Goal: Information Seeking & Learning: Learn about a topic

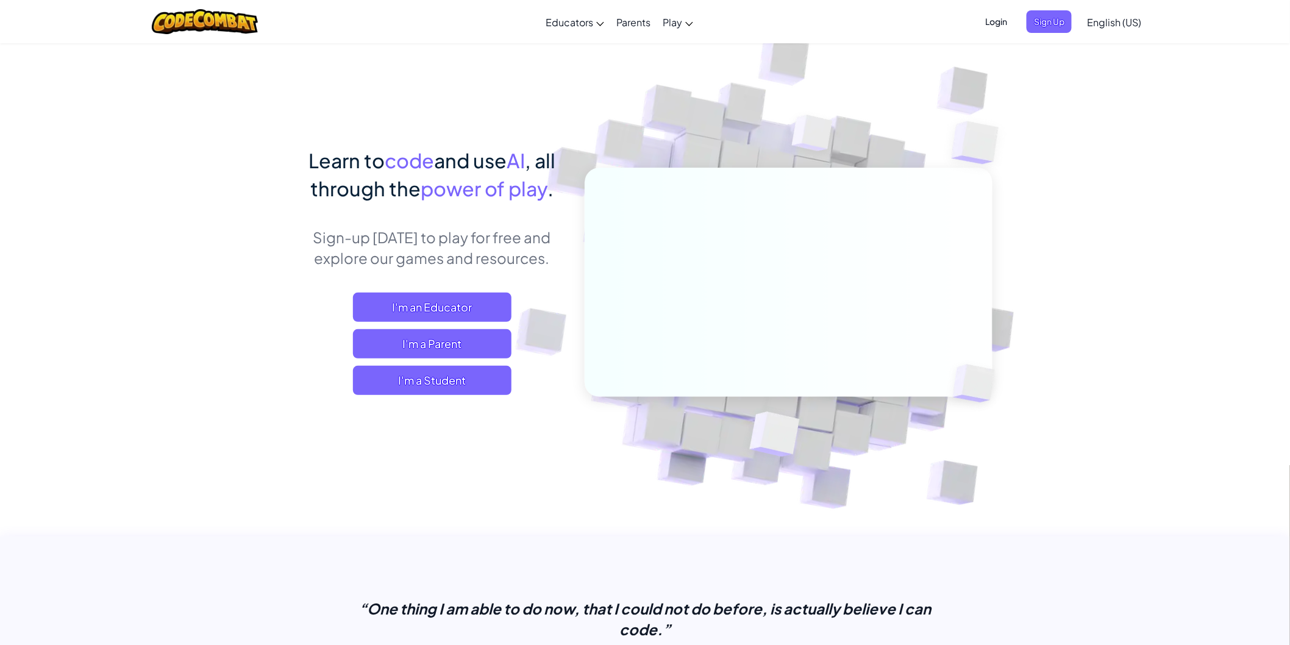
click at [1137, 17] on span "English (US)" at bounding box center [1114, 22] width 54 height 13
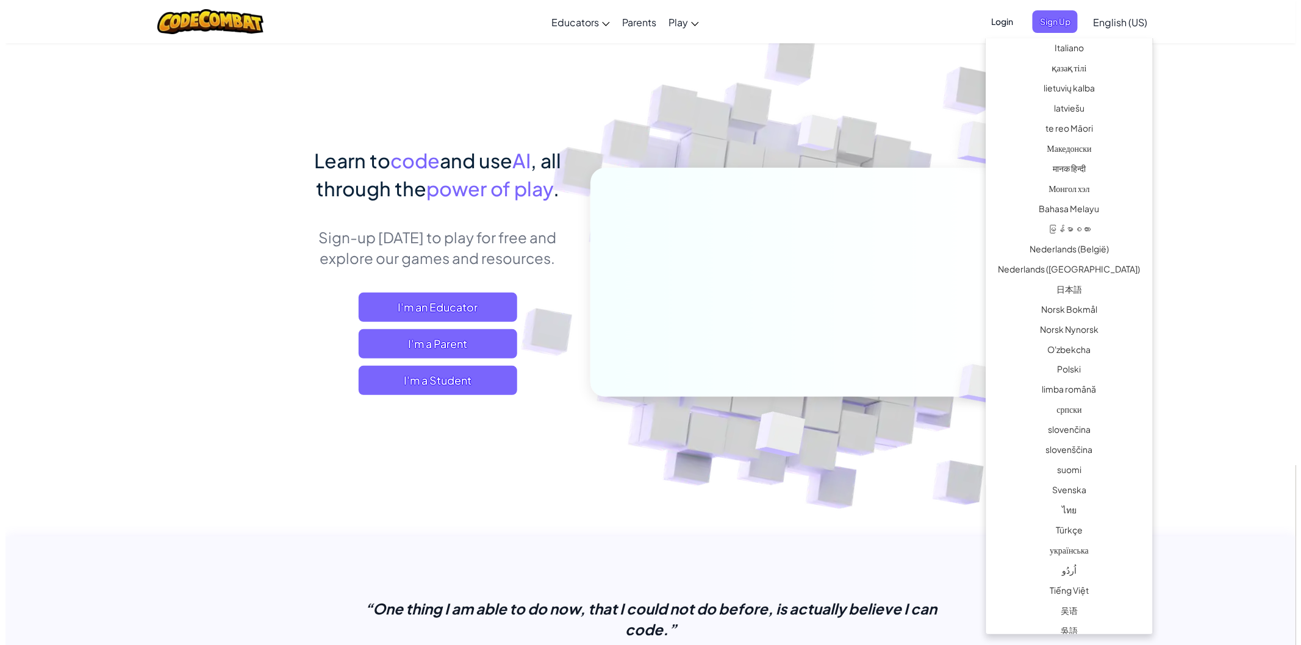
scroll to position [649, 0]
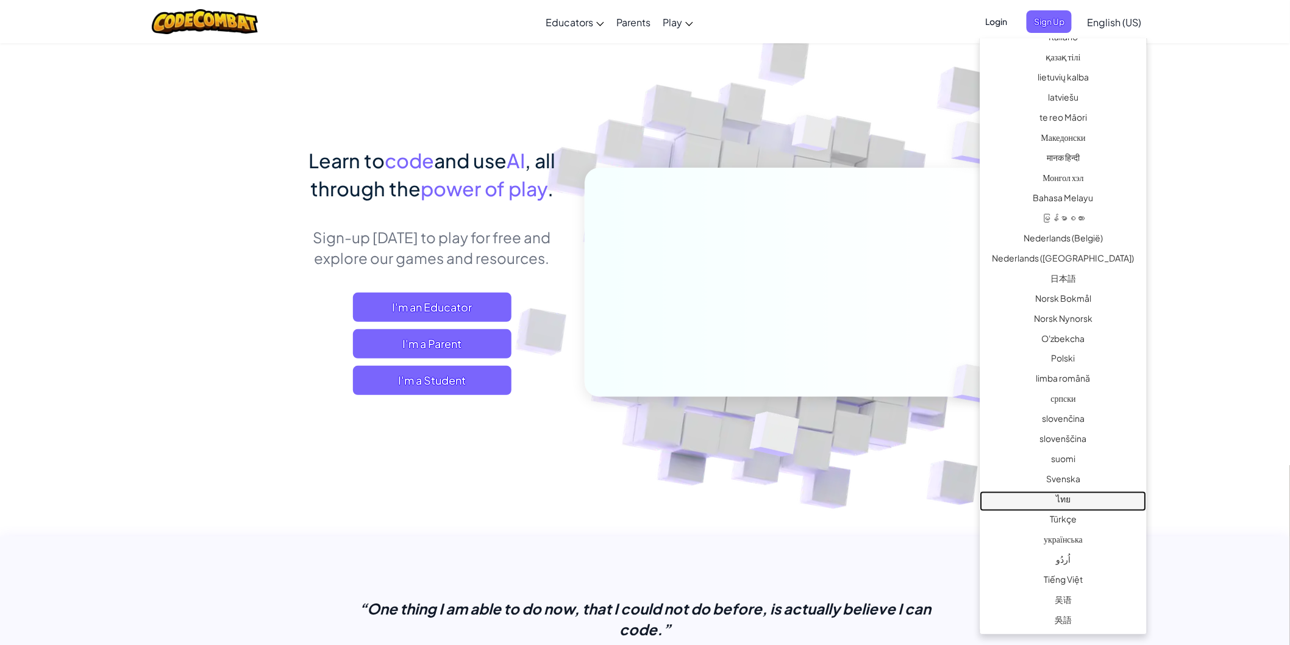
click at [1093, 502] on link "ไทย" at bounding box center [1064, 501] width 166 height 20
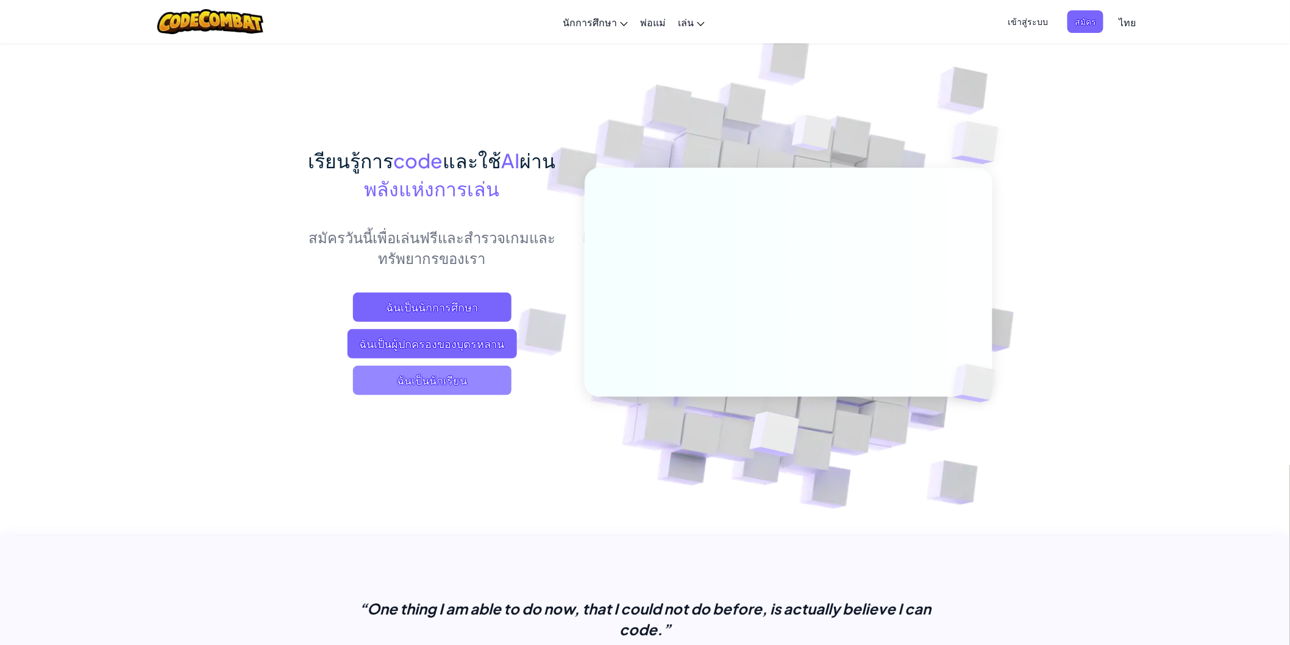
click at [454, 379] on span "ฉันเป็นนักเรียน" at bounding box center [432, 380] width 159 height 29
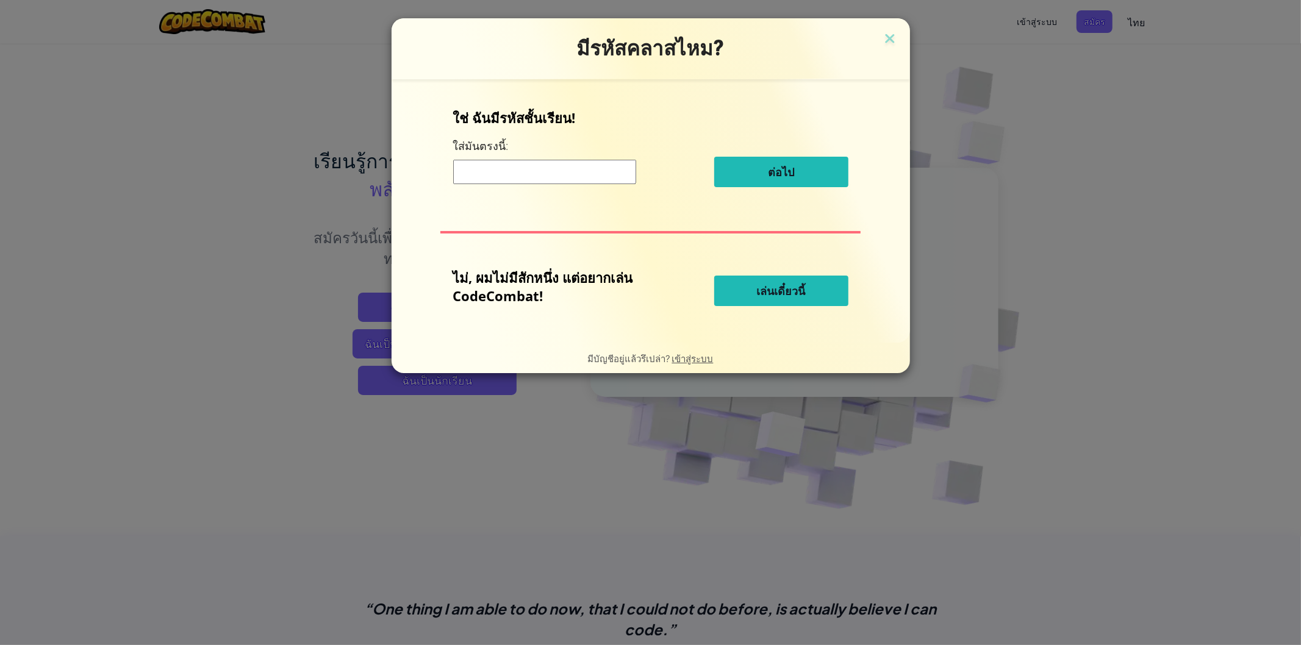
click at [766, 290] on span "เล่นเดี๋ยวนี้" at bounding box center [781, 291] width 49 height 15
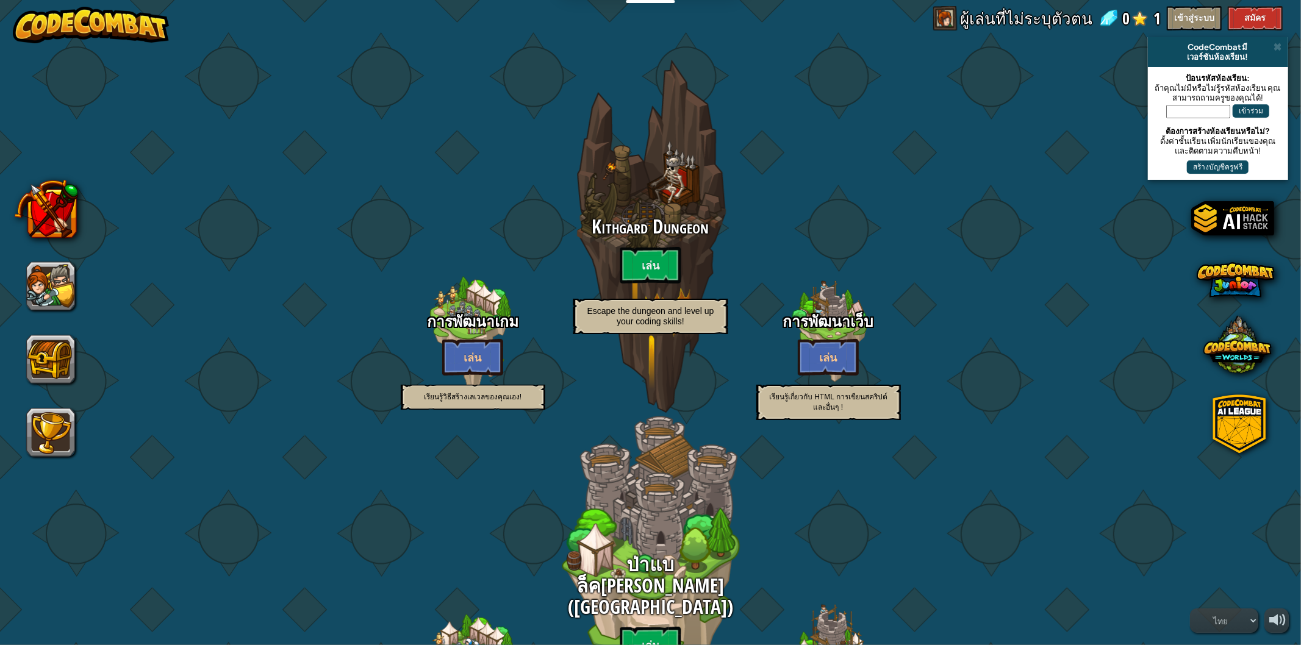
select select "th"
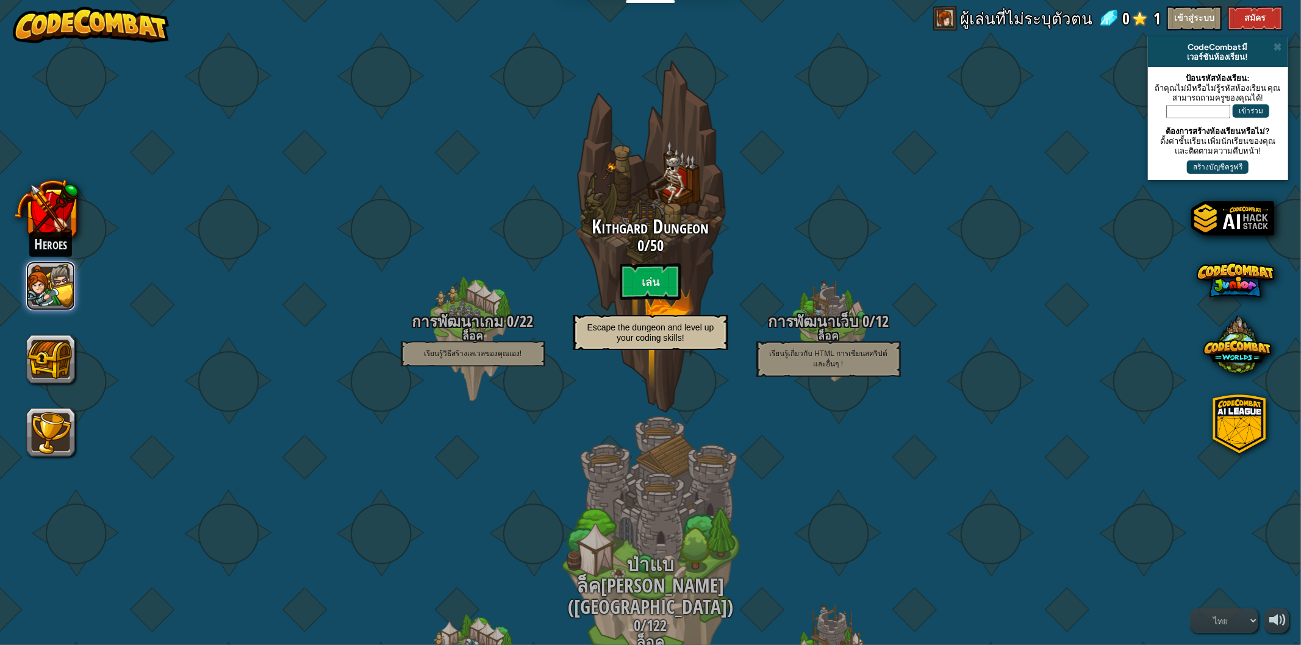
click at [58, 288] on button at bounding box center [50, 286] width 49 height 49
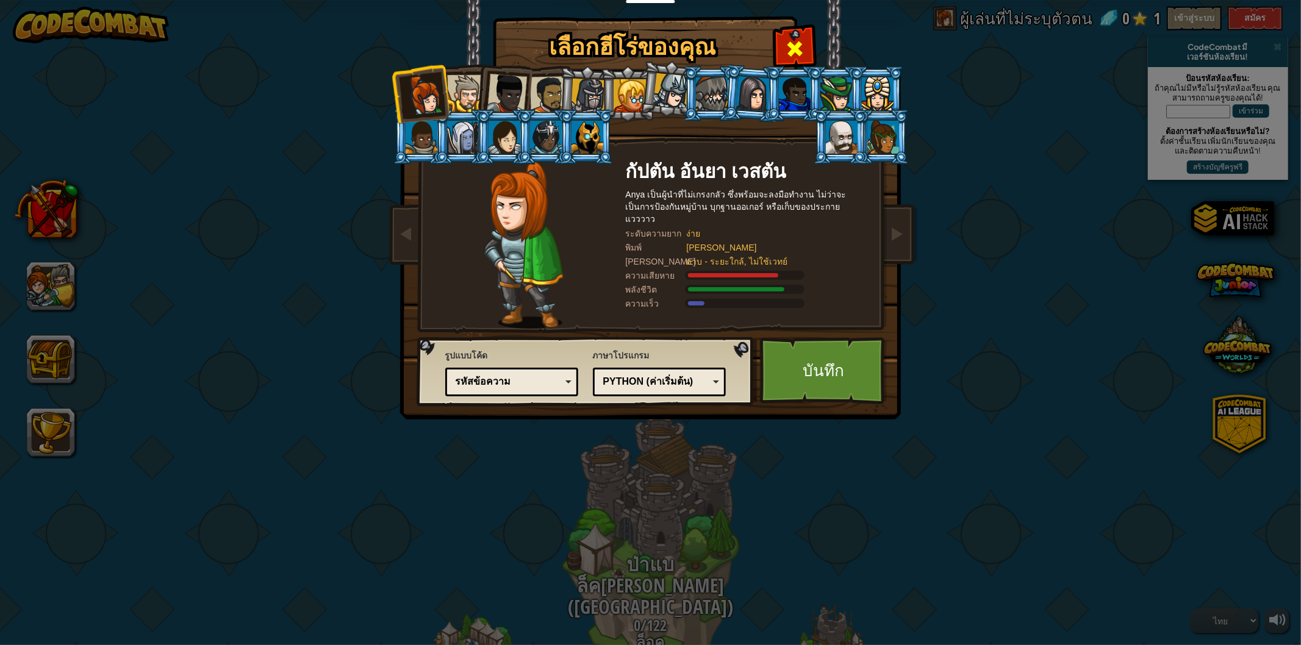
click at [795, 40] on span at bounding box center [795, 49] width 20 height 20
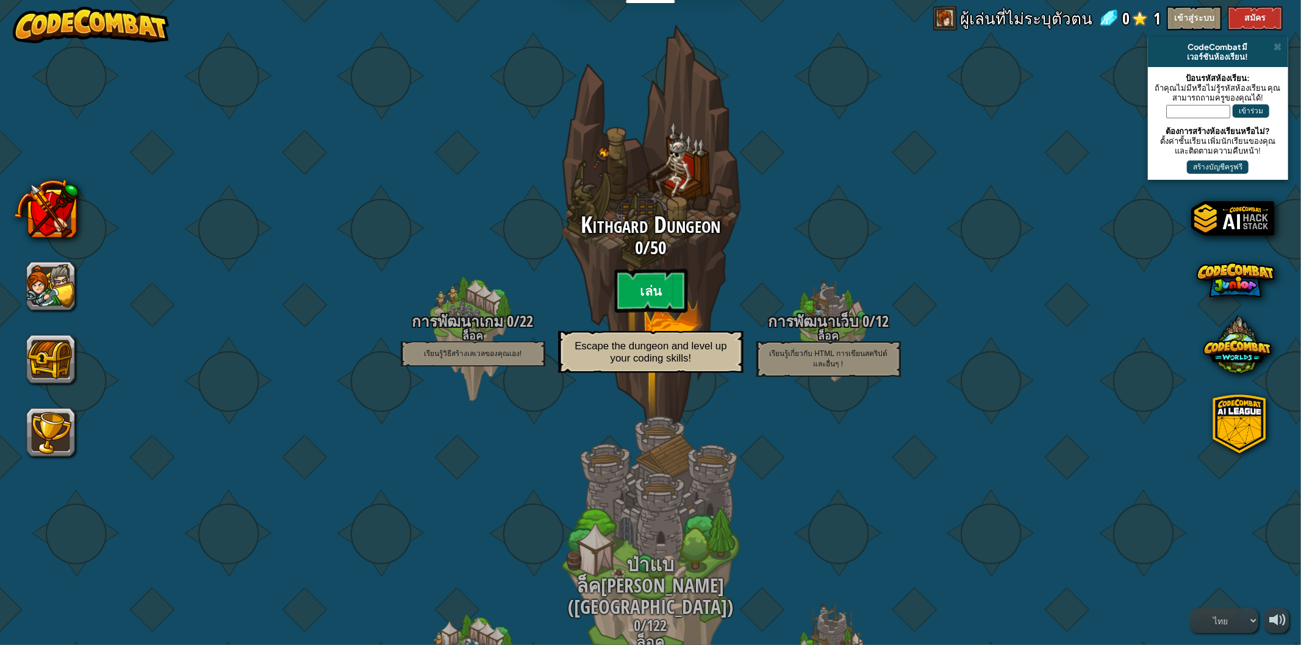
click at [660, 308] on btn "เล่น" at bounding box center [650, 291] width 73 height 44
select select "th"
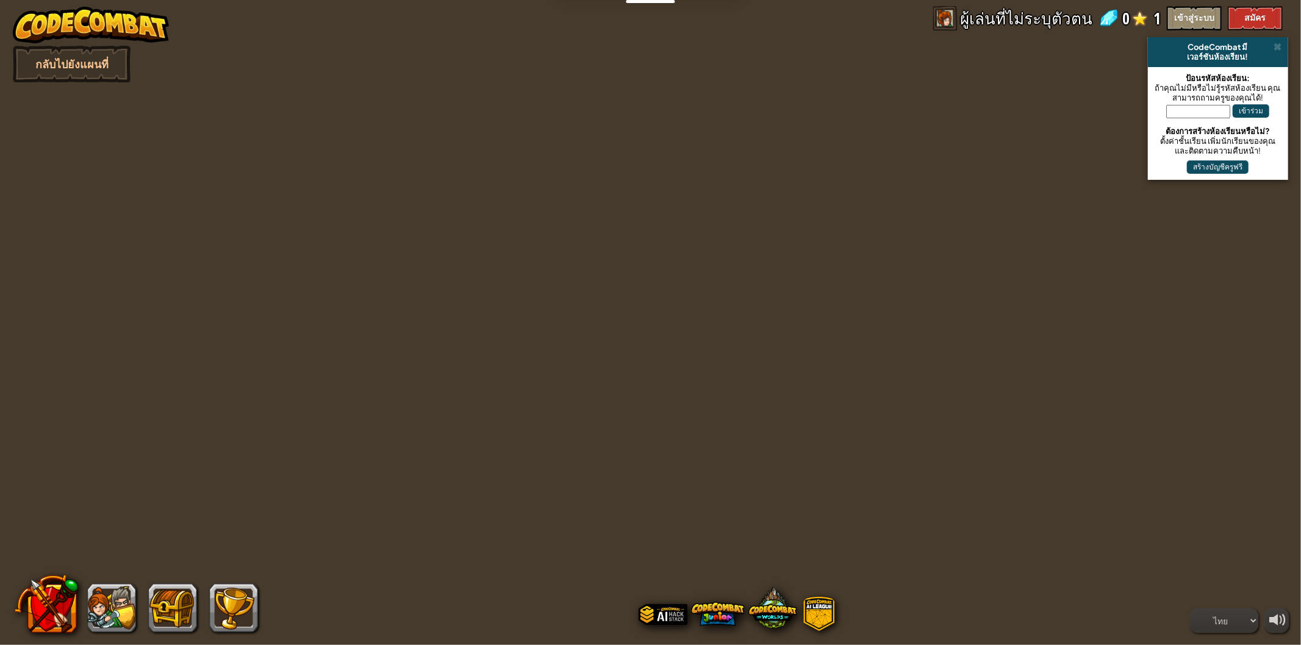
select select "th"
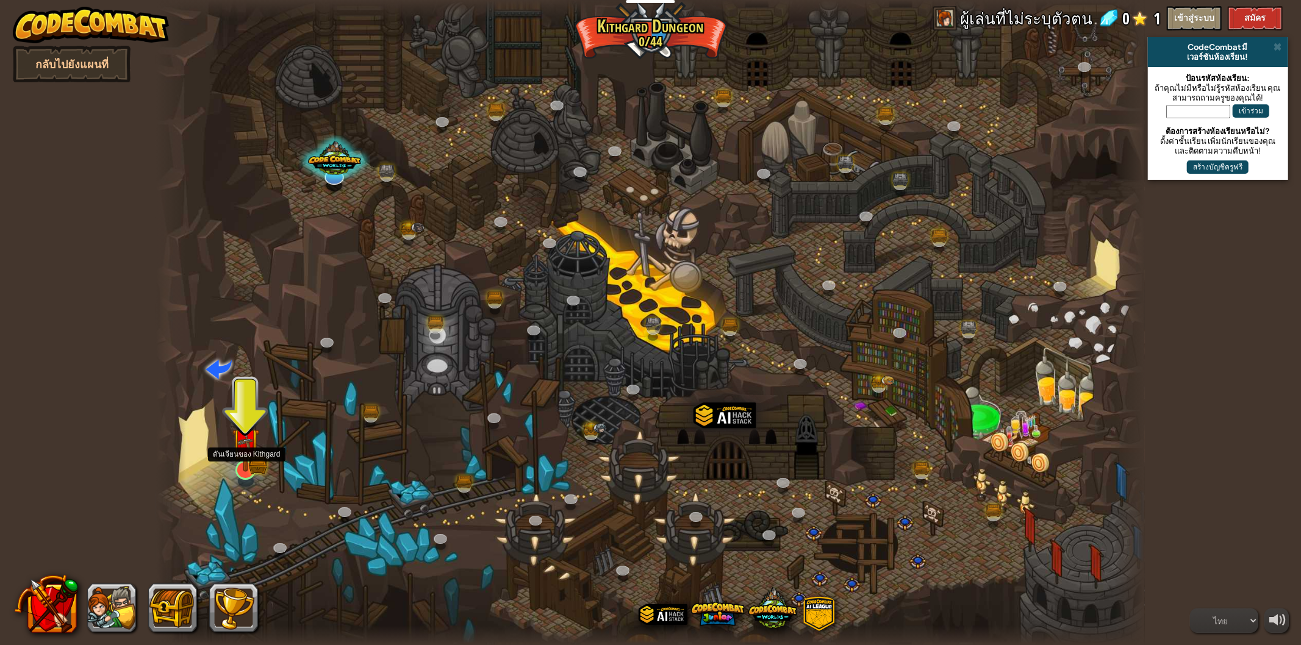
click at [256, 448] on img at bounding box center [245, 442] width 27 height 60
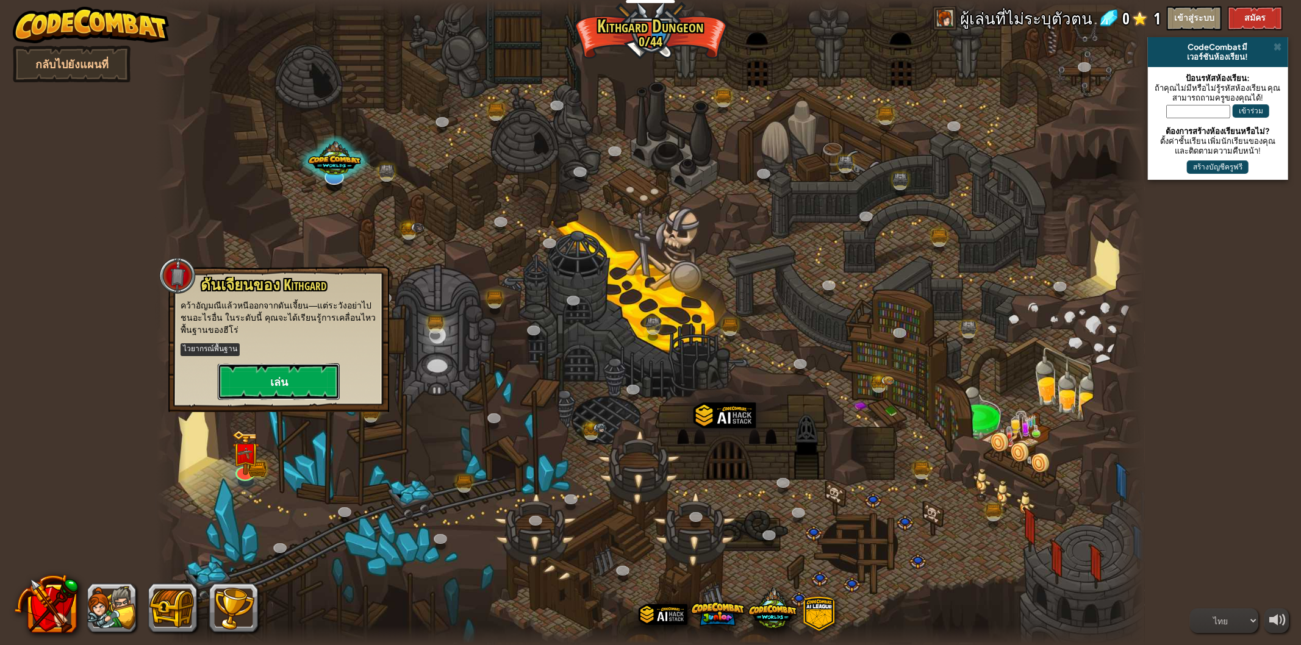
click at [296, 374] on button "เล่น" at bounding box center [279, 381] width 122 height 37
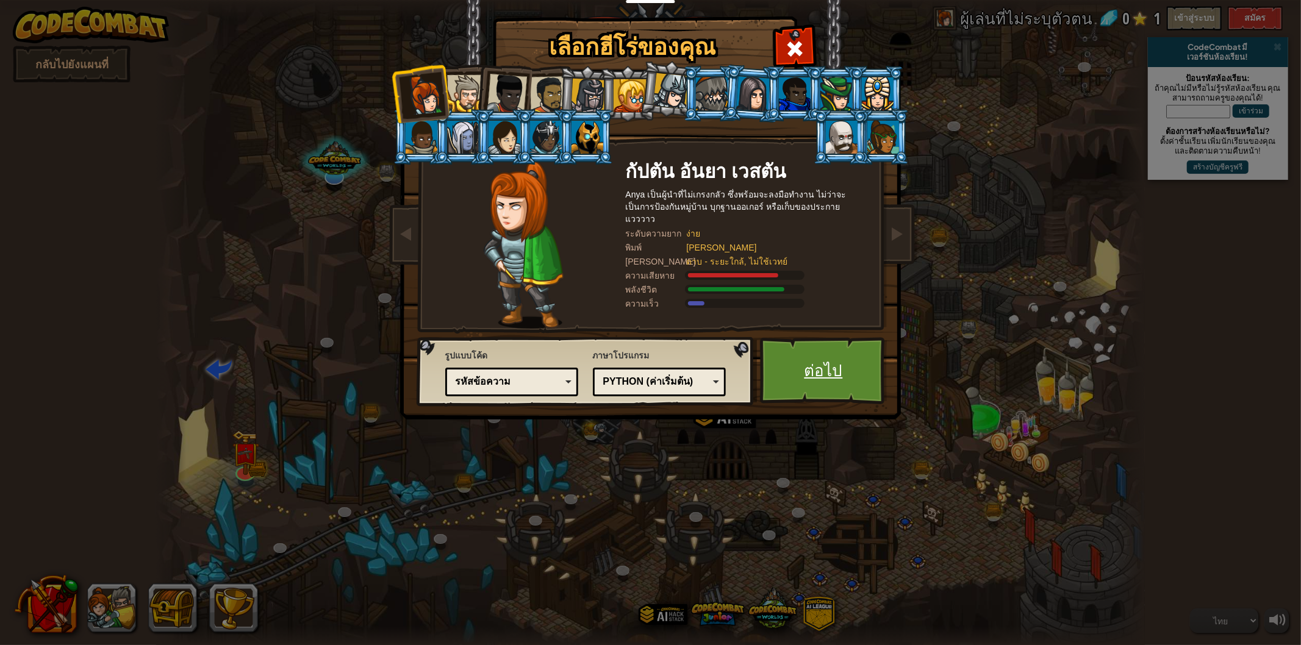
click at [854, 372] on link "ต่อไป" at bounding box center [823, 370] width 127 height 67
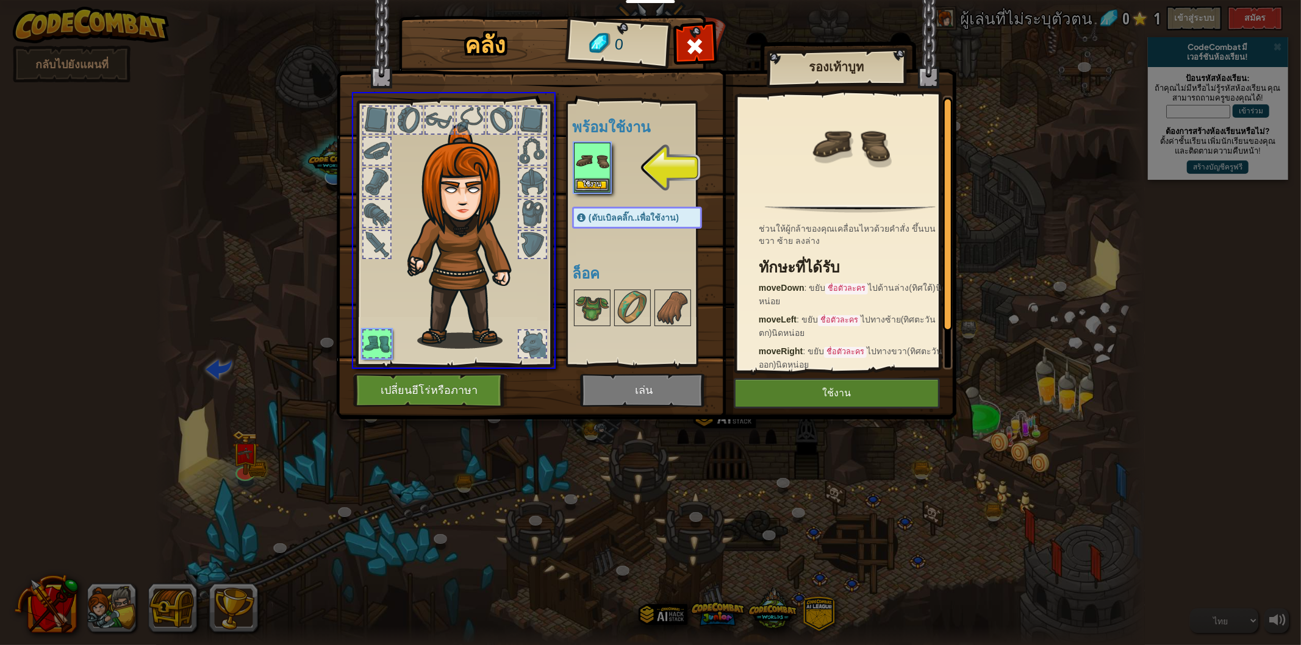
drag, startPoint x: 602, startPoint y: 157, endPoint x: 781, endPoint y: 148, distance: 178.9
click at [782, 156] on div "คลัง 0 พร้อมใช้งาน ใช้งาน (ดับเบิลคลิ๊ก..เพื่อใช้งาน) ล็อค รองเท้าบูท ช่วนให้ผู…" at bounding box center [650, 322] width 1301 height 645
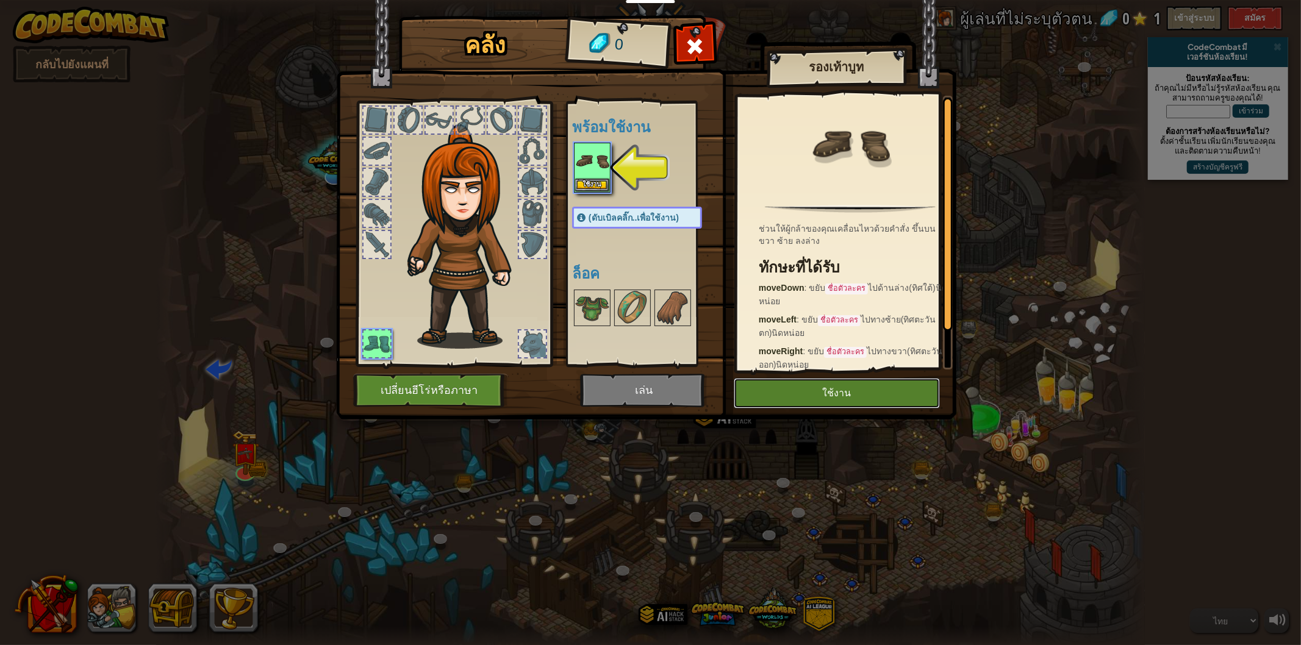
drag, startPoint x: 879, startPoint y: 404, endPoint x: 876, endPoint y: 396, distance: 7.7
click at [877, 398] on button "ใช้งาน" at bounding box center [837, 393] width 206 height 30
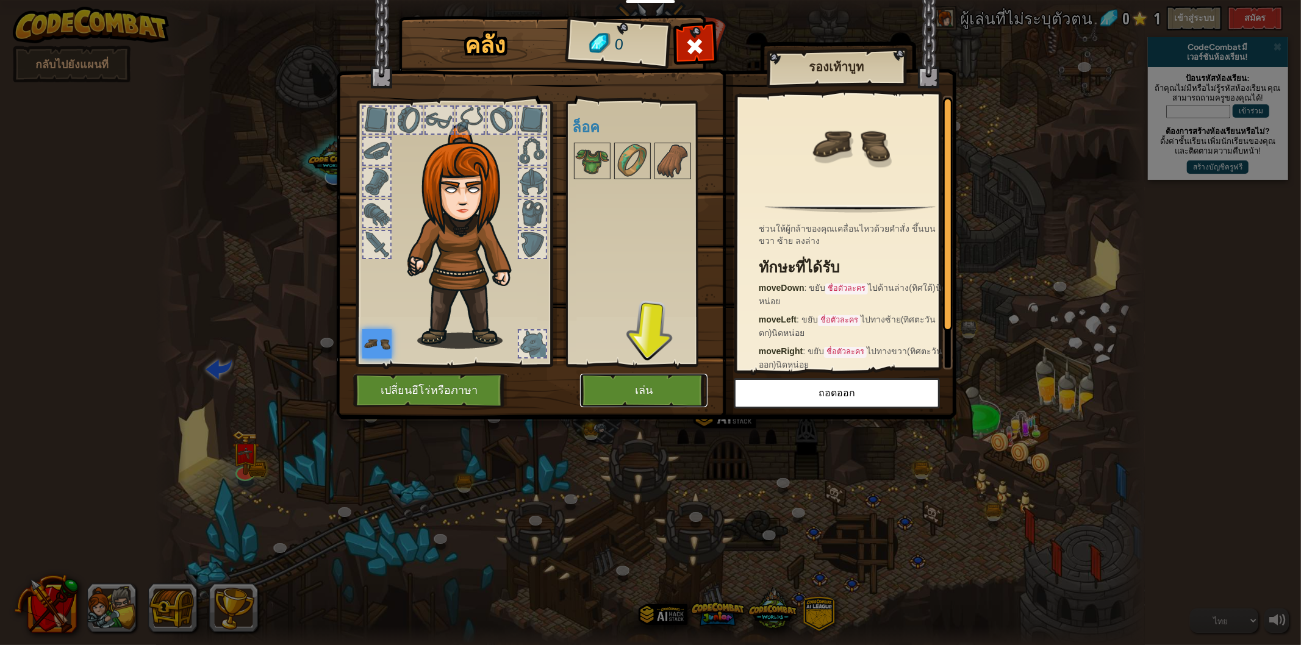
click at [672, 383] on button "เล่น" at bounding box center [643, 391] width 127 height 34
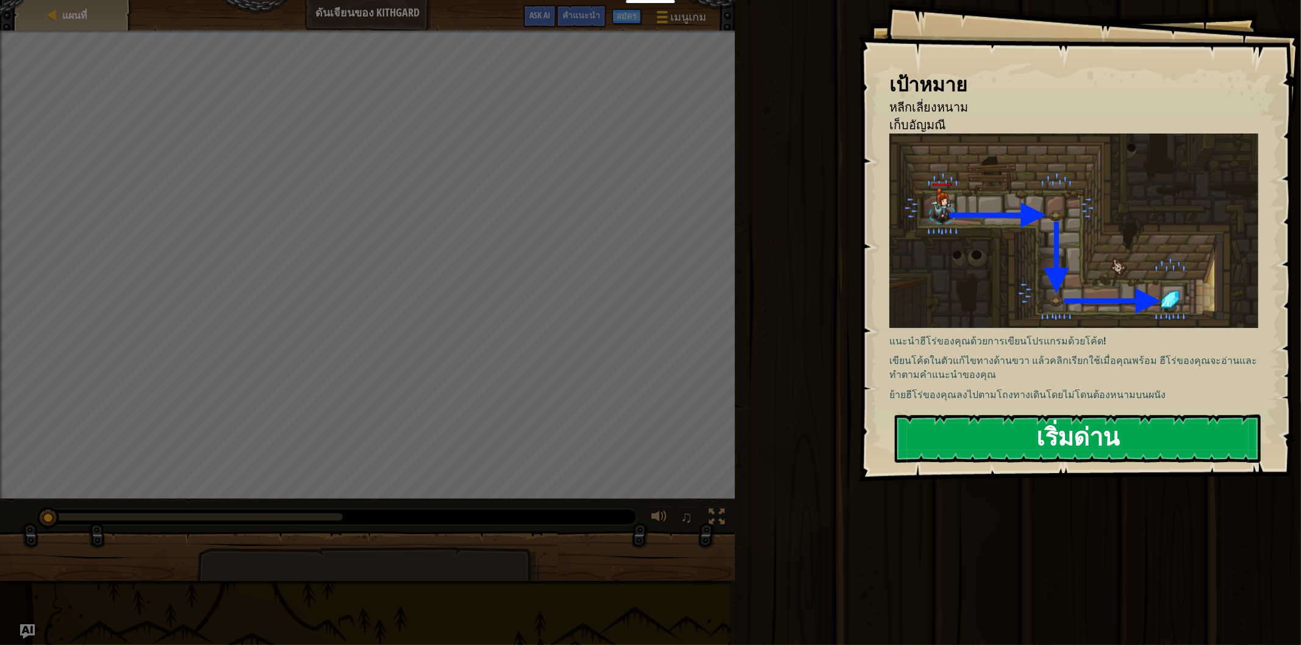
click at [1068, 425] on button "เริ่มด่าน" at bounding box center [1078, 439] width 366 height 48
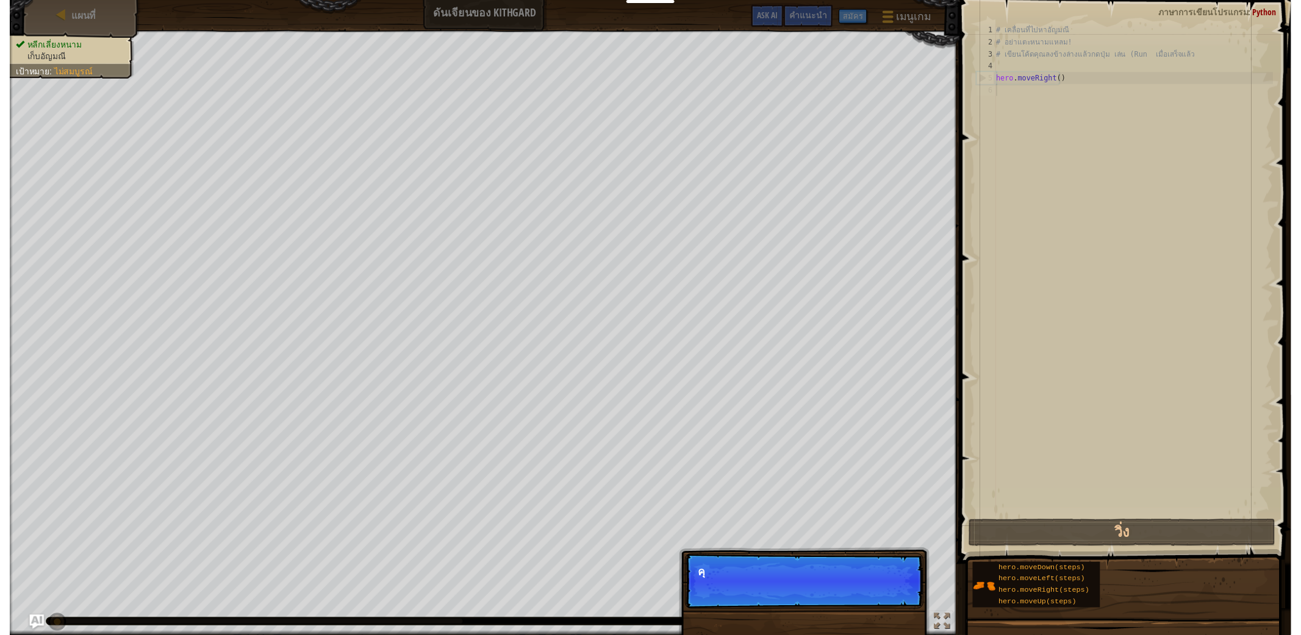
scroll to position [5, 0]
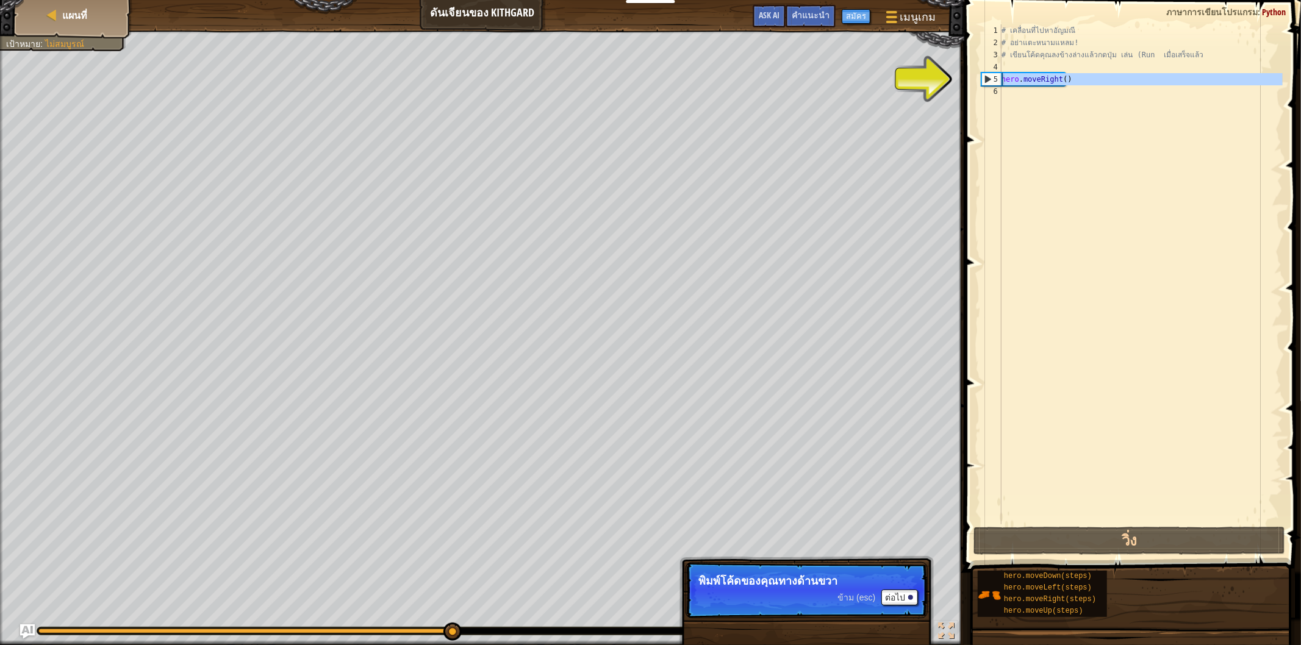
click at [987, 82] on div "5" at bounding box center [992, 79] width 20 height 12
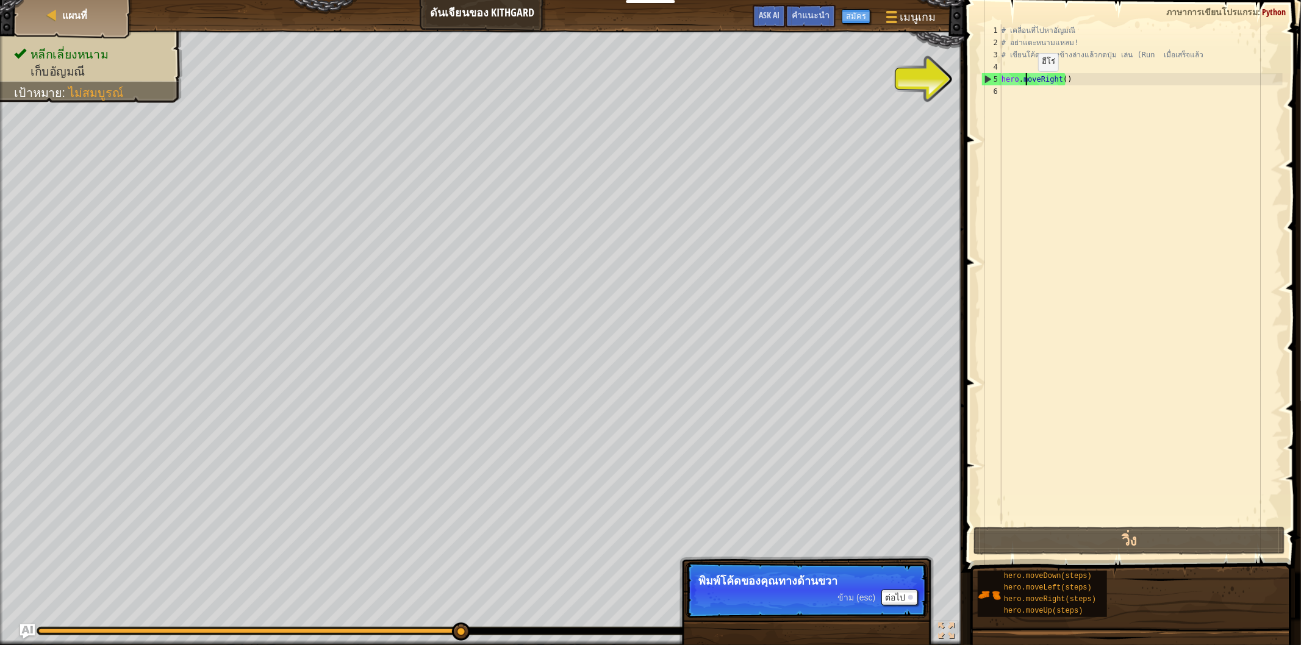
click at [1027, 83] on div "# เคลื่อนที่ไปหาอัญมณี # อย่าแตะหนามแหลม! # เขียนโค้ดคุณลงข้างล่างแล้วกดปุ่ม เล…" at bounding box center [1141, 286] width 284 height 524
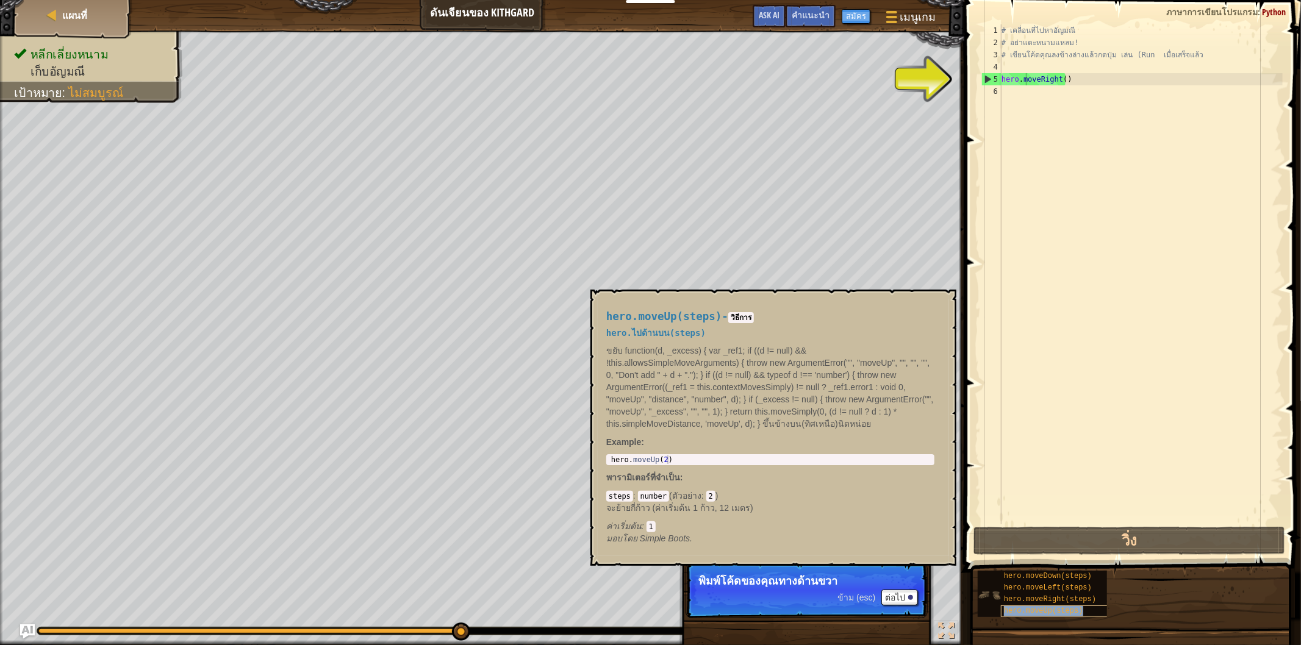
click at [1019, 609] on span "hero.moveUp(steps)" at bounding box center [1043, 611] width 79 height 9
type textarea "hero.moveUp(steps)"
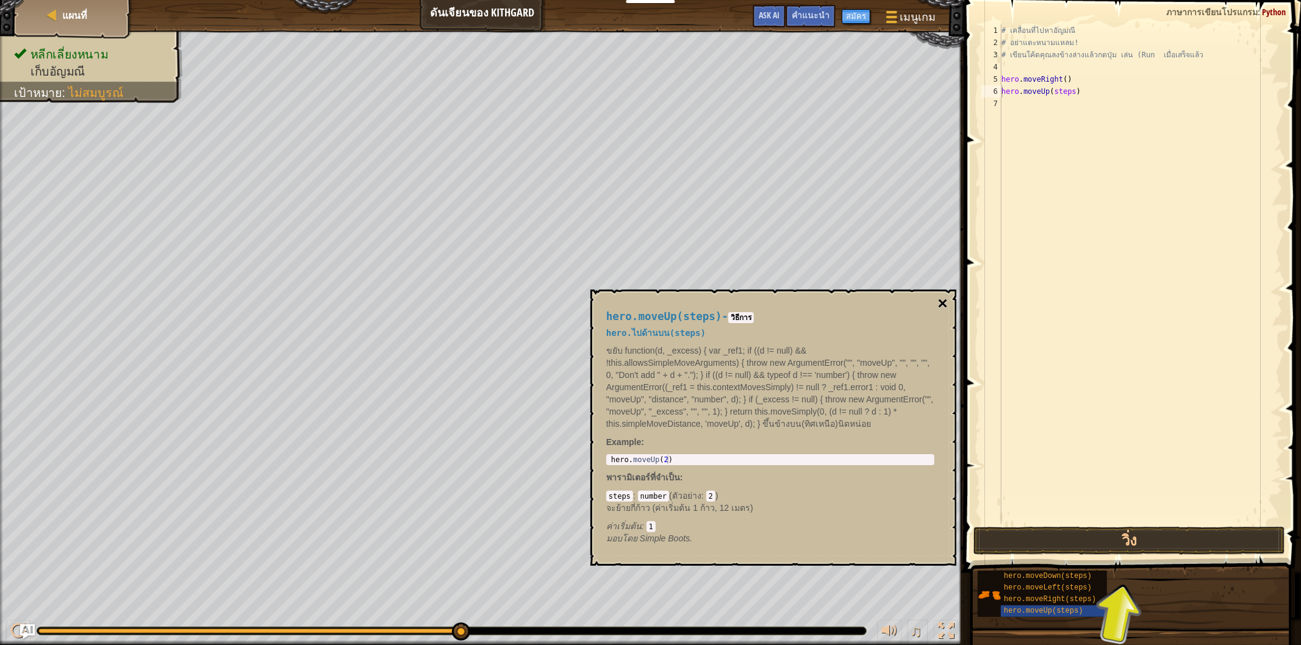
click at [945, 301] on button "×" at bounding box center [943, 303] width 10 height 17
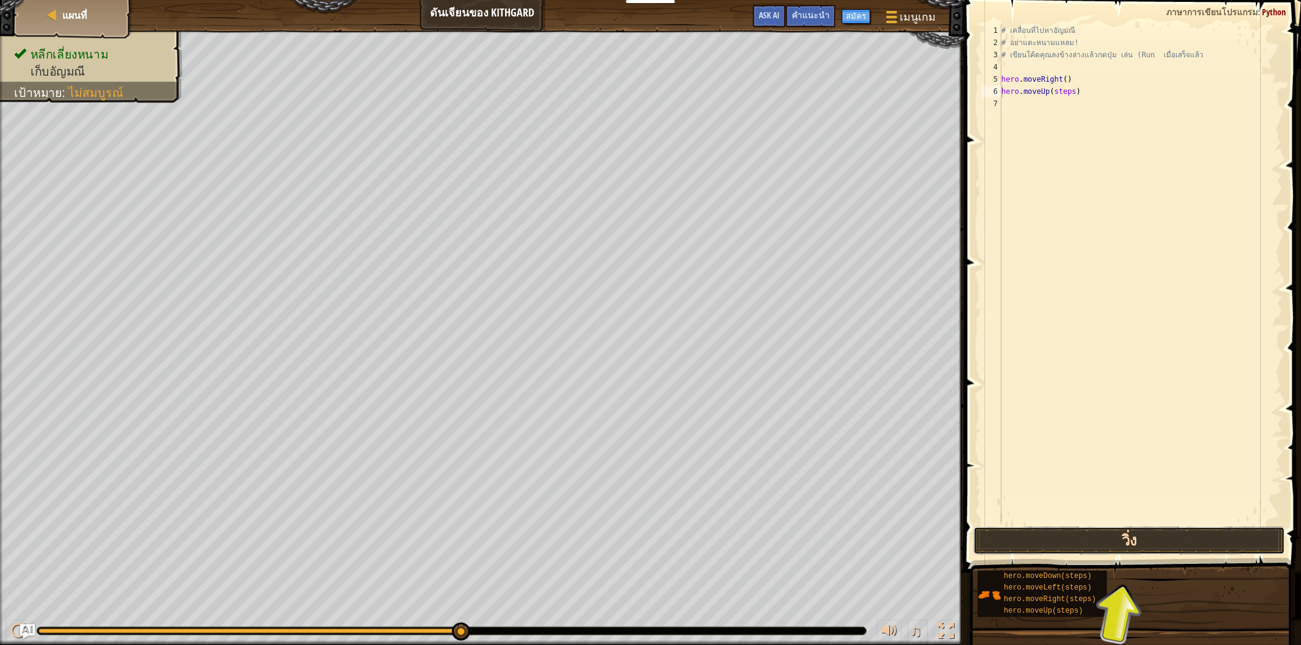
click at [1156, 540] on button "วิ่ง" at bounding box center [1129, 541] width 312 height 28
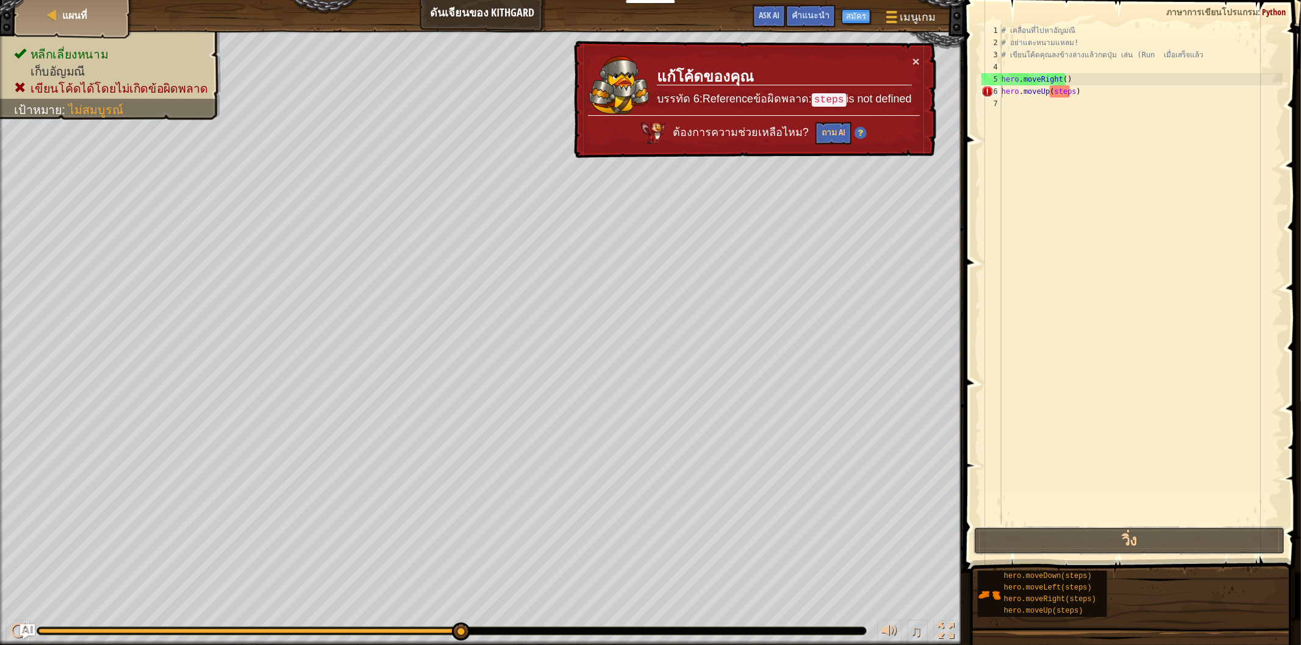
drag, startPoint x: 1143, startPoint y: 534, endPoint x: 1137, endPoint y: 503, distance: 31.1
click at [1142, 529] on button "วิ่ง" at bounding box center [1129, 541] width 312 height 28
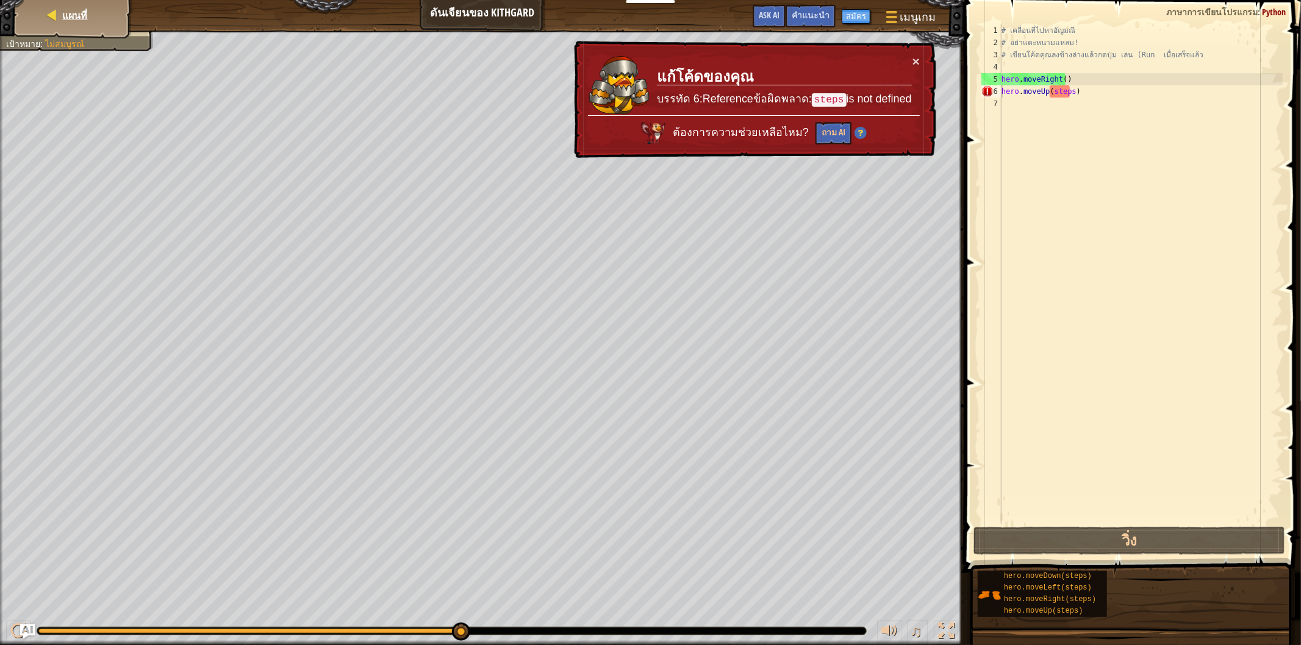
click at [58, 28] on div "แผนที่" at bounding box center [73, 15] width 98 height 30
select select "th"
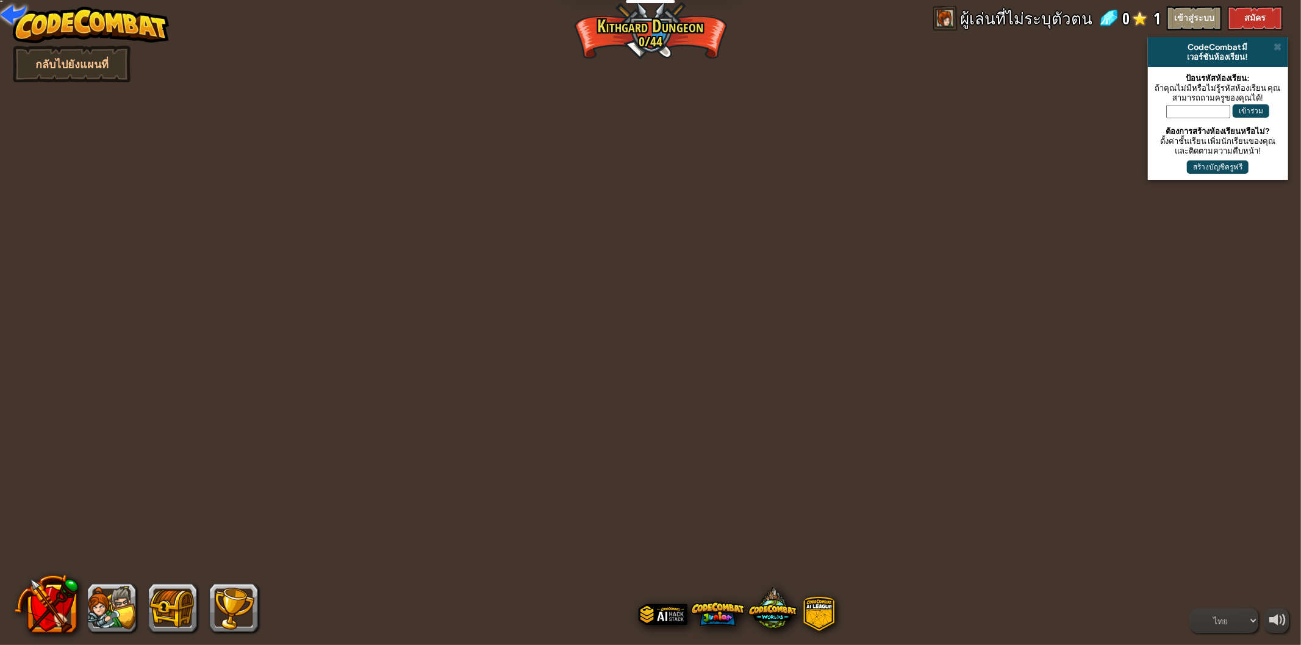
select select "th"
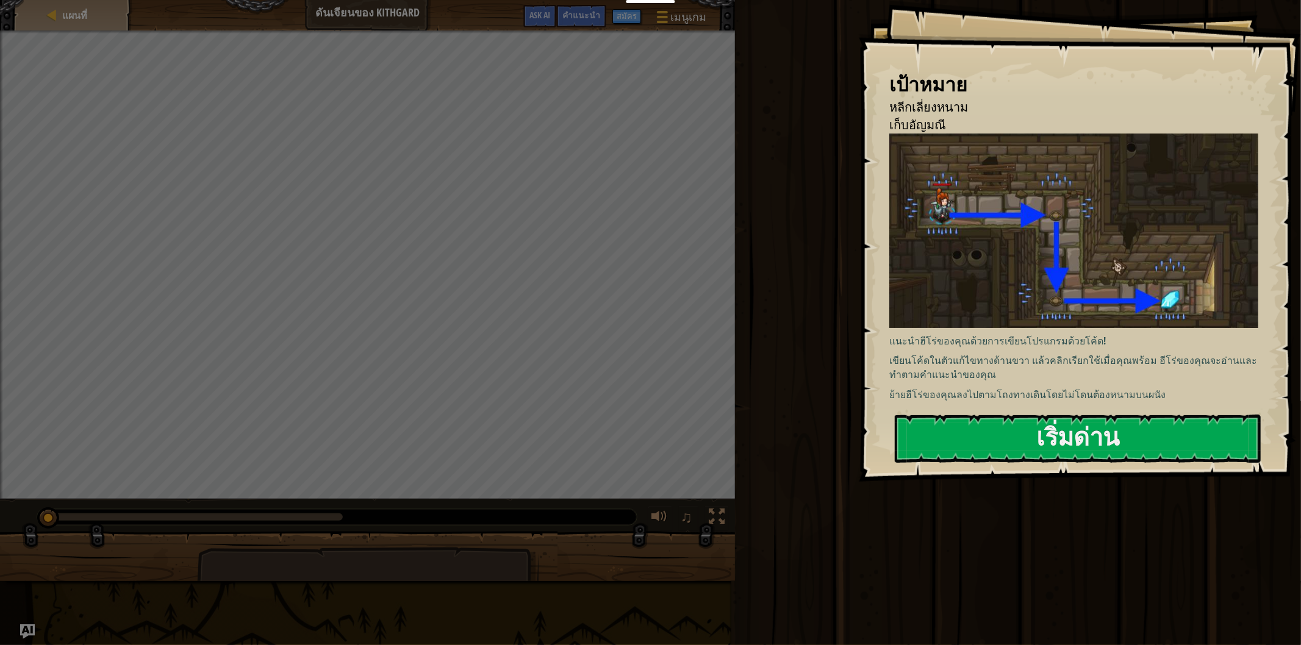
click at [943, 467] on div "เป้าหมาย หลีกเลี่ยงหนาม เก็บ[PERSON_NAME] แนะนำฮีโร่ของคุณด้วยการเขียนโปรแกรมด้…" at bounding box center [1080, 241] width 442 height 482
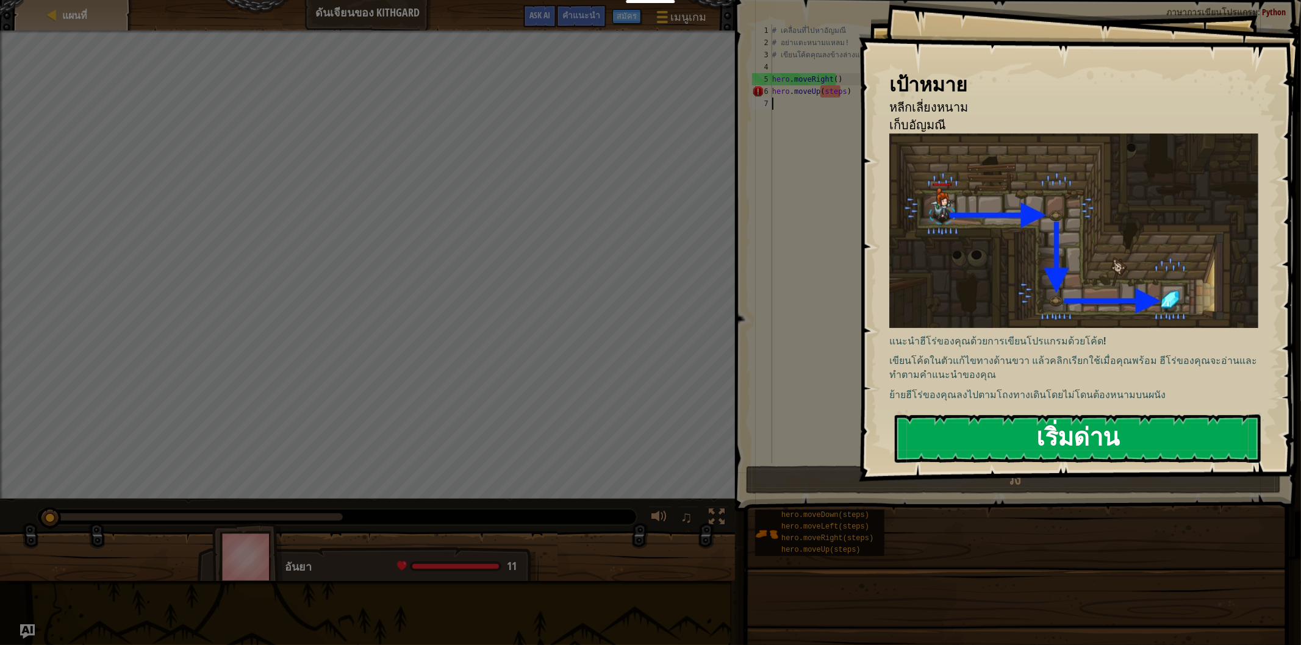
click at [959, 434] on button "เริ่มด่าน" at bounding box center [1078, 439] width 366 height 48
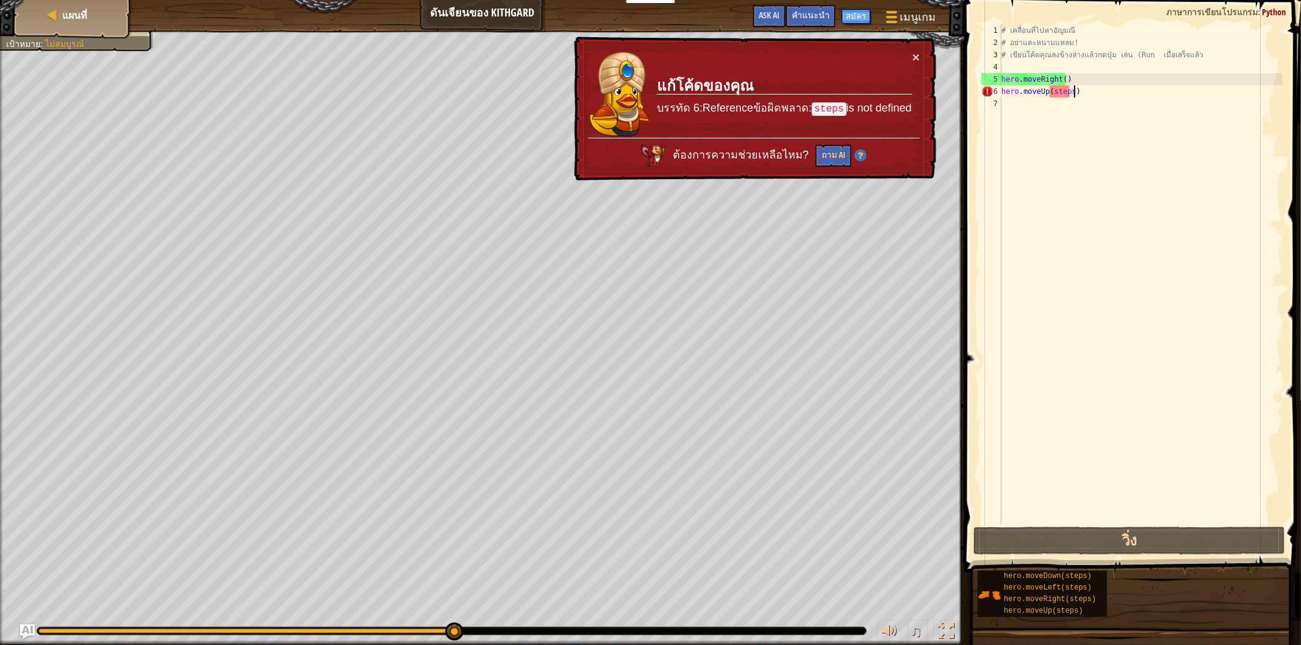
click at [1079, 90] on div "# เคลื่อนที่ไปหา[PERSON_NAME] # อย่าแตะหนามแหลม! # เขียนโค้ดคุณลงข้างล่างแล้วกด…" at bounding box center [1141, 286] width 284 height 524
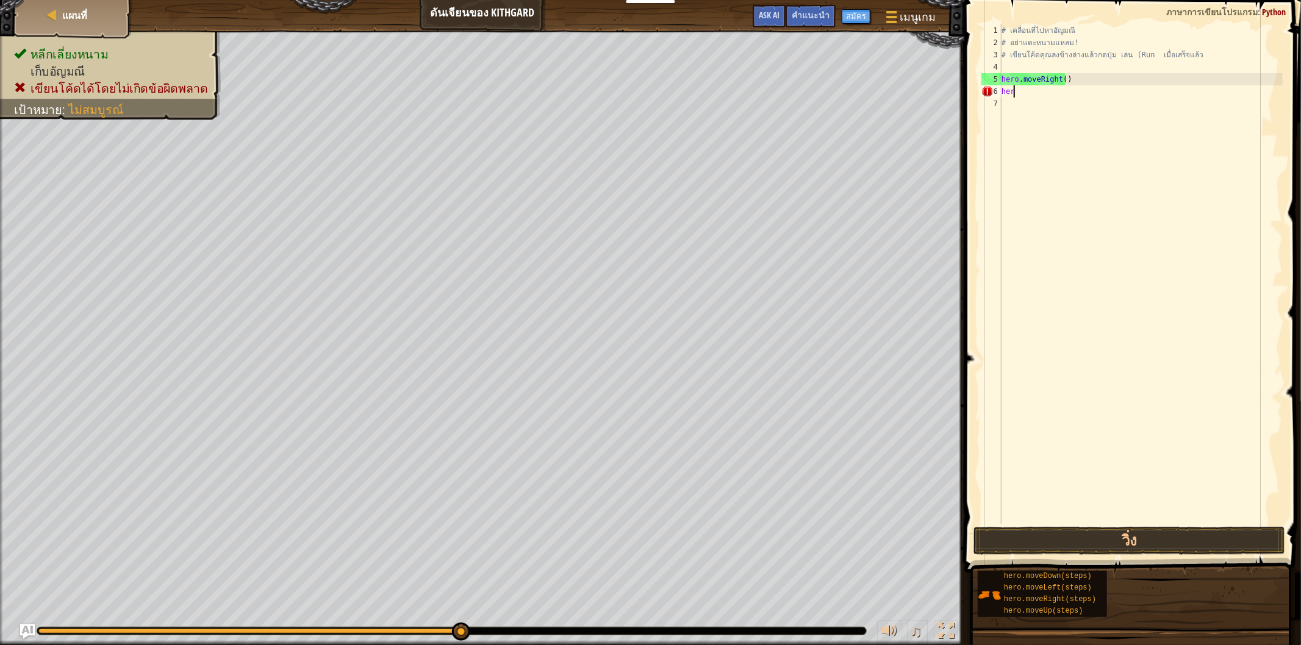
type textarea "h"
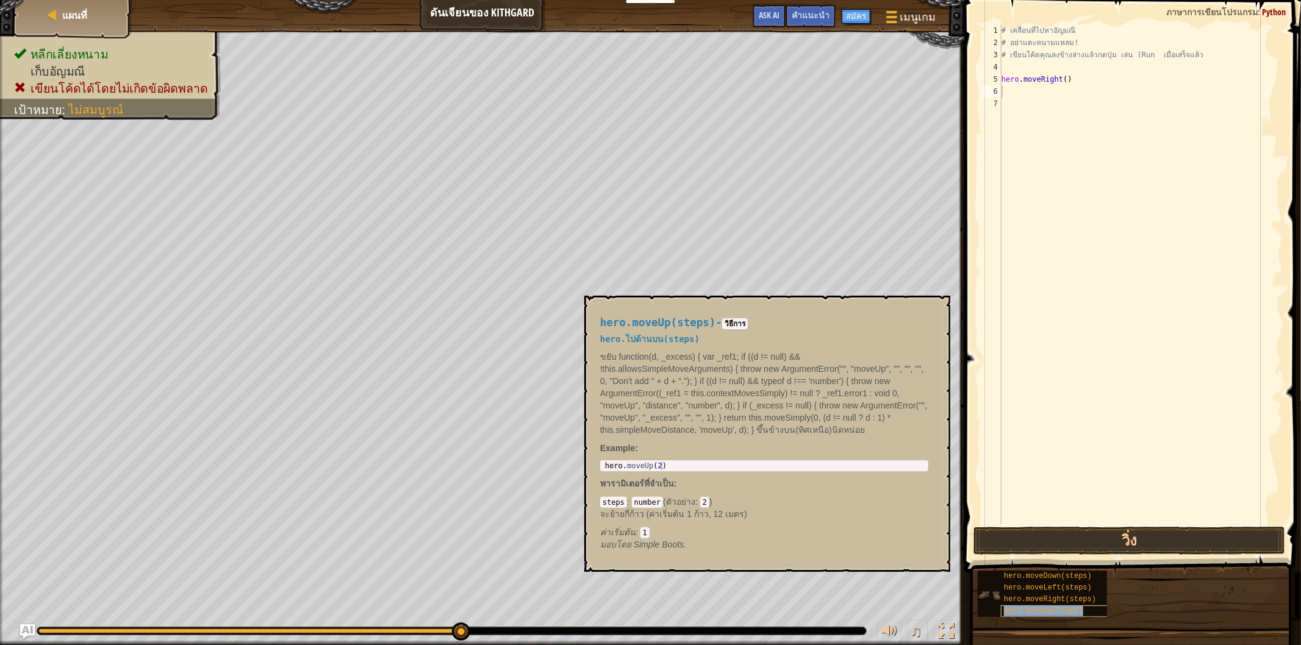
type textarea "hero.moveUp(steps)"
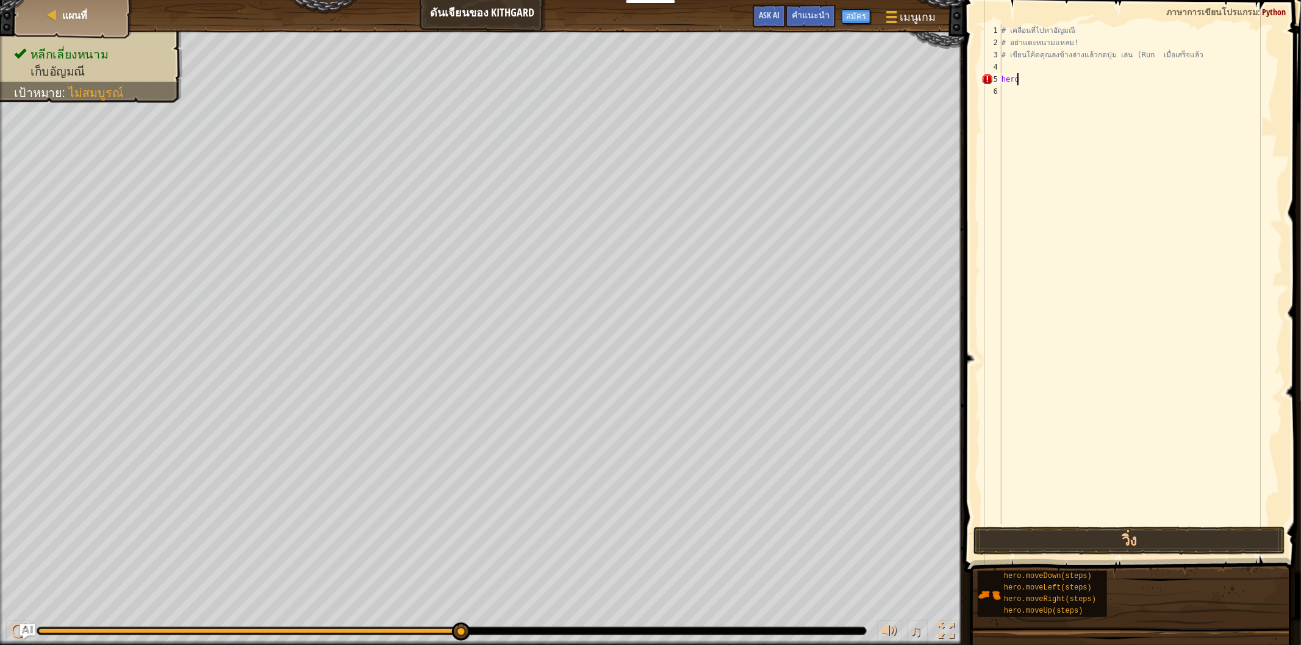
scroll to position [5, 0]
type textarea "h"
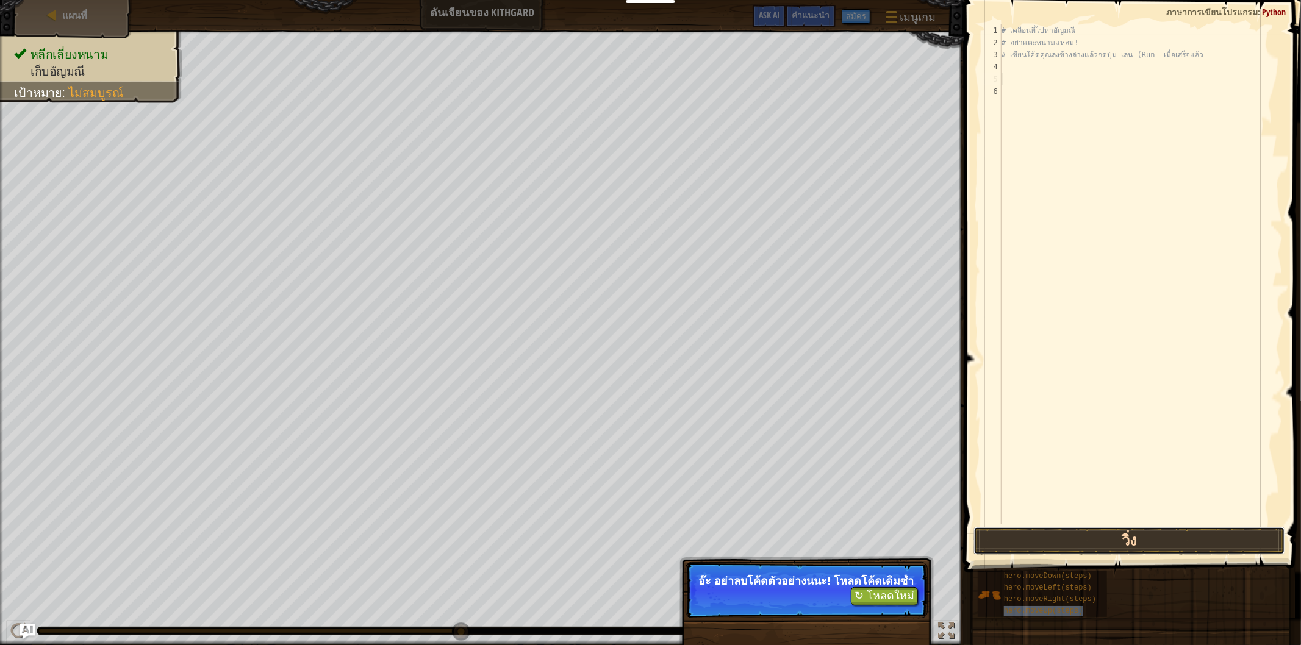
click at [1027, 539] on button "วิ่ง" at bounding box center [1129, 541] width 312 height 28
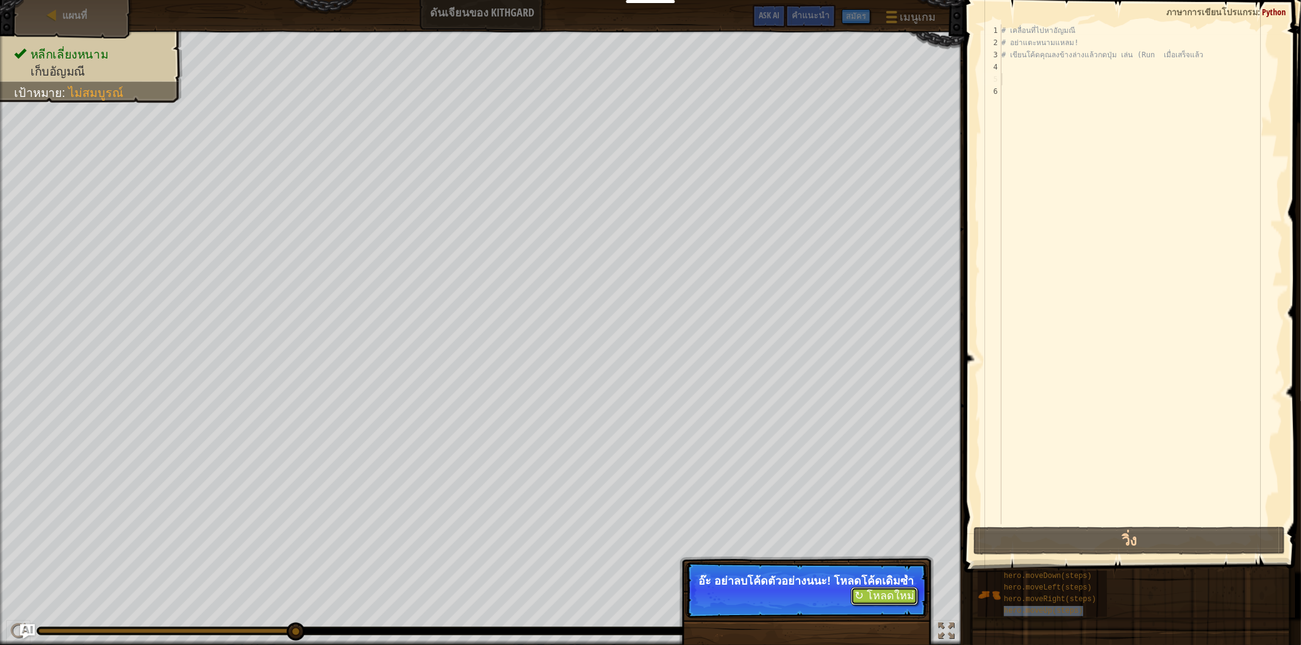
click at [873, 602] on button "↻ โหลดใหม่" at bounding box center [884, 596] width 67 height 18
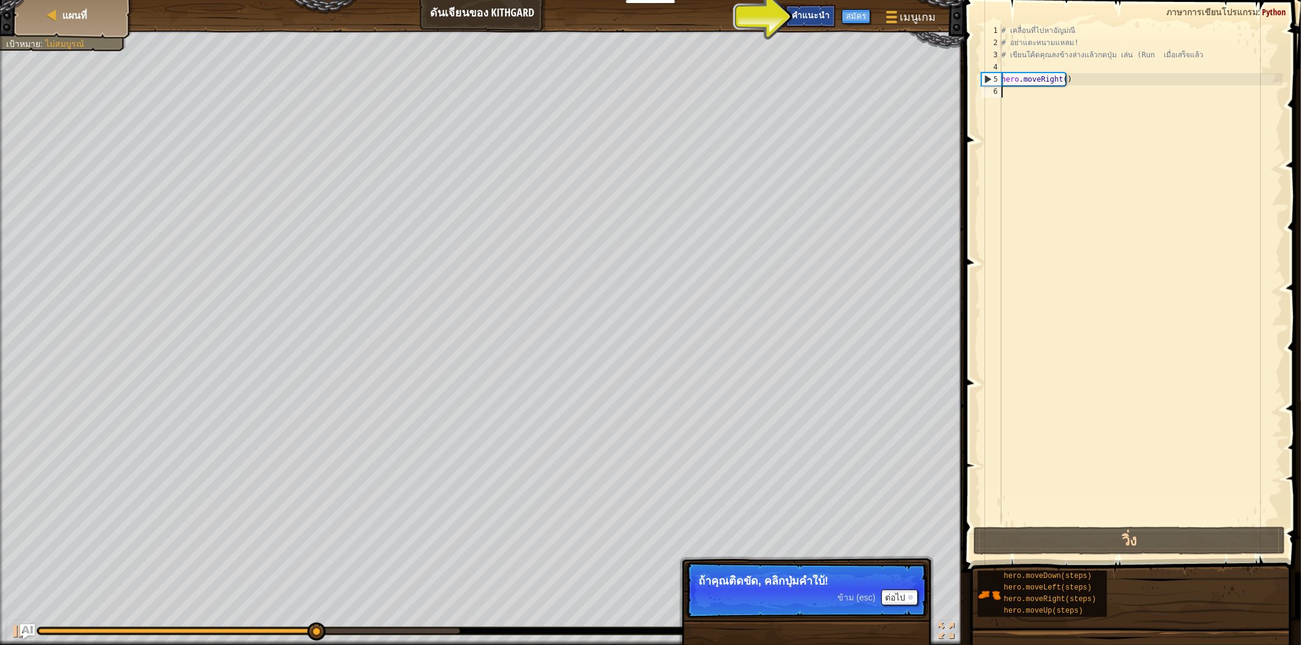
click at [819, 10] on span "คำแนะนำ" at bounding box center [810, 15] width 38 height 12
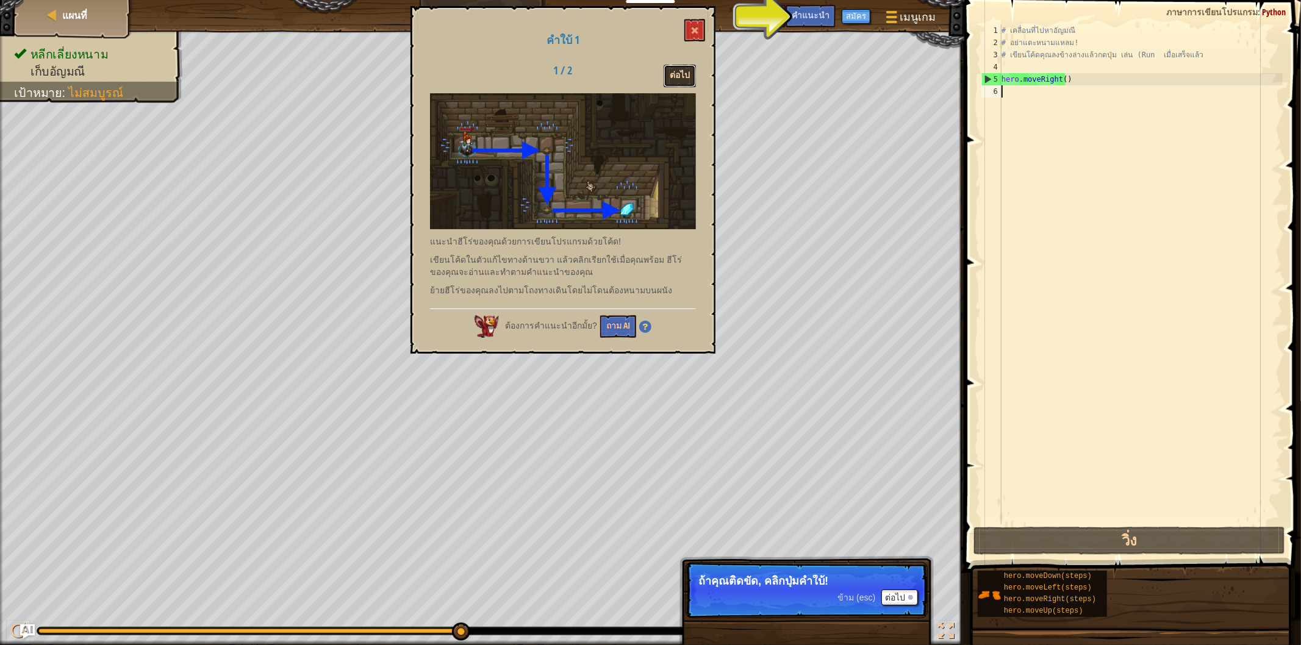
click at [676, 69] on button "ต่อไป" at bounding box center [679, 76] width 32 height 23
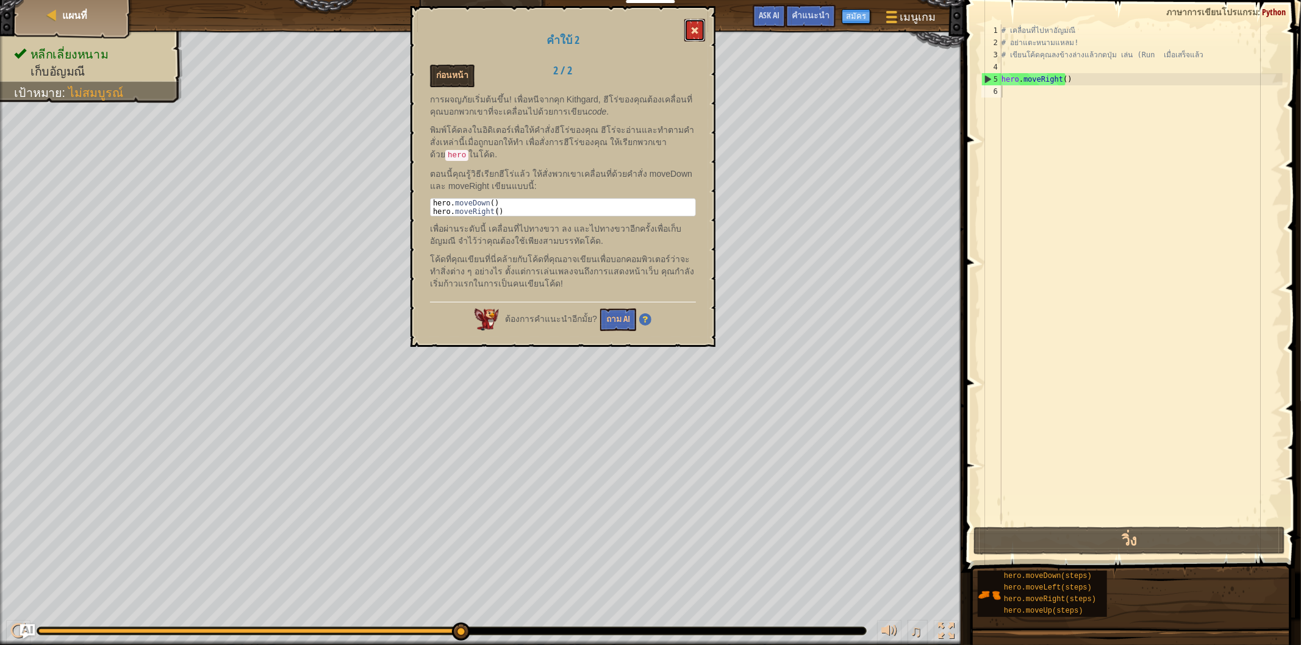
click at [689, 25] on button at bounding box center [694, 30] width 21 height 23
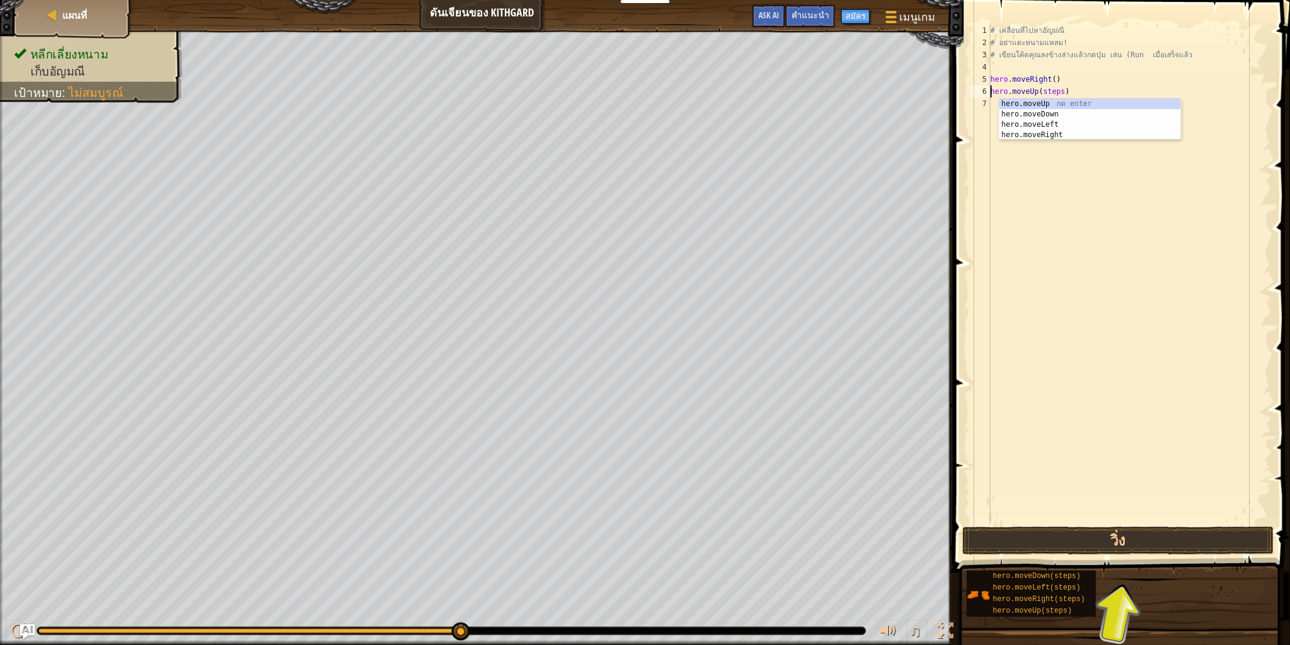
click at [1171, 86] on div "# เคลื่อนที่ไปหา[PERSON_NAME] # อย่าแตะหนามแหลม! # เขียนโค้ดคุณลงข้างล่างแล้วกด…" at bounding box center [1130, 286] width 284 height 524
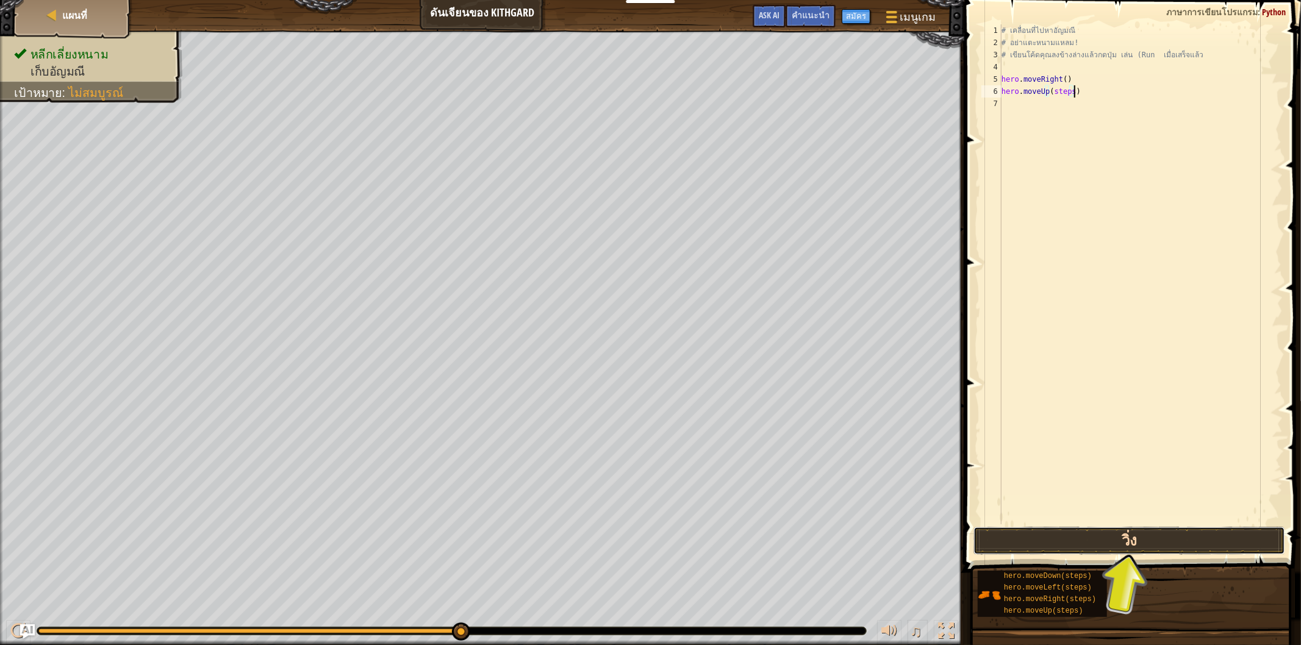
click at [1130, 534] on button "วิ่ง" at bounding box center [1129, 541] width 312 height 28
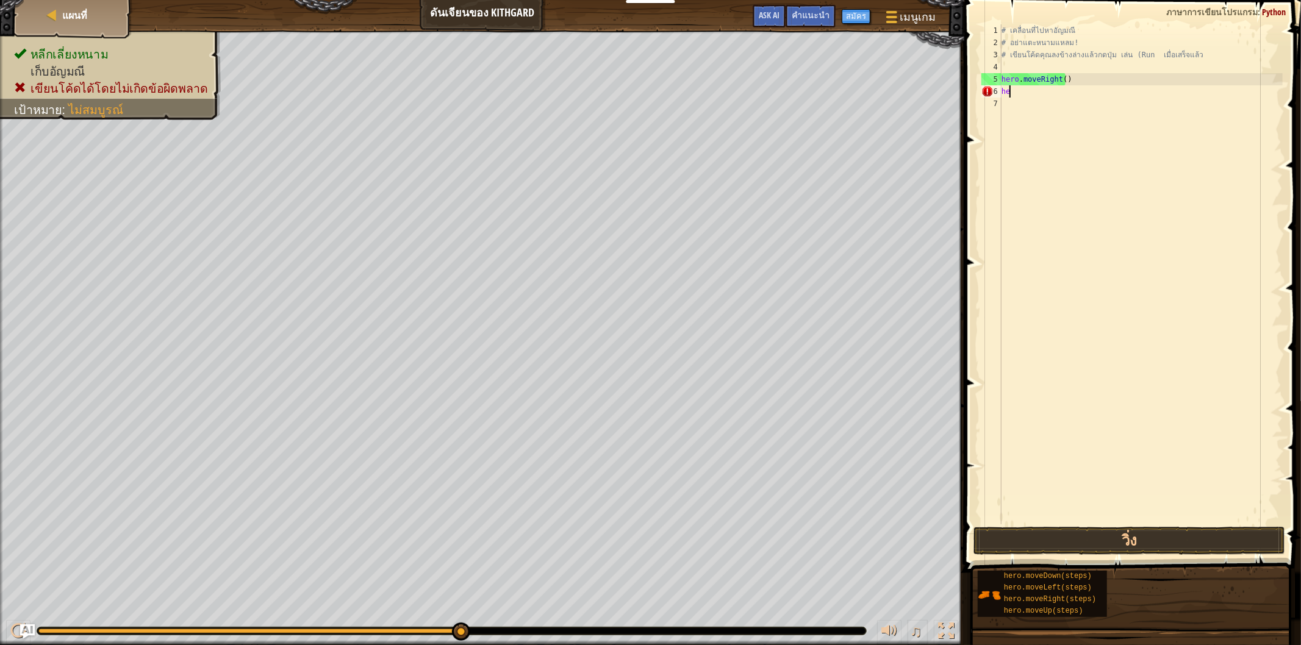
type textarea "h"
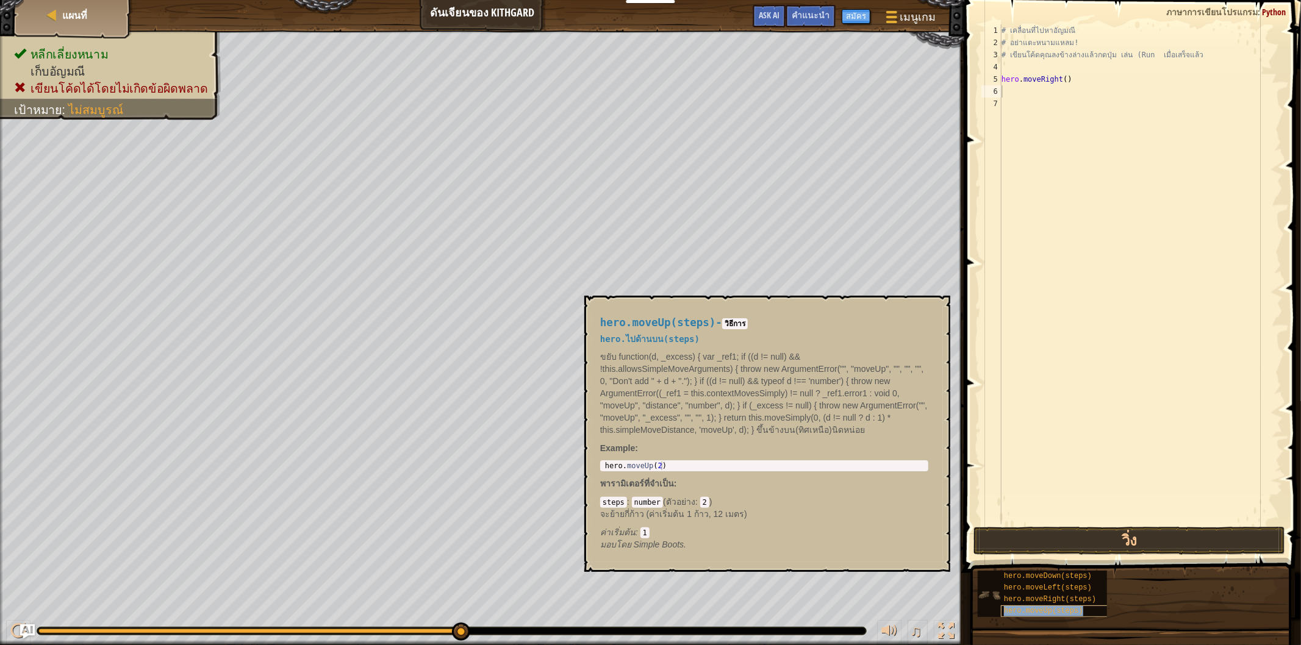
type textarea "hero.moveUp(steps)"
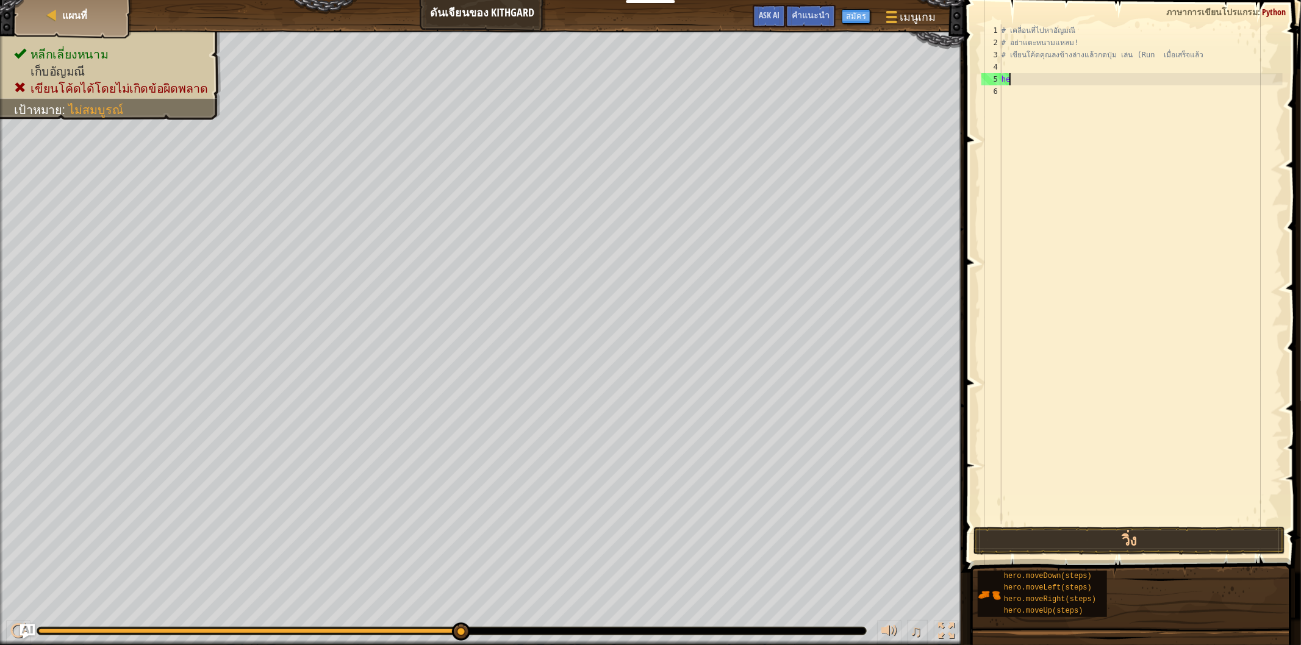
type textarea "h"
click at [1066, 63] on div "# เคลื่อนที่ไปหา[PERSON_NAME] # อย่าแตะหนามแหลม! # เขียนโค้ดคุณลงข้างล่างแล้วกด…" at bounding box center [1141, 274] width 284 height 500
click at [1063, 71] on div "# เคลื่อนที่ไปหา[PERSON_NAME] # อย่าแตะหนามแหลม! # เขียนโค้ดคุณลงข้างล่างแล้วกด…" at bounding box center [1141, 286] width 284 height 524
click at [1063, 67] on div "# เคลื่อนที่ไปหา[PERSON_NAME] # อย่าแตะหนามแหลม! # เขียนโค้ดคุณลงข้างล่างแล้วกด…" at bounding box center [1141, 286] width 284 height 524
click at [1059, 66] on div "# เคลื่อนที่ไปหา[PERSON_NAME] # อย่าแตะหนามแหลม! # เขียนโค้ดคุณลงข้างล่างแล้วกด…" at bounding box center [1141, 286] width 284 height 524
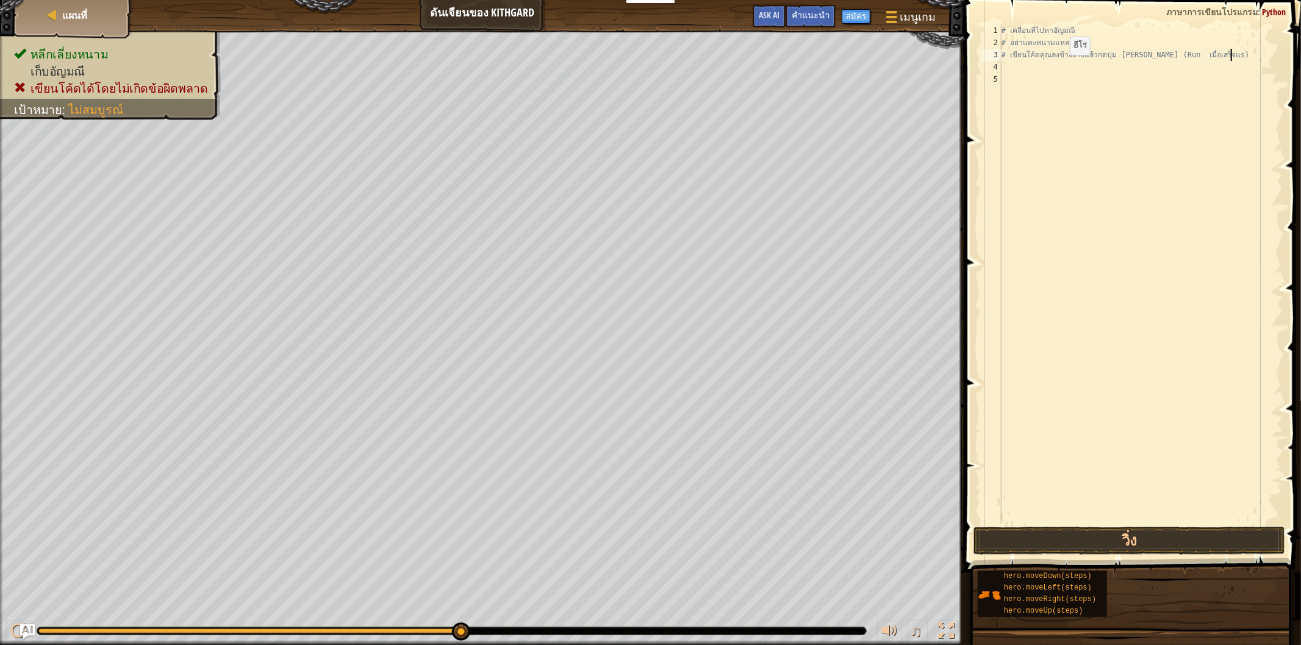
type textarea "# เขียนโค้ดคุณลงข้างล่างแล้วกดปุ่ม [PERSON_NAME] (Run เมื่อเสs)"
click at [15, 624] on div at bounding box center [18, 631] width 16 height 16
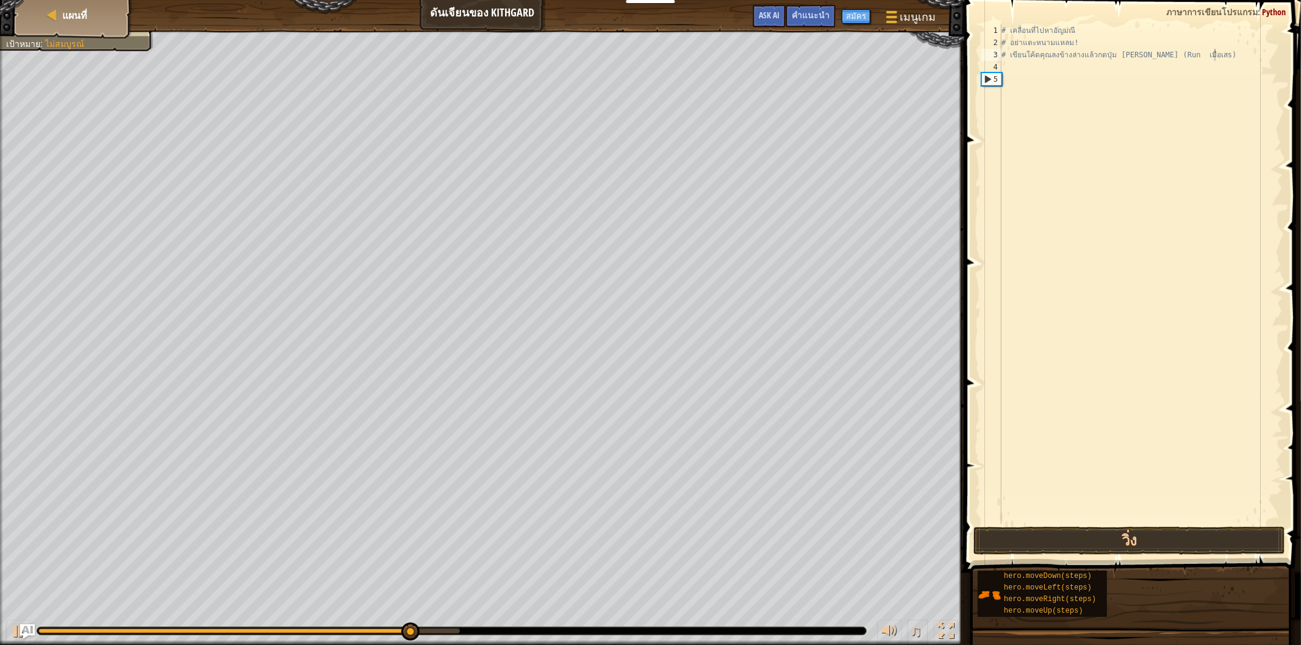
click at [981, 71] on div "# เขียนโค้ดคุณลงข้างล่างแล้วกดปุ่ม [PERSON_NAME] (Run เมื่อเสs) 1 2 3 4 5 # เคล…" at bounding box center [1131, 274] width 304 height 500
click at [988, 71] on div "4" at bounding box center [991, 67] width 20 height 12
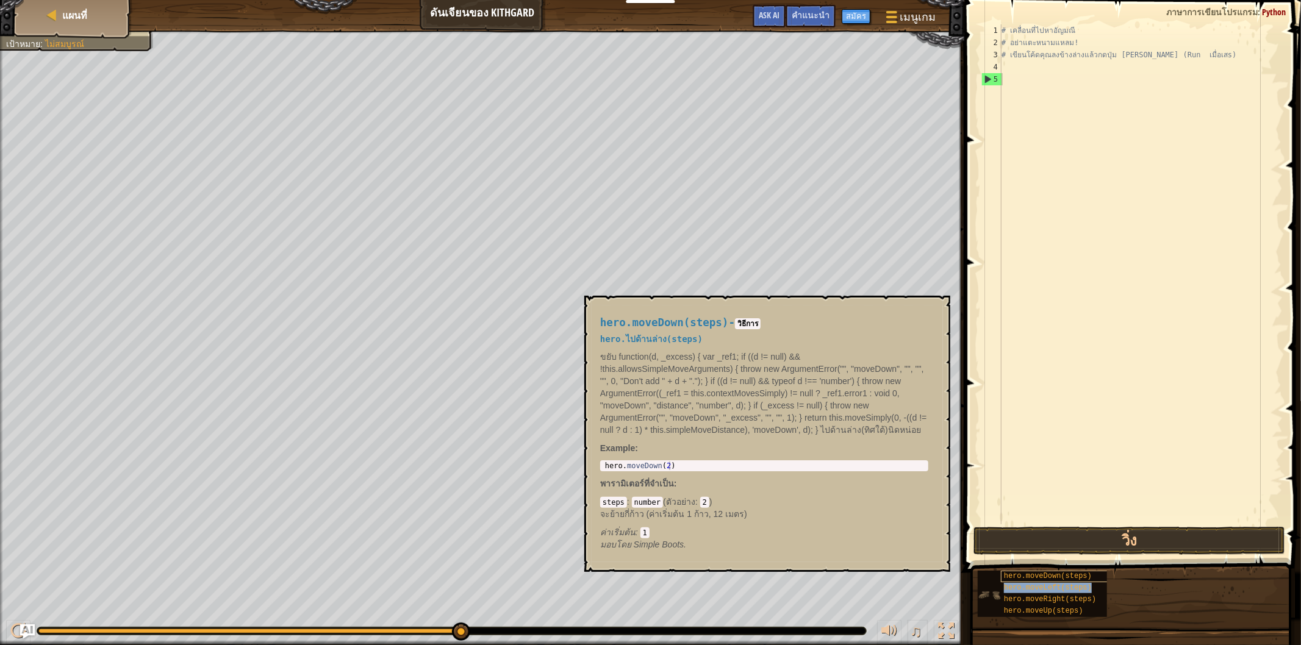
type textarea "hero.moveLeft(steps)"
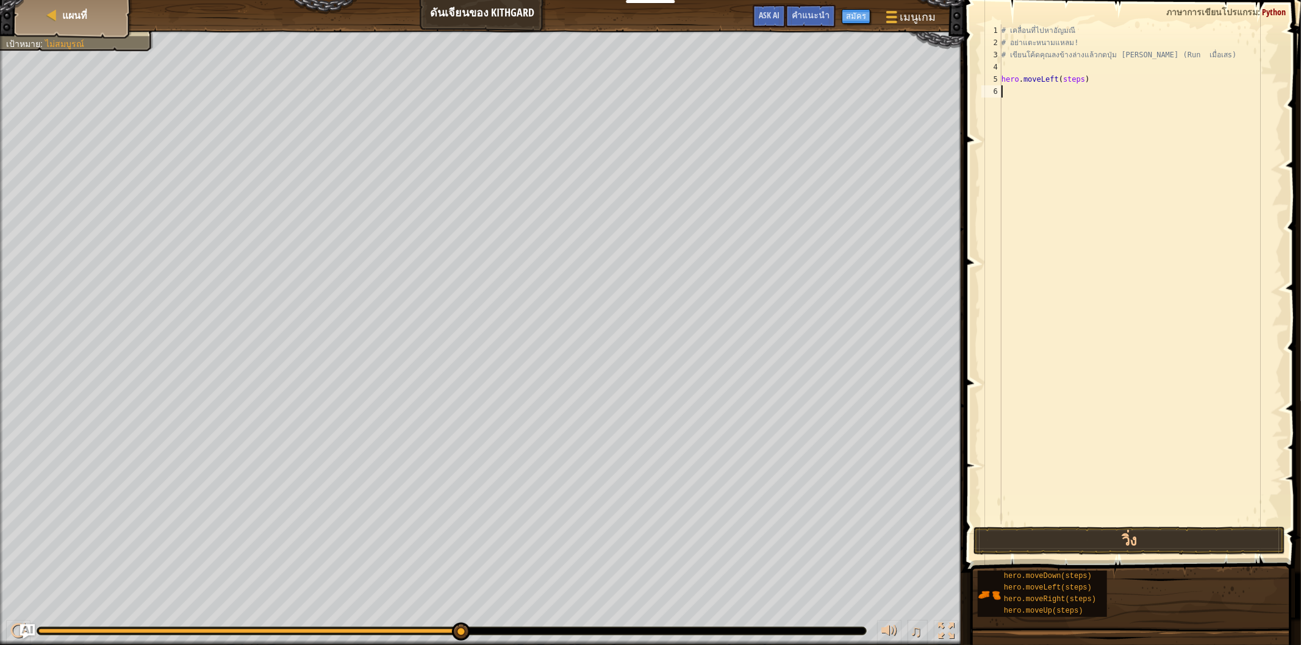
click at [1012, 132] on div "# เคลื่อนที่ไปหา[PERSON_NAME] # อย่าแตะหนามแหลม! # เขียนโค้ดคุณลงข้างล่างแล้วกด…" at bounding box center [1141, 286] width 284 height 524
click at [1076, 80] on div "# เคลื่อนที่ไปหา[PERSON_NAME] # อย่าแตะหนามแหลม! # เขียนโค้ดคุณลงข้างล่างแล้วกด…" at bounding box center [1141, 286] width 284 height 524
click at [1115, 532] on button "วิ่ง" at bounding box center [1129, 541] width 312 height 28
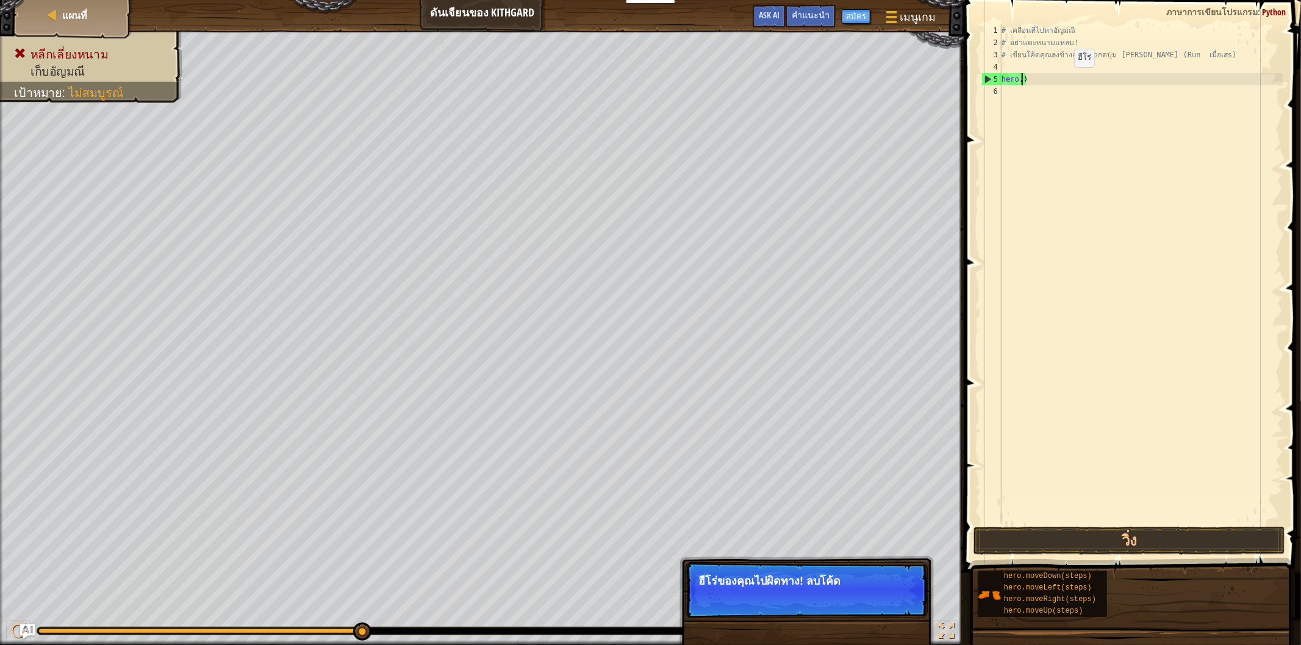
scroll to position [5, 0]
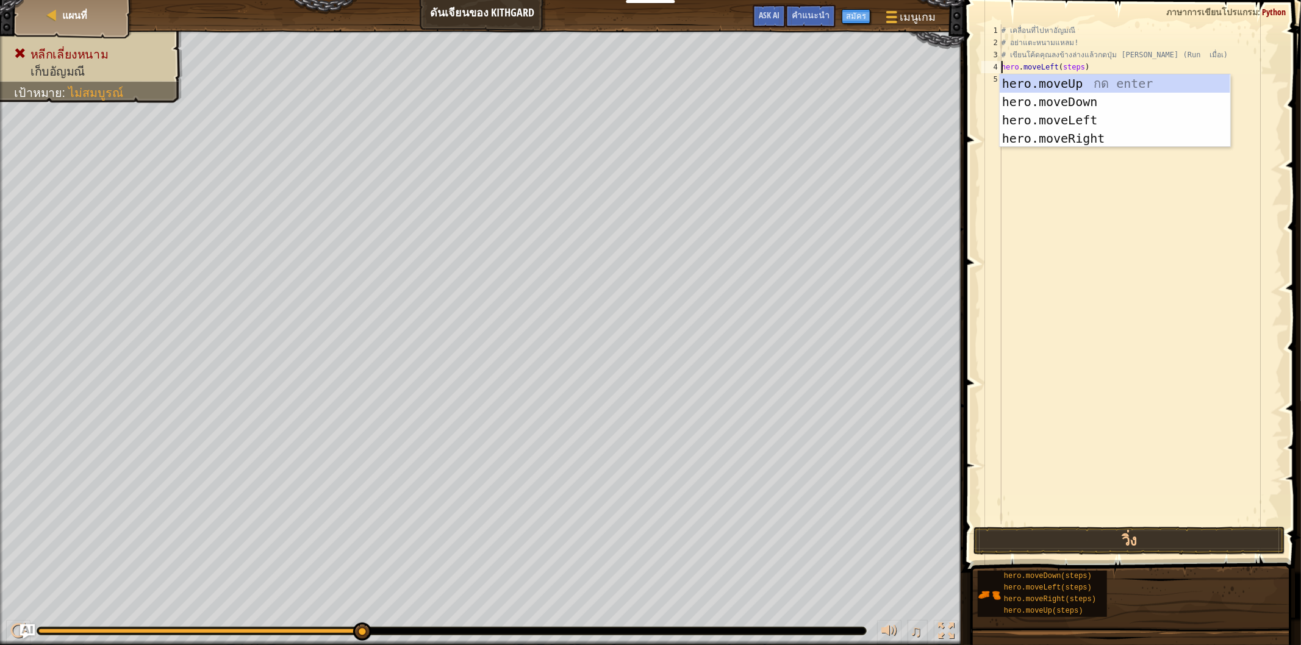
click at [1069, 63] on div "# เคลื่อนที่ไปหา[PERSON_NAME] # อย่าแตะหนามแหลม! # เขียนโค้ดคุณลงข้างล่างแล้วกด…" at bounding box center [1141, 286] width 284 height 524
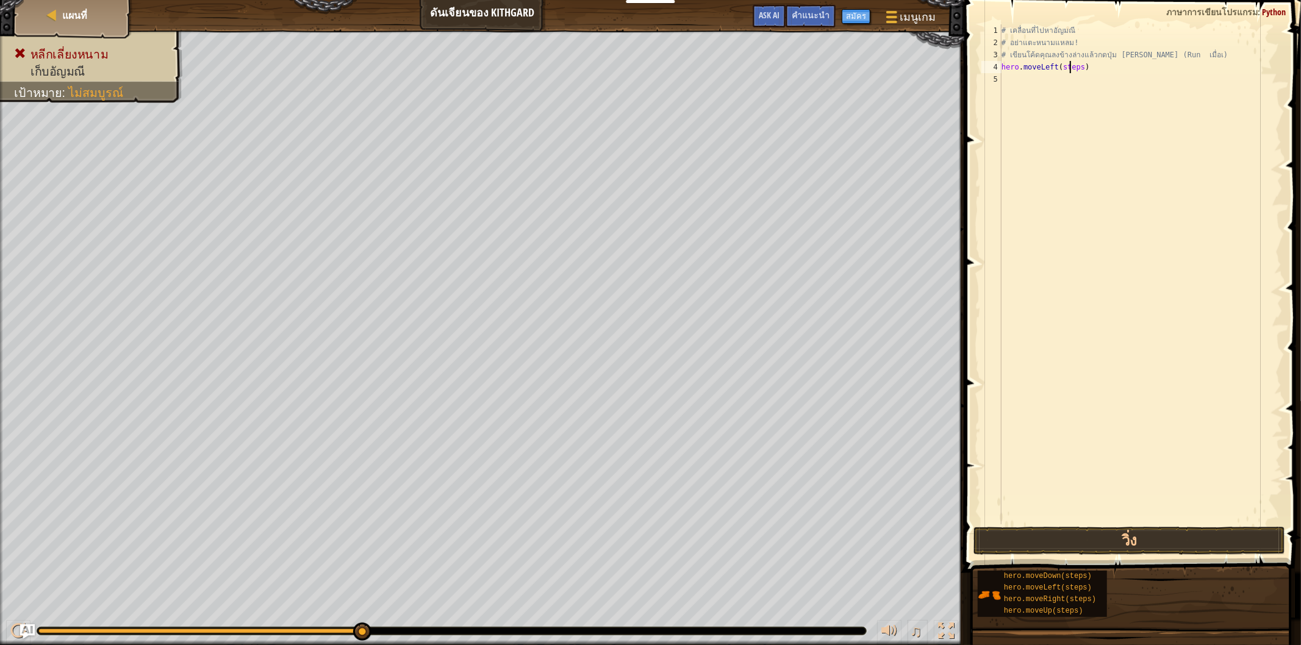
click at [1069, 65] on div "# เคลื่อนที่ไปหา[PERSON_NAME] # อย่าแตะหนามแหลม! # เขียนโค้ดคุณลงข้างล่างแล้วกด…" at bounding box center [1141, 286] width 284 height 524
click at [1077, 63] on div "# เคลื่อนที่ไปหา[PERSON_NAME] # อย่าแตะหนามแหลม! # เขียนโค้ดคุณลงข้างล่างแล้วกด…" at bounding box center [1141, 286] width 284 height 524
click at [1223, 534] on button "วิ่ง" at bounding box center [1129, 541] width 312 height 28
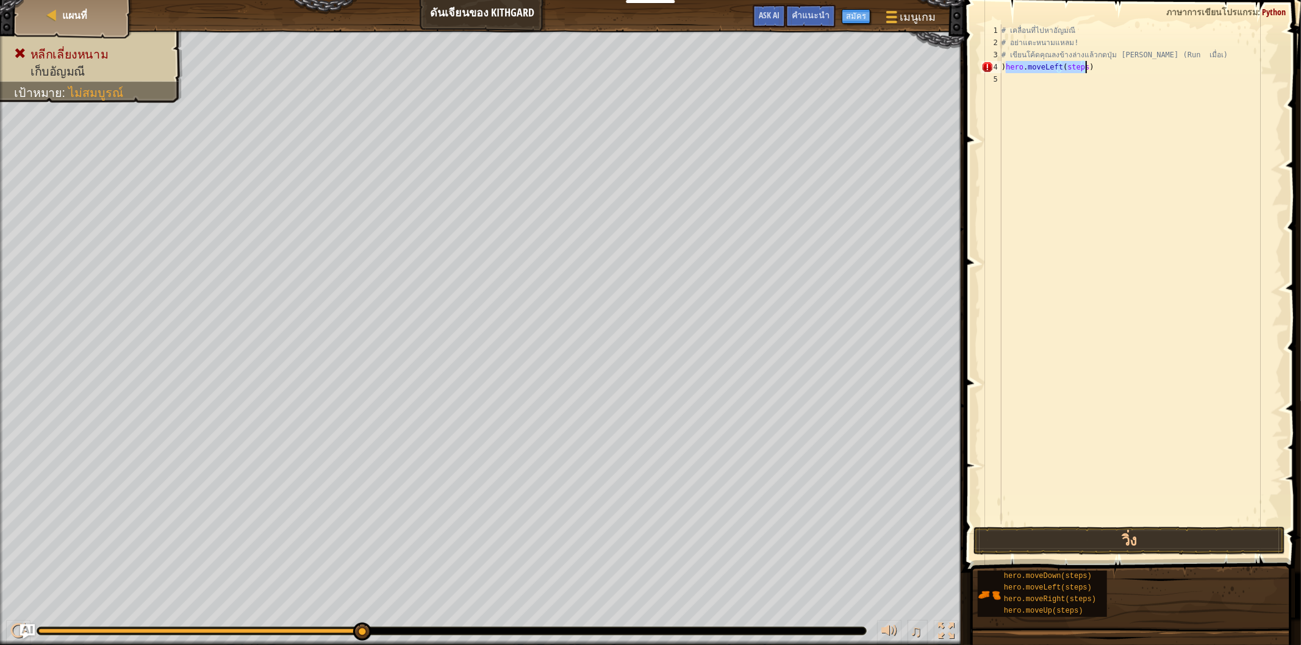
click at [1081, 62] on div "# เคลื่อนที่ไปหา[PERSON_NAME] # อย่าแตะหนามแหลม! # เขียนโค้ดคุณลงข้างล่างแล้วกด…" at bounding box center [1141, 274] width 284 height 500
click at [1108, 538] on button "วิ่ง" at bounding box center [1129, 541] width 312 height 28
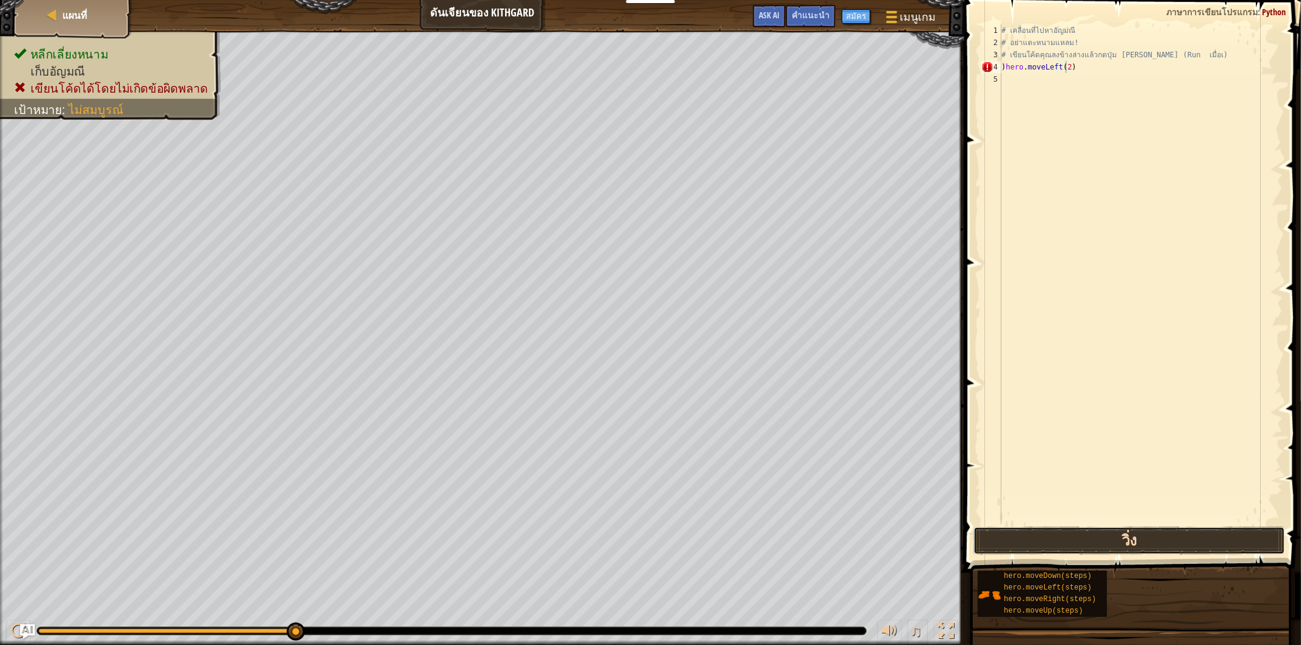
click at [1076, 534] on button "วิ่ง" at bounding box center [1129, 541] width 312 height 28
type textarea ")"
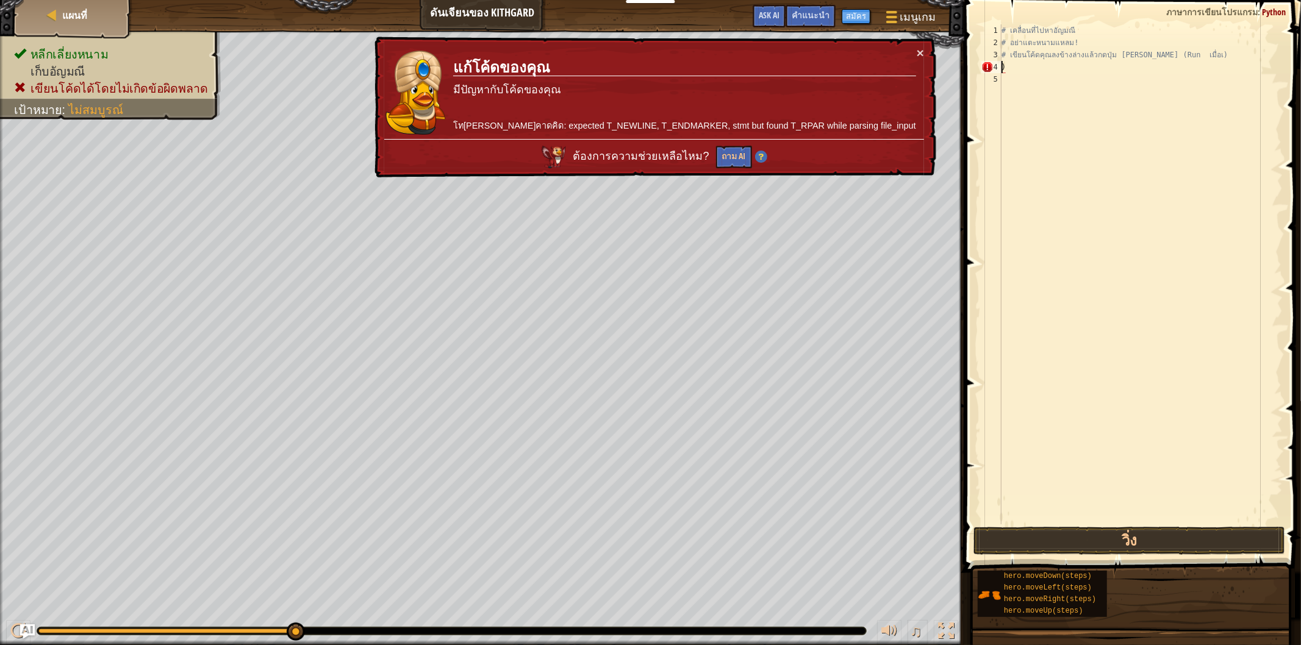
click at [1003, 68] on div "# เคลื่อนที่ไปหา[PERSON_NAME] # อย่าแตะหนามแหลม! # เขียนโค้ดคุณลงข้างล่างแล้วกด…" at bounding box center [1141, 286] width 284 height 524
click at [1004, 65] on div "# เคลื่อนที่ไปหา[PERSON_NAME] # อย่าแตะหนามแหลม! # เขียนโค้ดคุณลงข้างล่างแล้วกด…" at bounding box center [1141, 286] width 284 height 524
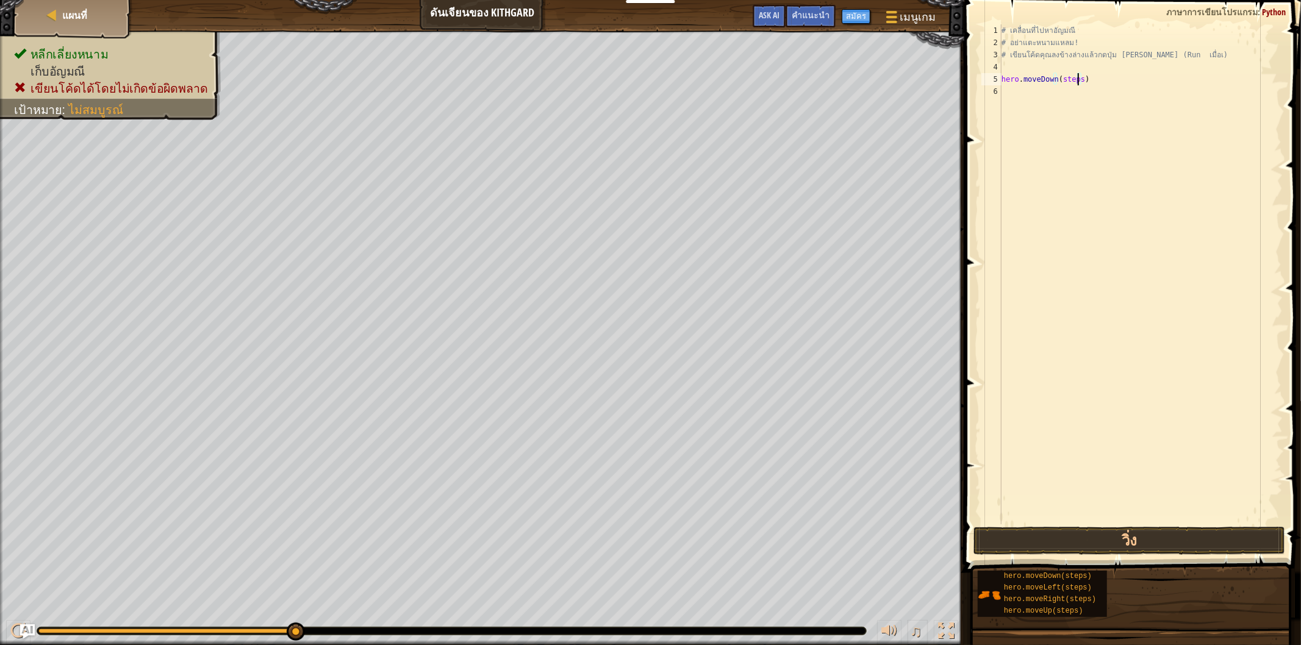
click at [1076, 77] on div "# เคลื่อนที่ไปหา[PERSON_NAME] # อย่าแตะหนามแหลม! # เขียนโค้ดคุณลงข้างล่างแล้วกด…" at bounding box center [1141, 286] width 284 height 524
type textarea "hero.moveDown(1)"
click at [1090, 545] on button "วิ่ง" at bounding box center [1129, 541] width 312 height 28
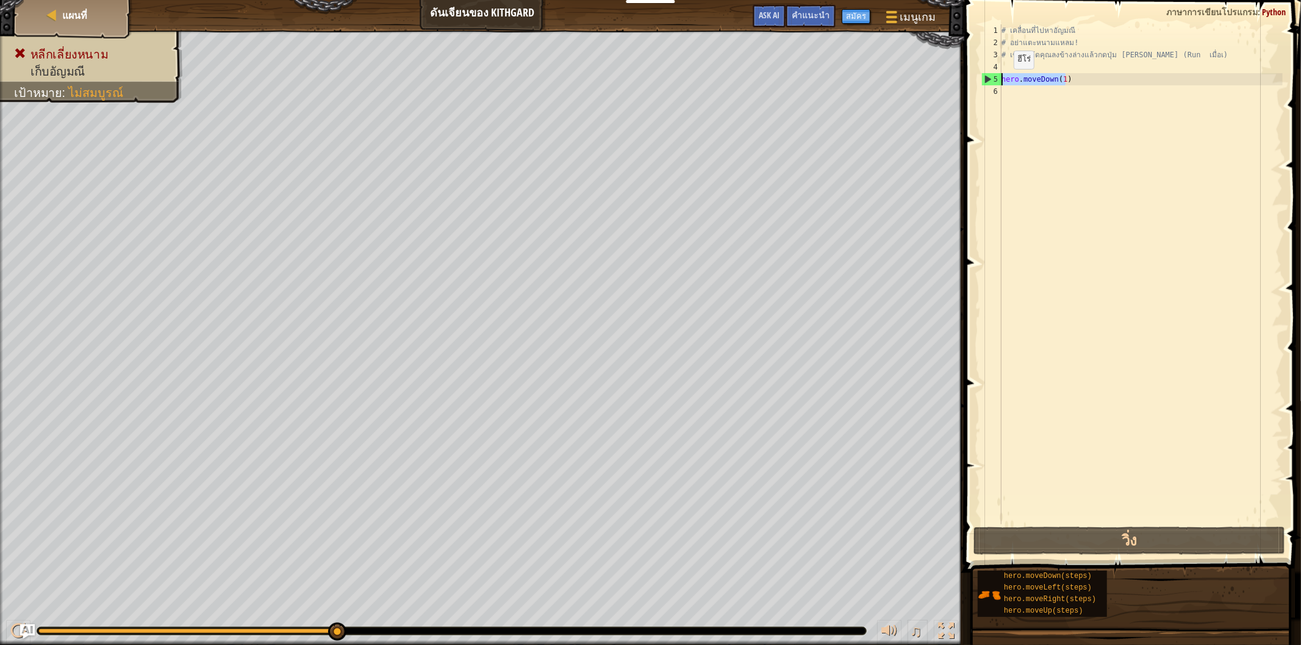
drag, startPoint x: 1067, startPoint y: 76, endPoint x: 996, endPoint y: 80, distance: 70.8
click at [996, 80] on div "hero.moveDown(1) 1 2 3 4 5 6 # เคลื่อนที่ไปหา[PERSON_NAME] # อย่าแตะหนามแหลม! #…" at bounding box center [1131, 274] width 304 height 500
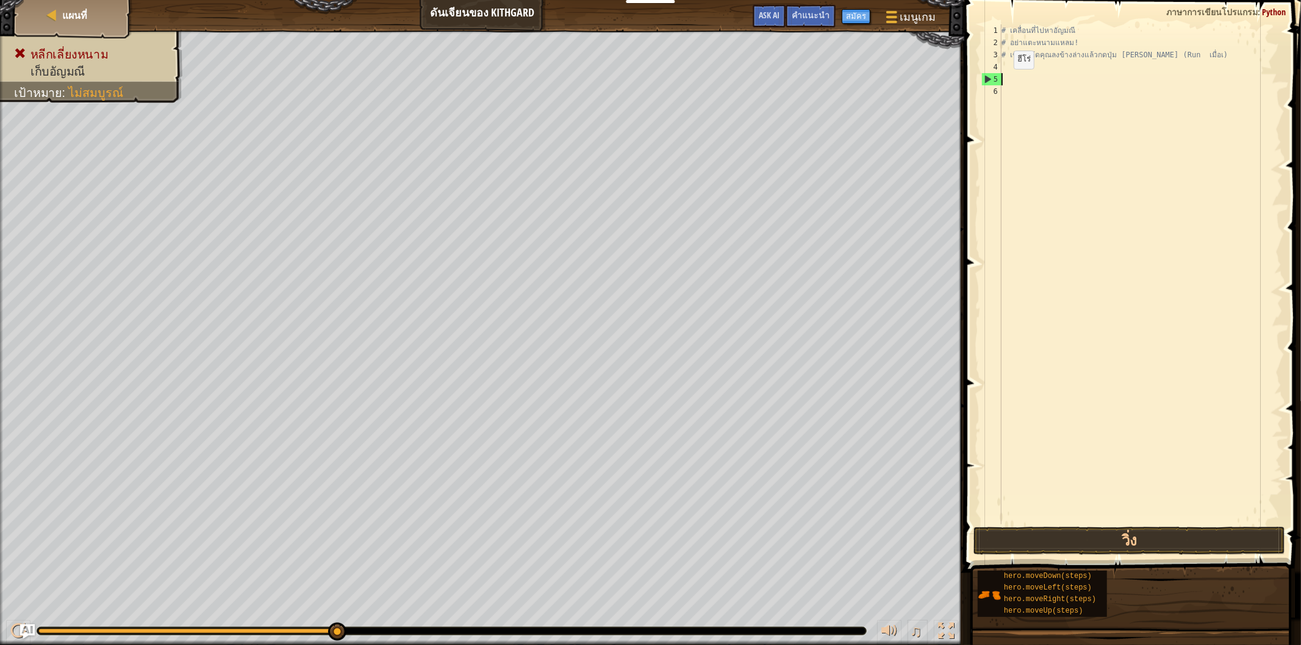
scroll to position [5, 0]
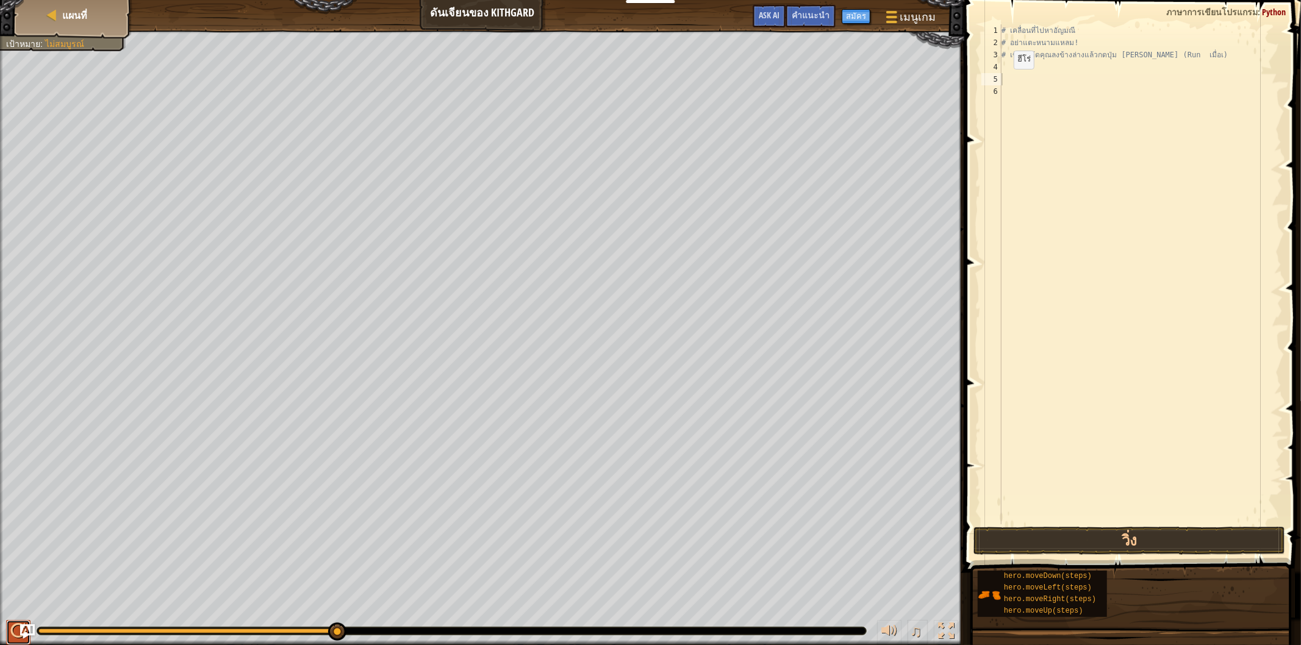
click at [9, 632] on button at bounding box center [18, 632] width 24 height 25
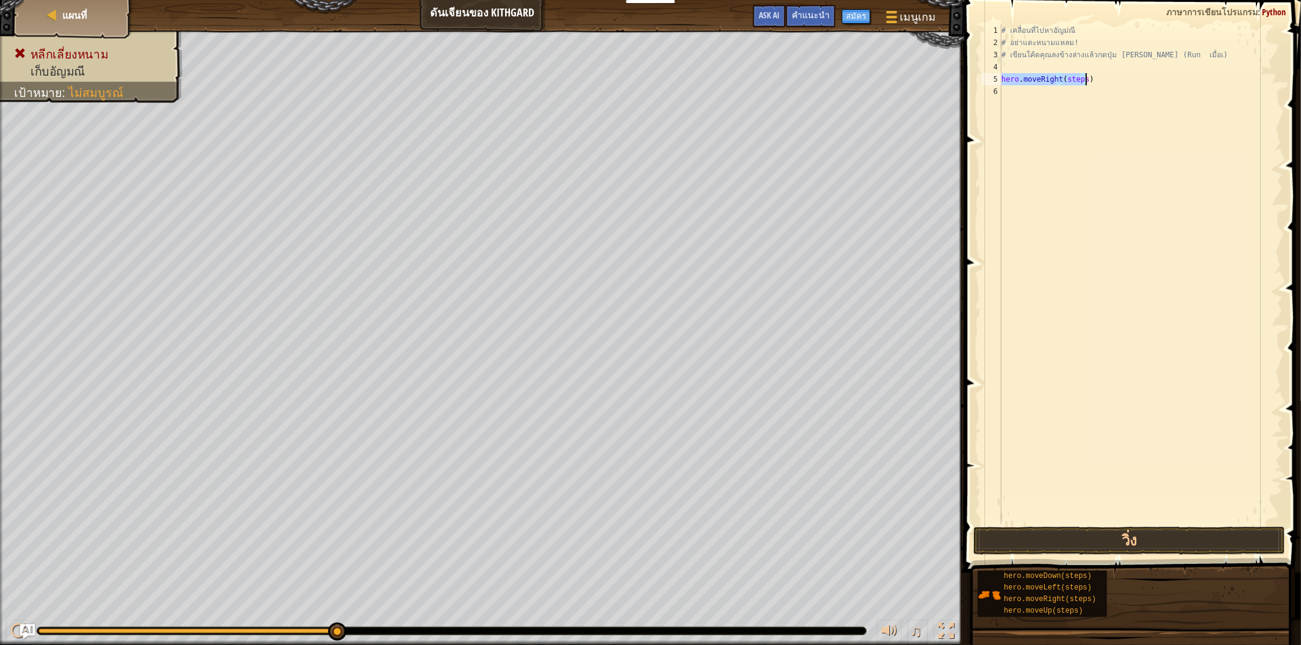
click at [1077, 74] on div "# เคลื่อนที่ไปหา[PERSON_NAME] # อย่าแตะหนามแหลม! # เขียนโค้ดคุณลงข้างล่างแล้วกด…" at bounding box center [1141, 274] width 284 height 500
click at [1081, 77] on div "# เคลื่อนที่ไปหา[PERSON_NAME] # อย่าแตะหนามแหลม! # เขียนโค้ดคุณลงข้างล่างแล้วกด…" at bounding box center [1141, 286] width 284 height 524
type textarea "hero.moveRight(1)"
click at [1134, 515] on div "# เคลื่อนที่ไปหา[PERSON_NAME] # อย่าแตะหนามแหลม! # เขียนโค้ดคุณลงข้างล่างแล้วกด…" at bounding box center [1141, 286] width 284 height 524
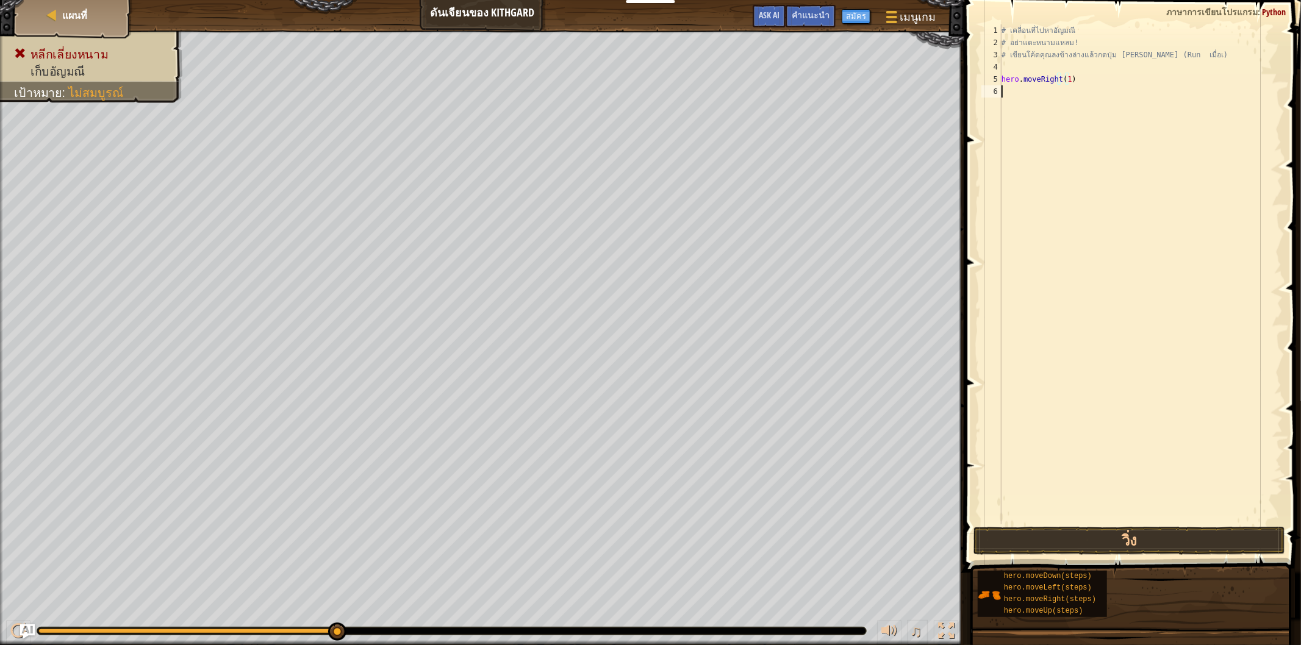
scroll to position [5, 0]
click at [1137, 543] on button "วิ่ง" at bounding box center [1129, 541] width 312 height 28
click at [1069, 90] on div "# เคลื่อนที่ไปหา[PERSON_NAME] # อย่าแตะหนามแหลม! # เขียนโค้ดคุณลงข้างล่างแล้วกด…" at bounding box center [1141, 286] width 284 height 524
click at [1070, 540] on button "วิ่ง" at bounding box center [1129, 541] width 312 height 28
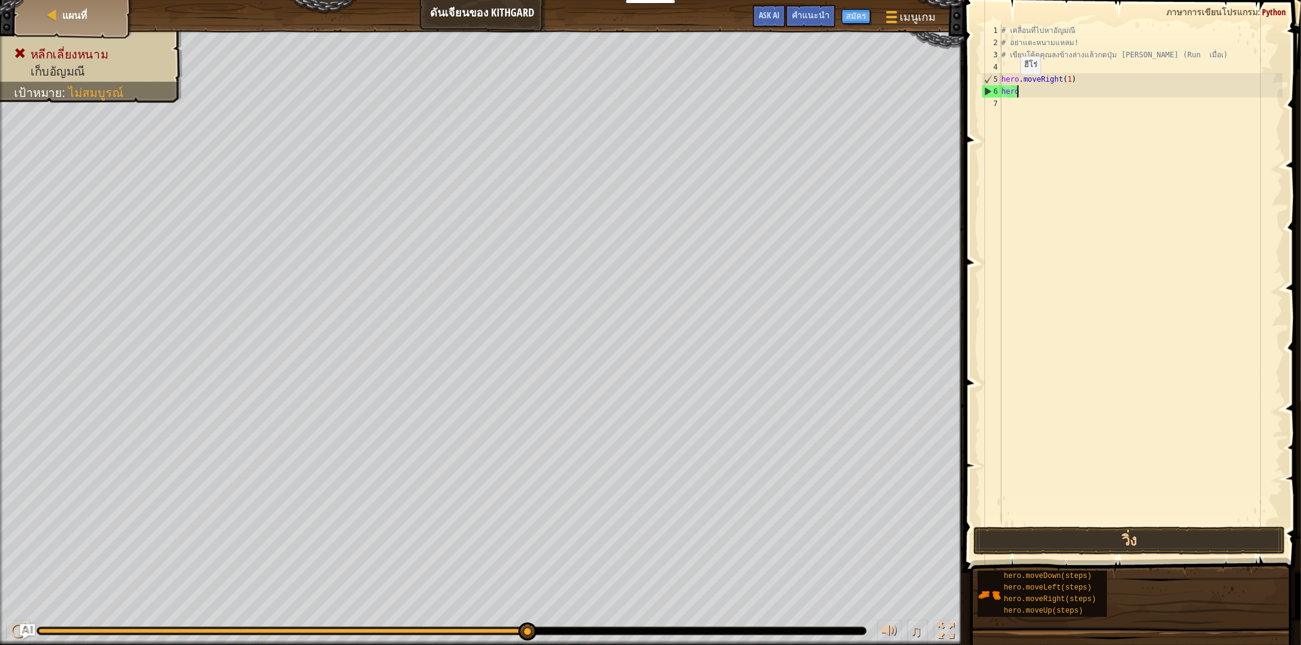
scroll to position [5, 0]
type textarea "h"
drag, startPoint x: 1057, startPoint y: 93, endPoint x: 1004, endPoint y: 90, distance: 53.7
click at [1004, 90] on div "# เคลื่อนที่ไปหา[PERSON_NAME] # อย่าแตะหนามแหลม! # เขียนโค้ดคุณลงข้างล่างแล้วกด…" at bounding box center [1141, 286] width 284 height 524
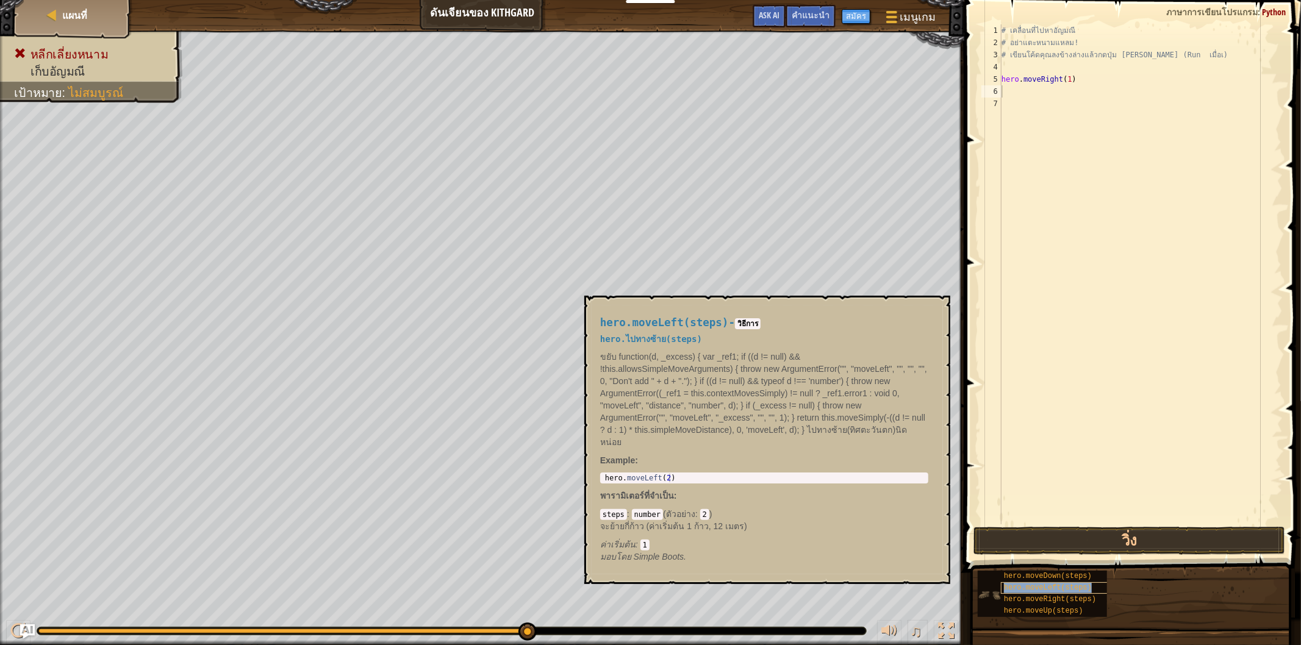
type textarea "hero.moveLeft(steps)"
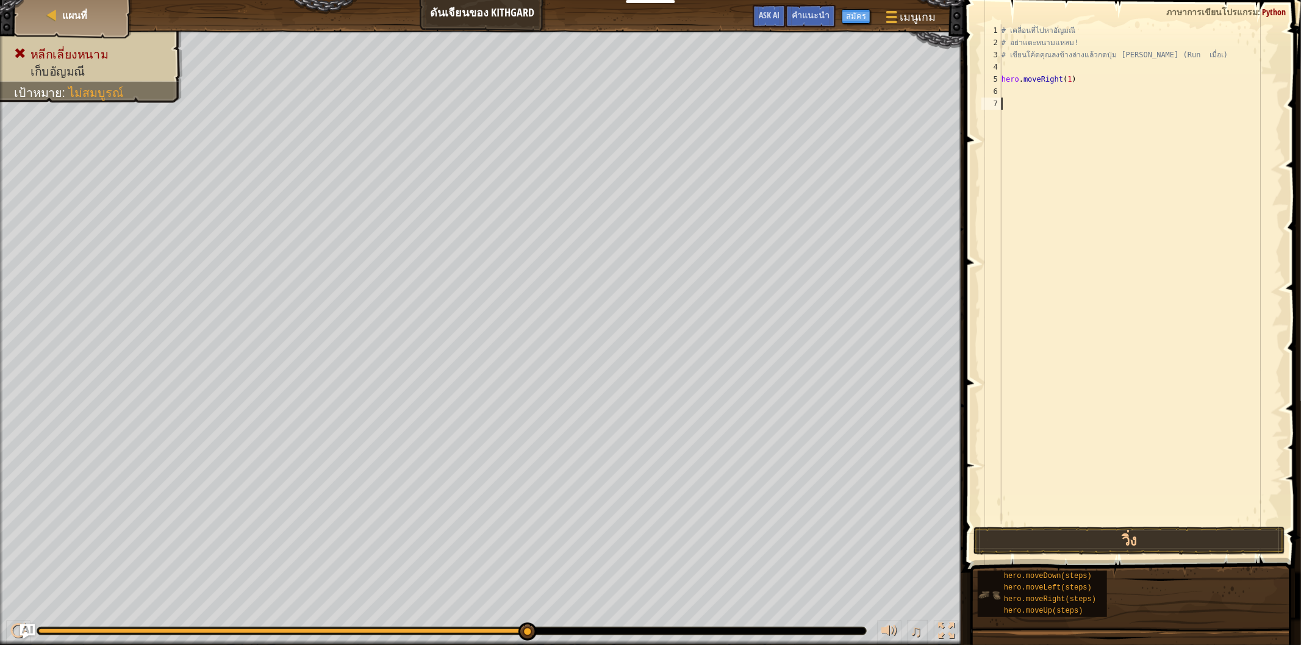
drag, startPoint x: 1013, startPoint y: 520, endPoint x: 990, endPoint y: 589, distance: 73.1
click at [990, 588] on div "คำแนะนำ 1 2 3 4 5 6 7 # เคลื่อนที่ไปหา[PERSON_NAME] # อย่าแตะหนามแหลม! # เขียนโ…" at bounding box center [1130, 319] width 340 height 639
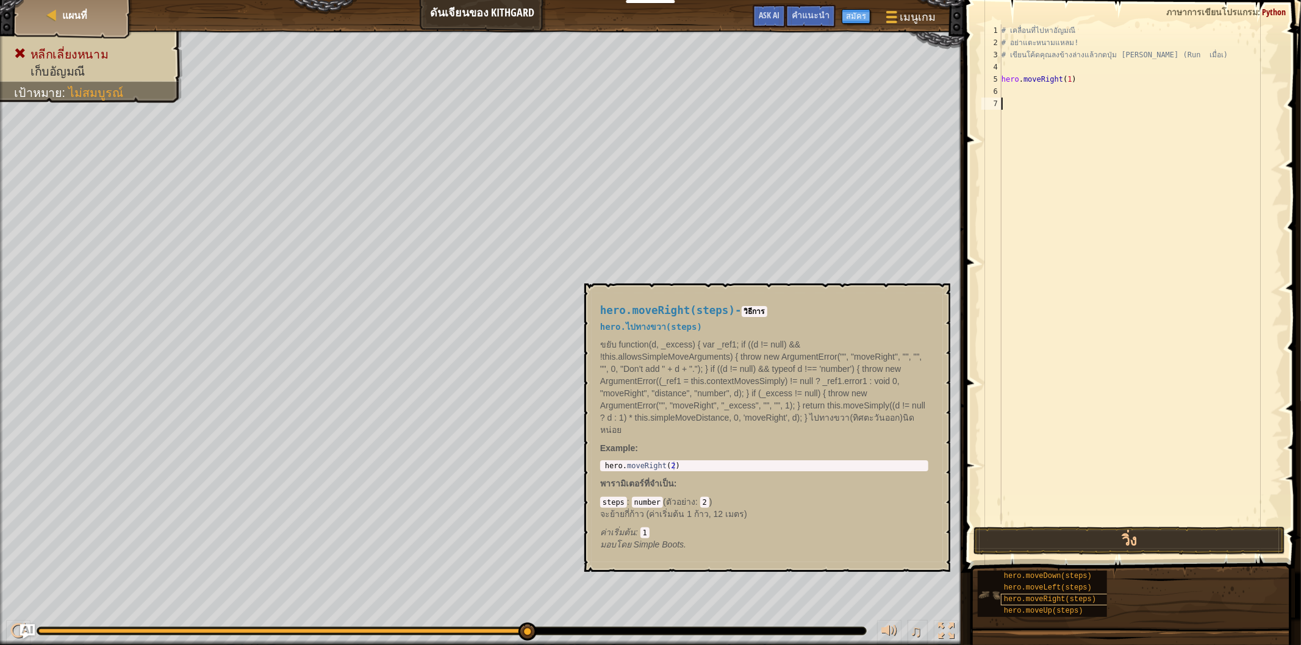
click at [1053, 595] on span "hero.moveRight(steps)" at bounding box center [1050, 599] width 92 height 9
drag, startPoint x: 1053, startPoint y: 595, endPoint x: 1095, endPoint y: 142, distance: 455.0
click at [1095, 142] on div "คำแนะนำ 1 2 3 4 5 6 7 # เคลื่อนที่ไปหา[PERSON_NAME] # อย่าแตะหนามแหลม! # เขียนโ…" at bounding box center [1130, 319] width 340 height 639
drag, startPoint x: 1001, startPoint y: 492, endPoint x: 1029, endPoint y: 534, distance: 50.2
click at [1029, 534] on div "1 2 3 4 5 6 7 # เคลื่อนที่ไปหา[PERSON_NAME] # อย่าแตะหนามแหลม! # เขียนโค้ดคุณลง…" at bounding box center [1130, 310] width 340 height 609
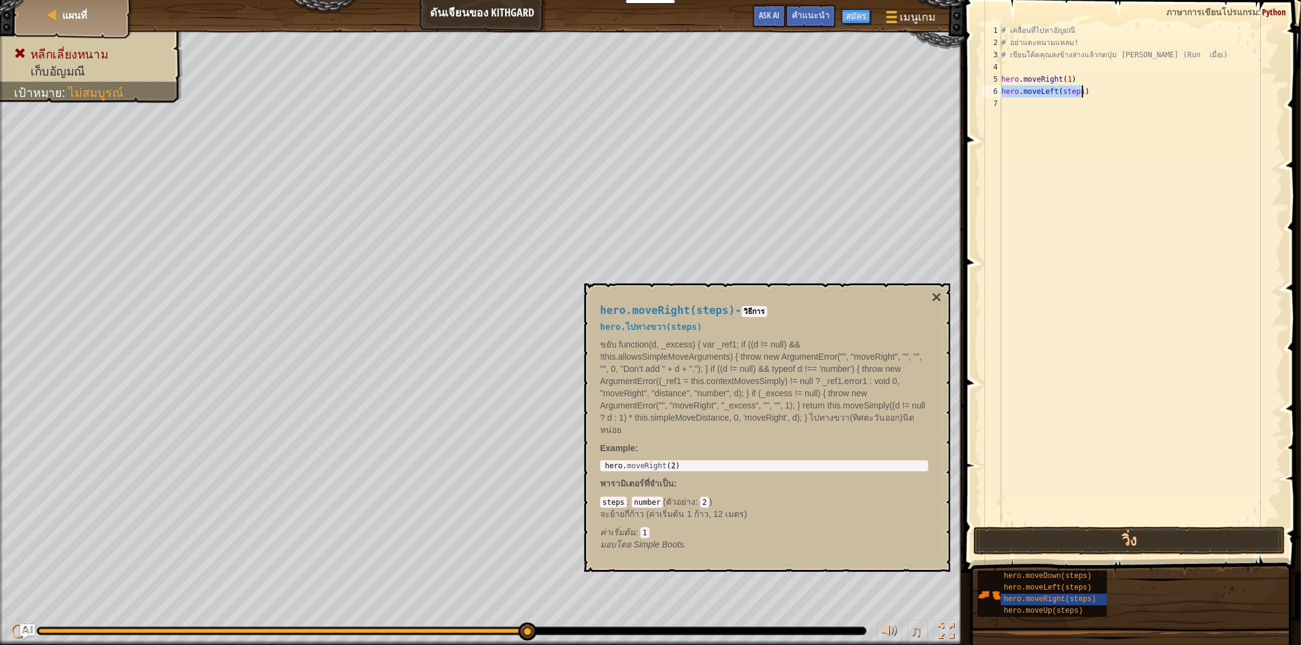
click at [1078, 88] on div "# เคลื่อนที่ไปหา[PERSON_NAME] # อย่าแตะหนามแหลม! # เขียนโค้ดคุณลงข้างล่างแล้วกด…" at bounding box center [1141, 274] width 284 height 500
type textarea "hero.moveLeft(1)"
click at [1087, 532] on button "วิ่ง" at bounding box center [1129, 541] width 312 height 28
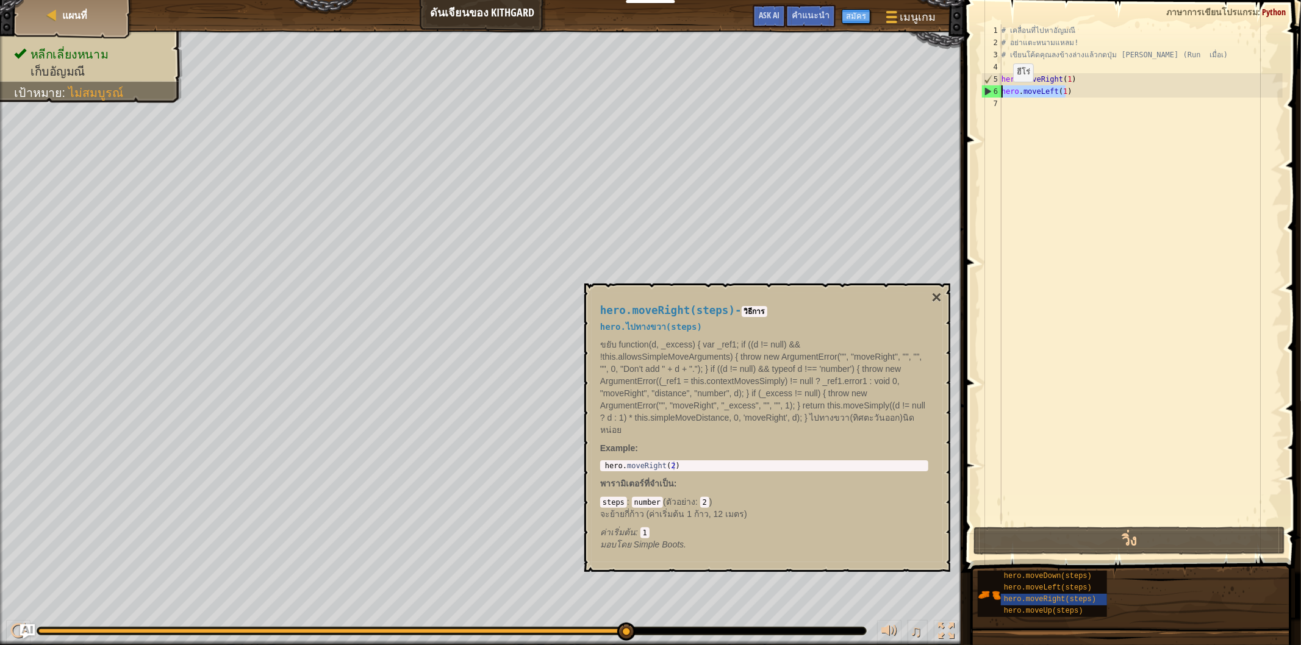
drag, startPoint x: 1067, startPoint y: 89, endPoint x: 997, endPoint y: 95, distance: 70.3
click at [997, 95] on div "hero.moveLeft(1) 1 2 3 4 5 6 7 # เคลื่อนที่ไปหา[PERSON_NAME] # อย่าแตะหนามแหลม!…" at bounding box center [1131, 274] width 304 height 500
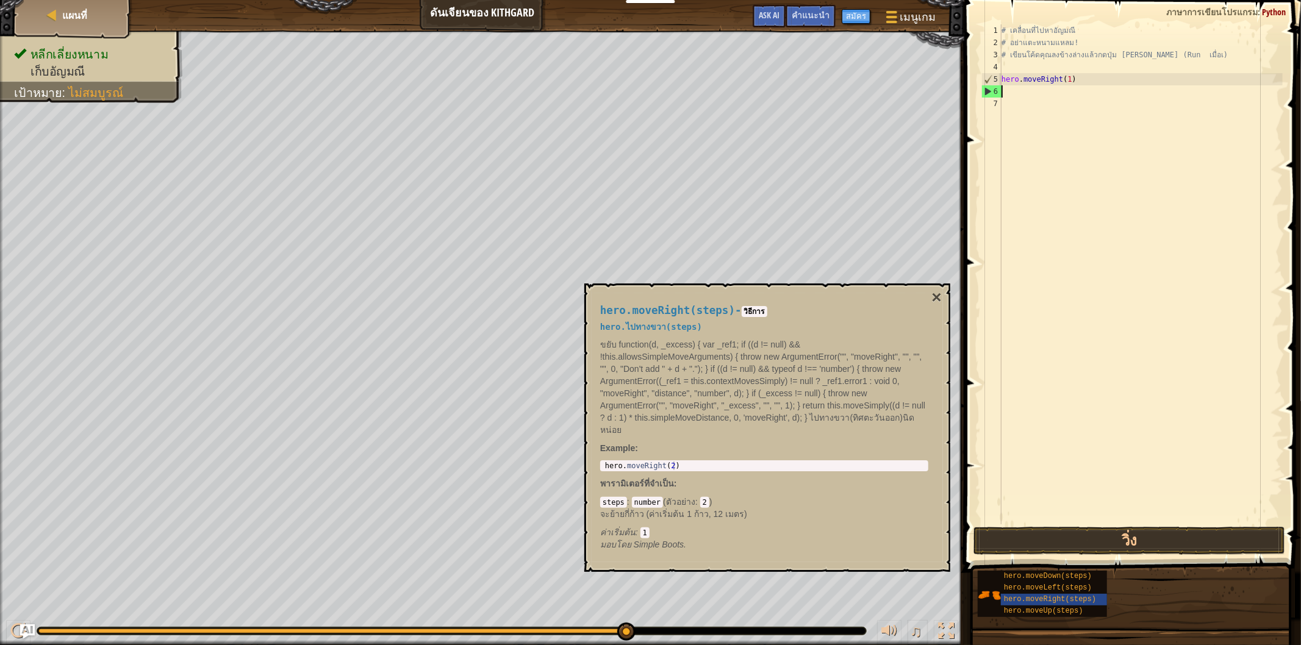
scroll to position [5, 0]
click at [1063, 77] on div "# เคลื่อนที่ไปหา[PERSON_NAME] # อย่าแตะหนามแหลม! # เขียนโค้ดคุณลงข้างล่างแล้วกด…" at bounding box center [1141, 286] width 284 height 524
click at [1059, 80] on div "# เคลื่อนที่ไปหา[PERSON_NAME] # อย่าแตะหนามแหลม! # เขียนโค้ดคุณลงข้างล่างแล้วกด…" at bounding box center [1141, 286] width 284 height 524
click at [1059, 80] on div "# เคลื่อนที่ไปหา[PERSON_NAME] # อย่าแตะหนามแหลม! # เขียนโค้ดคุณลงข้างล่างแล้วกด…" at bounding box center [1141, 274] width 284 height 500
drag, startPoint x: 1059, startPoint y: 80, endPoint x: 1068, endPoint y: 80, distance: 8.5
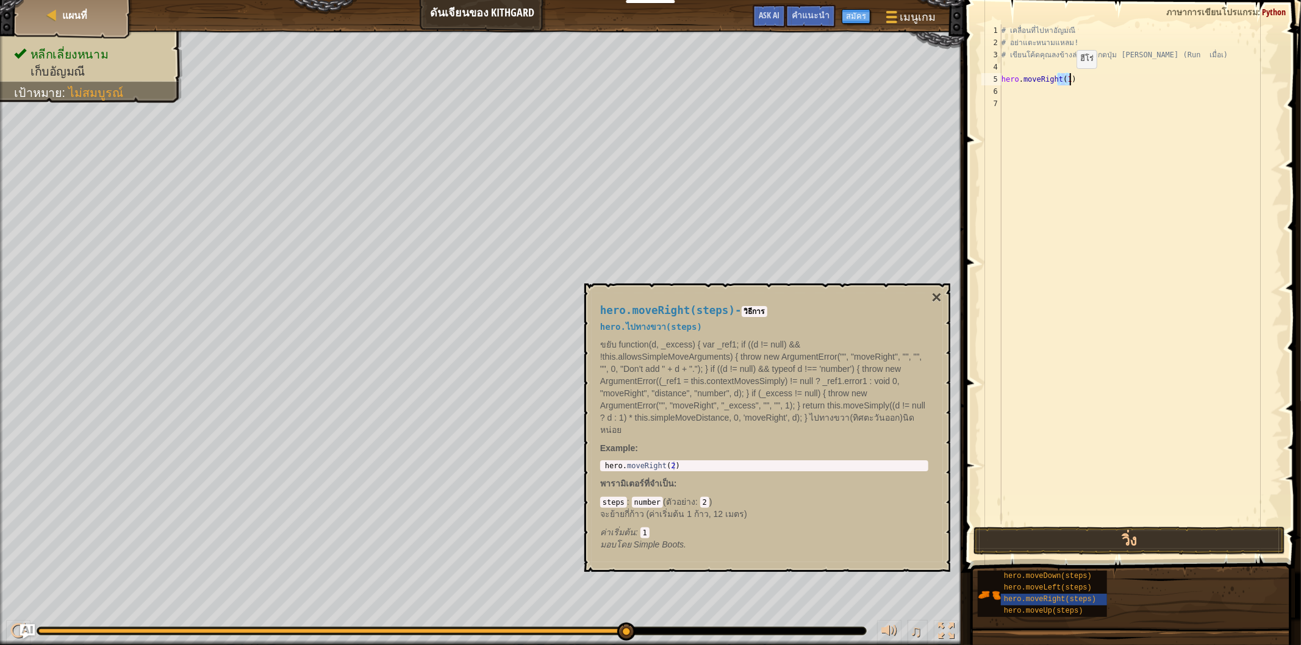
click at [1068, 80] on div "# เคลื่อนที่ไปหา[PERSON_NAME] # อย่าแตะหนามแหลม! # เขียนโค้ดคุณลงข้างล่างแล้วกด…" at bounding box center [1141, 286] width 284 height 524
click at [1065, 80] on div "# เคลื่อนที่ไปหา[PERSON_NAME] # อย่าแตะหนามแหลม! # เขียนโค้ดคุณลงข้างล่างแล้วกด…" at bounding box center [1141, 274] width 284 height 500
click at [1156, 541] on button "วิ่ง" at bounding box center [1129, 541] width 312 height 28
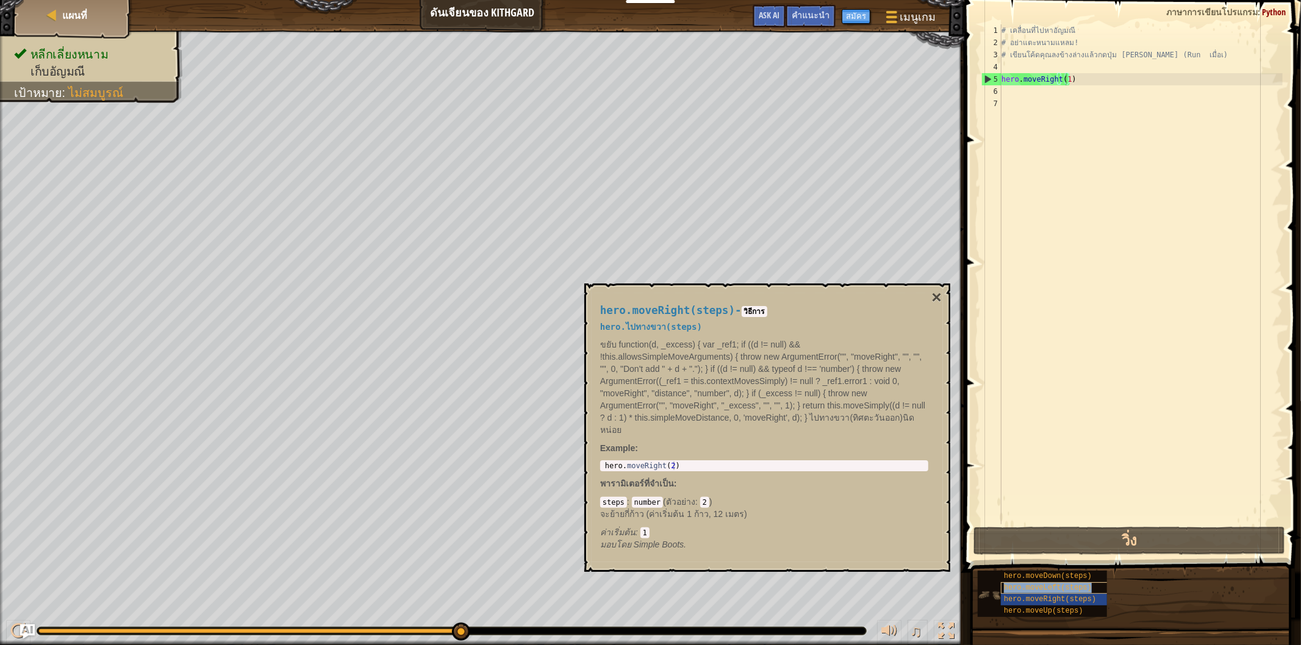
click at [1070, 584] on span "hero.moveLeft(steps)" at bounding box center [1048, 588] width 88 height 9
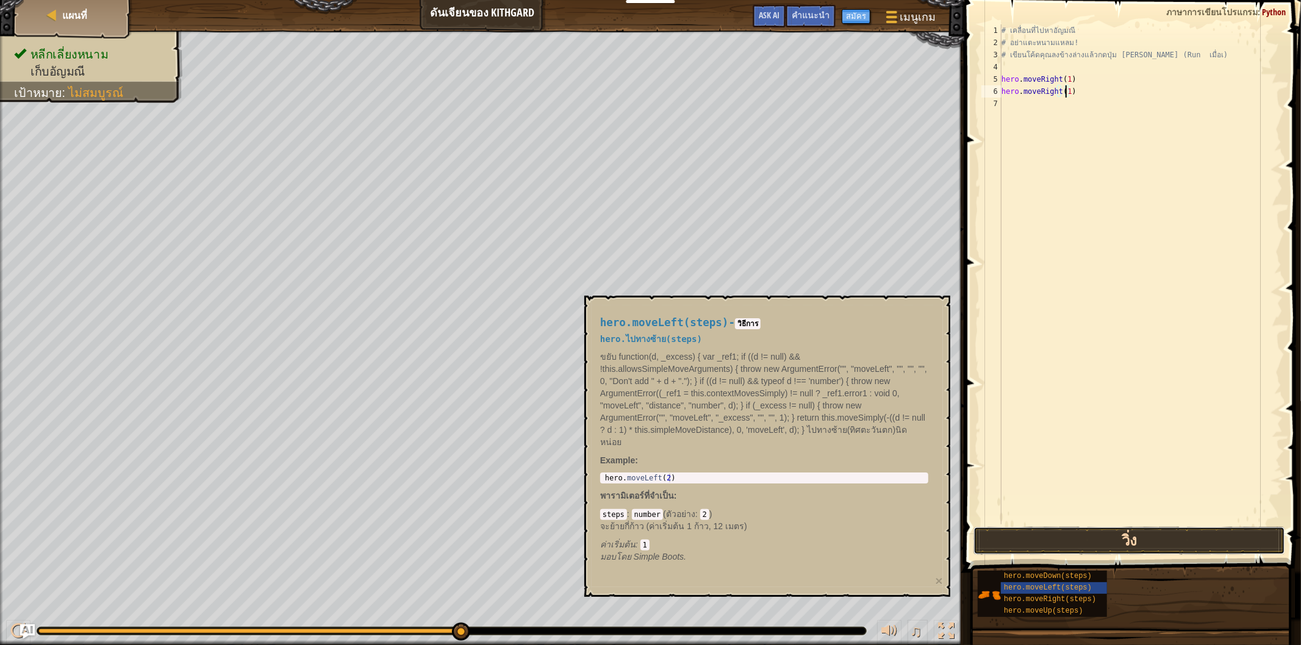
click at [1093, 534] on button "วิ่ง" at bounding box center [1129, 541] width 312 height 28
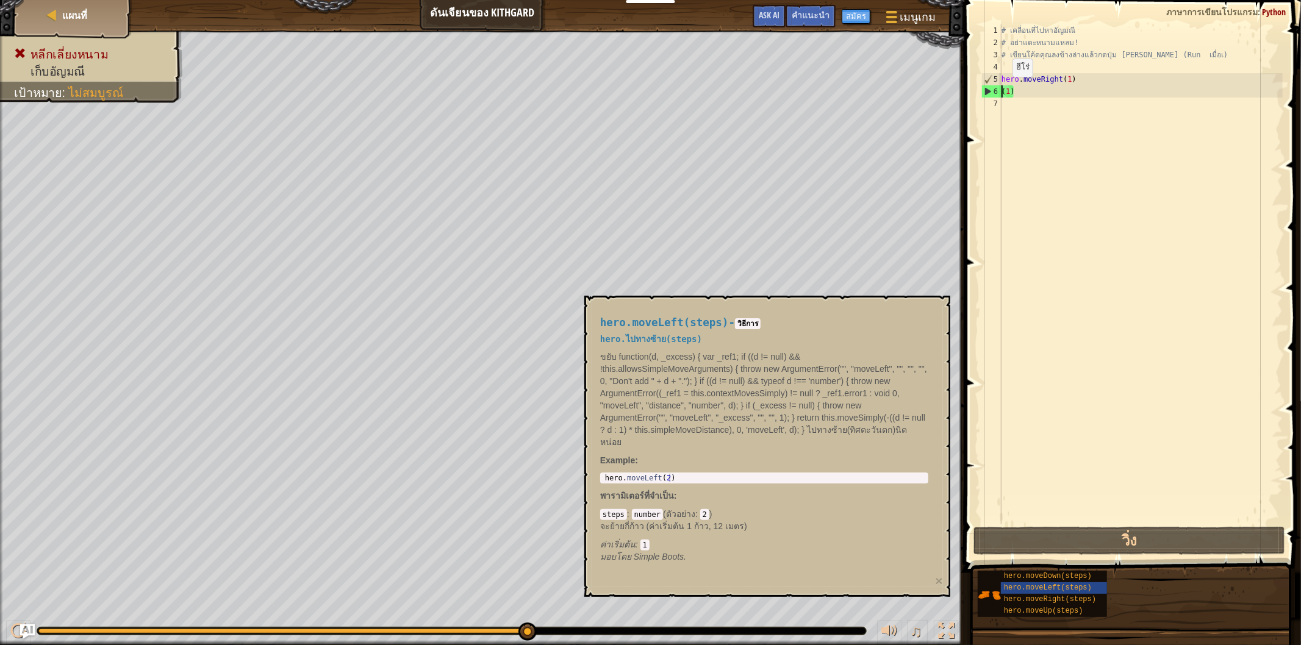
scroll to position [5, 0]
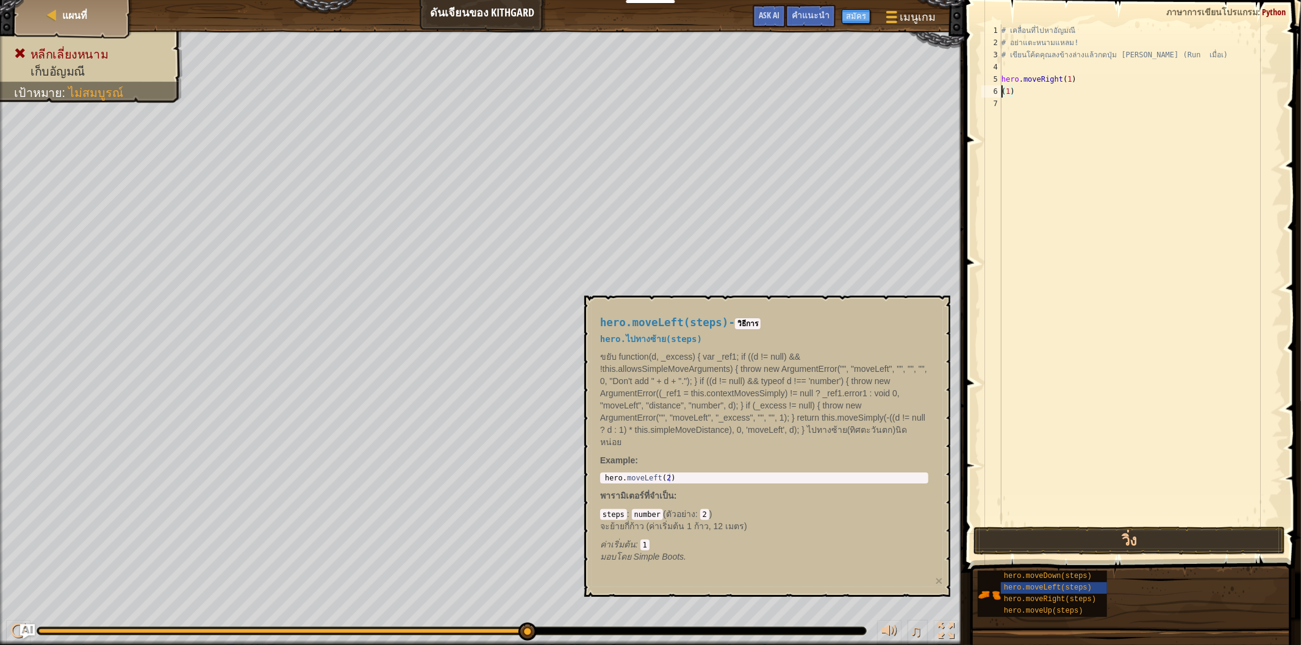
drag, startPoint x: 1045, startPoint y: 93, endPoint x: 1060, endPoint y: 95, distance: 14.8
click at [1057, 95] on div "# เคลื่อนที่ไปหา[PERSON_NAME] # อย่าแตะหนามแหลม! # เขียนโค้ดคุณลงข้างล่างแล้วกด…" at bounding box center [1141, 286] width 284 height 524
drag, startPoint x: 1077, startPoint y: 79, endPoint x: 989, endPoint y: 78, distance: 88.4
click at [989, 78] on div "hero.moveRight(1)(1) 1 2 3 4 5 6 # เคลื่อนที่ไปหา[PERSON_NAME] # อย่าแตะหนามแหล…" at bounding box center [1131, 274] width 304 height 500
drag, startPoint x: 1082, startPoint y: 76, endPoint x: 1040, endPoint y: 71, distance: 41.8
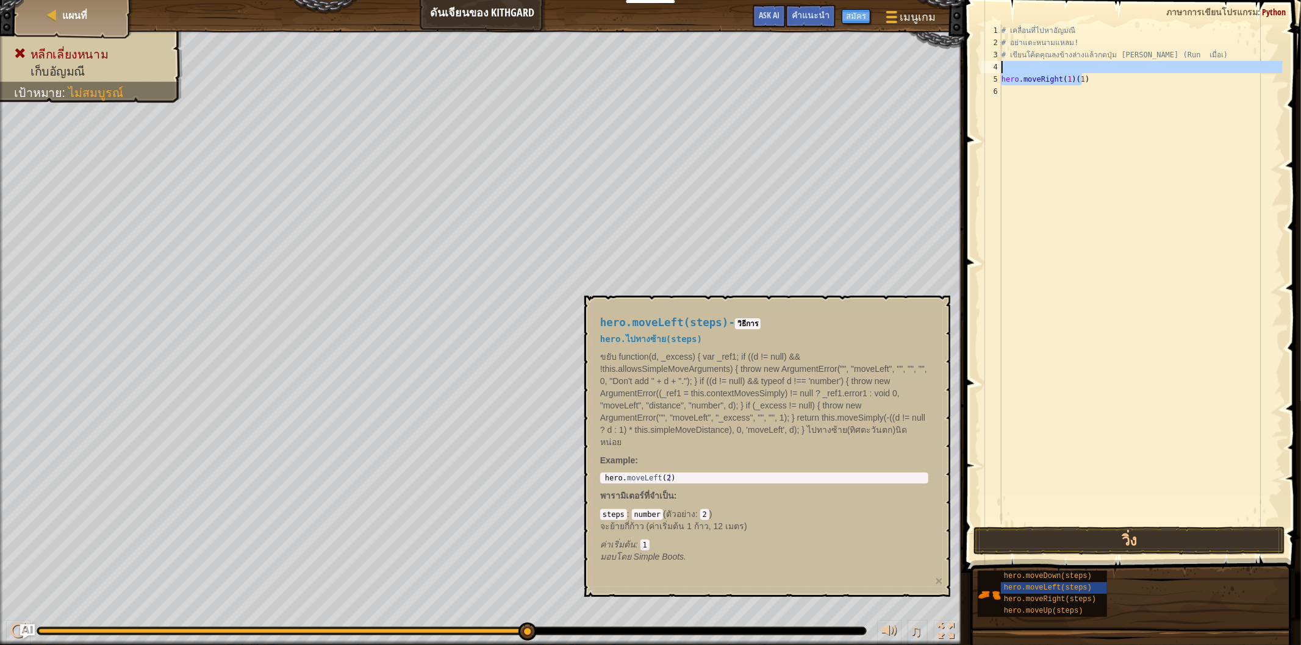
click at [1040, 71] on div "# เคลื่อนที่ไปหา[PERSON_NAME] # อย่าแตะหนามแหลม! # เขียนโค้ดคุณลงข้างล่างแล้วกด…" at bounding box center [1141, 286] width 284 height 524
type textarea "hero.moveRight(1)(1)"
click at [1066, 82] on div "# เคลื่อนที่ไปหา[PERSON_NAME] # อย่าแตะหนามแหลม! เขียนโค้ดคุณลงข้างล่างแล้วกดปุ…" at bounding box center [1141, 286] width 284 height 524
click at [1077, 81] on div "# เคลื่อนที่ไปหา[PERSON_NAME] # อย่าแตะหนามแหลม! เขียนโค้ดคุณลงข้างล่างแล้วกดปุ…" at bounding box center [1141, 286] width 284 height 524
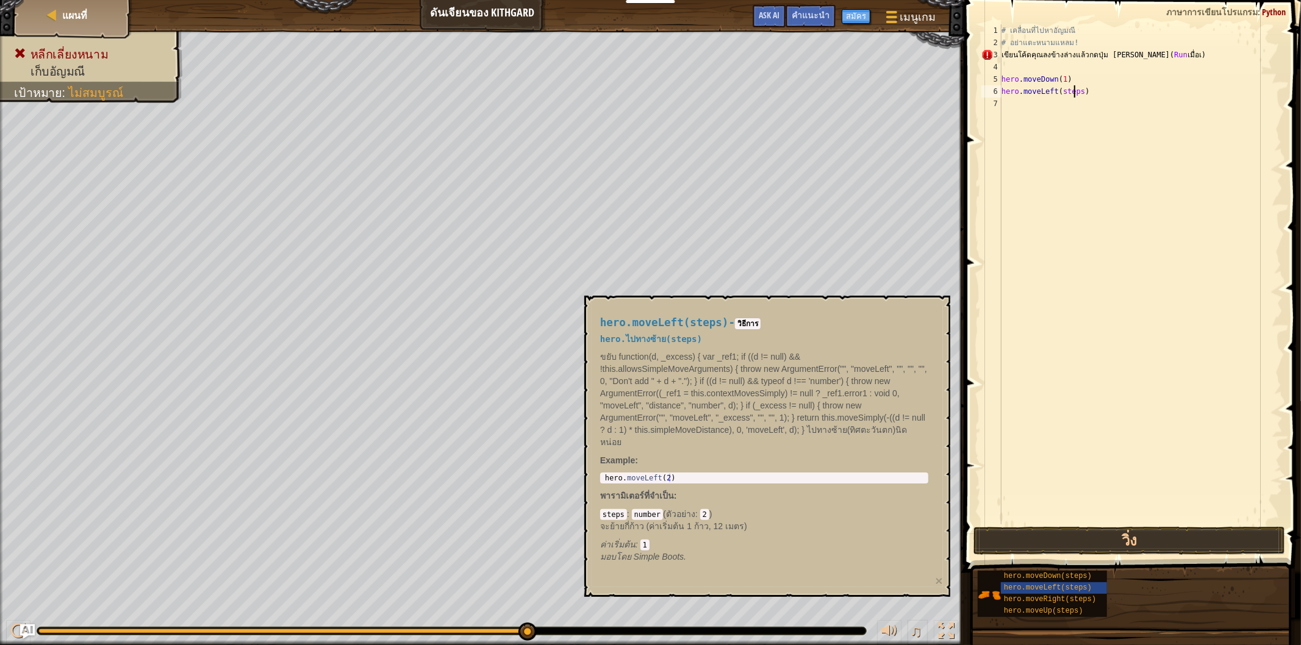
click at [1076, 89] on div "# เคลื่อนที่ไปหา[PERSON_NAME] # อย่าแตะหนามแหลม! เขียนโค้ดคุณลงข้างล่างแล้วกดปุ…" at bounding box center [1141, 286] width 284 height 524
click at [1078, 91] on div "# เคลื่อนที่ไปหา[PERSON_NAME] # อย่าแตะหนามแหลม! เขียนโค้ดคุณลงข้างล่างแล้วกดปุ…" at bounding box center [1141, 286] width 284 height 524
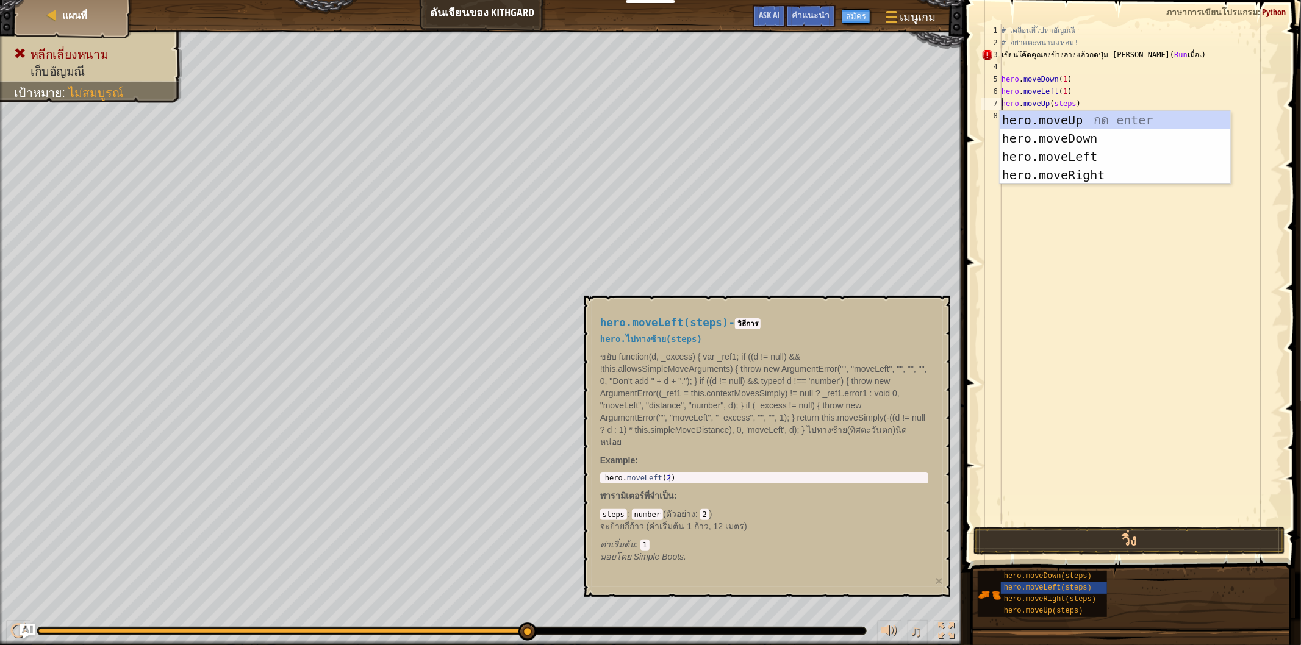
click at [1068, 101] on div "# เคลื่อนที่ไปหา[PERSON_NAME] # อย่าแตะหนามแหลม! เขียนโค้ดคุณลงข้างล่างแล้วกดปุ…" at bounding box center [1141, 286] width 284 height 524
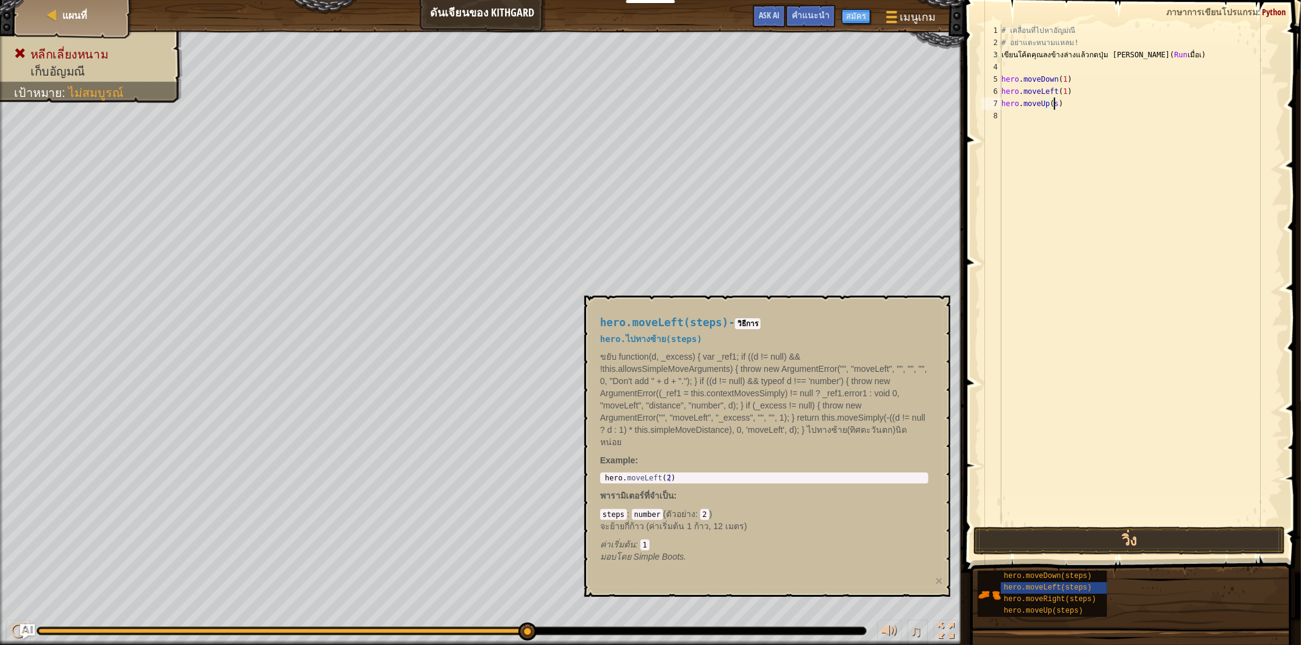
scroll to position [5, 3]
click at [1071, 116] on div "# เคลื่อนที่ไปหา[PERSON_NAME] # อย่าแตะหนามแหลม! เขียนโค้ดคุณลงข้างล่างแล้วกดปุ…" at bounding box center [1141, 286] width 284 height 524
click at [1076, 113] on div "# เคลื่อนที่ไปหา[PERSON_NAME] # อย่าแตะหนามแหลม! เขียนโค้ดคุณลงข้างล่างแล้วกดปุ…" at bounding box center [1141, 286] width 284 height 524
click at [1123, 540] on button "วิ่ง" at bounding box center [1129, 541] width 312 height 28
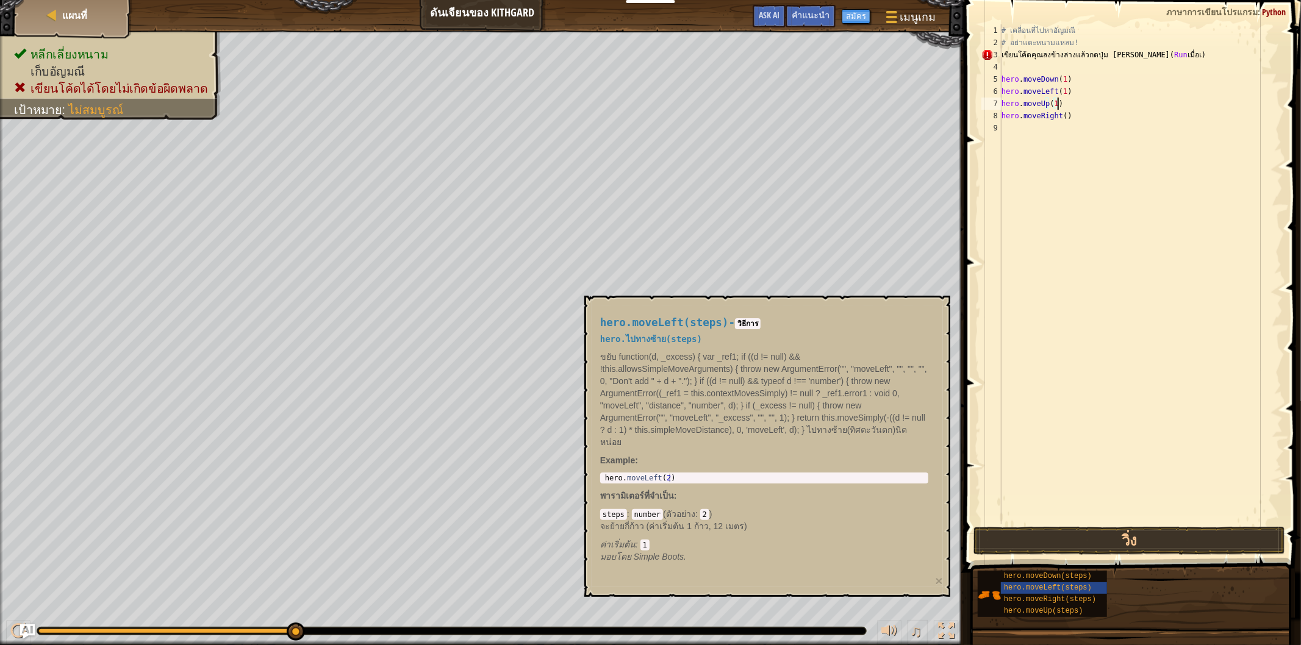
click at [1059, 102] on div "# เคลื่อนที่ไปหา[PERSON_NAME] # อย่าแตะหนามแหลม! เขียนโค้ดคุณลงข้างล่างแล้วกดปุ…" at bounding box center [1141, 286] width 284 height 524
click at [1063, 77] on div "# เคลื่อนที่ไปหา[PERSON_NAME] # อย่าแตะหนามแหลม! เขียนโค้ดคุณลงข้างล่างแล้วกดปุ…" at bounding box center [1141, 286] width 284 height 524
click at [1065, 88] on div "# เคลื่อนที่ไปหา[PERSON_NAME] # อย่าแตะหนามแหลม! เขียนโค้ดคุณลงข้างล่างแล้วกดปุ…" at bounding box center [1141, 286] width 284 height 524
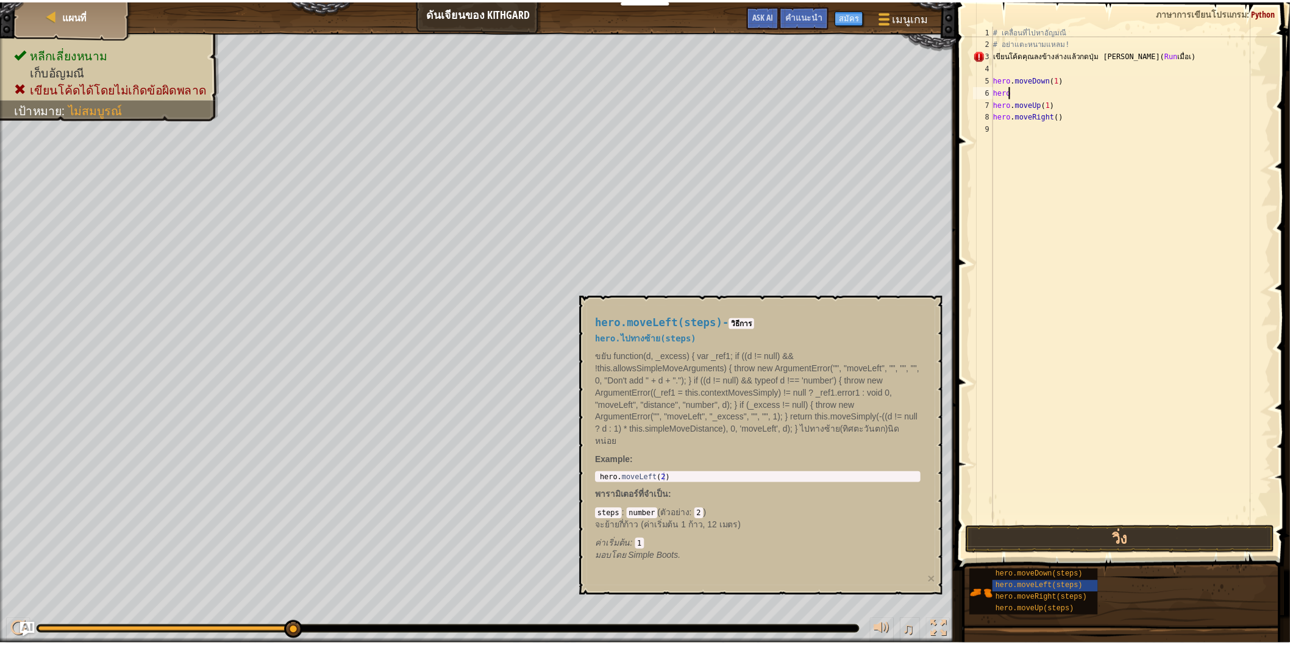
scroll to position [5, 0]
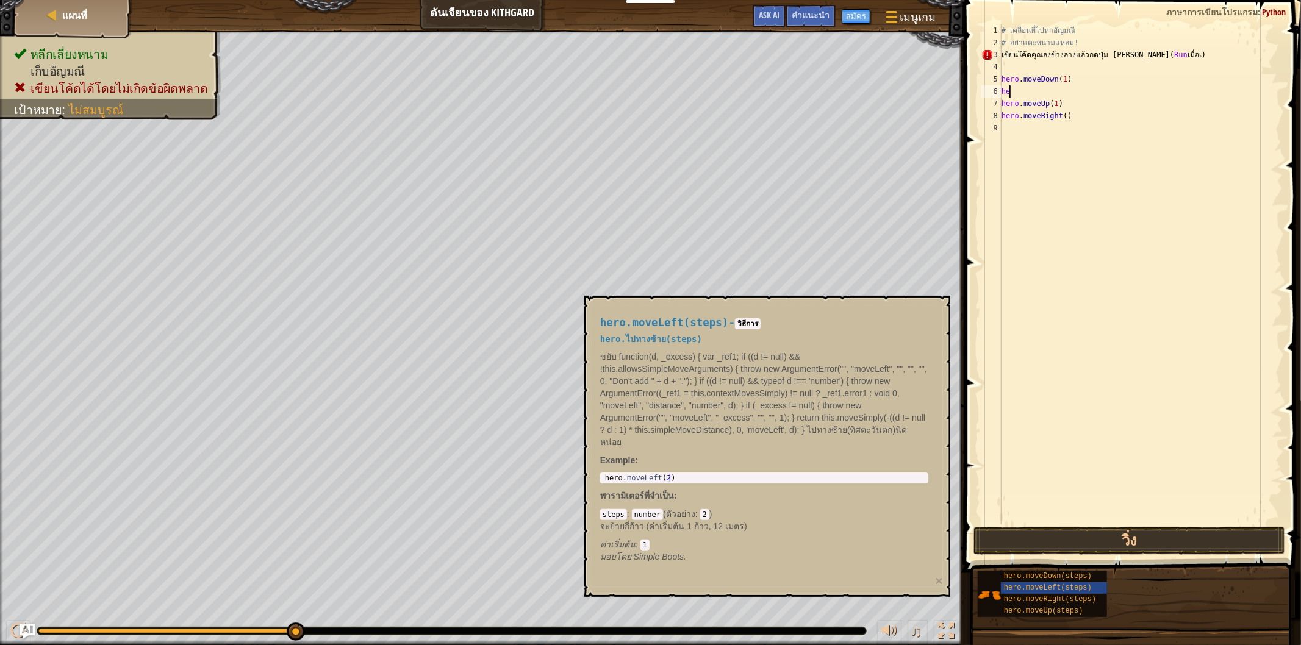
type textarea "h"
click at [1058, 104] on div "# เคลื่อนที่ไปหา[PERSON_NAME] # อย่าแตะหนามแหลม! เขียนโค้ดคุณลงข้างล่างแล้วกดปุ…" at bounding box center [1141, 286] width 284 height 524
type textarea "h"
click at [1067, 116] on div "# เคลื่อนที่ไปหา[PERSON_NAME] # อย่าแตะหนามแหลม! เขียนโค้ดคุณลงข้างล่างแล้วกดปุ…" at bounding box center [1141, 286] width 284 height 524
type textarea "h"
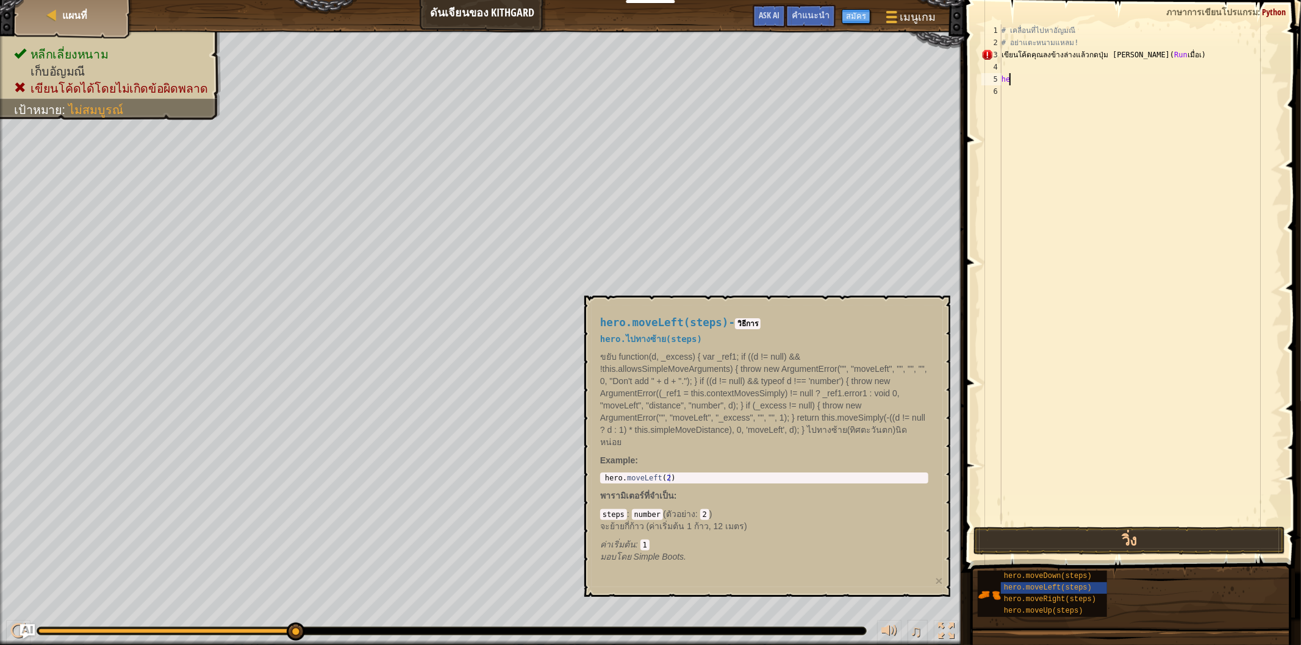
type textarea "h"
type textarea "hero.moveDown(steps)"
click at [1074, 76] on div "# เคลื่อนที่ไปหา[PERSON_NAME] # อย่าแตะหนามแหลม! เขียนโค้ดคุณลงข้างล่างแล้วกดปุ…" at bounding box center [1141, 274] width 284 height 500
select select "th"
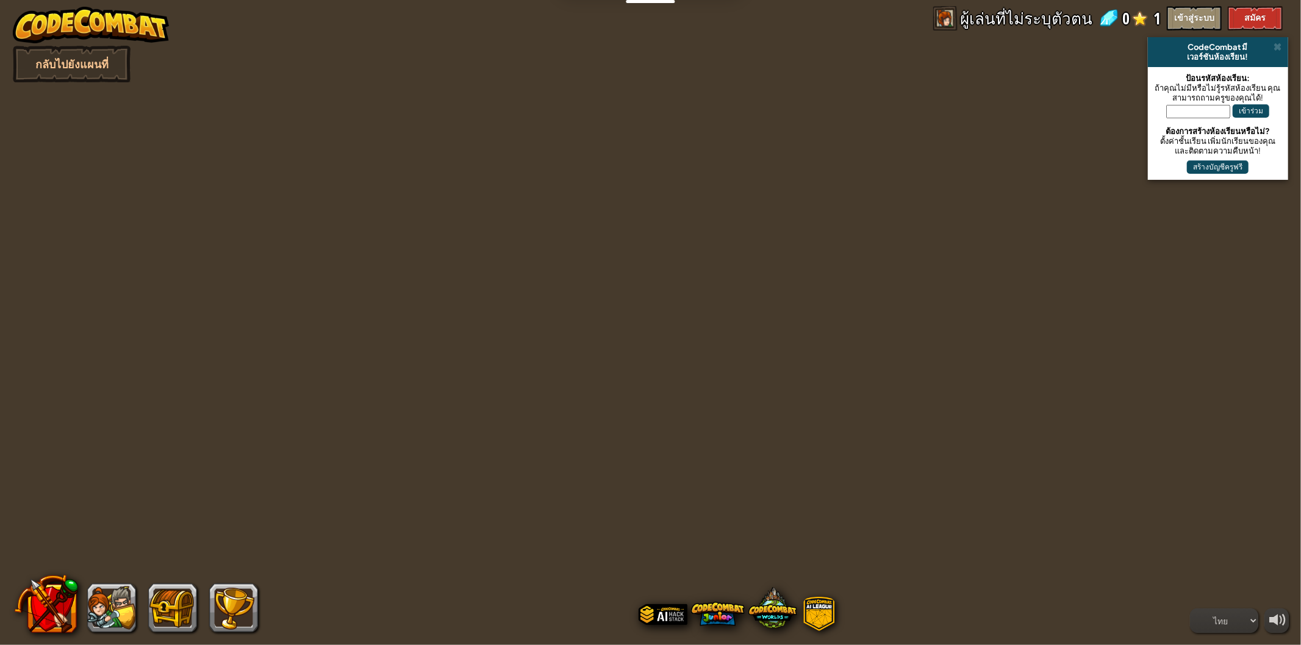
select select "th"
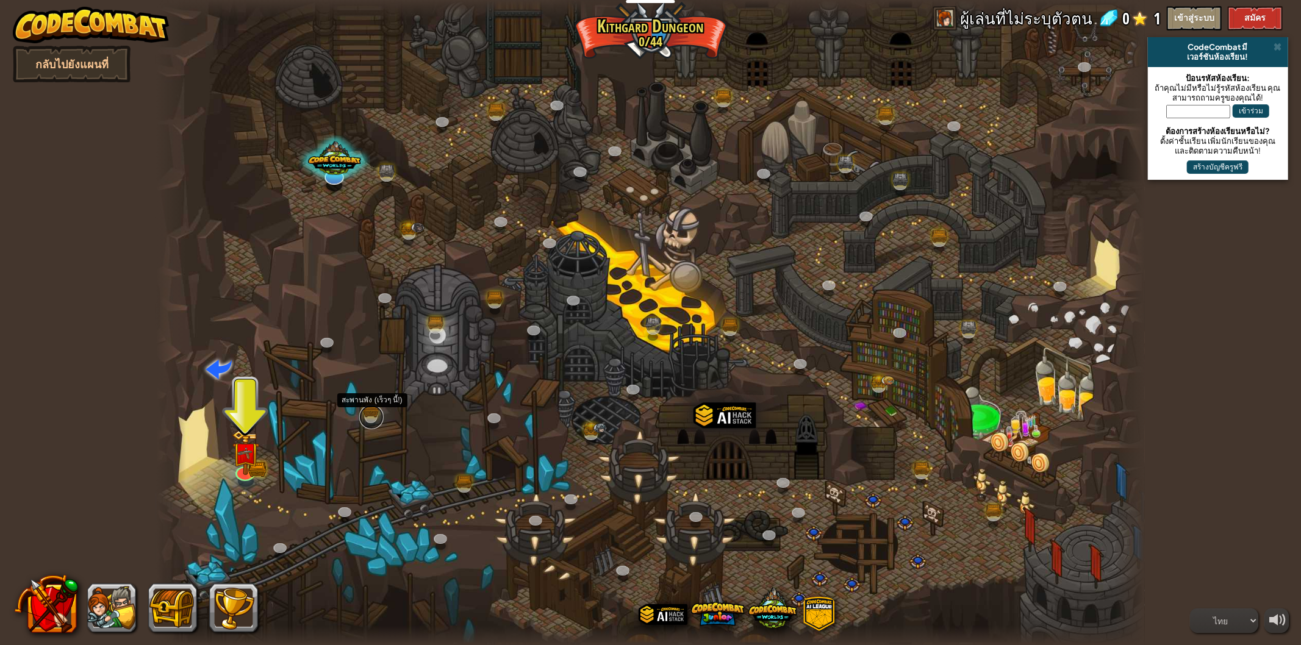
click at [370, 409] on link at bounding box center [371, 417] width 24 height 24
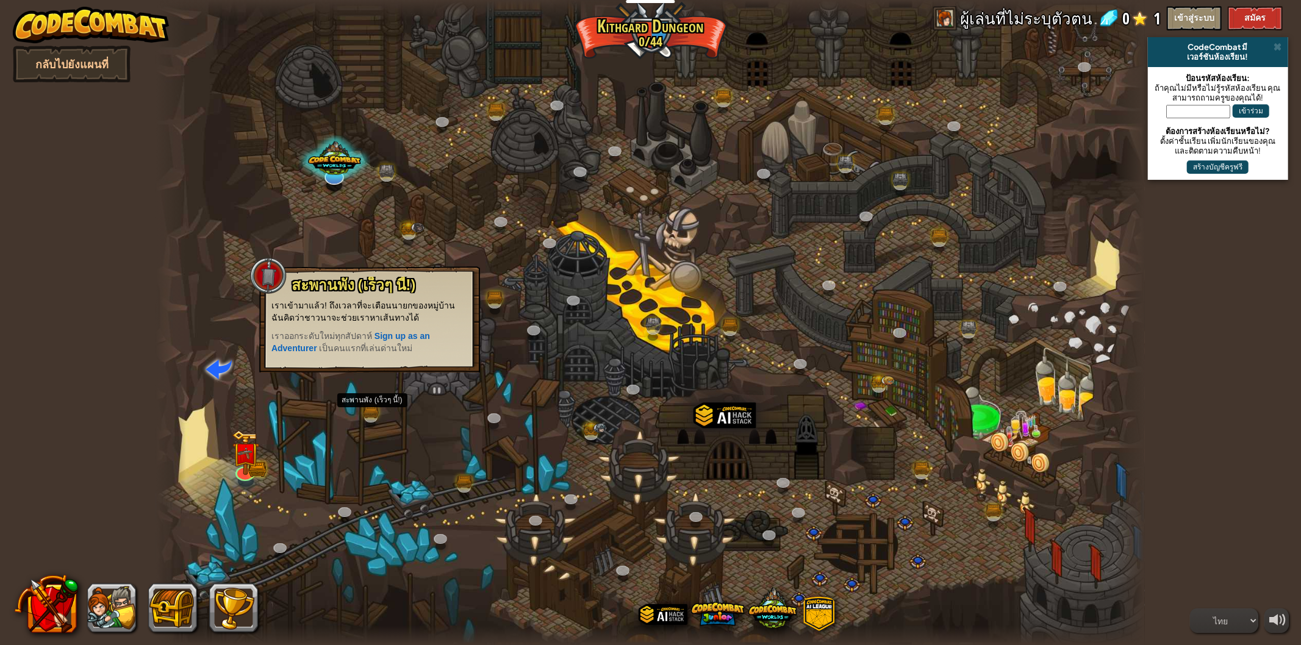
click at [440, 218] on div at bounding box center [650, 323] width 988 height 646
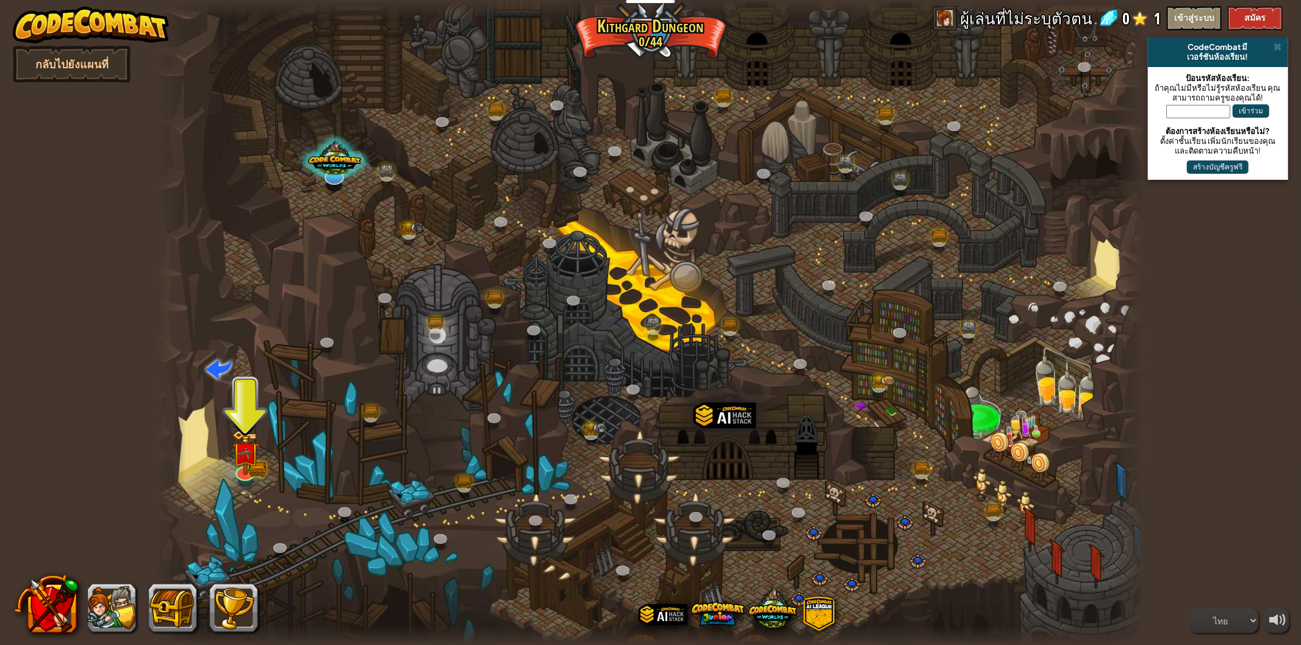
select select "th"
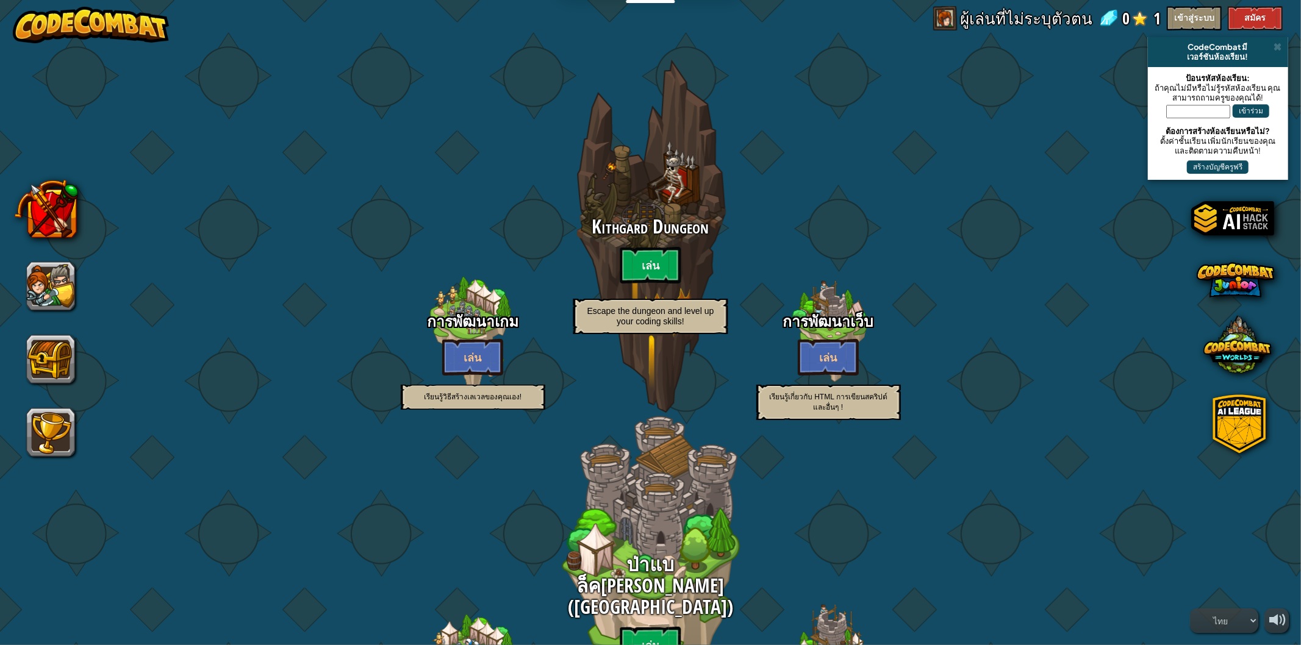
select select "th"
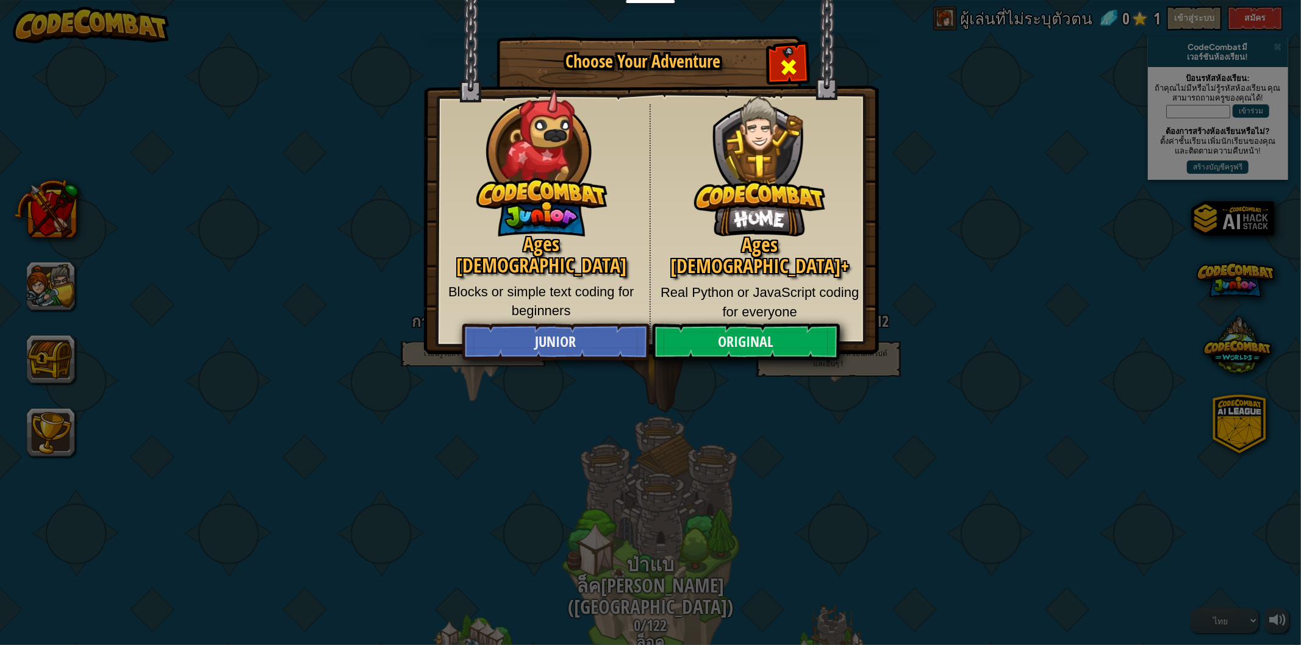
click at [776, 49] on div "Close modal" at bounding box center [788, 65] width 38 height 38
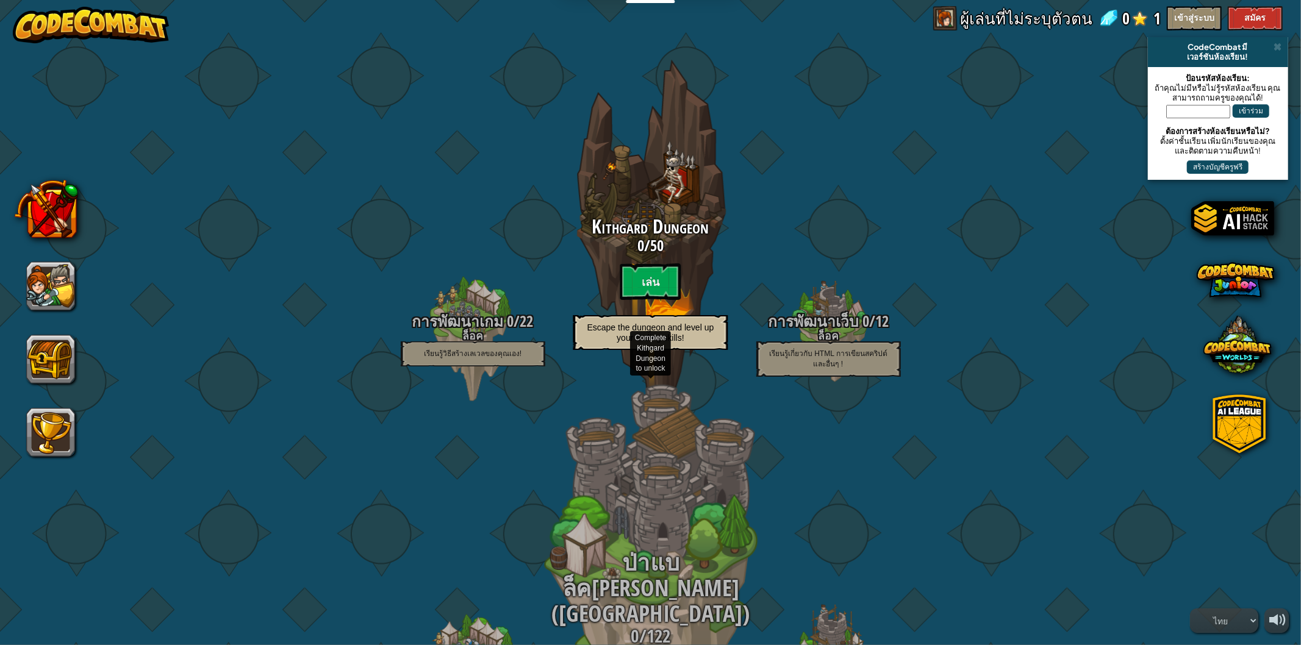
click at [626, 577] on span "ป่าแบล็ค[PERSON_NAME] ([GEOGRAPHIC_DATA])" at bounding box center [650, 588] width 198 height 82
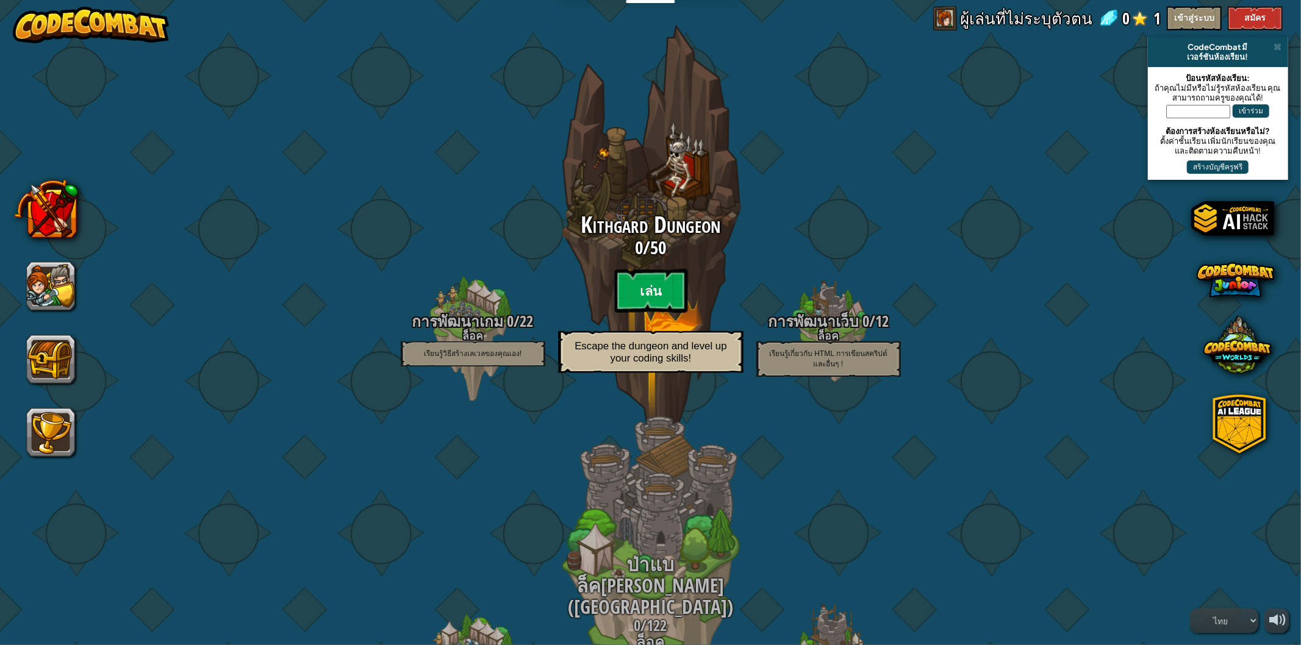
click at [635, 291] on btn "เล่น" at bounding box center [650, 291] width 73 height 44
select select "th"
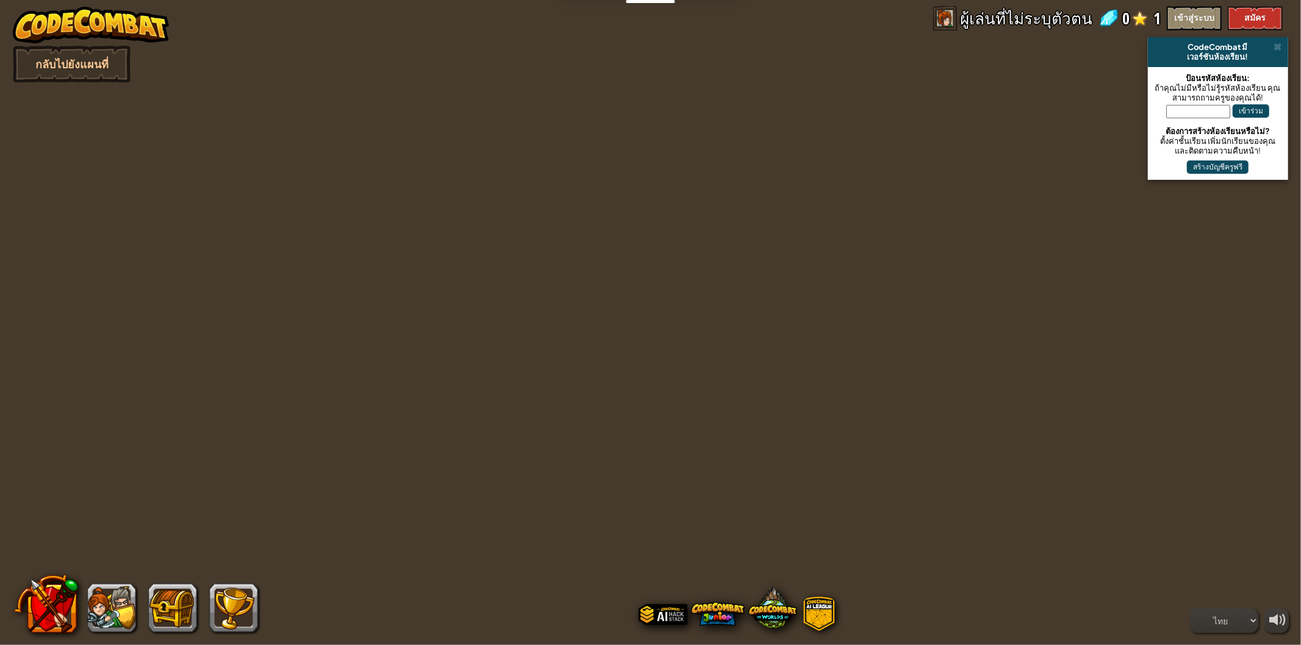
select select "th"
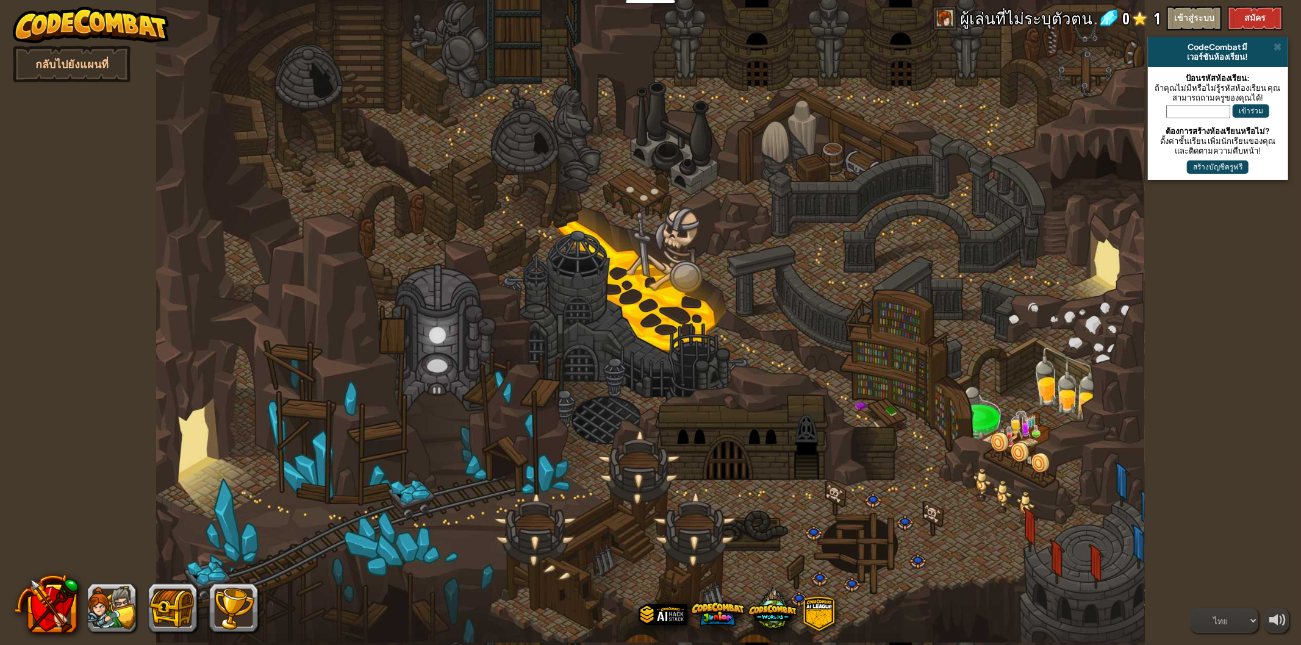
select select "th"
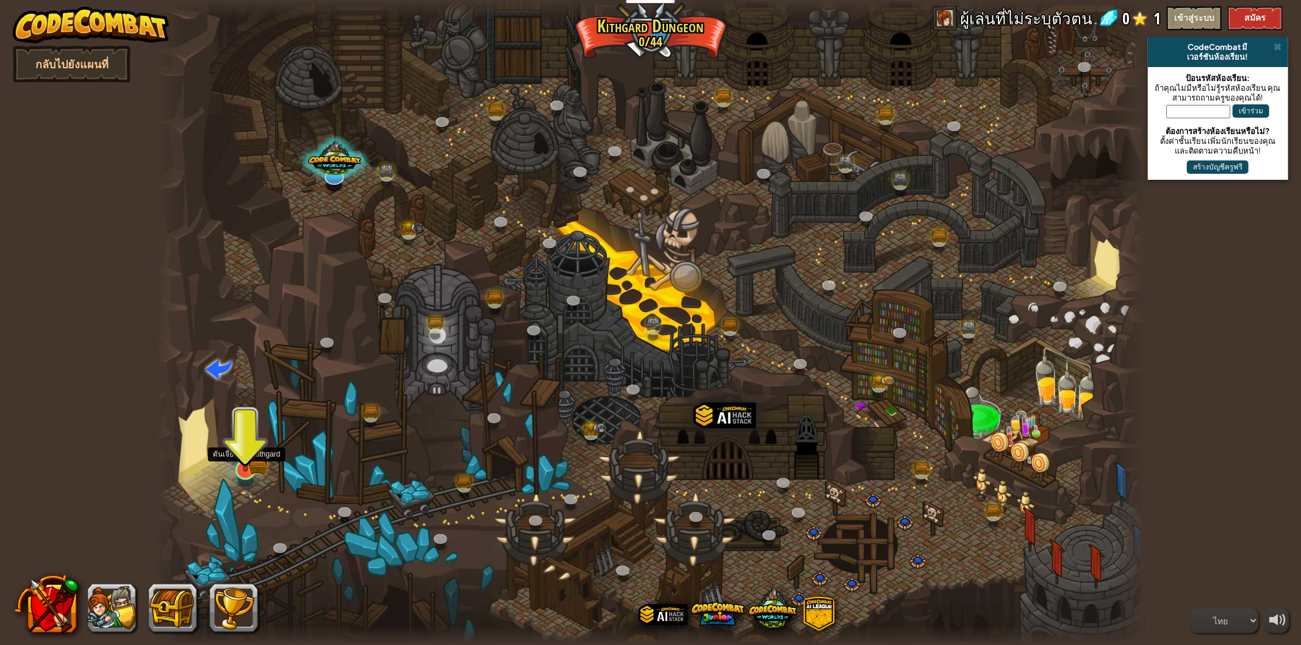
click at [256, 451] on img at bounding box center [245, 442] width 27 height 60
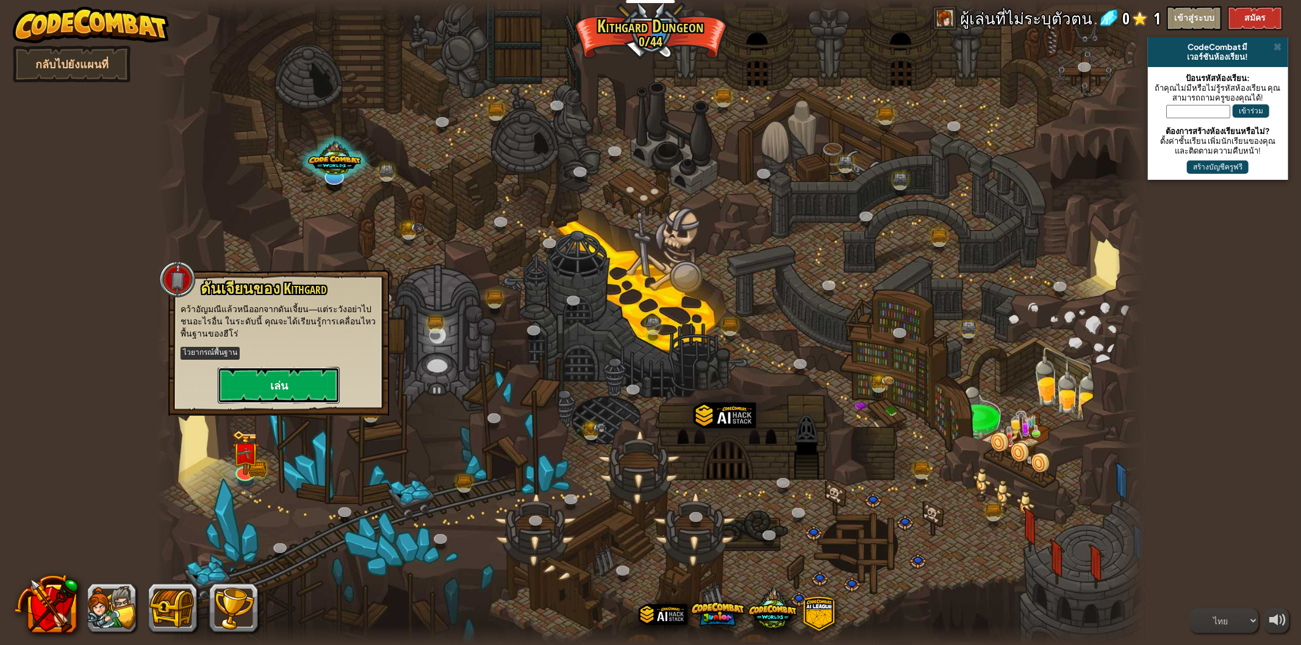
click at [288, 379] on button "เล่น" at bounding box center [279, 385] width 122 height 37
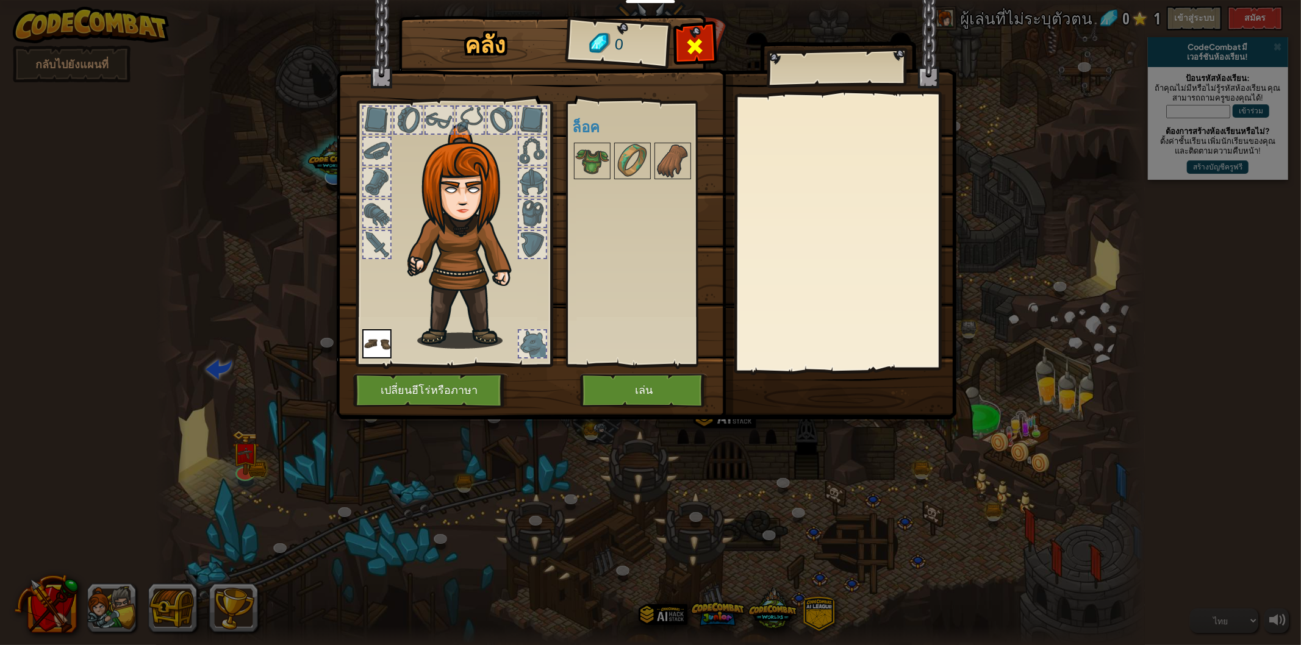
click at [701, 37] on span at bounding box center [695, 47] width 20 height 20
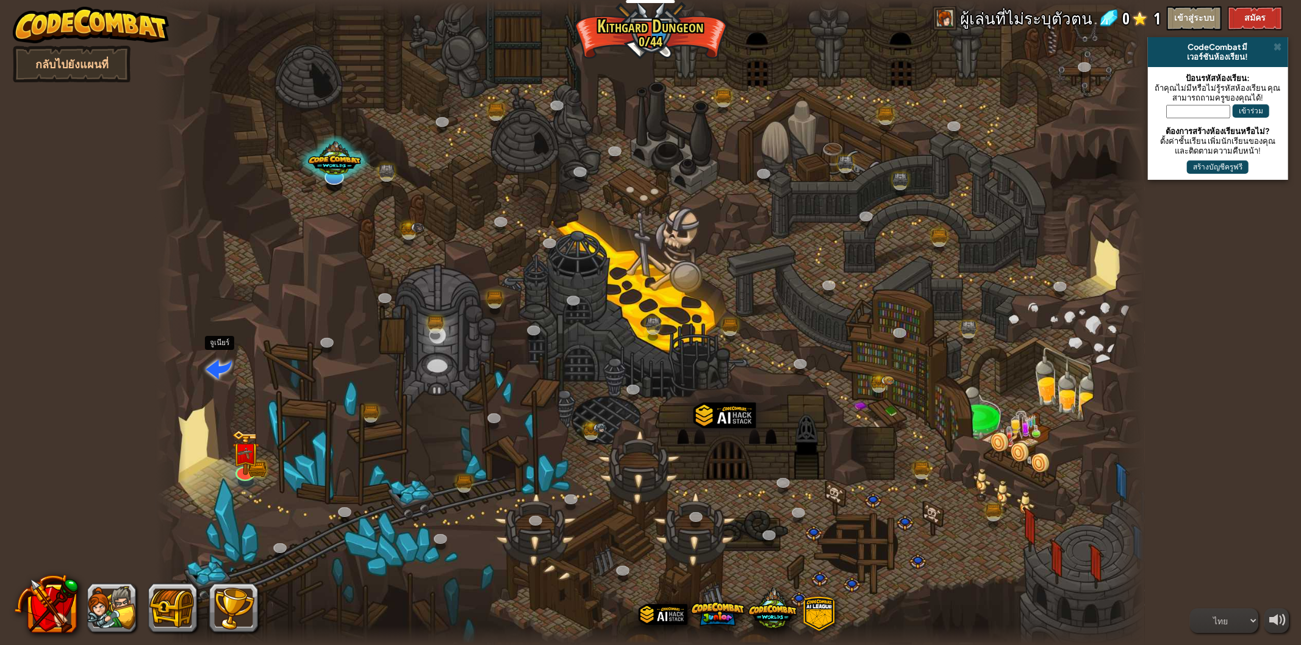
click at [218, 357] on span at bounding box center [218, 368] width 26 height 26
select select "th"
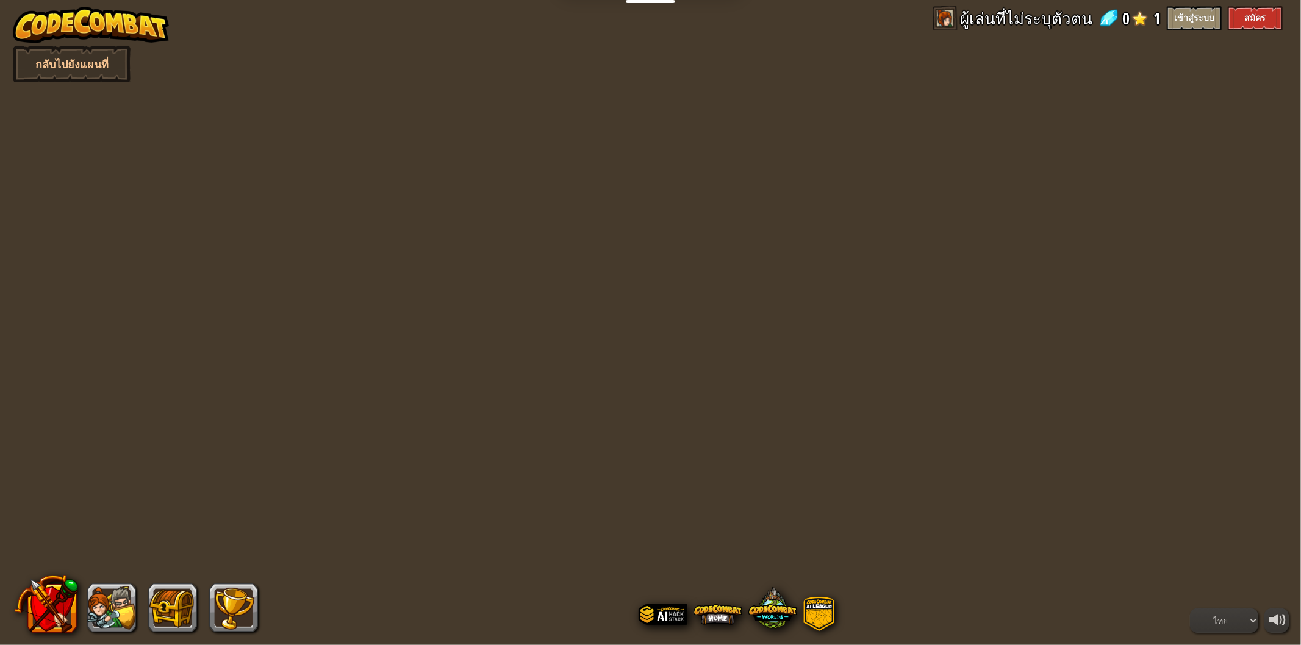
select select "th"
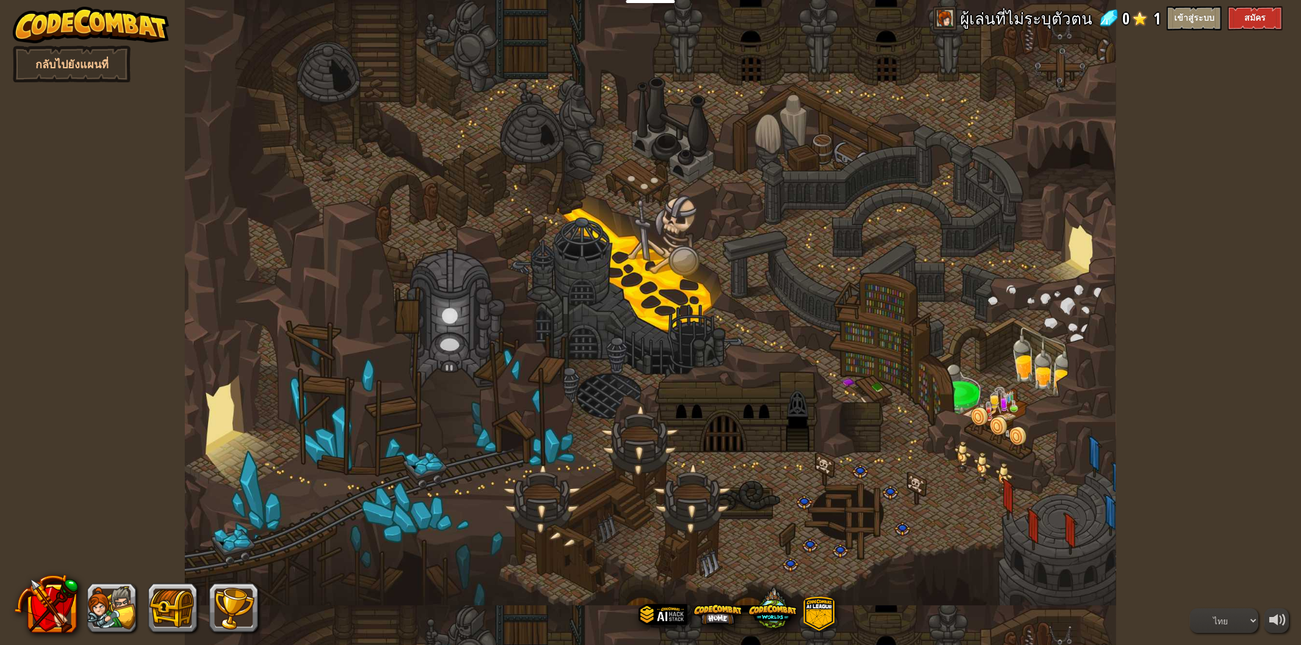
select select "th"
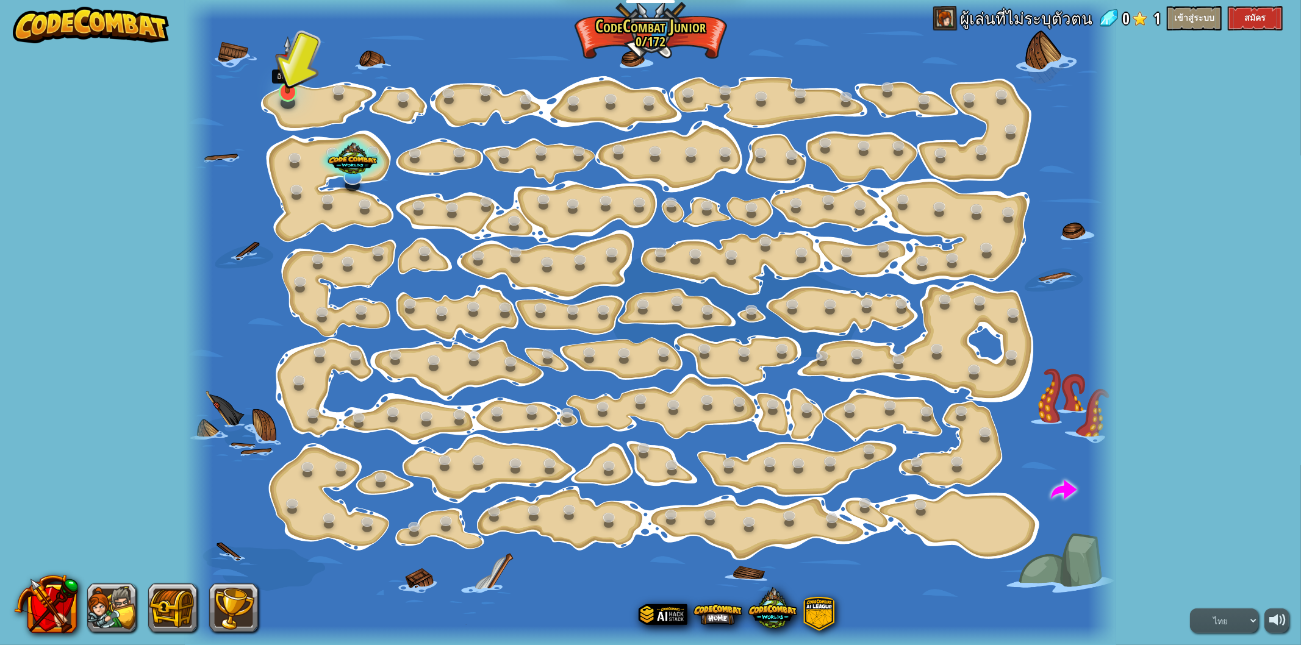
click at [282, 67] on img at bounding box center [288, 65] width 26 height 59
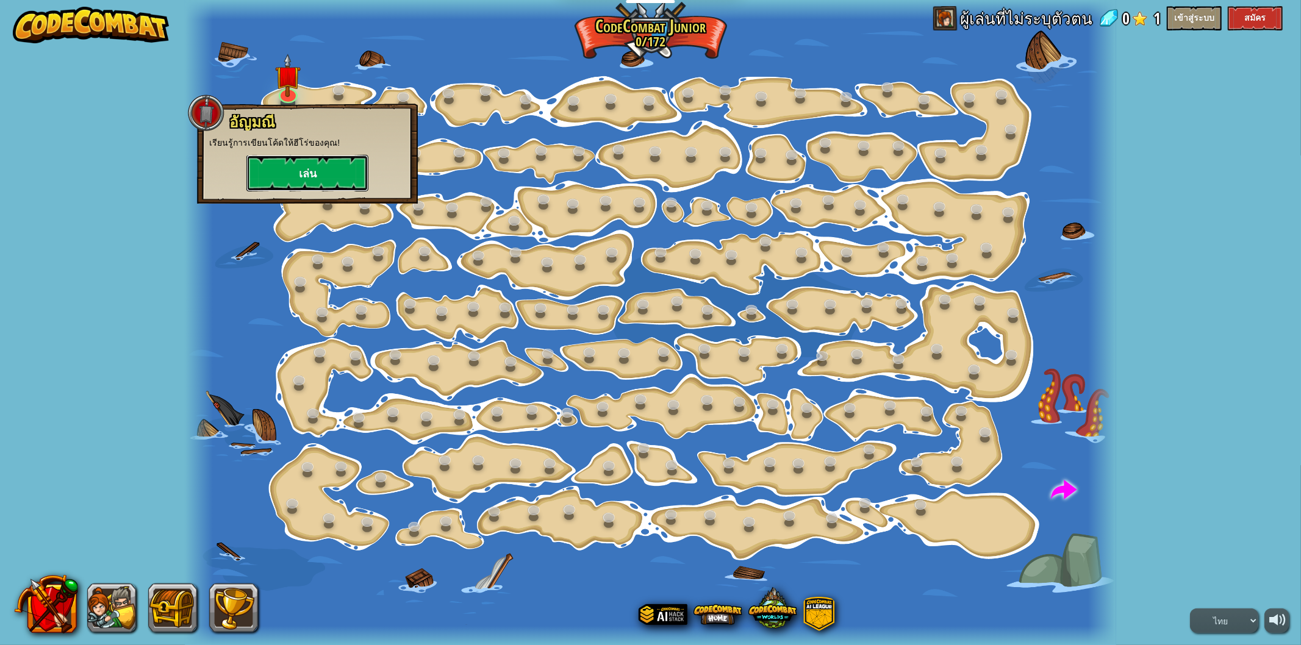
click at [317, 169] on button "เล่น" at bounding box center [307, 173] width 122 height 37
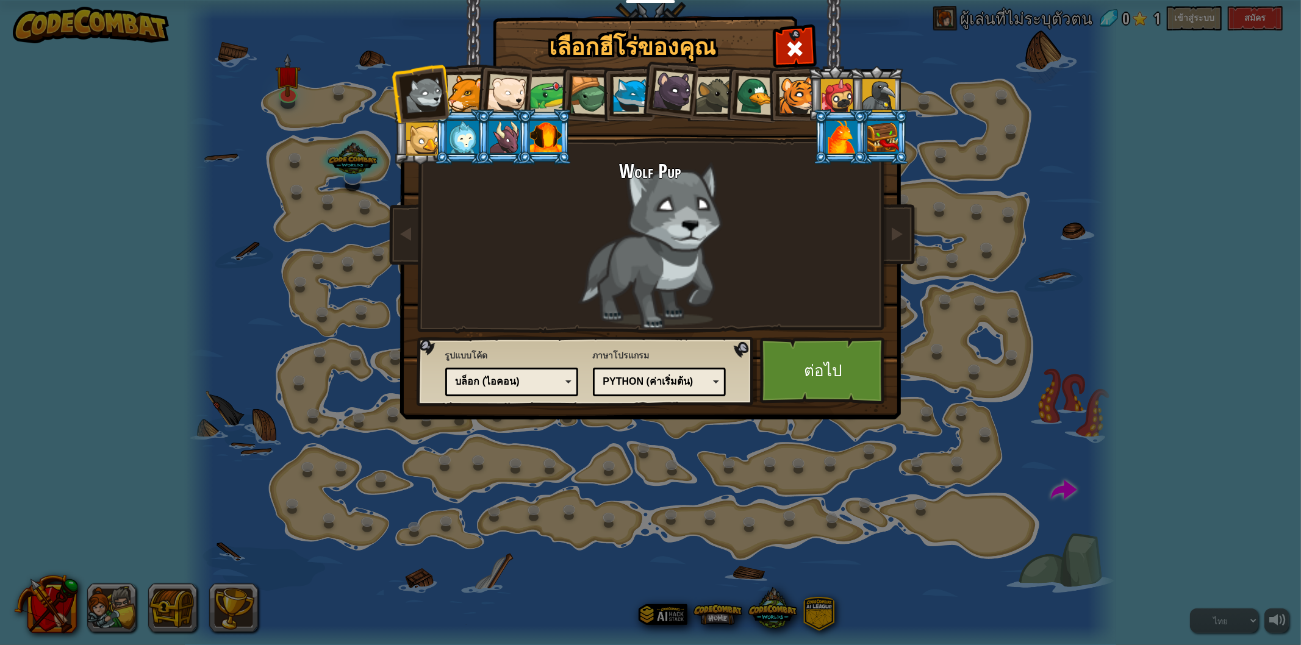
click at [574, 87] on div at bounding box center [589, 95] width 39 height 39
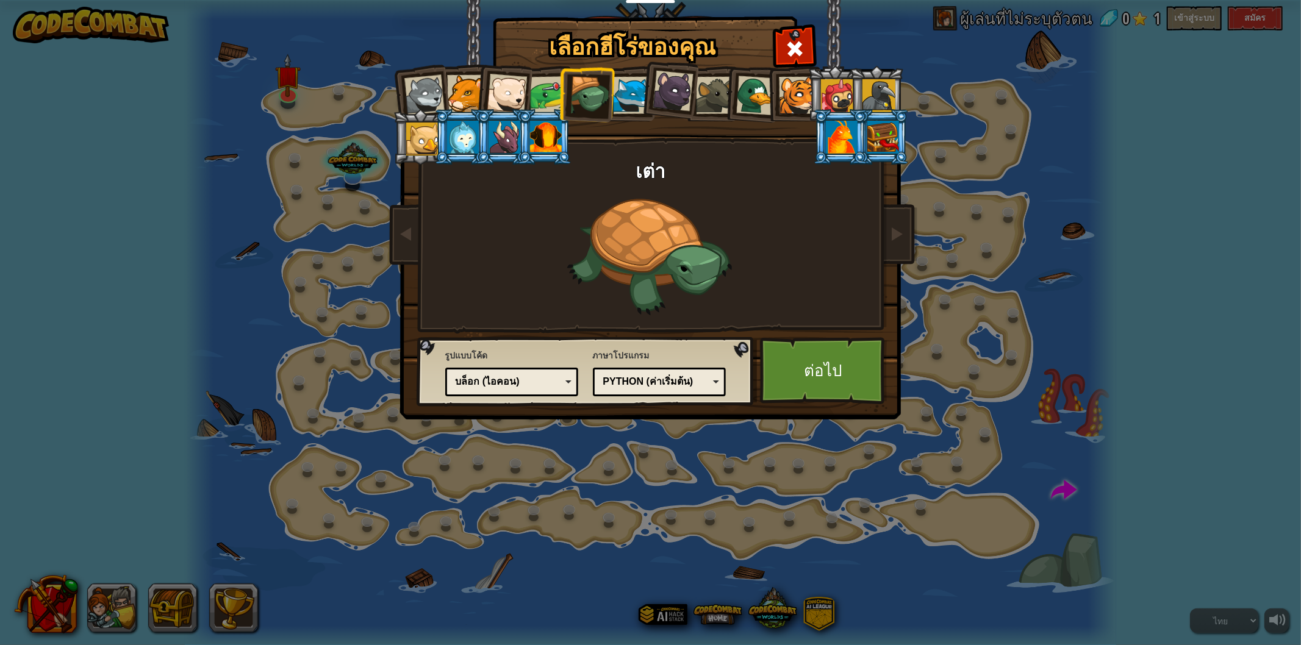
click at [482, 91] on li at bounding box center [503, 92] width 60 height 60
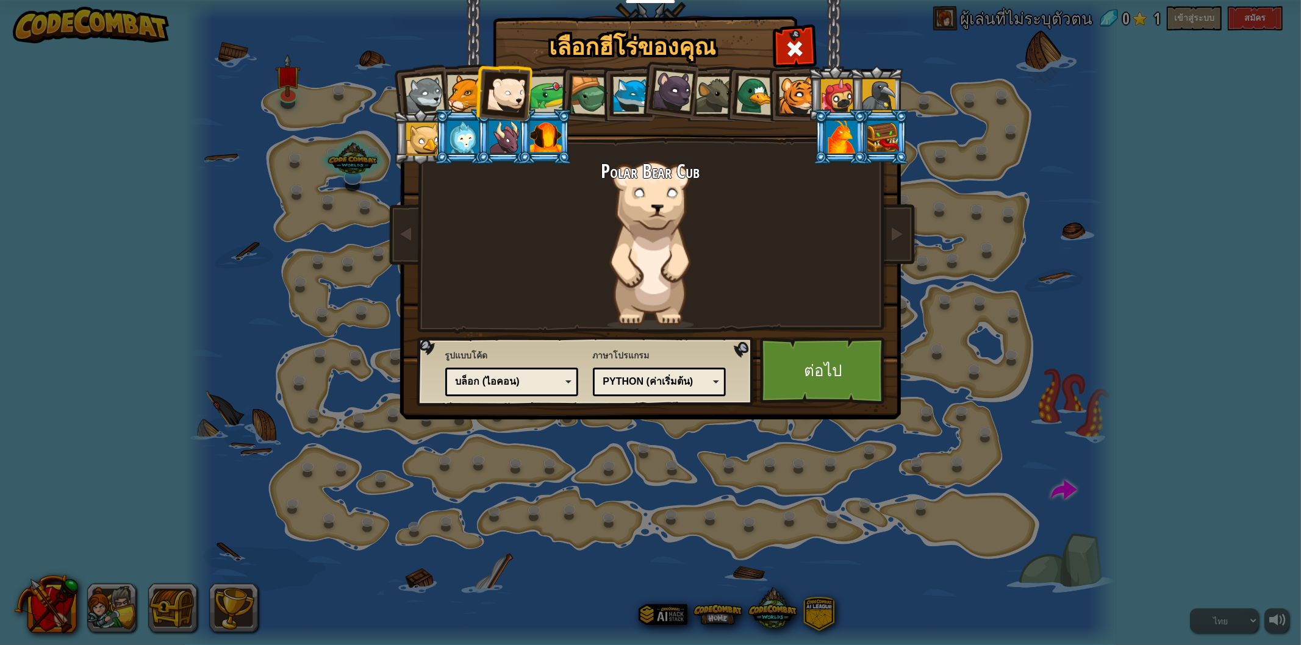
click at [455, 82] on div at bounding box center [465, 93] width 37 height 37
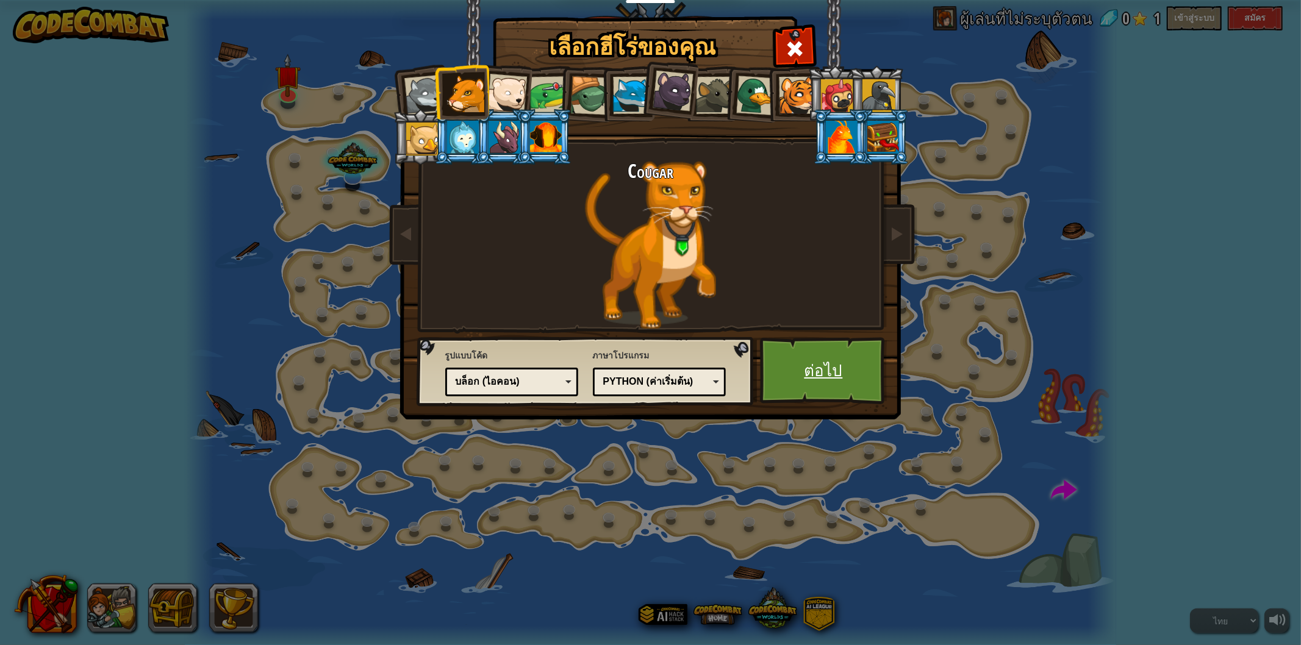
click at [846, 352] on link "ต่อไป" at bounding box center [823, 370] width 127 height 67
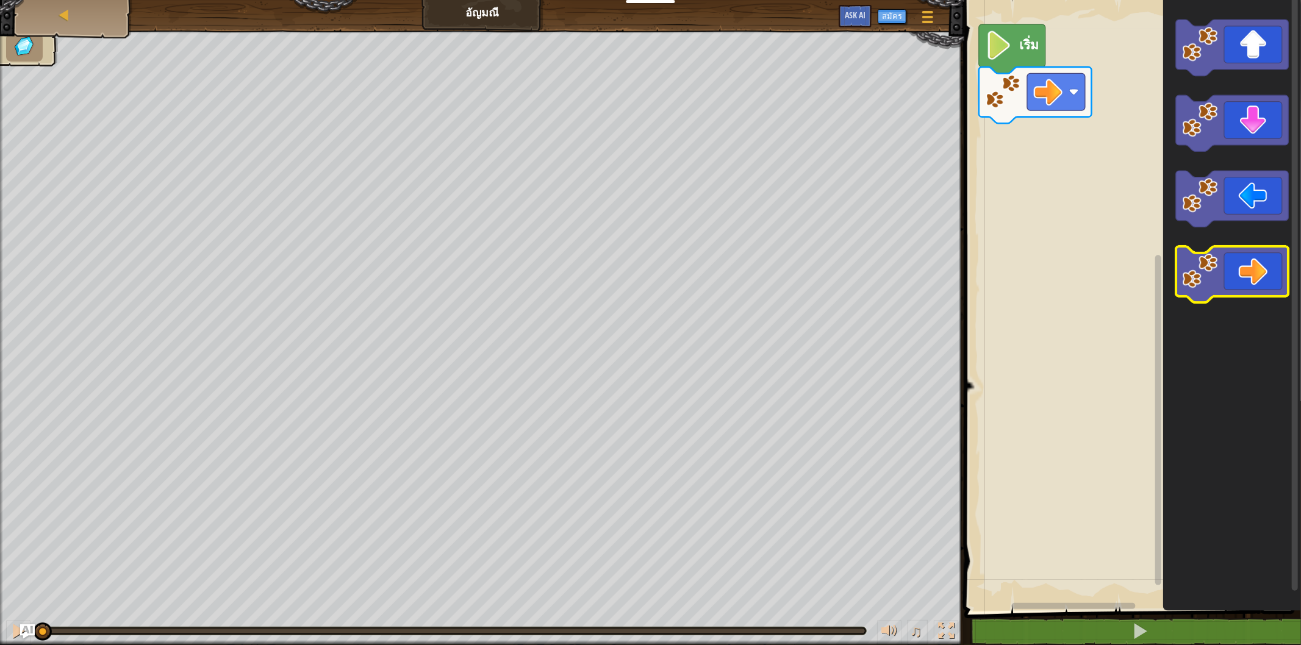
click at [1240, 265] on icon "พื้นที่ทำงาน Blockly" at bounding box center [1232, 274] width 113 height 56
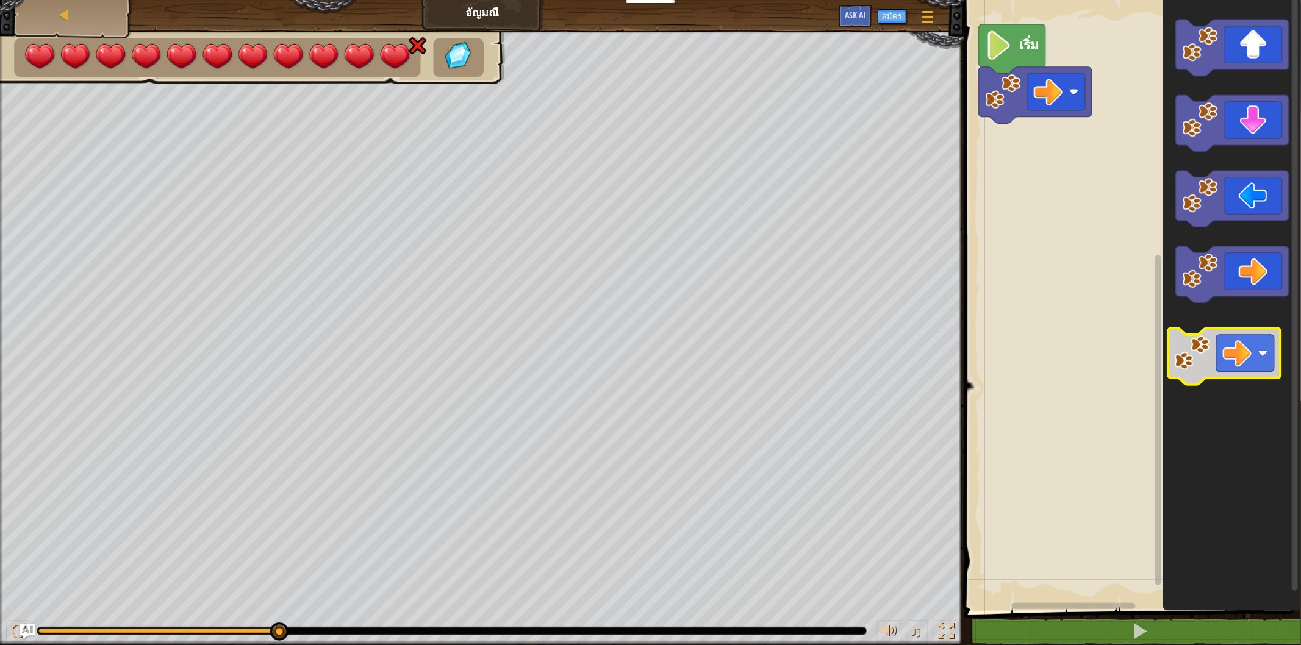
click at [1269, 340] on icon "พื้นที่ทำงาน Blockly" at bounding box center [1232, 302] width 138 height 617
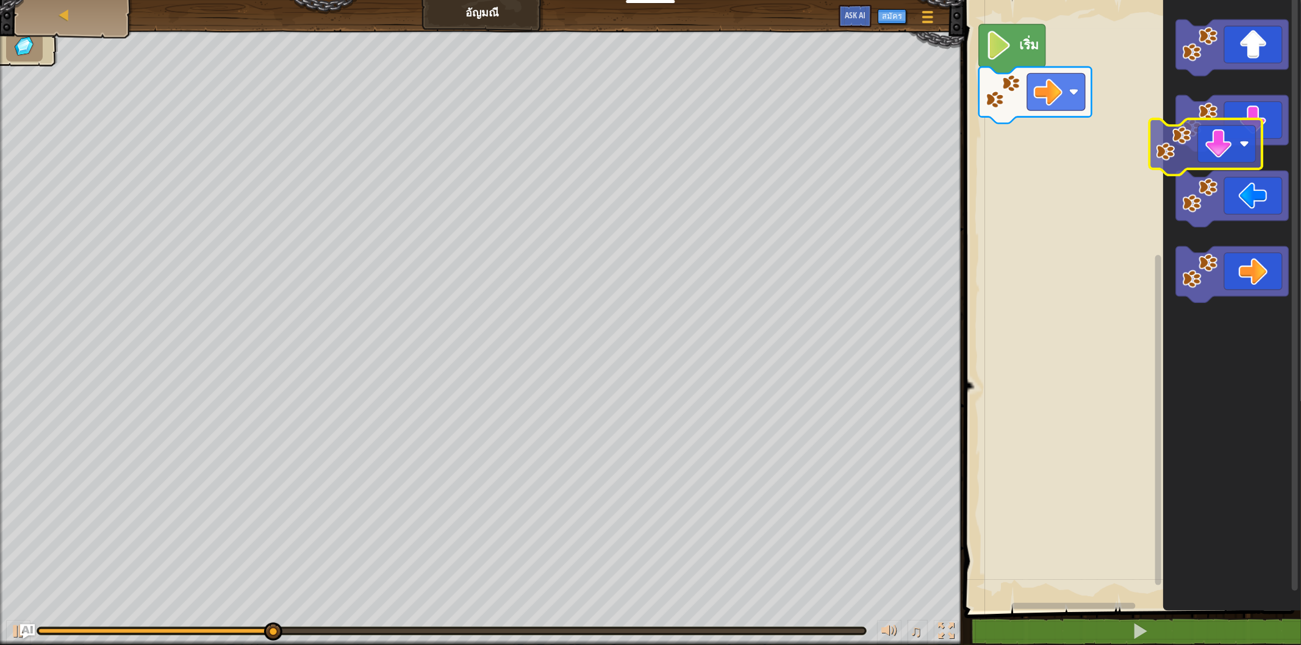
click at [1184, 167] on icon "พื้นที่ทำงาน Blockly" at bounding box center [1232, 302] width 138 height 617
click at [1121, 171] on div "เริ่ม" at bounding box center [1130, 302] width 340 height 617
click at [1102, 165] on rect "พื้นที่ทำงาน Blockly" at bounding box center [1130, 302] width 340 height 617
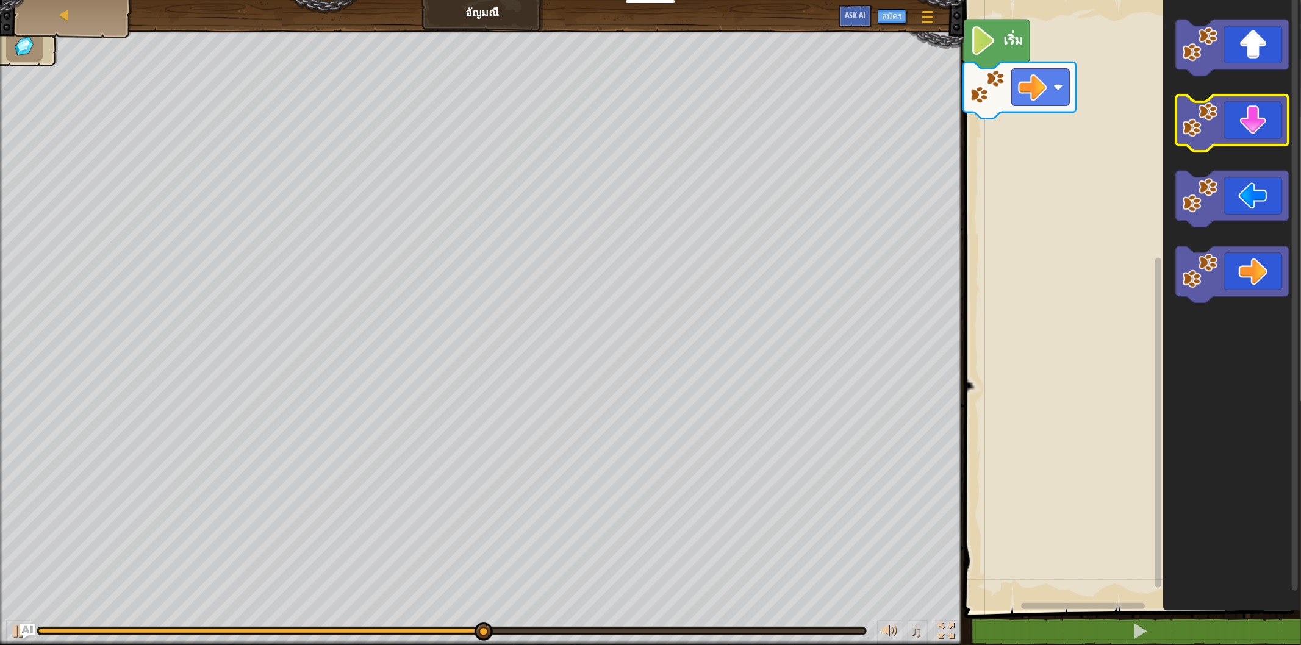
click at [1162, 135] on div "เริ่ม" at bounding box center [1130, 302] width 340 height 617
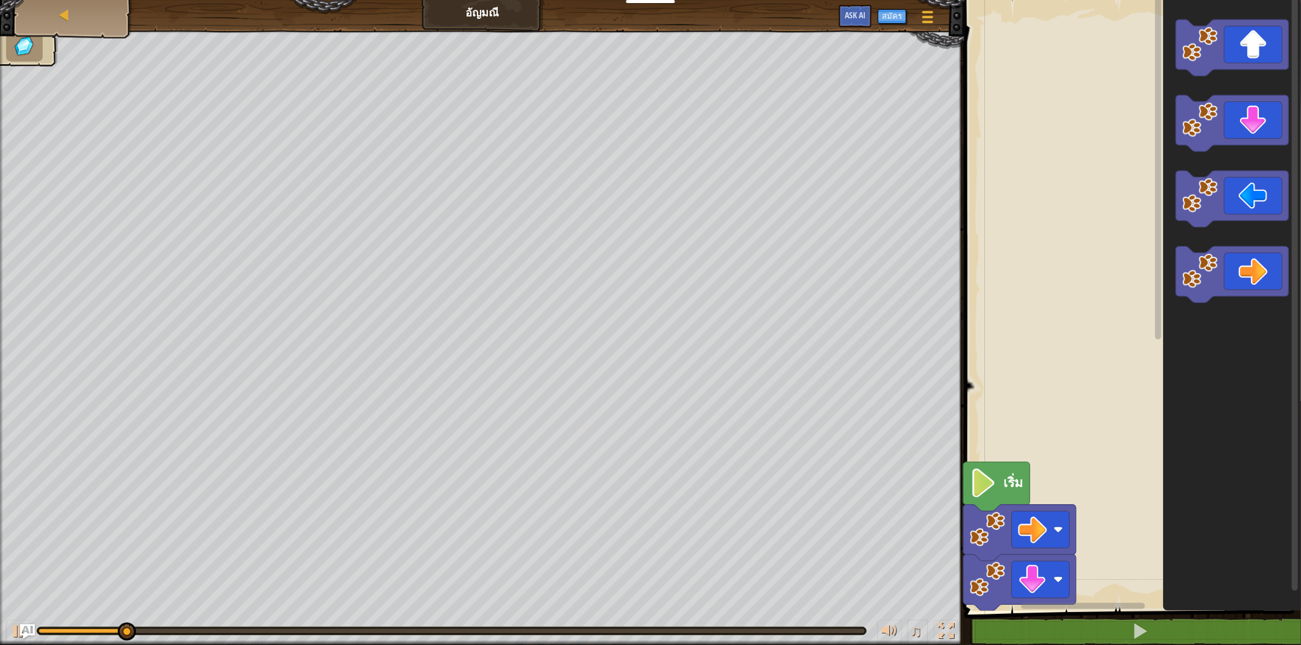
click at [1070, 161] on div "เริ่ม" at bounding box center [1130, 302] width 340 height 617
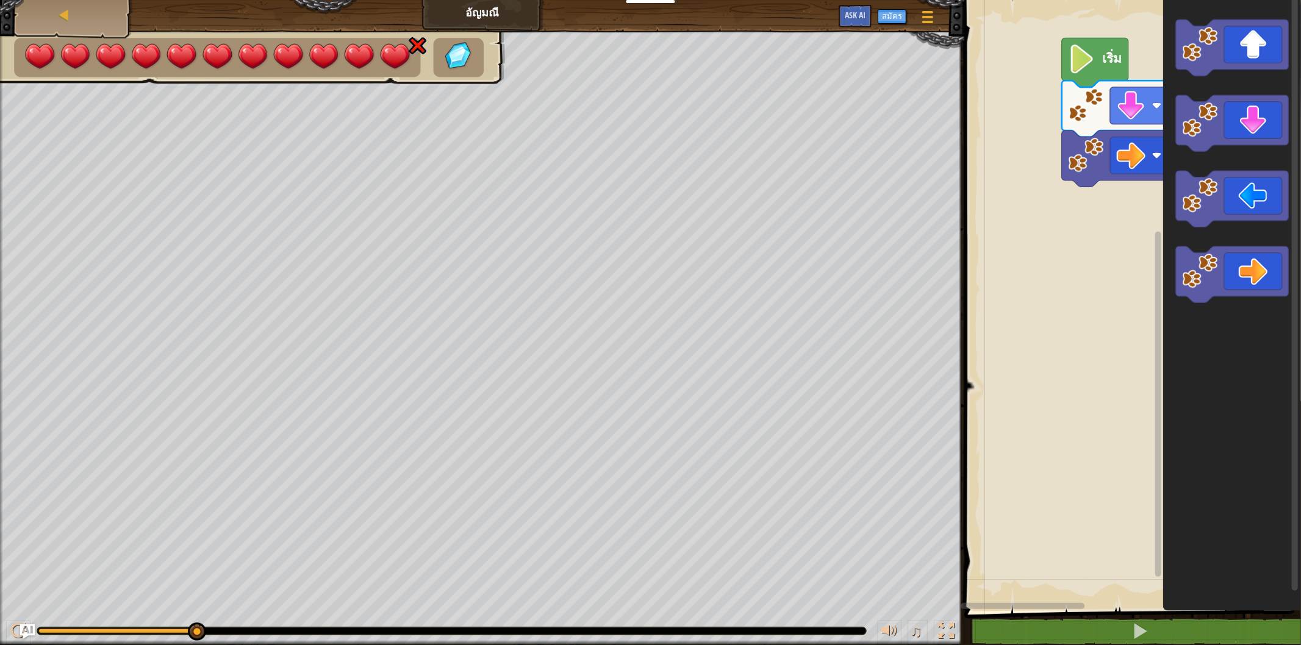
click at [1290, 242] on div "เริ่ม" at bounding box center [1130, 302] width 340 height 617
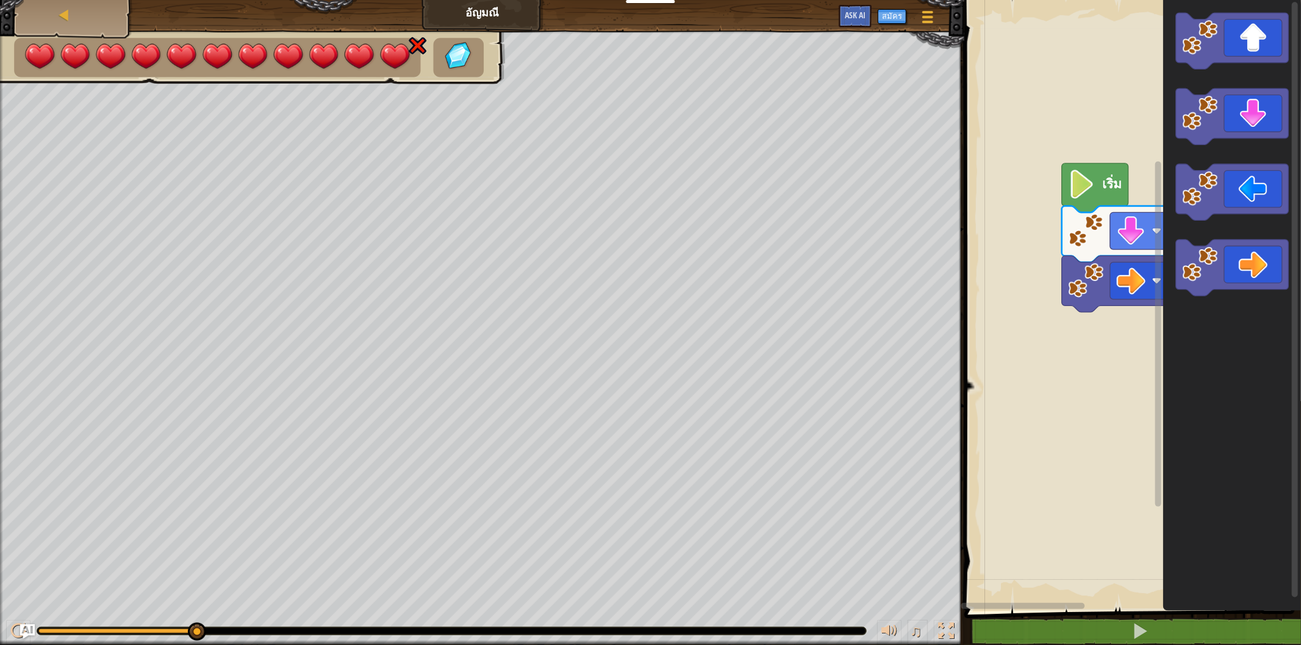
click at [1290, 275] on icon "พื้นที่ทำงาน Blockly" at bounding box center [1232, 302] width 138 height 617
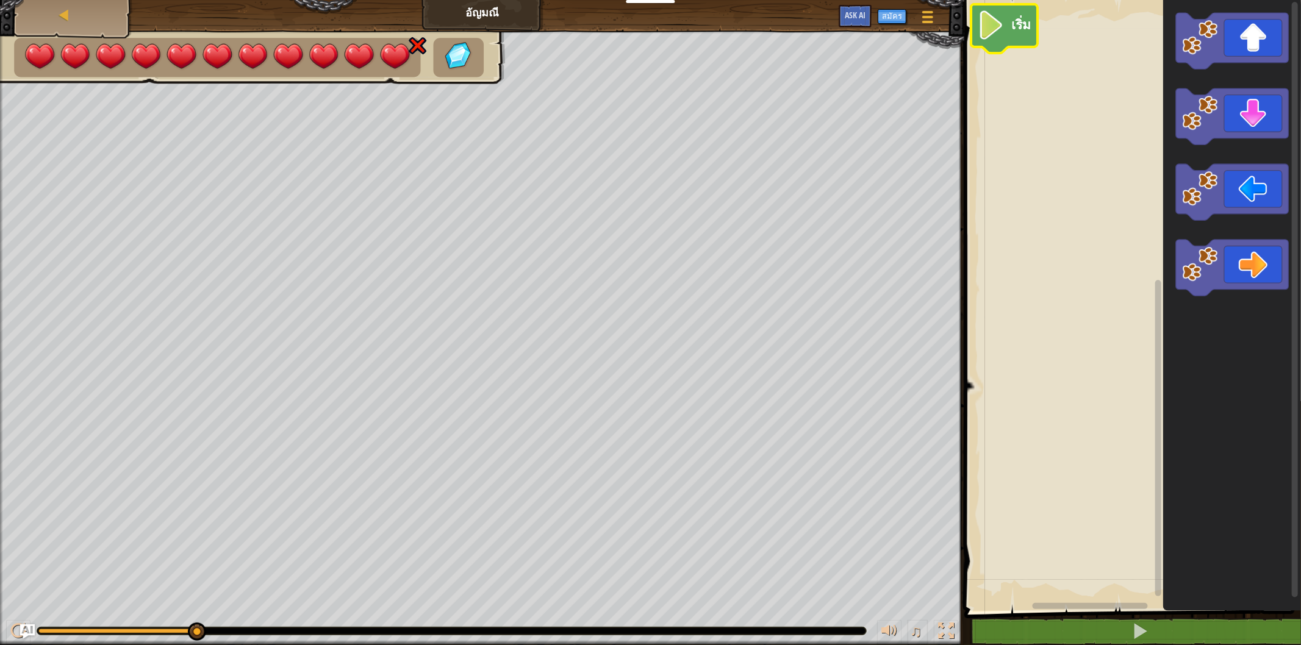
click at [1012, 29] on text "เริ่ม" at bounding box center [1021, 24] width 20 height 18
click at [1014, 99] on div "เริ่ม" at bounding box center [1130, 302] width 340 height 617
click at [1014, 98] on rect "พื้นที่ทำงาน Blockly" at bounding box center [1130, 302] width 340 height 617
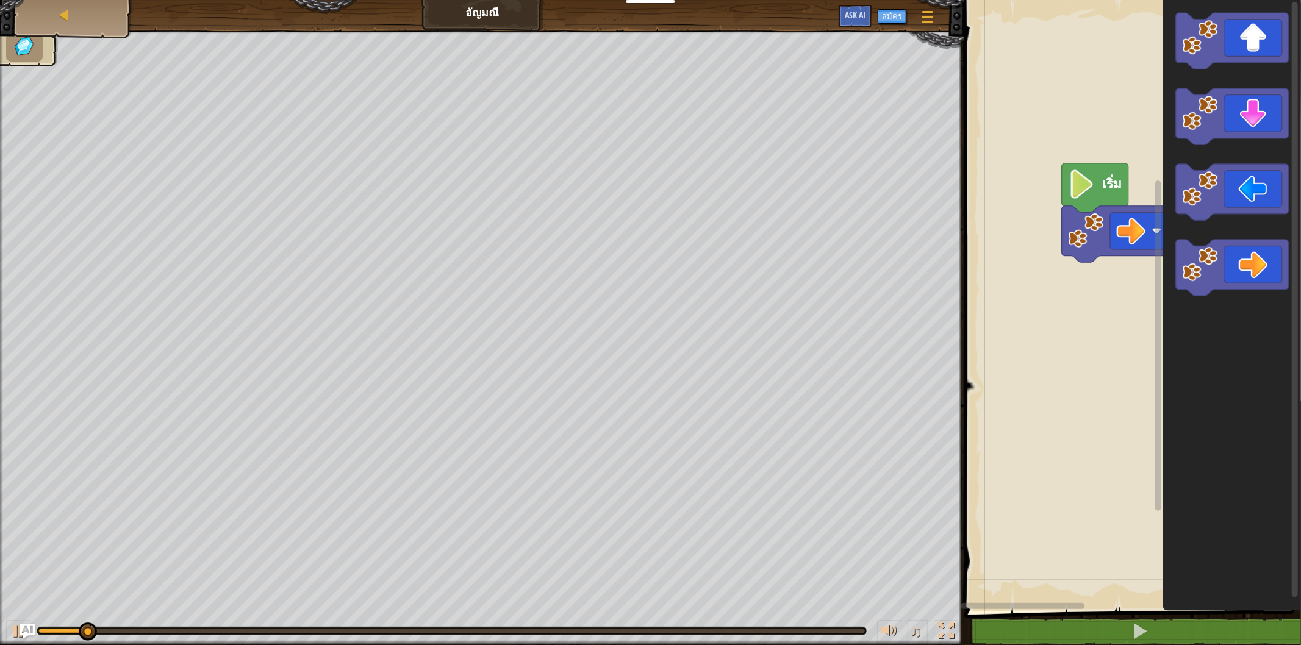
click at [1002, 88] on rect "พื้นที่ทำงาน Blockly" at bounding box center [1130, 302] width 340 height 617
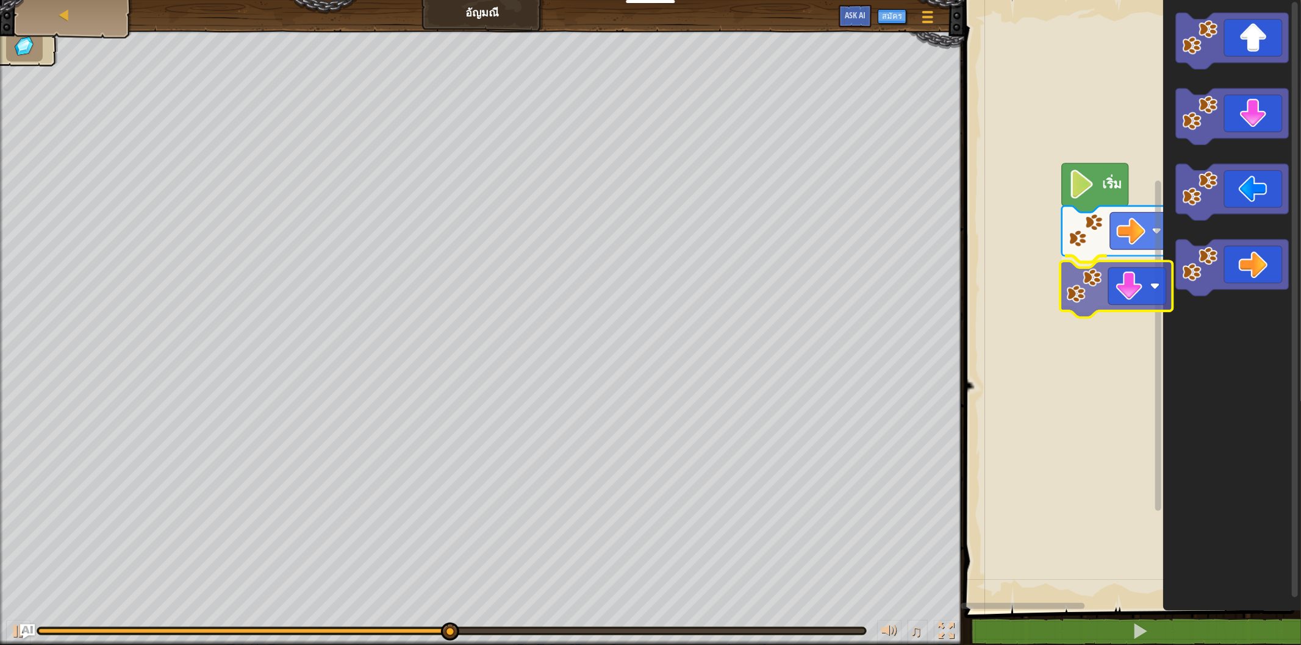
click at [1116, 293] on div "เริ่ม" at bounding box center [1130, 302] width 340 height 617
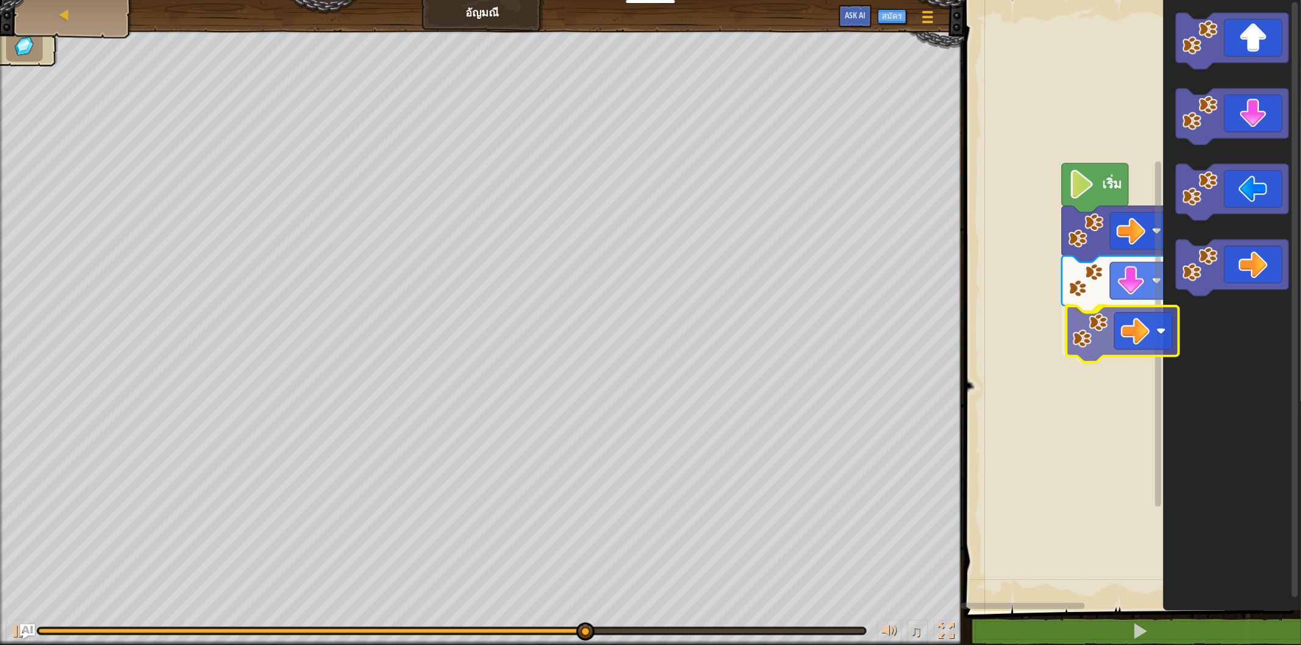
click at [1125, 326] on div "เริ่ม" at bounding box center [1130, 302] width 340 height 617
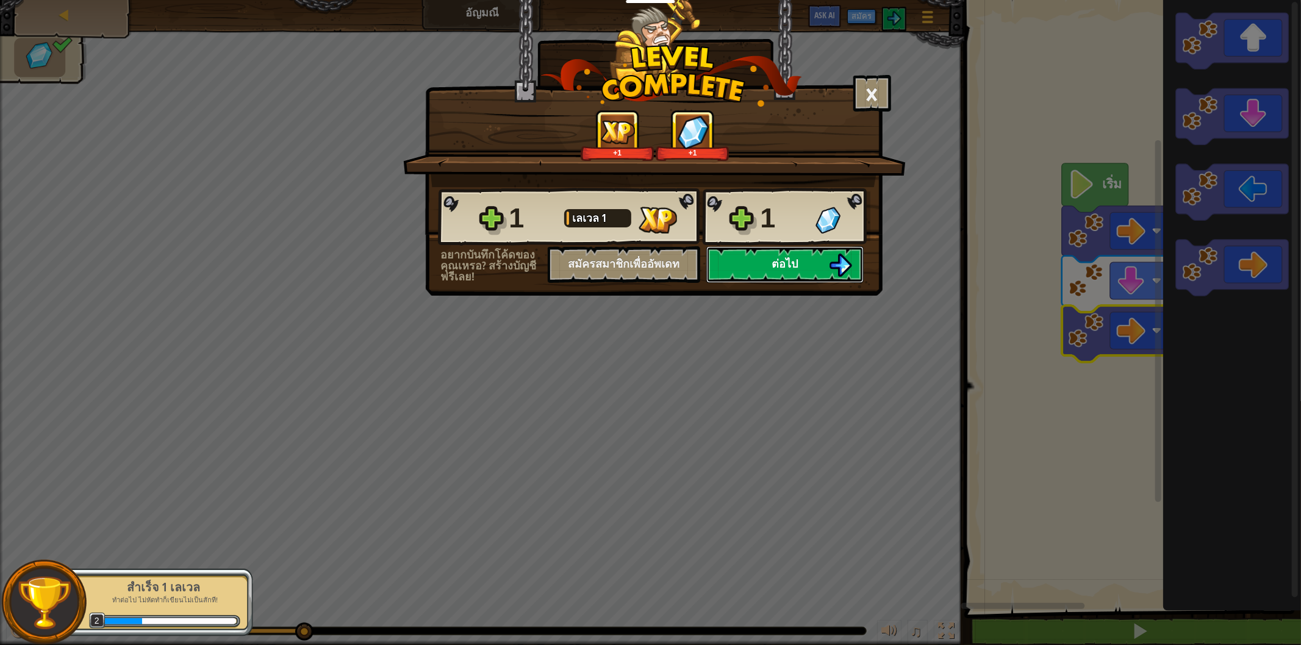
click at [768, 283] on button "ต่อไป" at bounding box center [784, 264] width 157 height 37
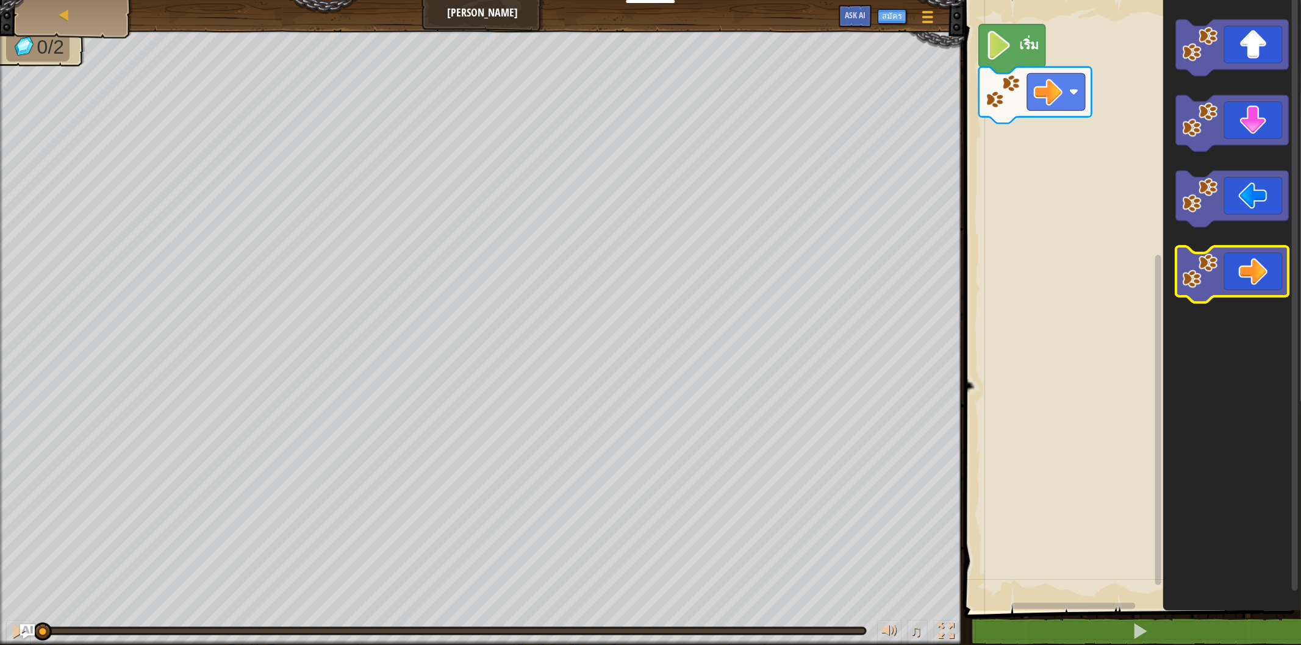
click at [1189, 279] on image "พื้นที่ทำงาน Blockly" at bounding box center [1199, 270] width 35 height 35
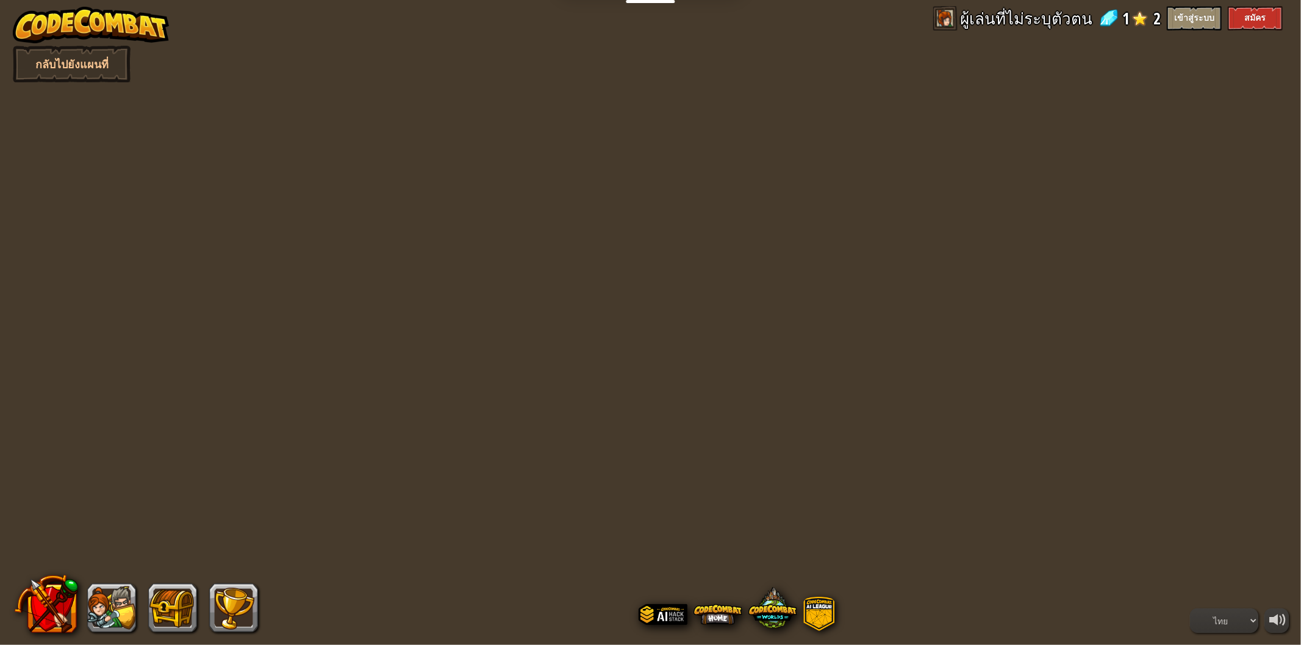
select select "th"
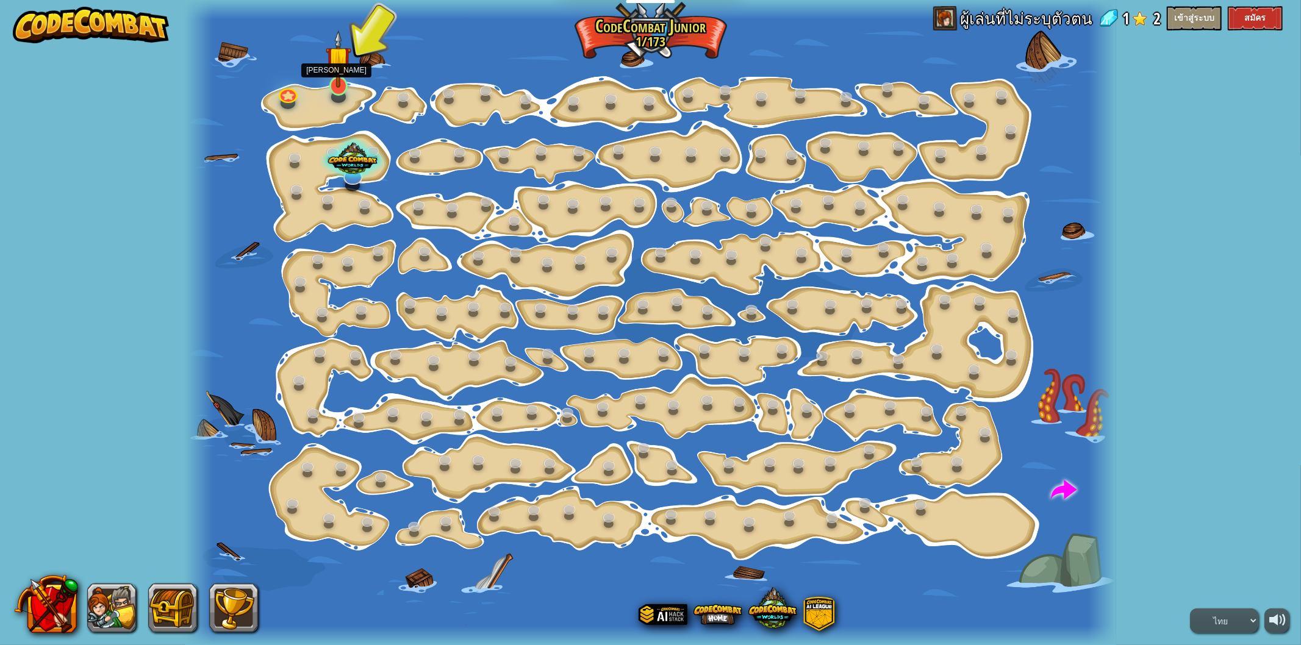
click at [327, 62] on img at bounding box center [339, 59] width 26 height 59
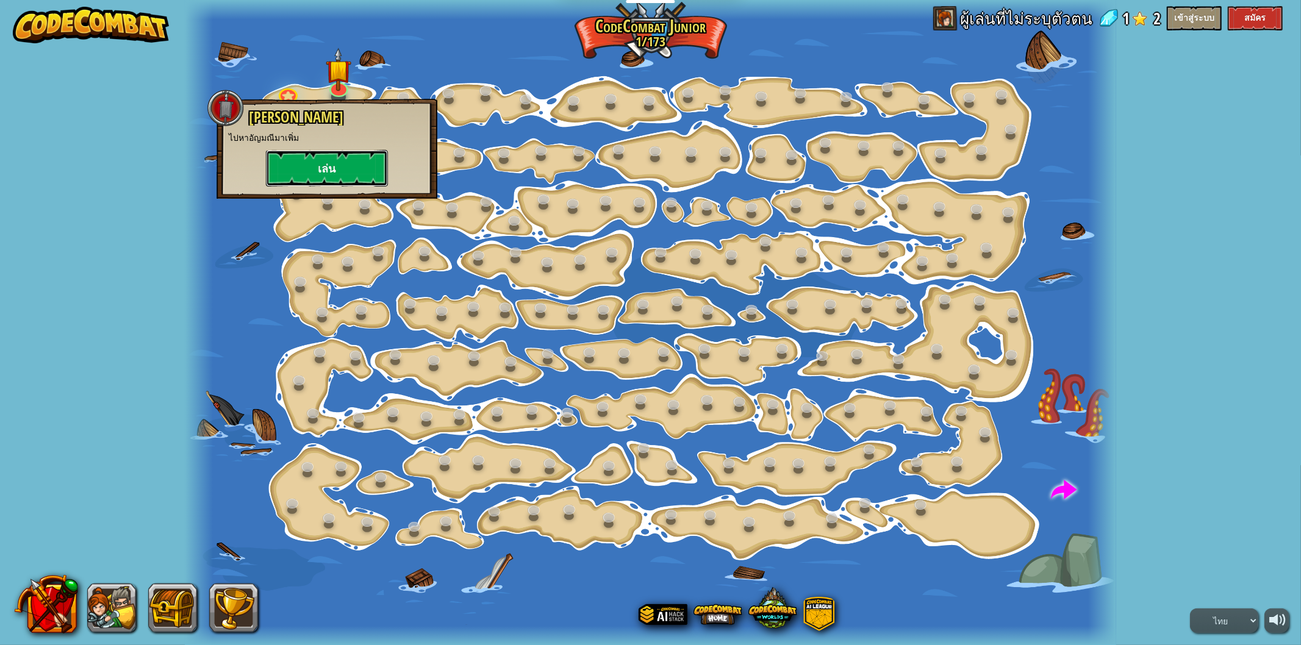
click at [311, 154] on button "เล่น" at bounding box center [327, 168] width 122 height 37
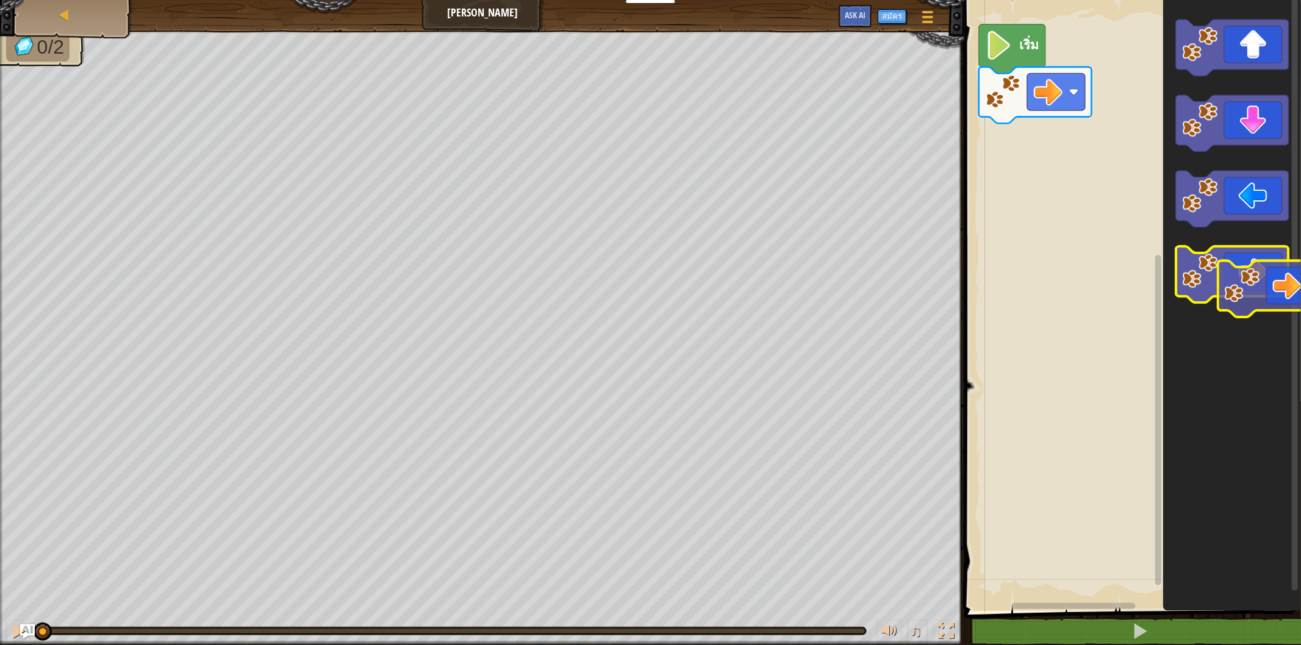
click at [1260, 280] on icon "พื้นที่ทำงาน Blockly" at bounding box center [1232, 274] width 113 height 56
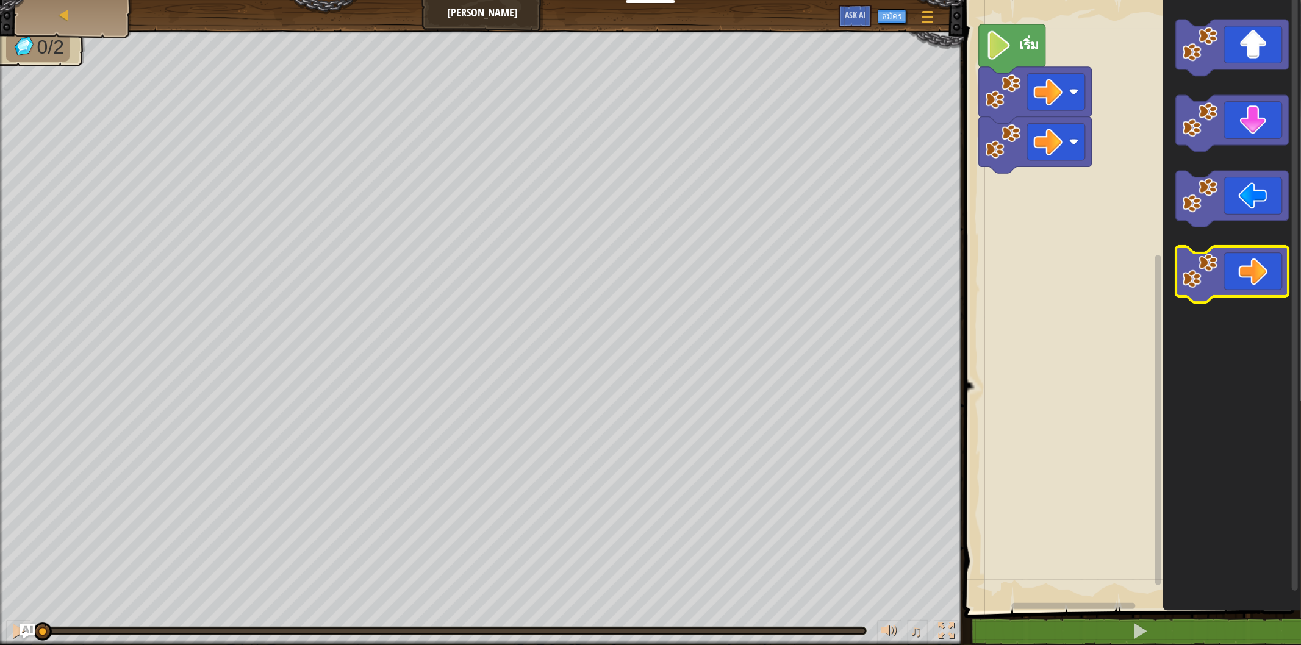
click at [1244, 272] on icon "พื้นที่ทำงาน Blockly" at bounding box center [1232, 274] width 113 height 56
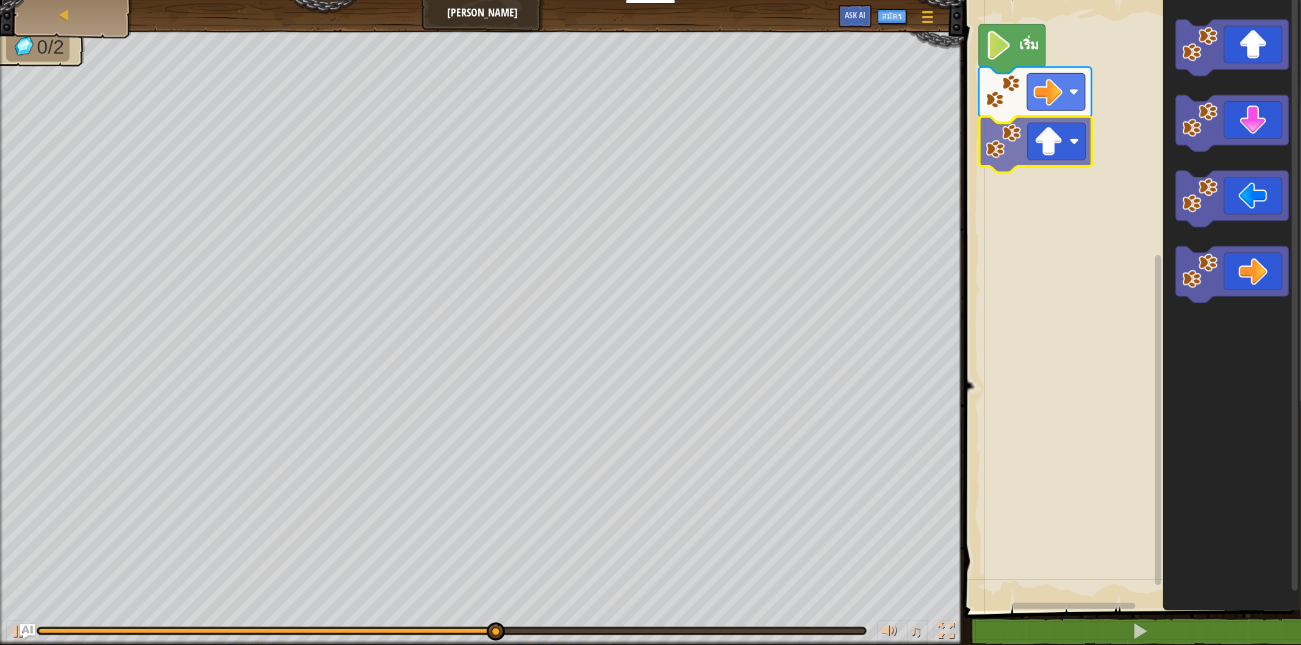
click at [1035, 141] on div "เริ่ม" at bounding box center [1130, 302] width 340 height 617
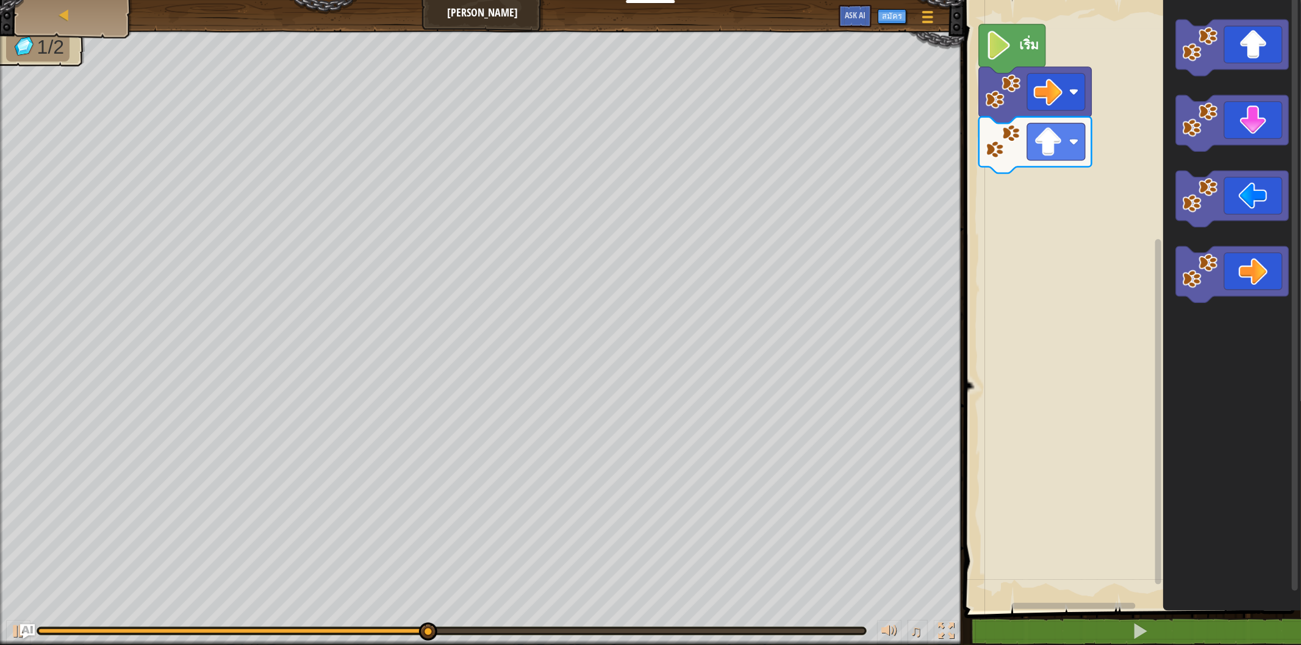
click at [795, 311] on div "แผนที่ ลุยเลย ลุยเลย ลุยเลย เมนูเกม สมัคร Ask AI 1 הההההההההההההההההההההההההההה…" at bounding box center [650, 322] width 1301 height 645
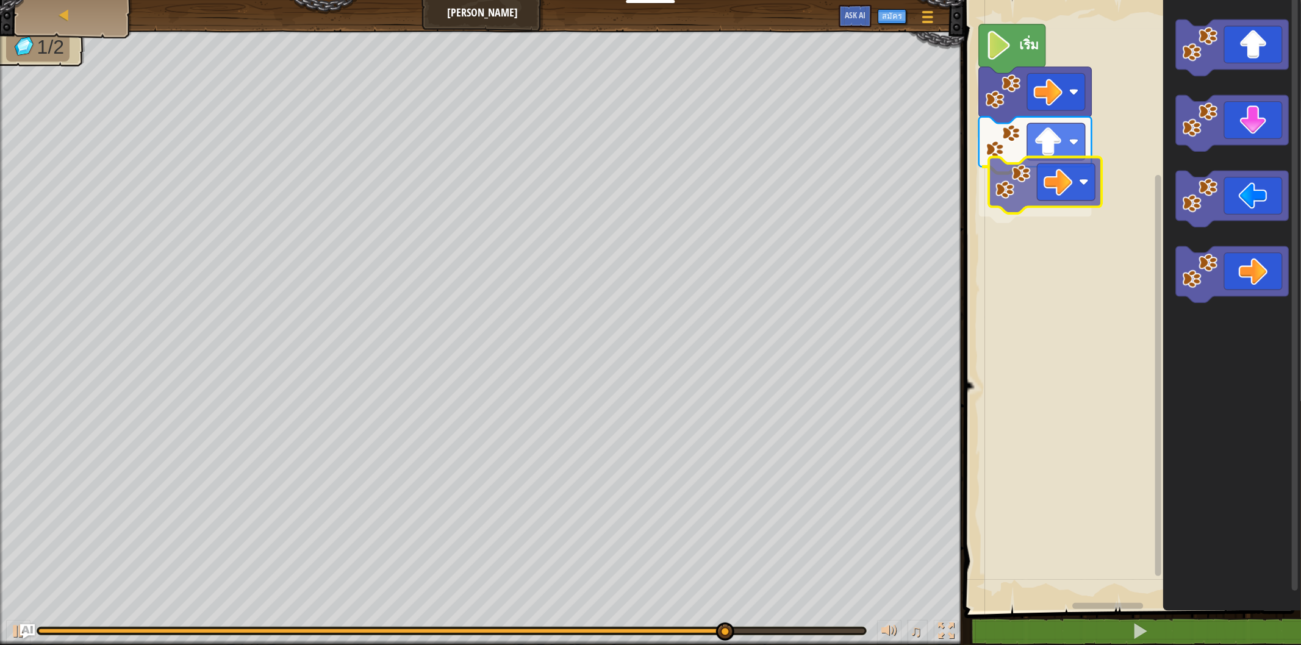
click at [1073, 193] on div "เริ่ม" at bounding box center [1130, 302] width 340 height 617
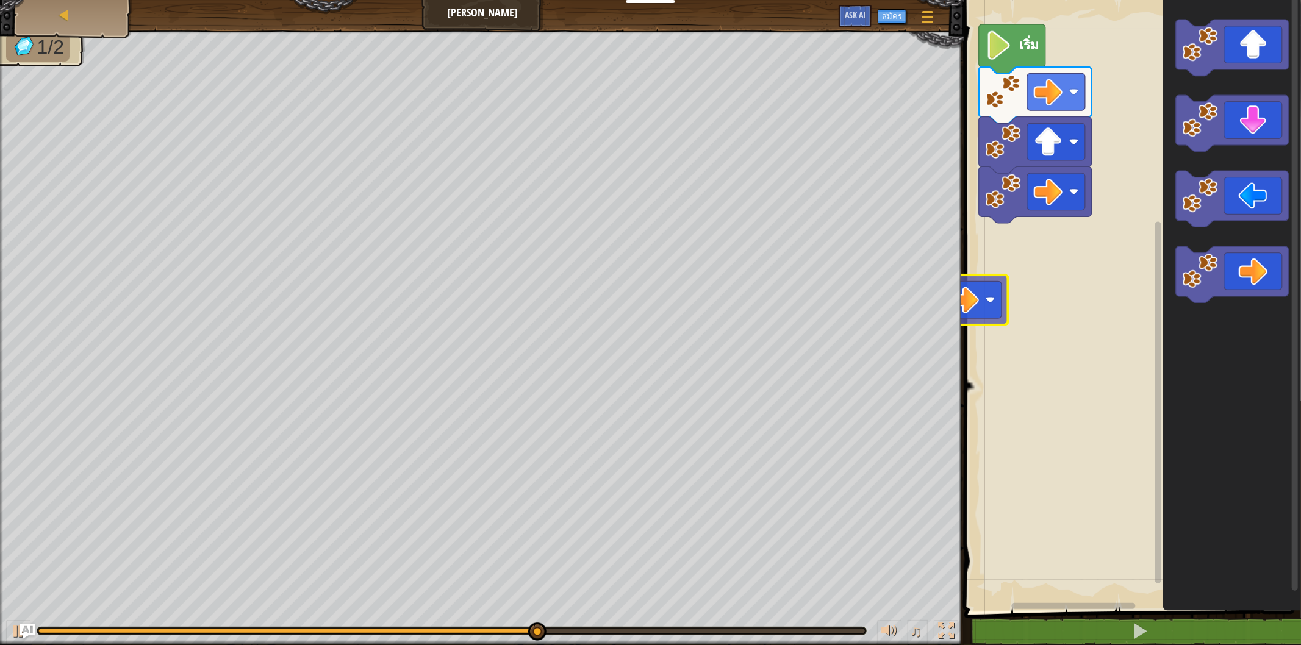
click at [928, 289] on div "แผนที่ ลุยเลย ลุยเลย ลุยเลย เมนูเกม สมัคร Ask AI 1 הההההההההההההההההההההההההההה…" at bounding box center [650, 322] width 1301 height 645
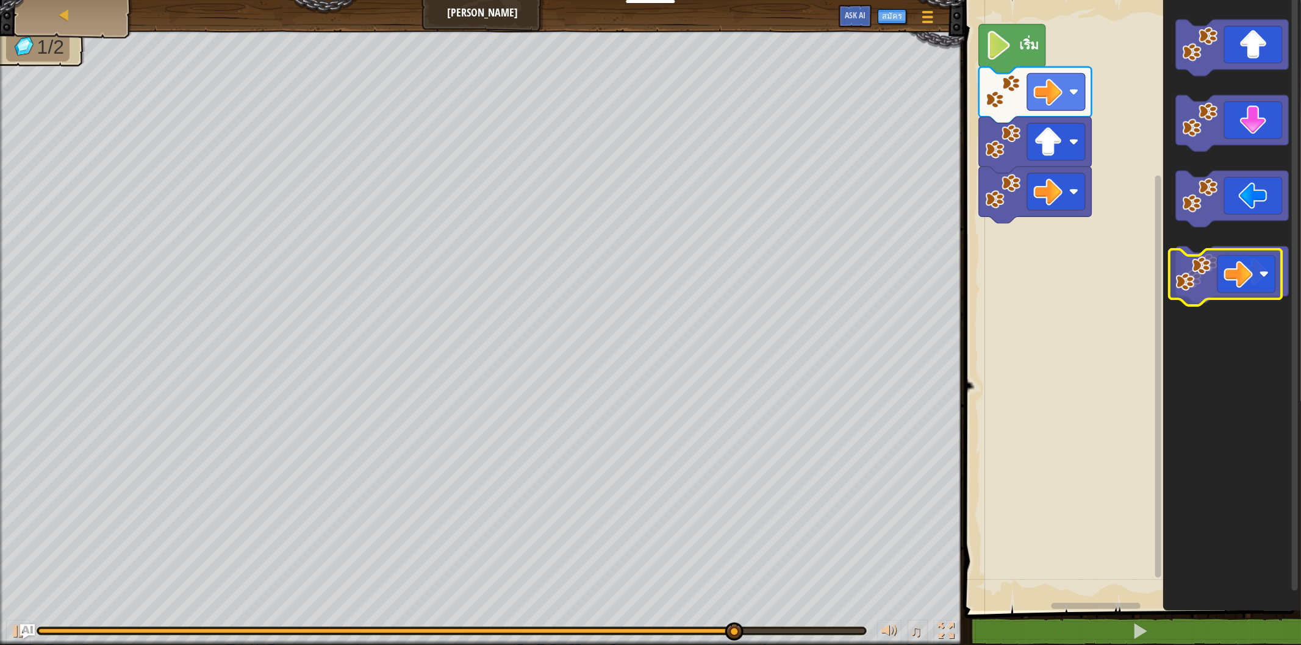
click at [1212, 265] on g "พื้นที่ทำงาน Blockly" at bounding box center [1232, 274] width 113 height 56
click at [1171, 265] on icon "พื้นที่ทำงาน Blockly" at bounding box center [1232, 302] width 138 height 617
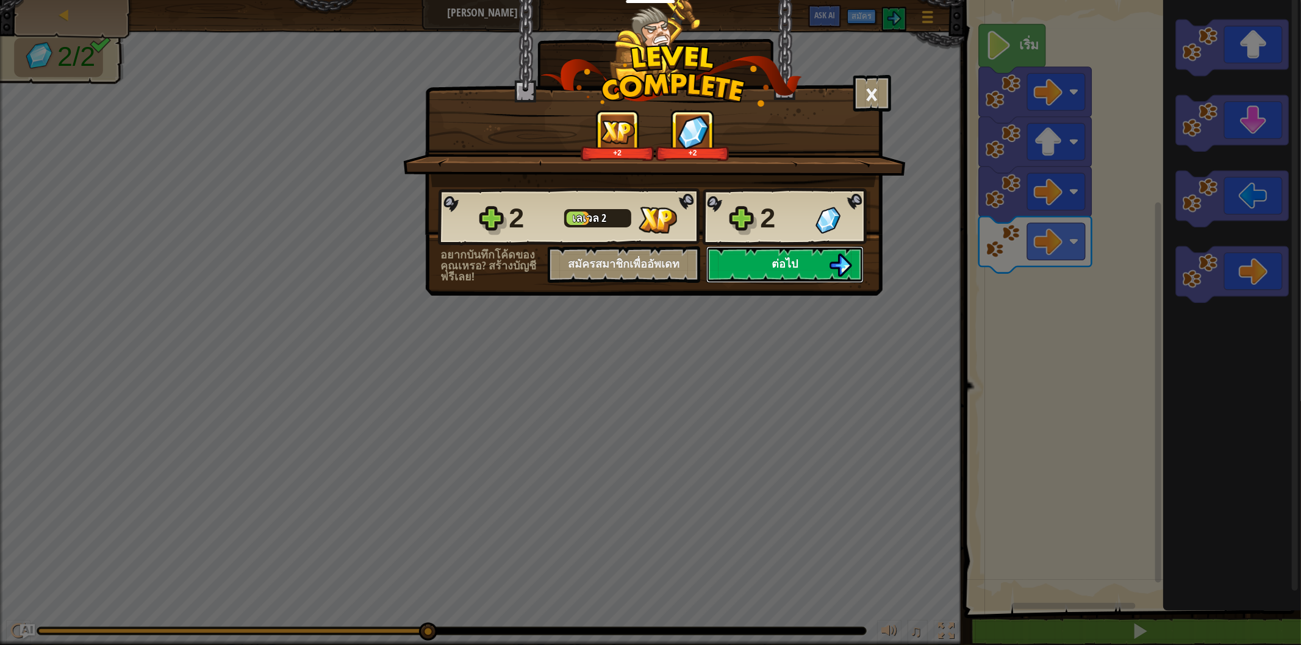
click at [748, 283] on button "ต่อไป" at bounding box center [784, 264] width 157 height 37
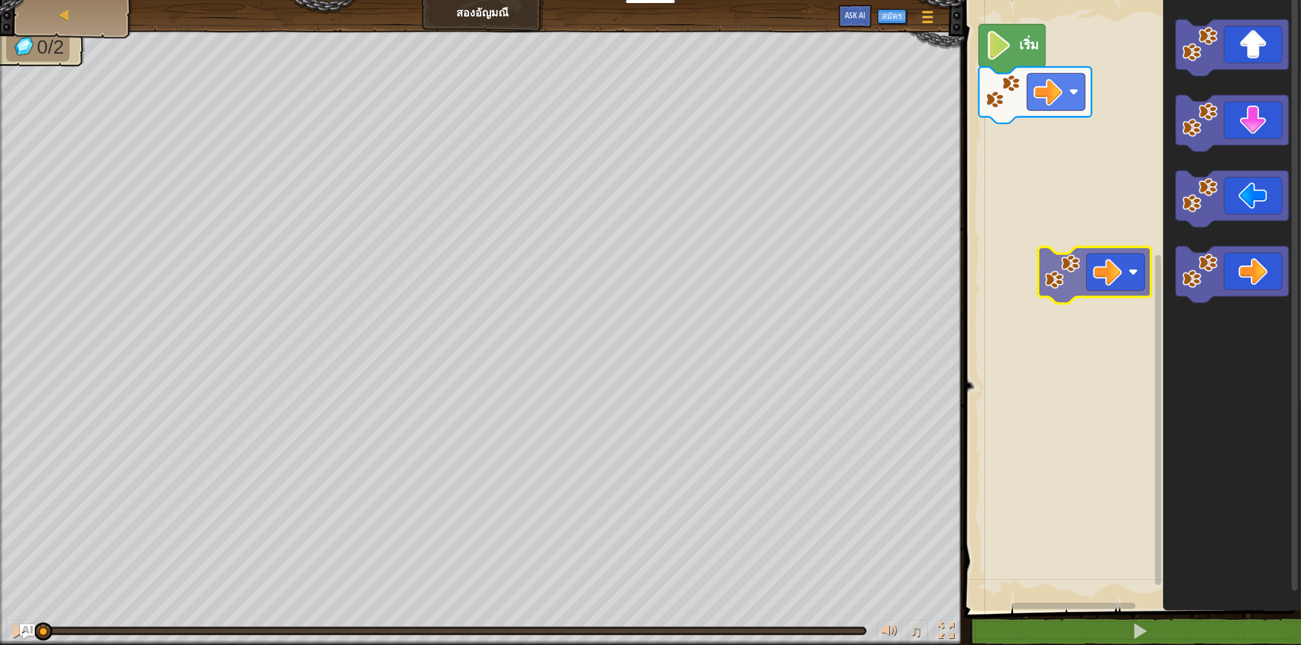
click at [1120, 276] on div "เริ่ม" at bounding box center [1130, 302] width 340 height 617
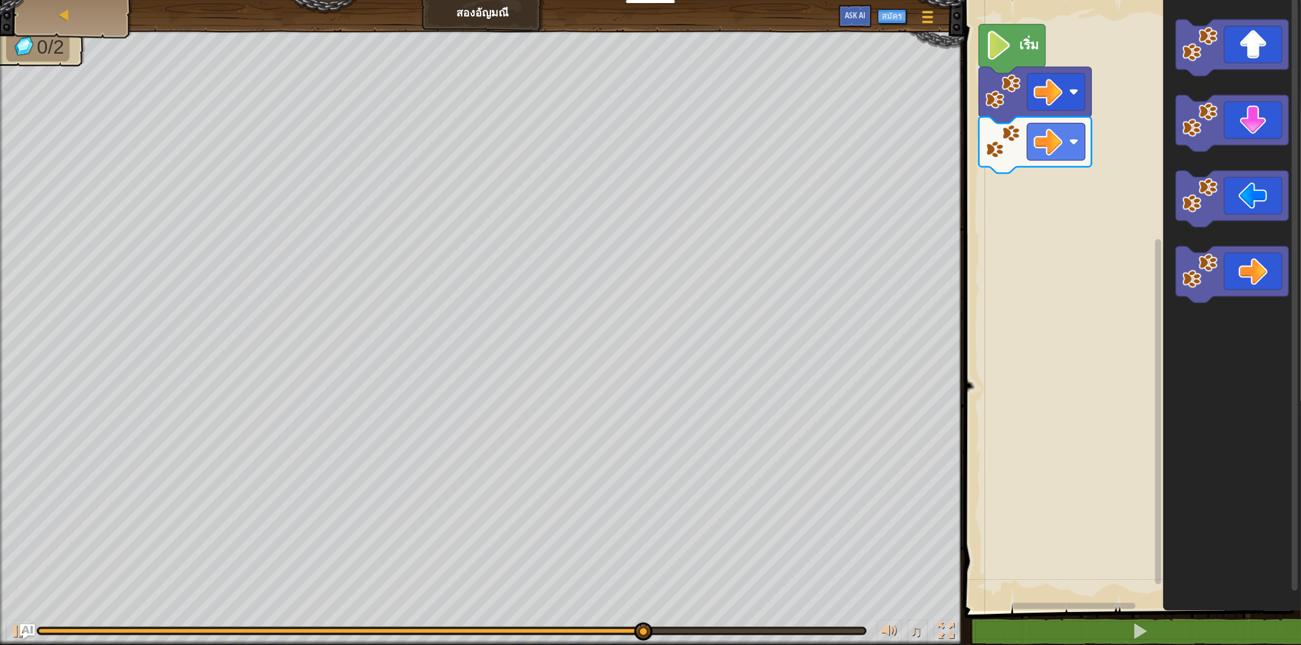
click at [1232, 245] on icon "พื้นที่ทำงาน Blockly" at bounding box center [1232, 302] width 138 height 617
click at [1202, 264] on g "พื้นที่ทำงาน Blockly" at bounding box center [1232, 274] width 113 height 56
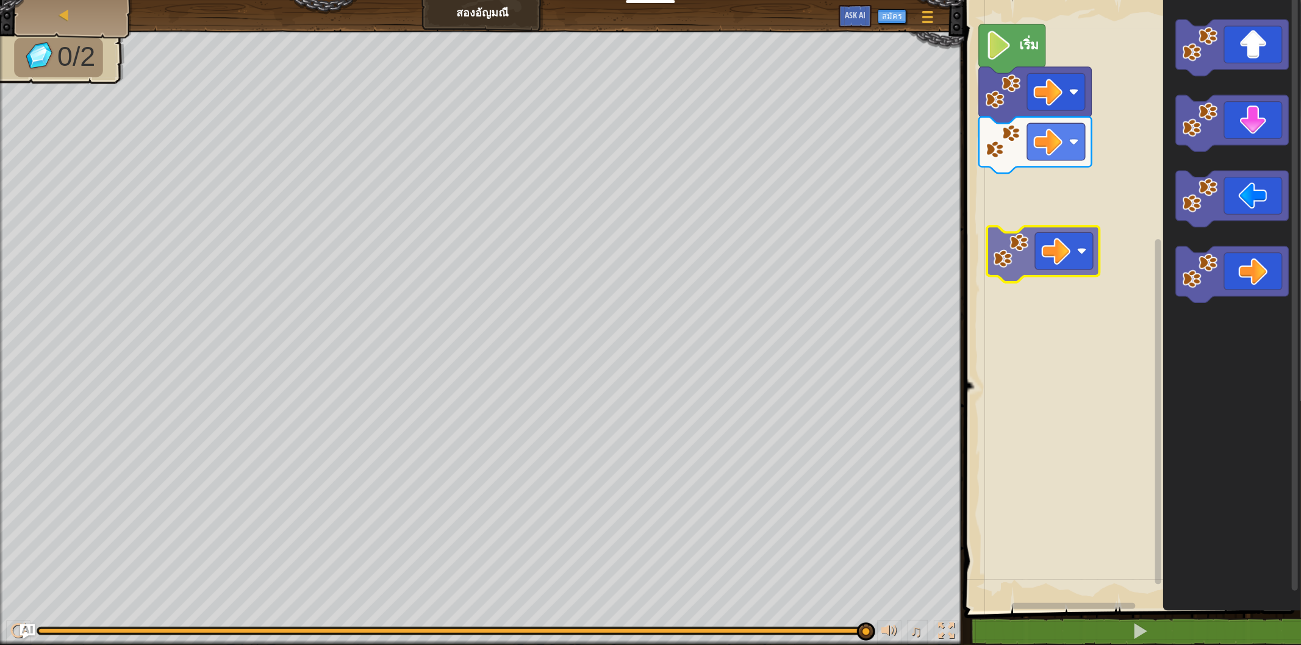
click at [981, 214] on div "เริ่ม" at bounding box center [1130, 302] width 340 height 617
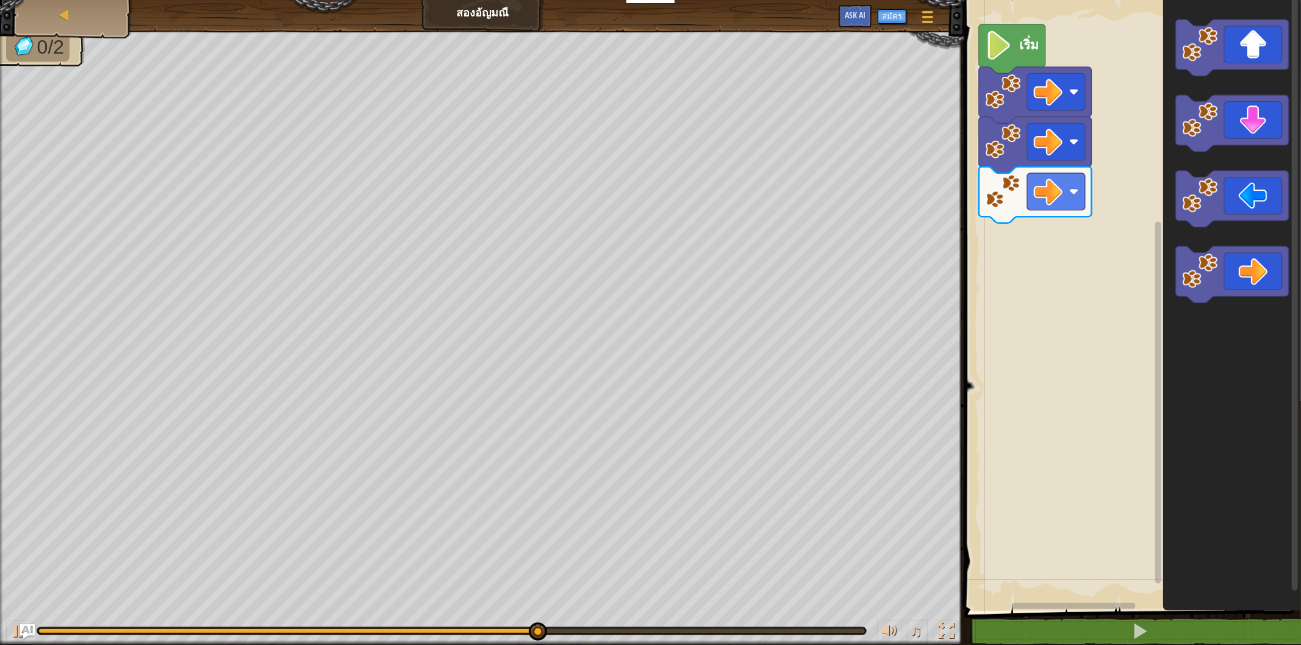
click at [1056, 269] on div "เริ่ม" at bounding box center [1130, 302] width 340 height 617
click at [882, 364] on div "แผนที่ สอง[PERSON_NAME] เมนูเกม สมัคร Ask AI 1 הההההההההההההההההההההההההההההההה…" at bounding box center [650, 322] width 1301 height 645
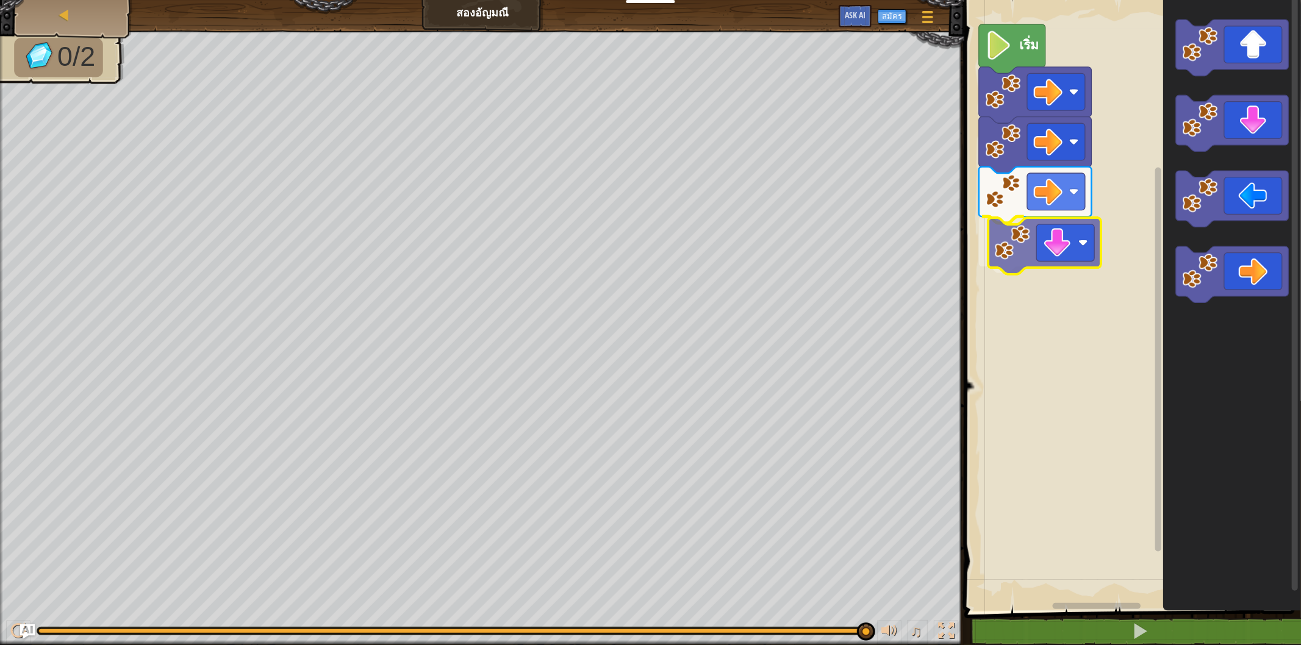
click at [993, 265] on div "เริ่ม" at bounding box center [1130, 302] width 340 height 617
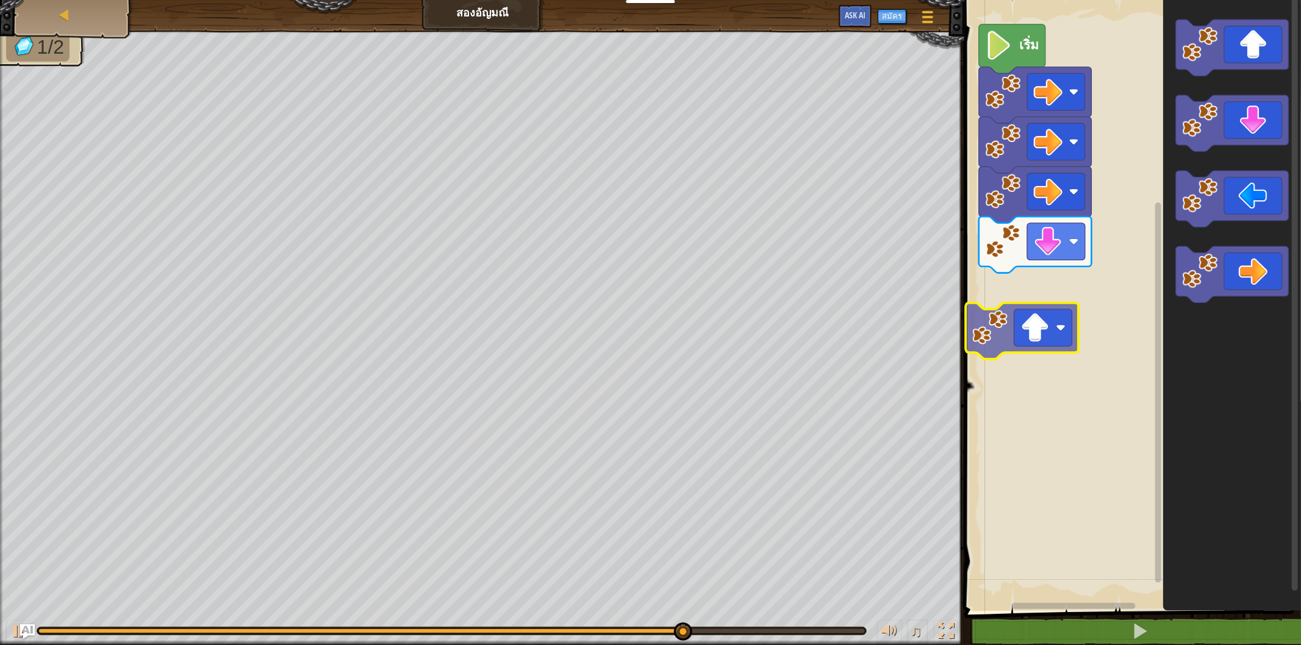
click at [993, 304] on div "เริ่ม" at bounding box center [1130, 302] width 340 height 617
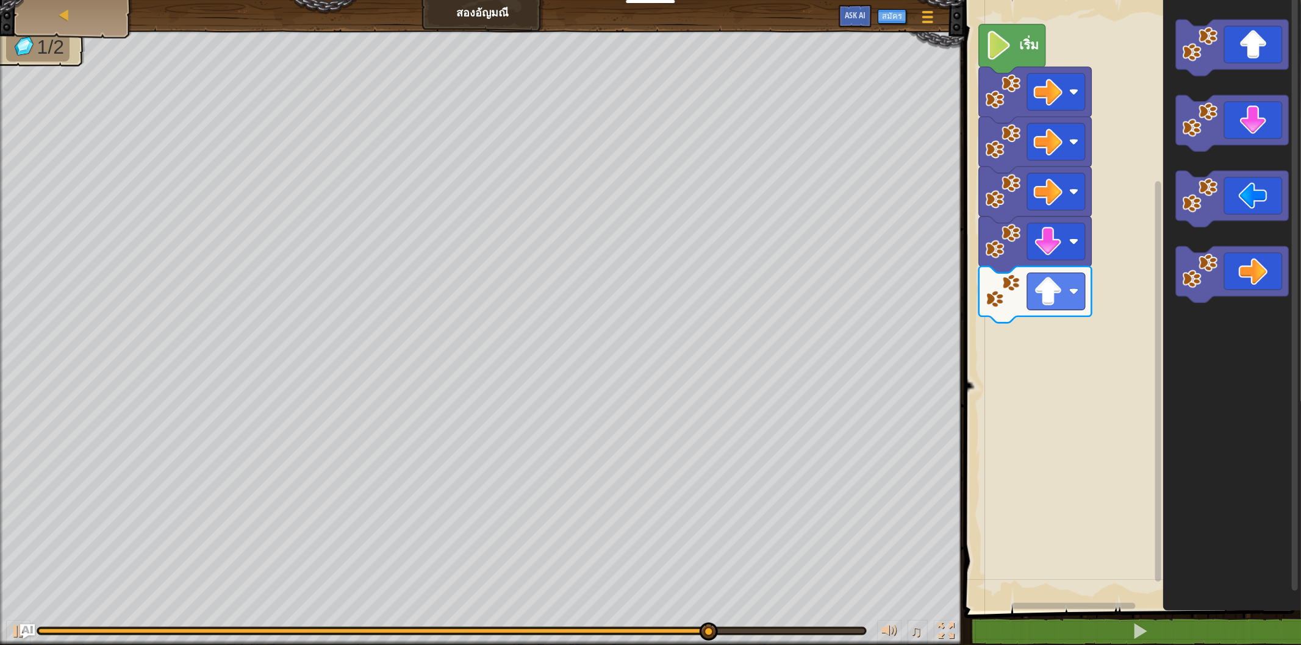
click at [1143, 105] on div "เริ่ม" at bounding box center [1130, 302] width 340 height 617
click at [1163, 186] on icon "พื้นที่ทำงาน Blockly" at bounding box center [1232, 302] width 138 height 617
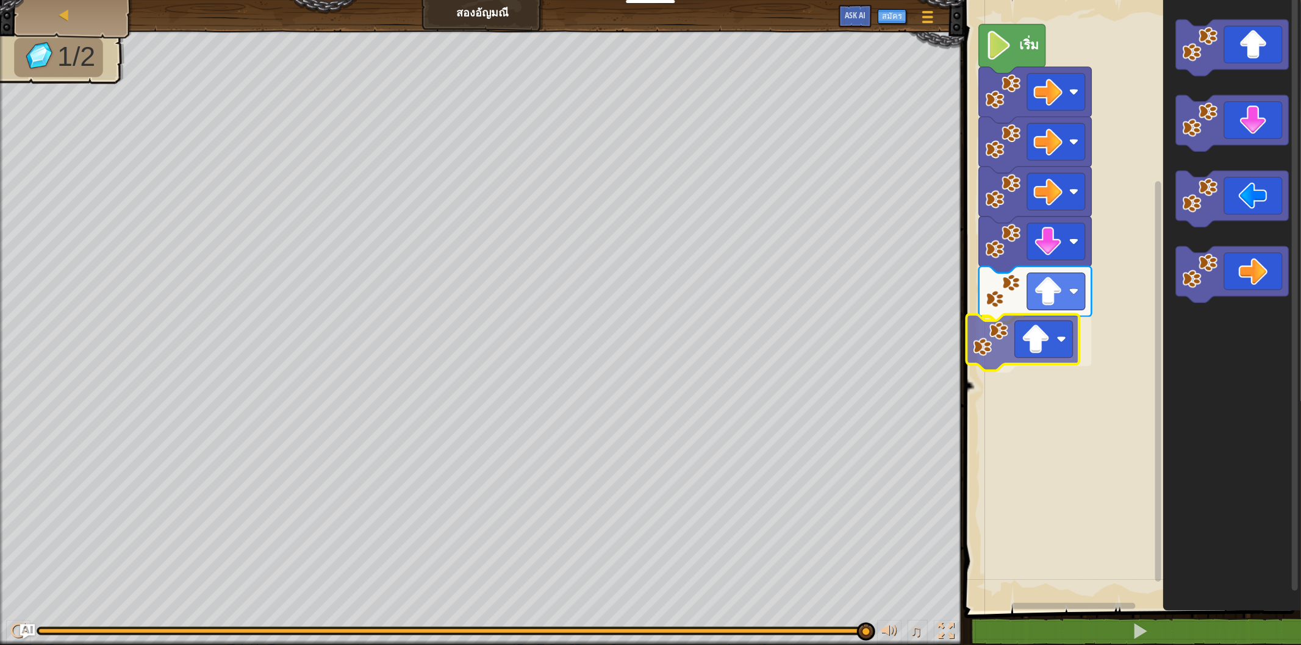
click at [1046, 338] on div "เริ่ม" at bounding box center [1130, 302] width 340 height 617
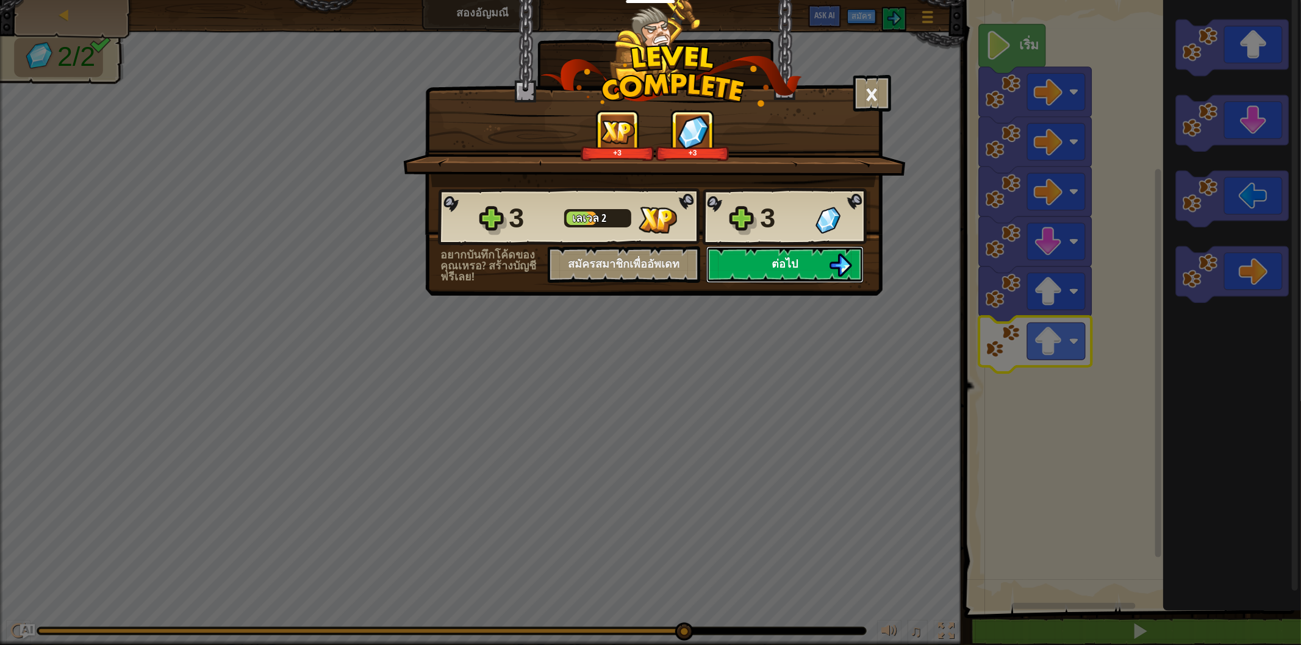
click at [822, 283] on button "ต่อไป" at bounding box center [784, 264] width 157 height 37
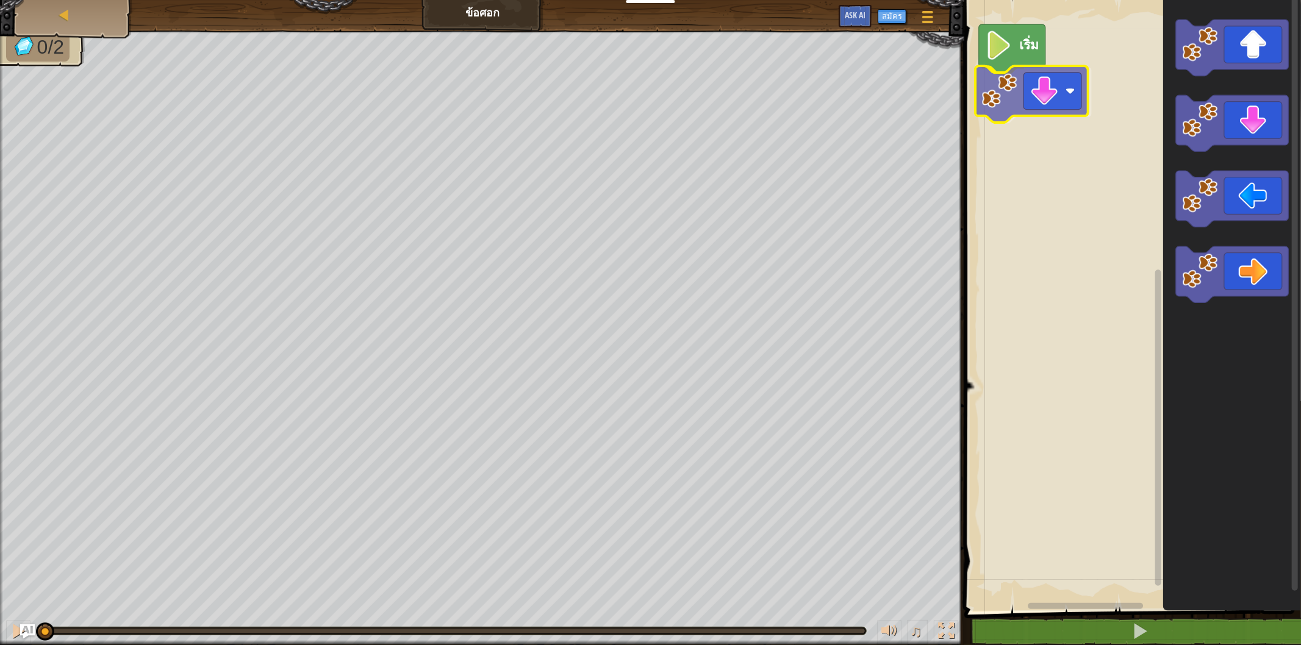
click at [1027, 95] on div "เริ่ม" at bounding box center [1130, 302] width 340 height 617
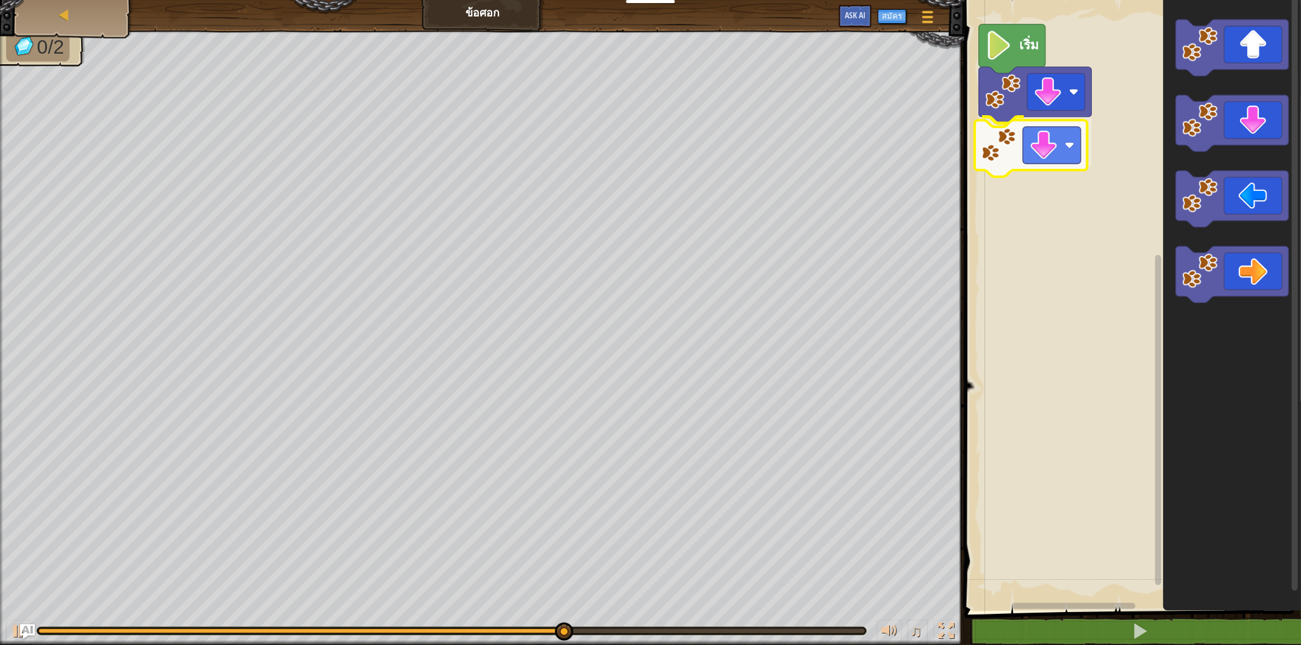
click at [1063, 133] on div "เริ่ม" at bounding box center [1130, 302] width 340 height 617
click at [1197, 194] on icon "พื้นที่ทำงาน Blockly" at bounding box center [1232, 302] width 138 height 617
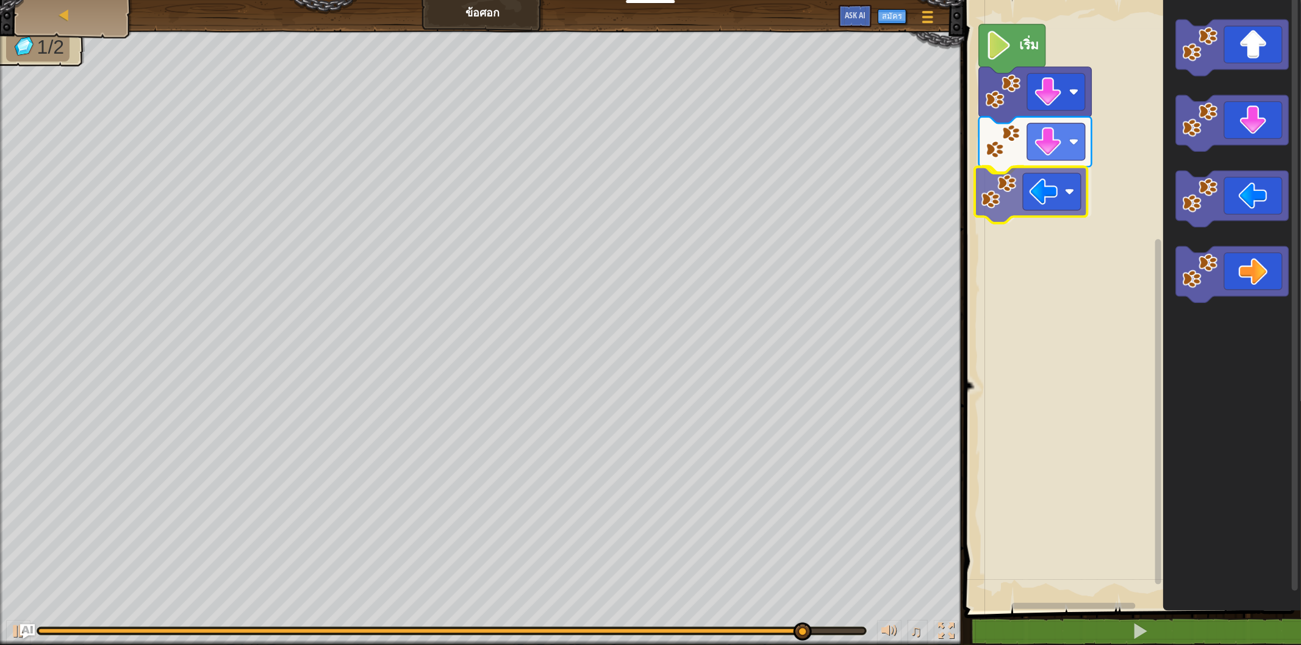
click at [1001, 190] on div "เริ่ม" at bounding box center [1130, 302] width 340 height 617
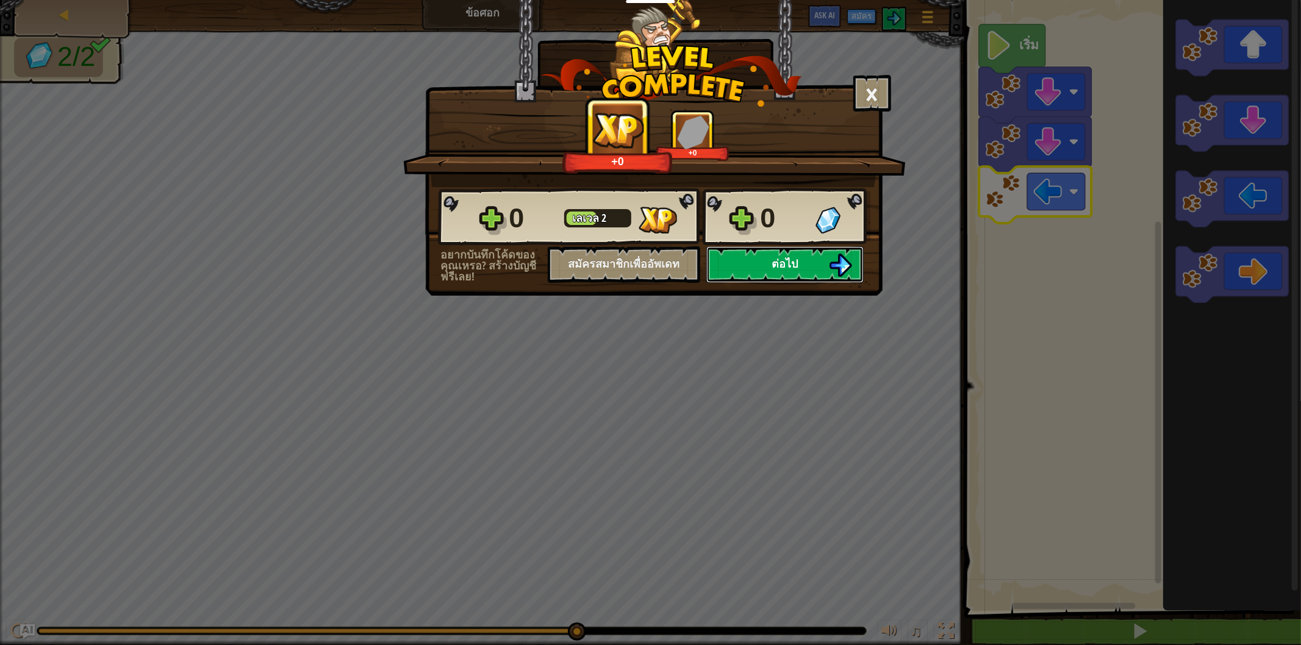
click at [777, 271] on span "ต่อไป" at bounding box center [784, 263] width 26 height 15
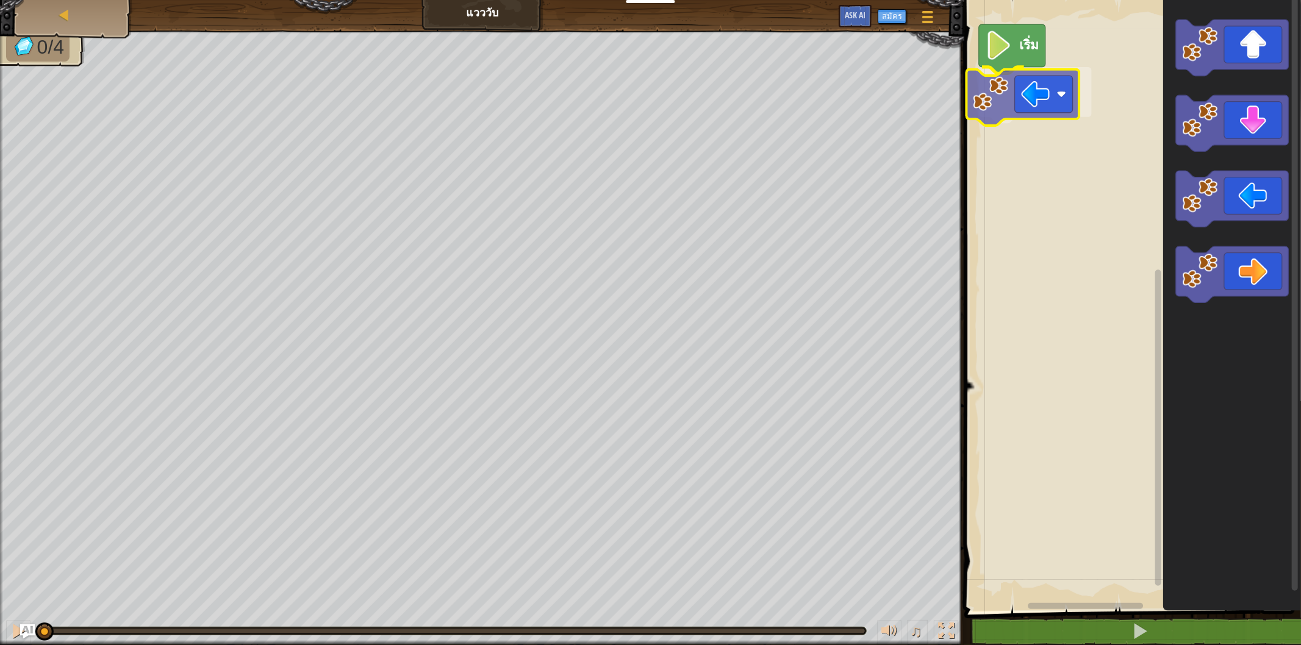
click at [1018, 94] on div "เริ่ม" at bounding box center [1130, 302] width 340 height 617
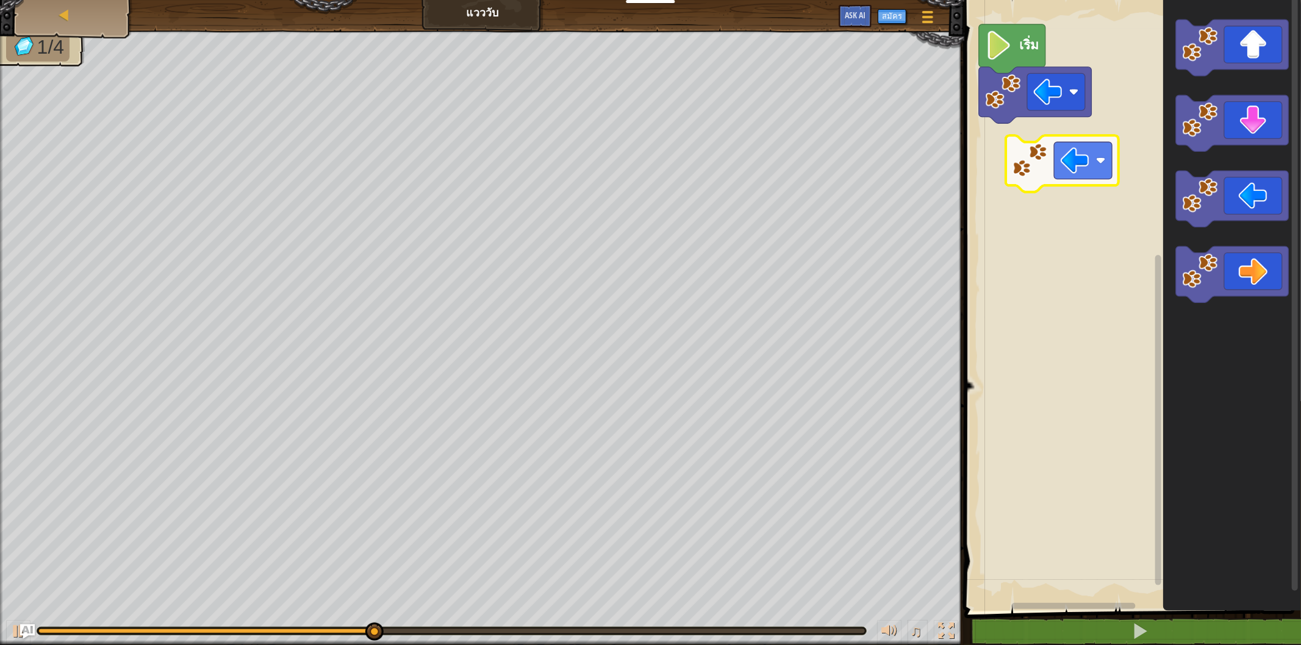
click at [1027, 155] on div "เริ่ม" at bounding box center [1130, 302] width 340 height 617
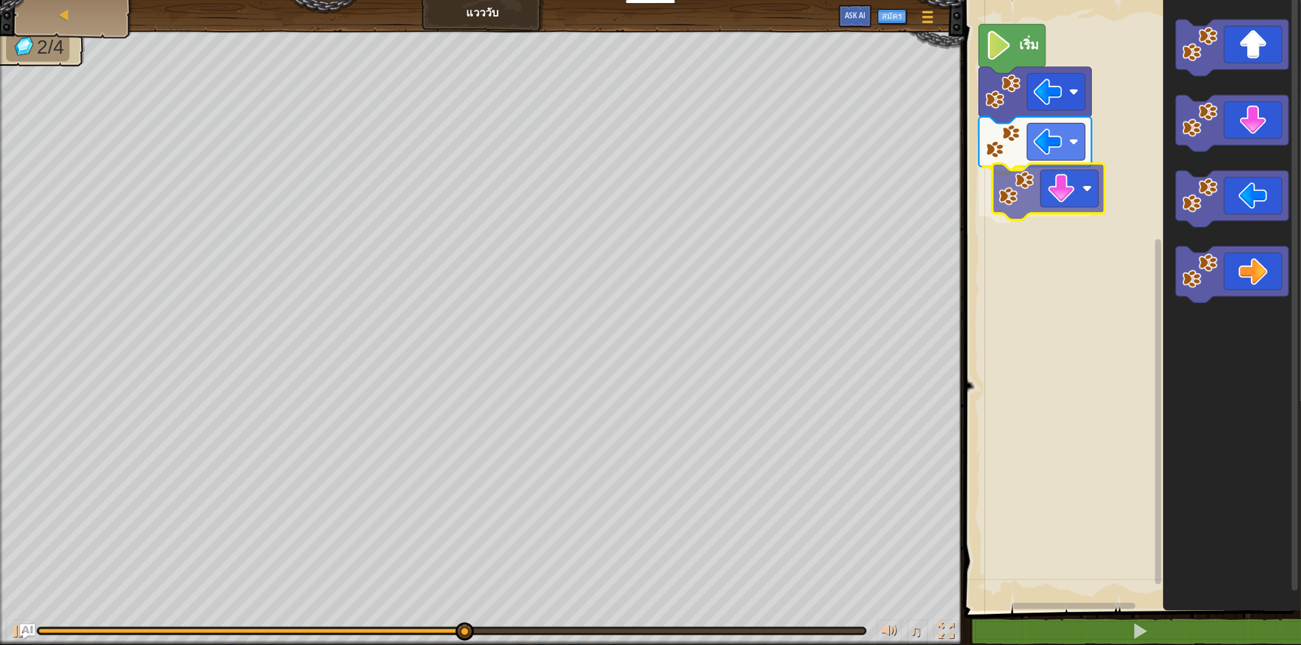
click at [1043, 185] on div "เริ่ม" at bounding box center [1130, 302] width 340 height 617
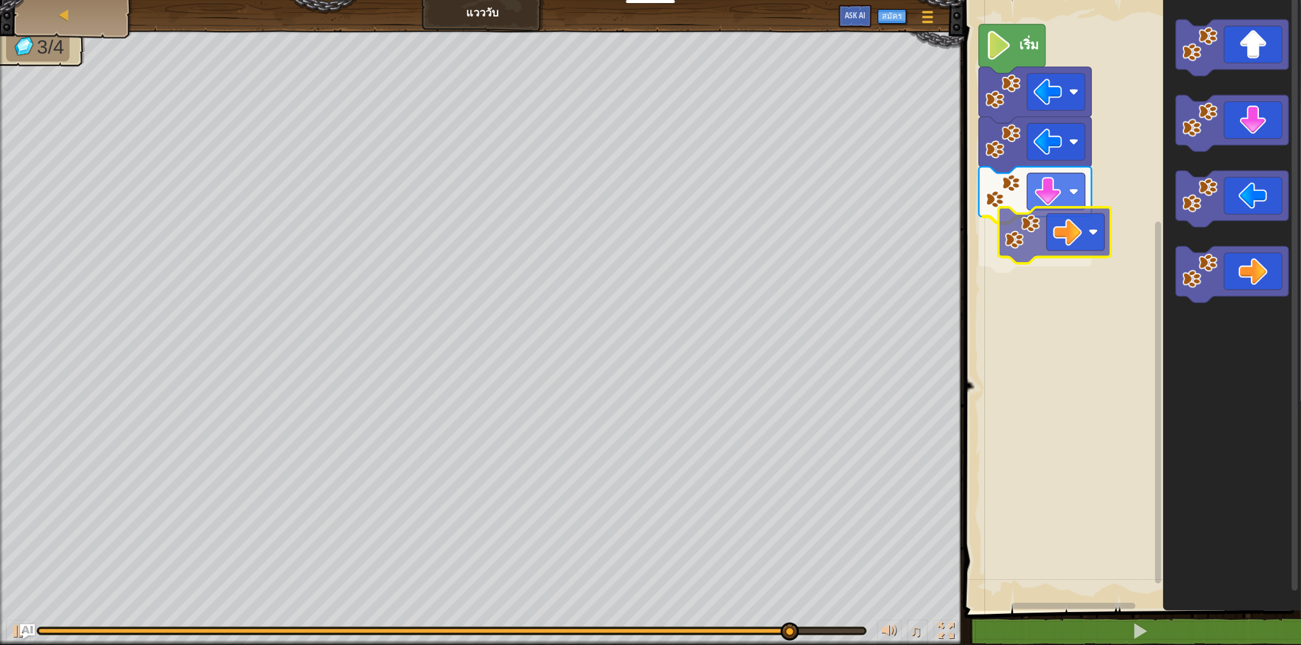
click at [1023, 257] on div "เริ่ม" at bounding box center [1130, 302] width 340 height 617
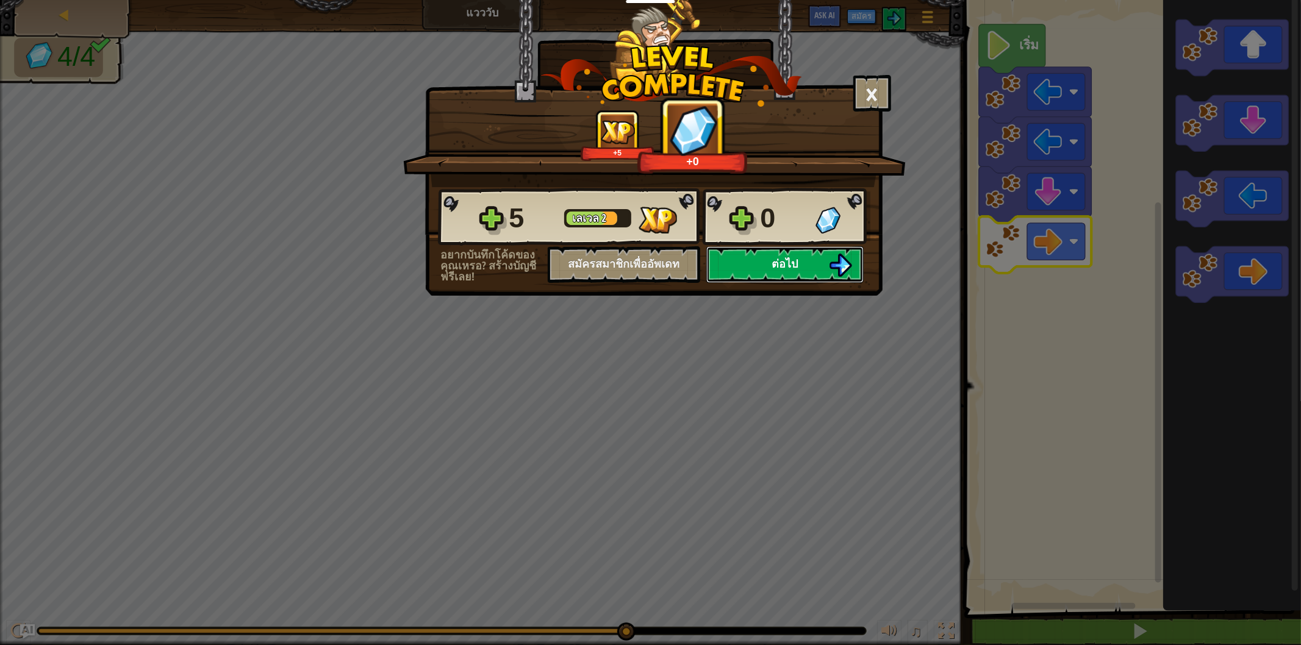
drag, startPoint x: 769, startPoint y: 285, endPoint x: 770, endPoint y: 291, distance: 6.7
click at [770, 283] on button "ต่อไป" at bounding box center [784, 264] width 157 height 37
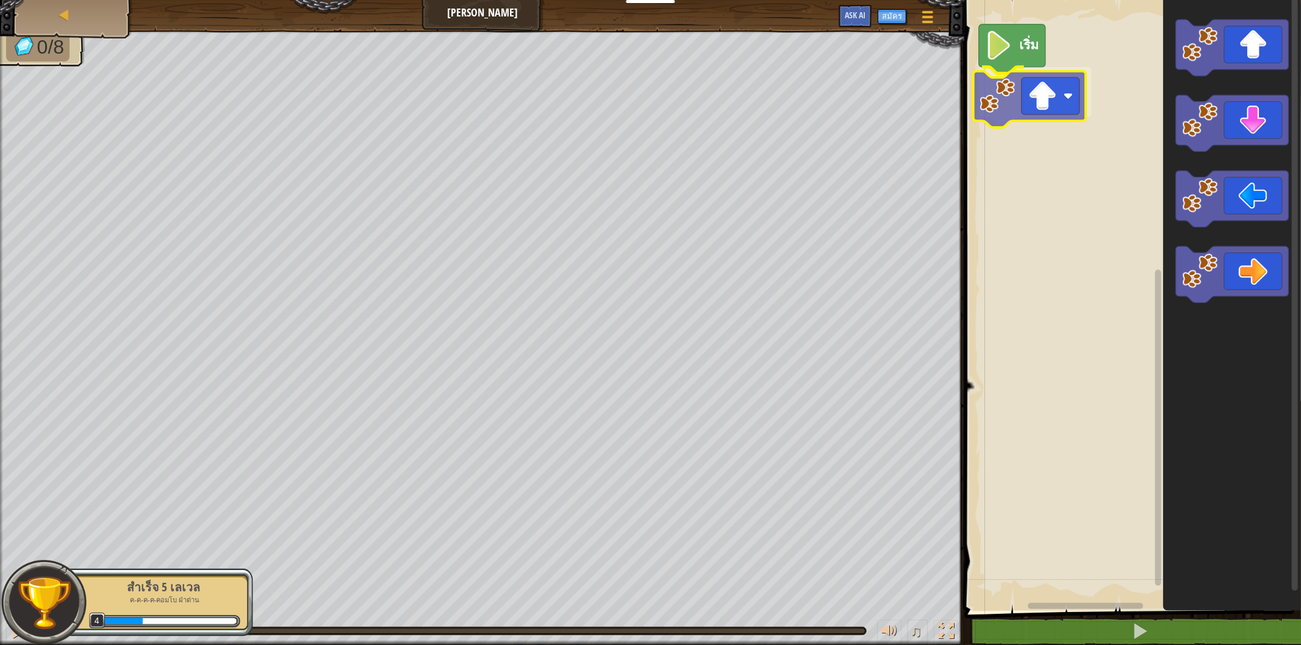
click at [997, 106] on div "เริ่ม" at bounding box center [1130, 302] width 340 height 617
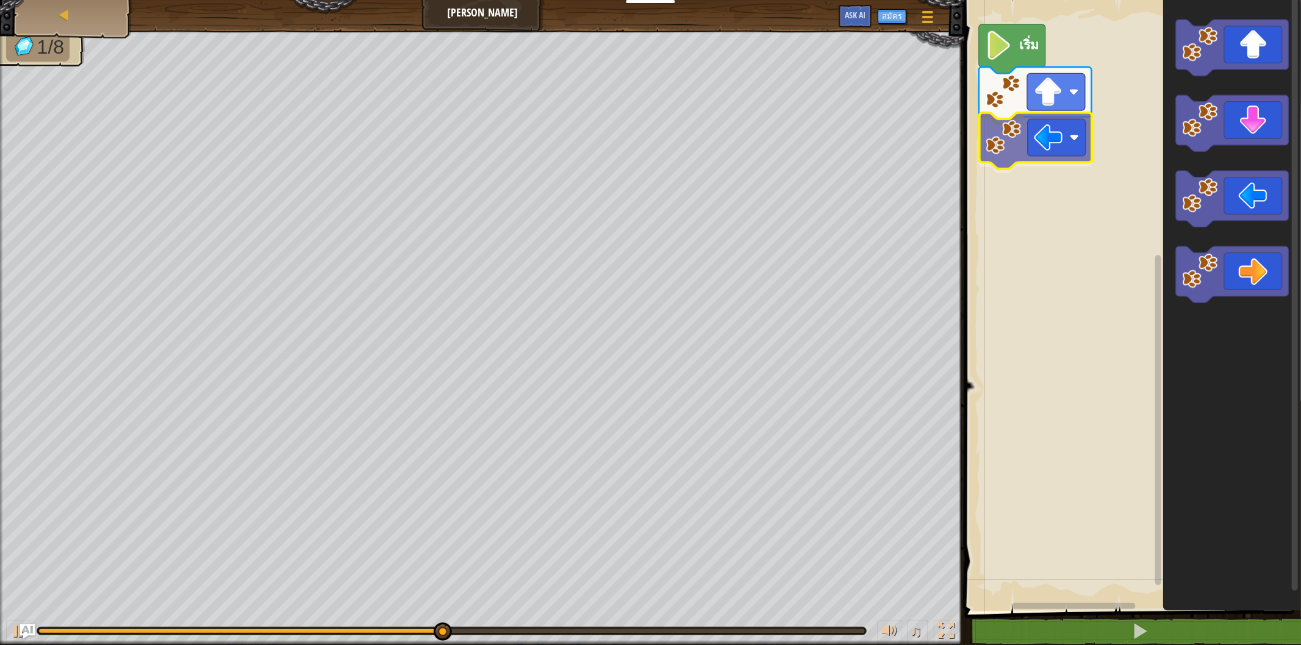
click at [1031, 126] on div "เริ่ม" at bounding box center [1130, 302] width 340 height 617
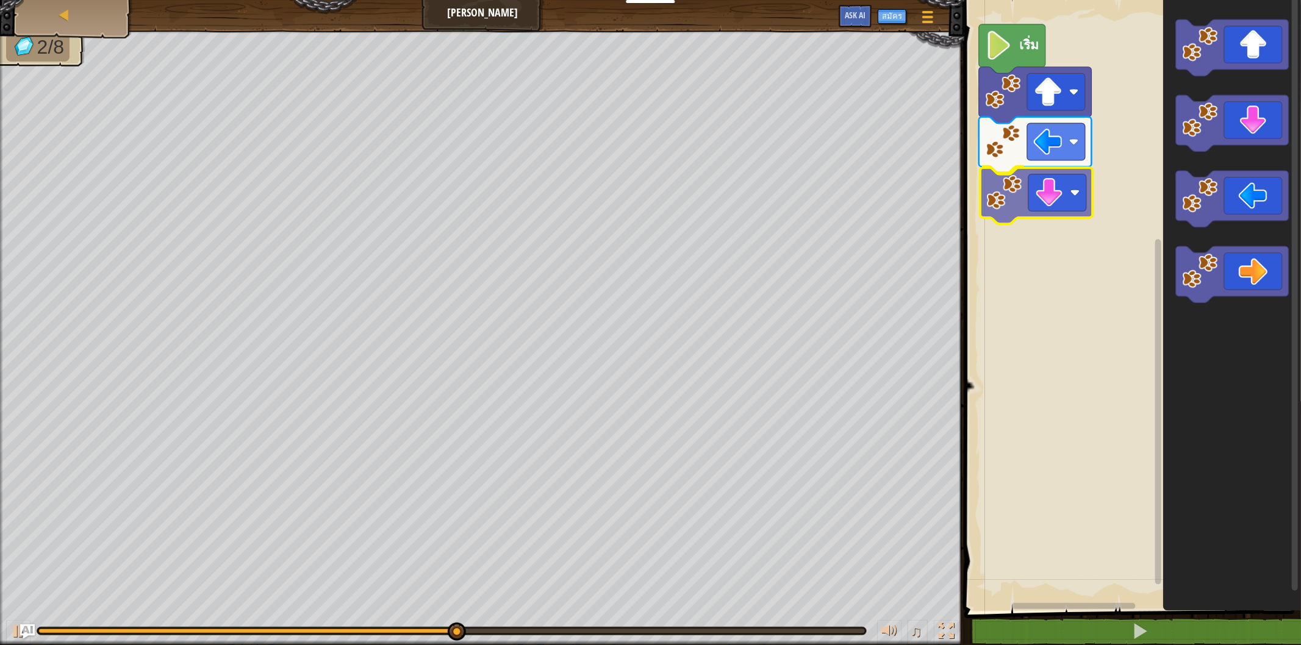
click at [1044, 209] on div "เริ่ม" at bounding box center [1130, 302] width 340 height 617
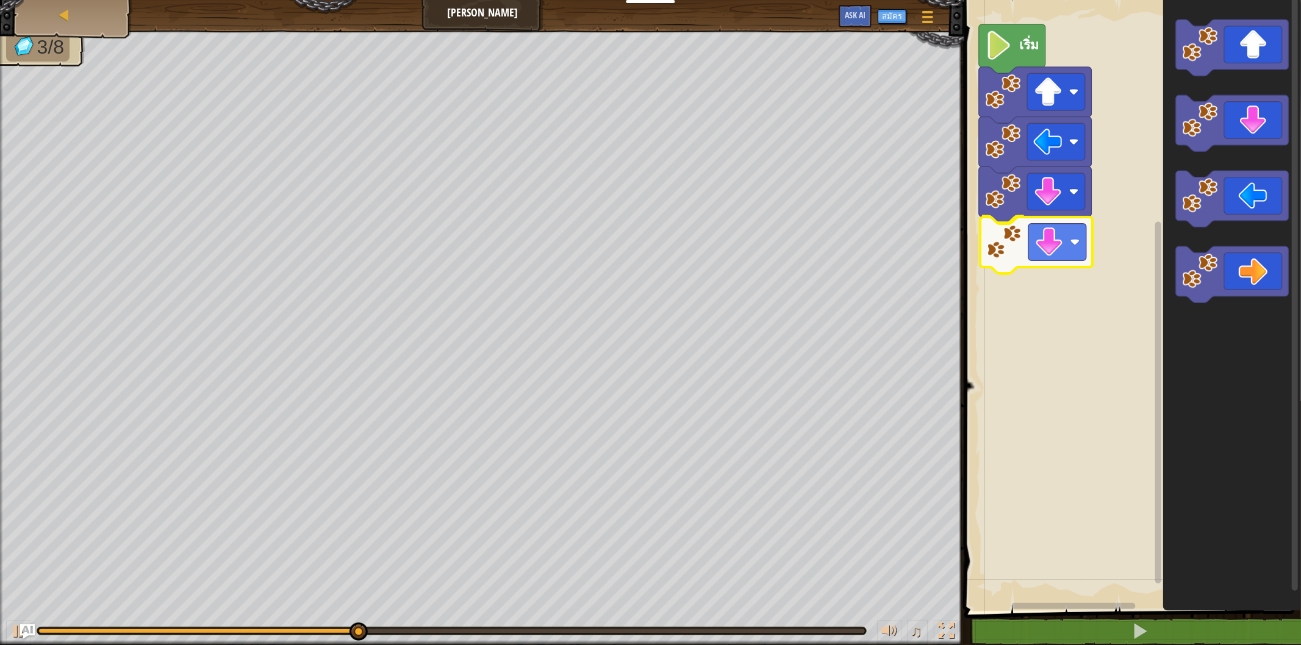
click at [1009, 249] on div "เริ่ม" at bounding box center [1130, 302] width 340 height 617
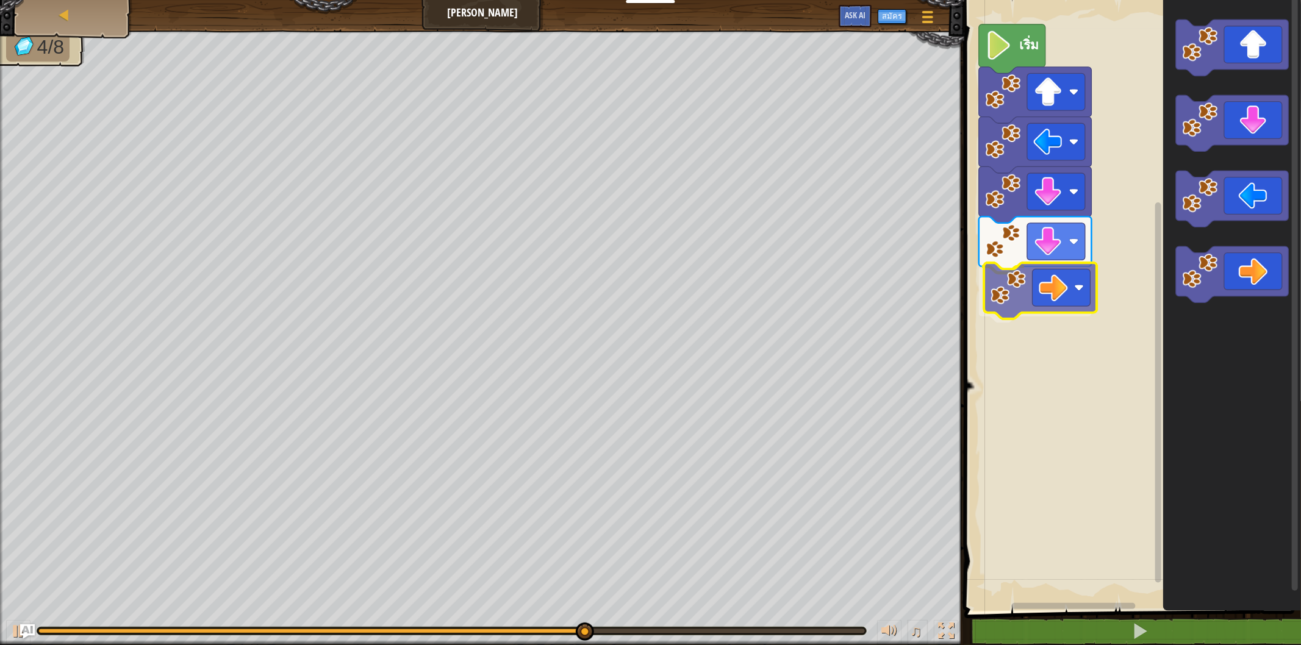
click at [1056, 310] on div "เริ่ม" at bounding box center [1130, 302] width 340 height 617
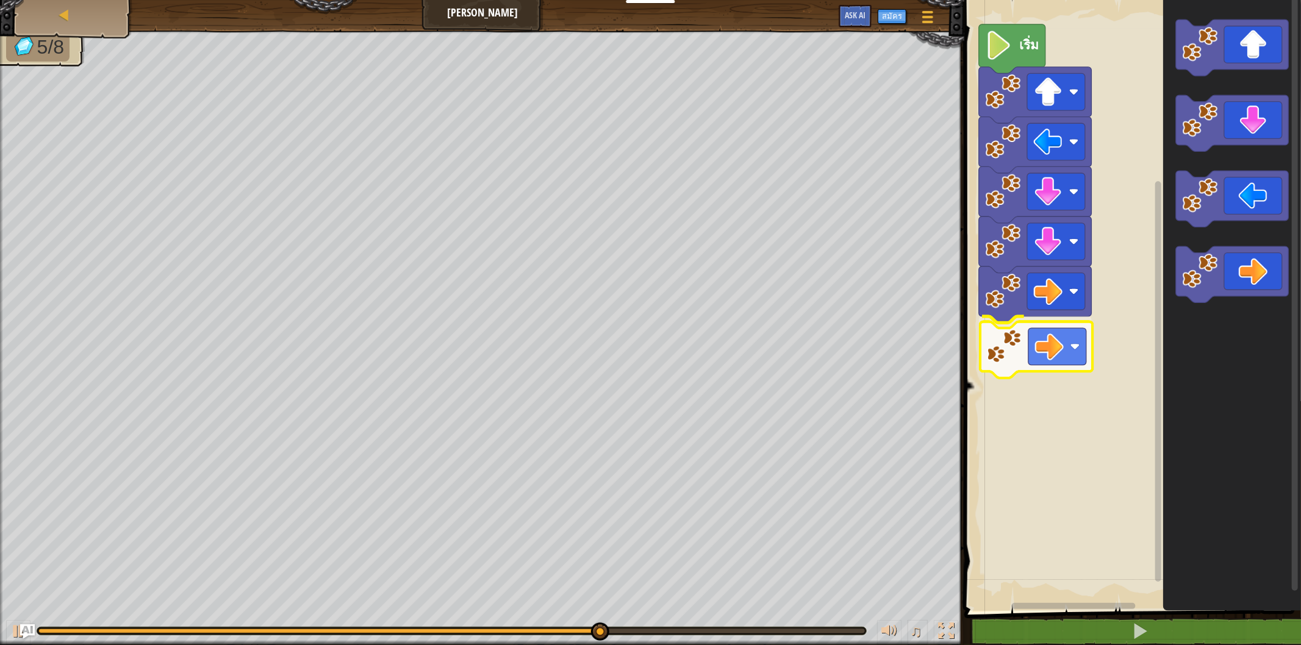
click at [1029, 340] on div "เริ่ม" at bounding box center [1130, 302] width 340 height 617
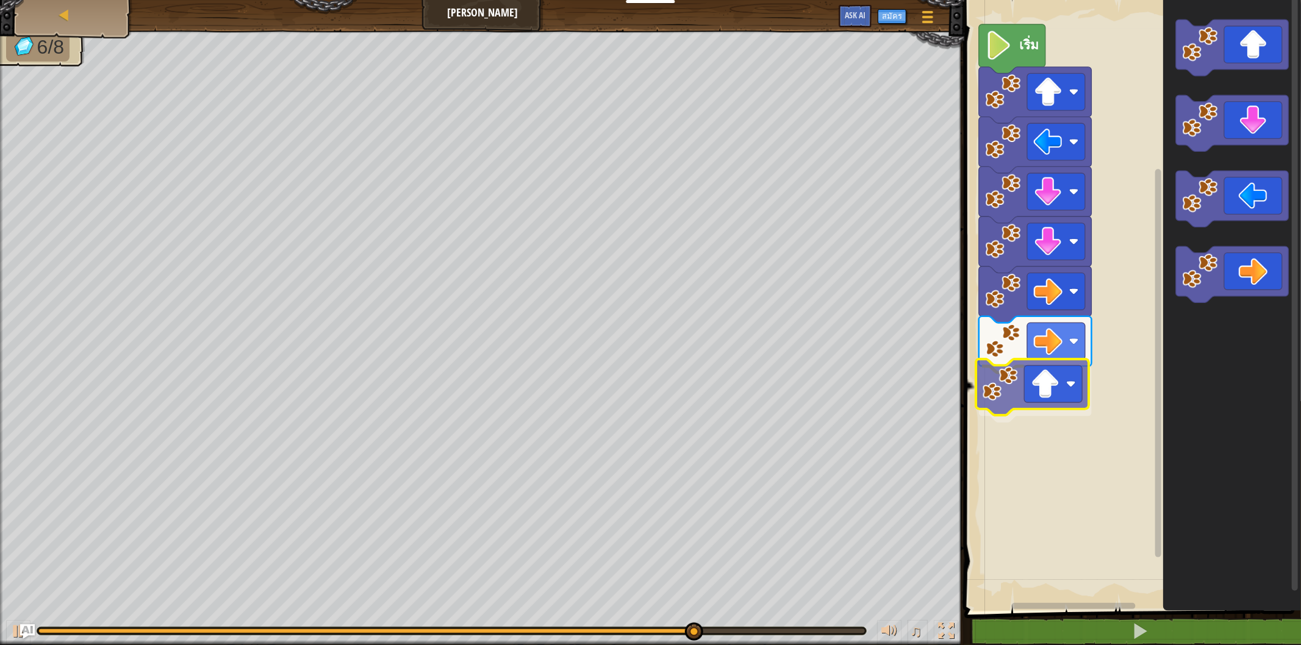
click at [1052, 391] on div "เริ่ม" at bounding box center [1130, 302] width 340 height 617
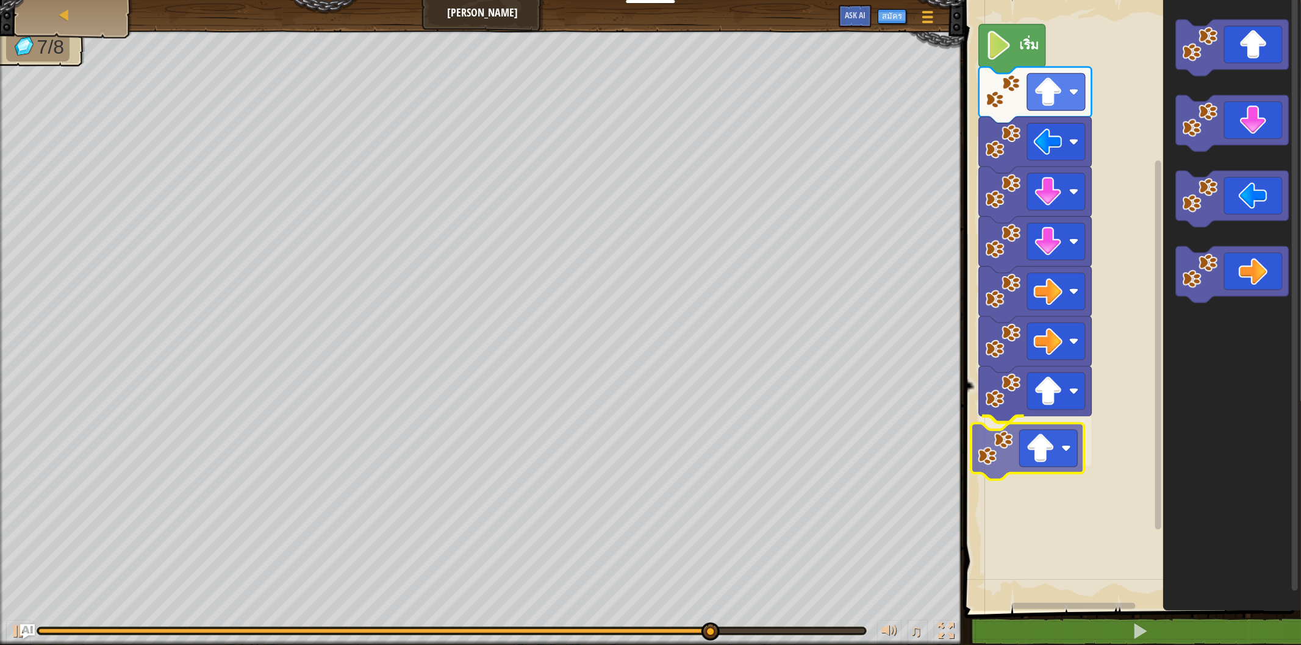
click at [1027, 444] on div "เริ่ม" at bounding box center [1130, 302] width 340 height 617
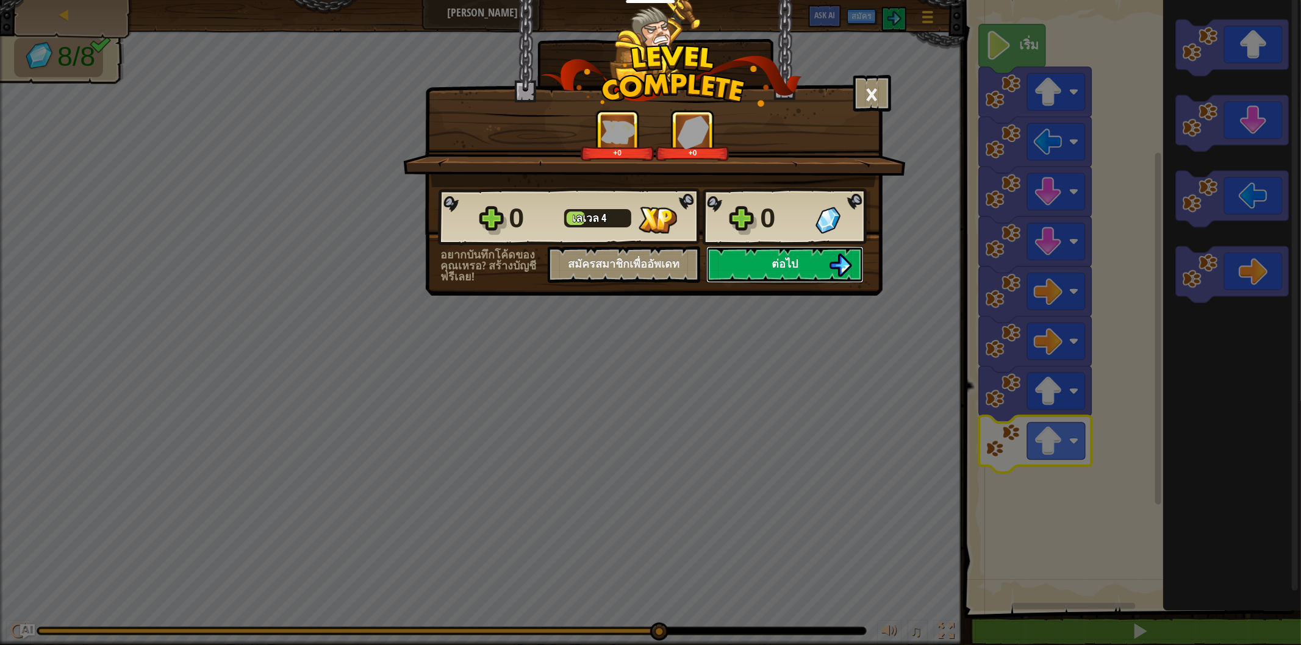
click at [789, 283] on button "ต่อไป" at bounding box center [784, 264] width 157 height 37
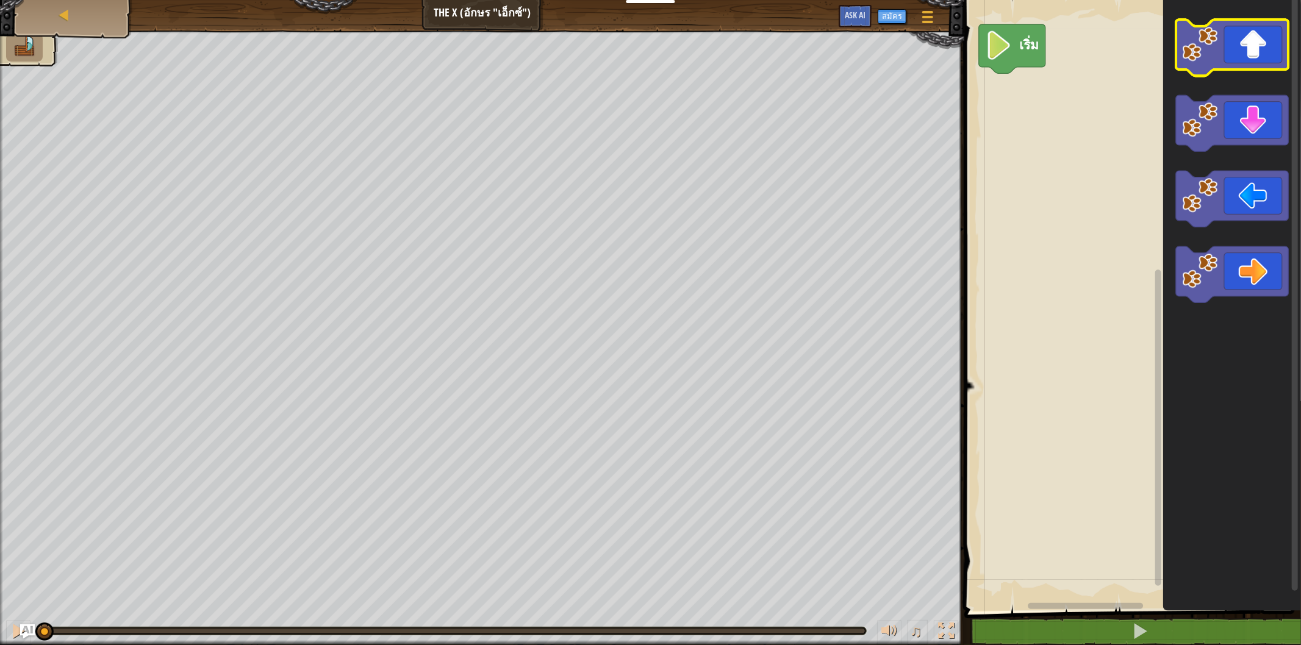
click at [1202, 43] on image "พื้นที่ทำงาน Blockly" at bounding box center [1199, 43] width 35 height 35
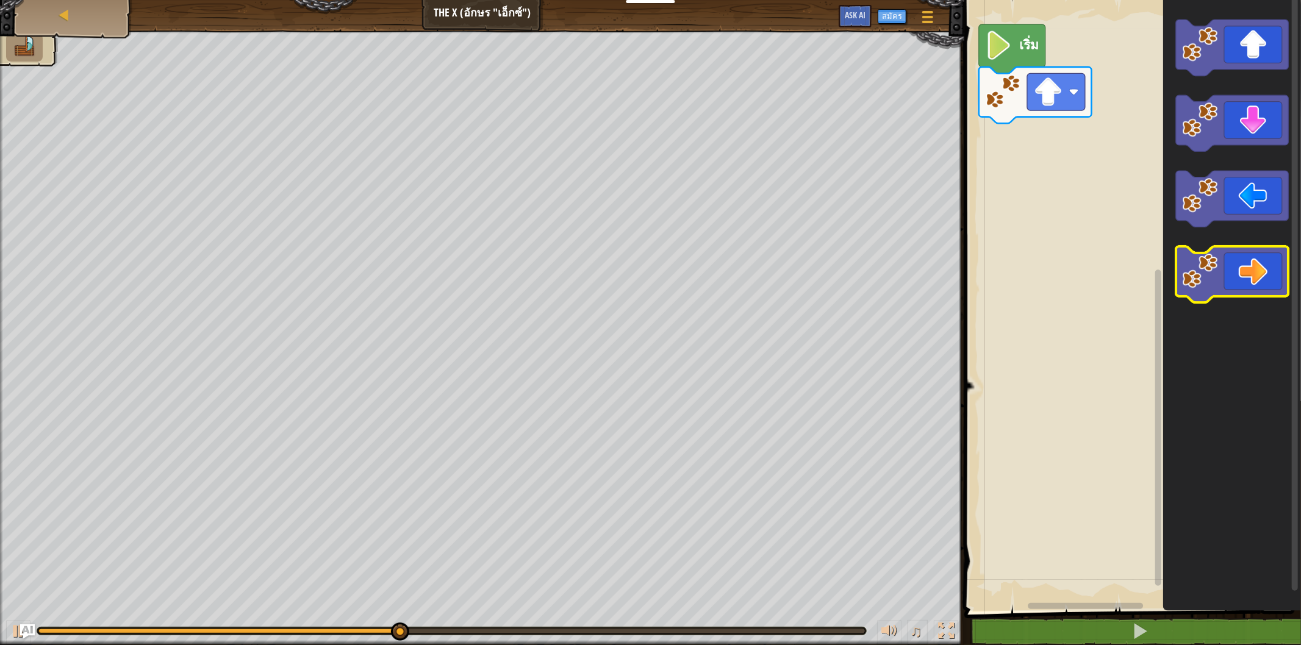
click at [1237, 267] on icon "พื้นที่ทำงาน Blockly" at bounding box center [1232, 274] width 113 height 56
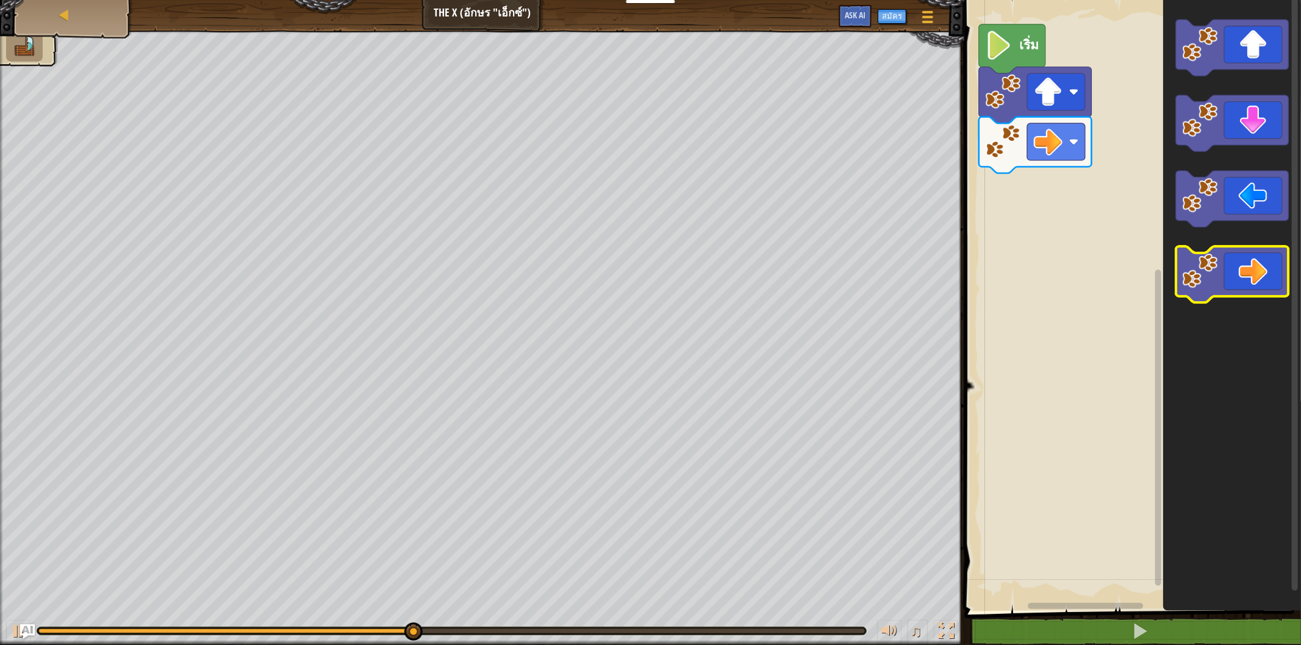
click at [1237, 267] on icon "พื้นที่ทำงาน Blockly" at bounding box center [1232, 274] width 113 height 56
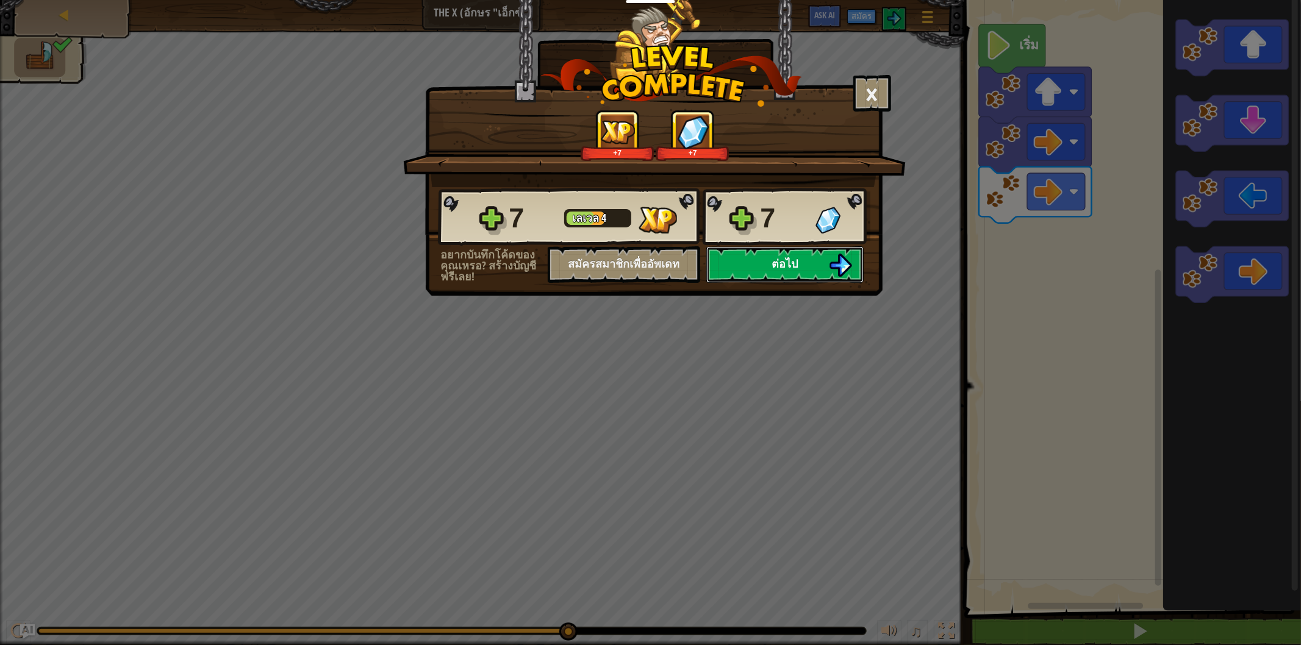
click at [785, 283] on button "ต่อไป" at bounding box center [784, 264] width 157 height 37
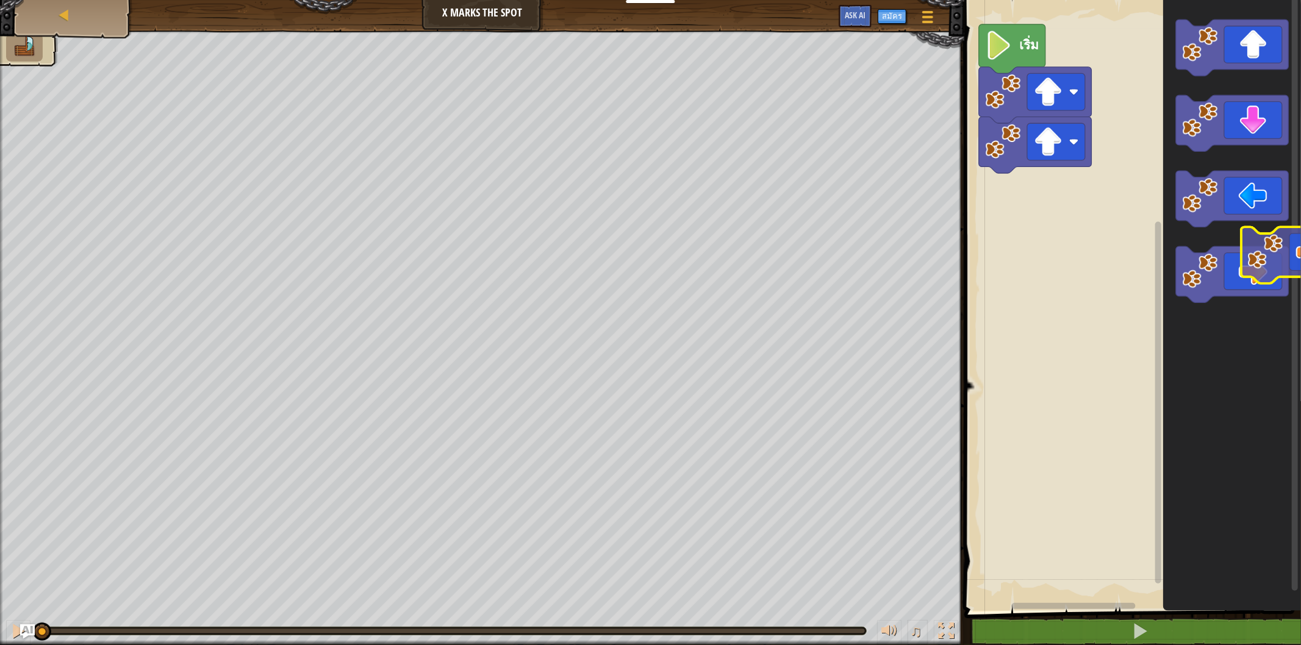
click at [1290, 302] on icon "พื้นที่ทำงาน Blockly" at bounding box center [1232, 302] width 138 height 617
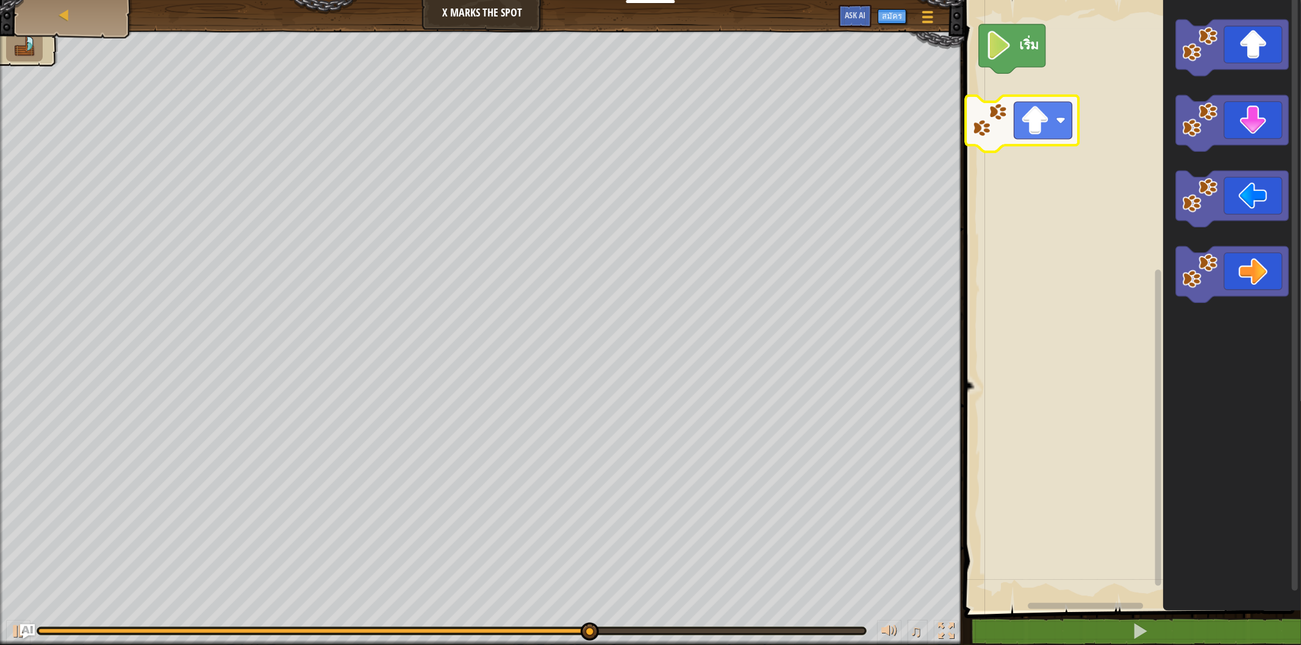
click at [976, 145] on div "เริ่ม" at bounding box center [1130, 302] width 340 height 617
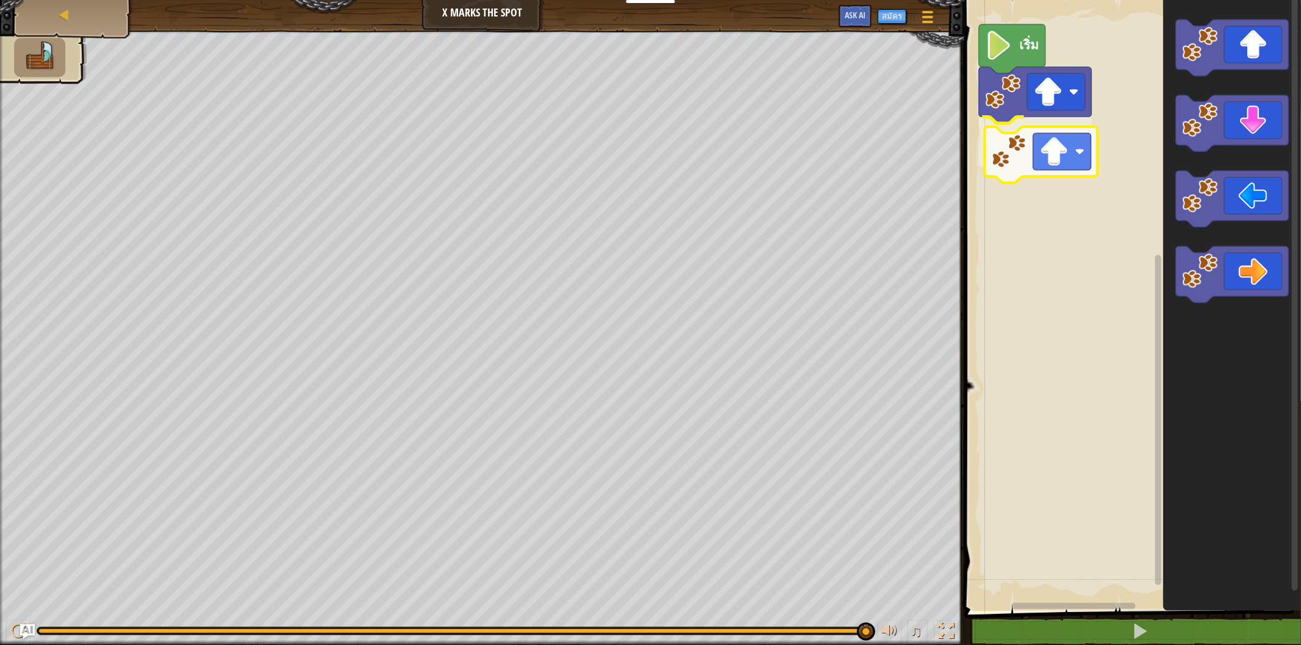
click at [1020, 175] on div "เริ่ม" at bounding box center [1130, 302] width 340 height 617
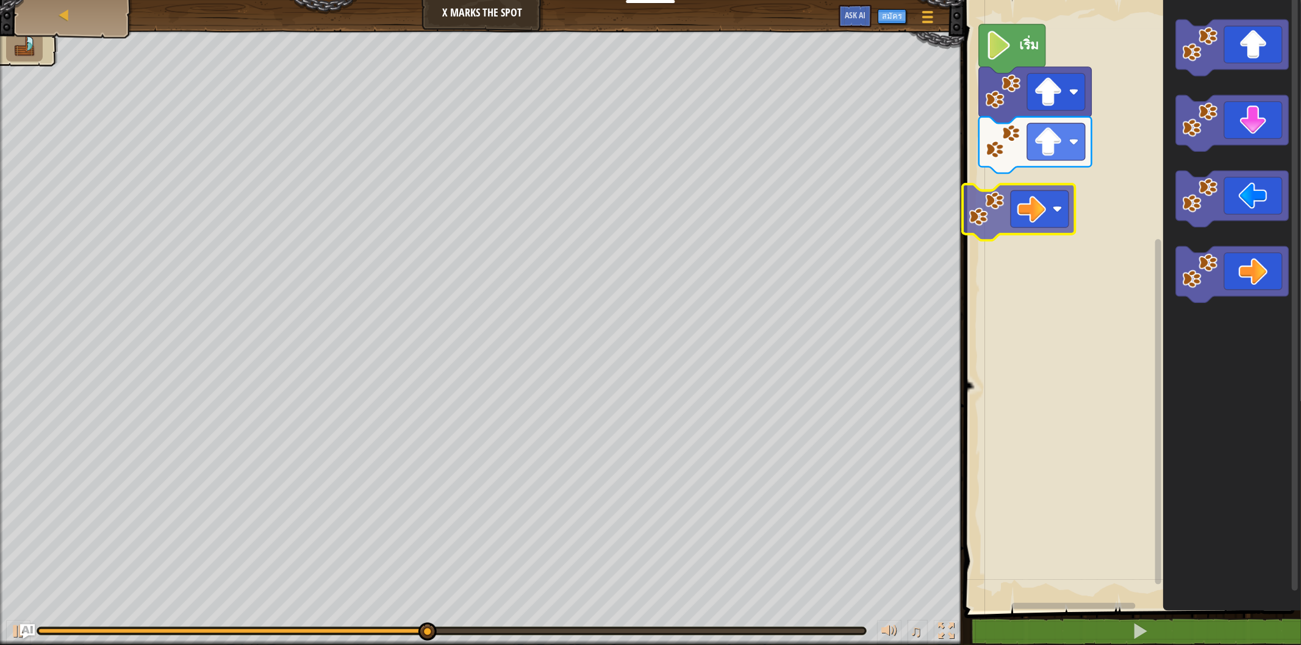
click at [1058, 199] on div "เริ่ม" at bounding box center [1130, 302] width 340 height 617
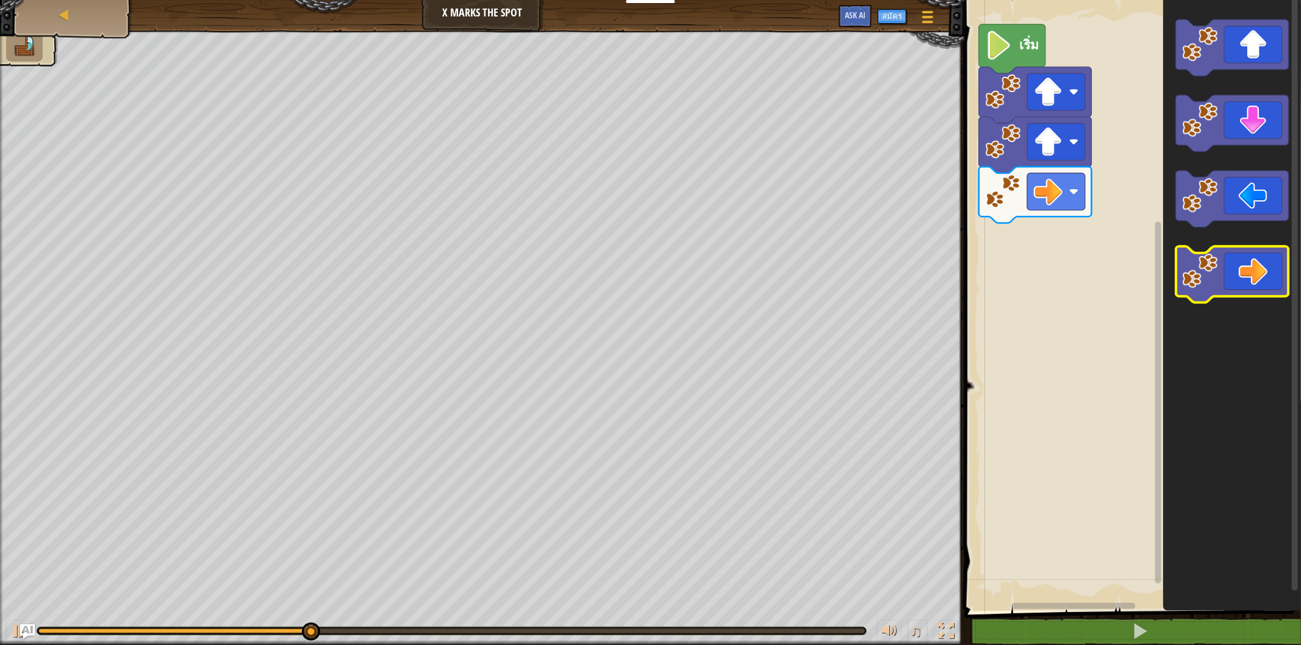
click at [1245, 266] on icon "พื้นที่ทำงาน Blockly" at bounding box center [1232, 274] width 113 height 56
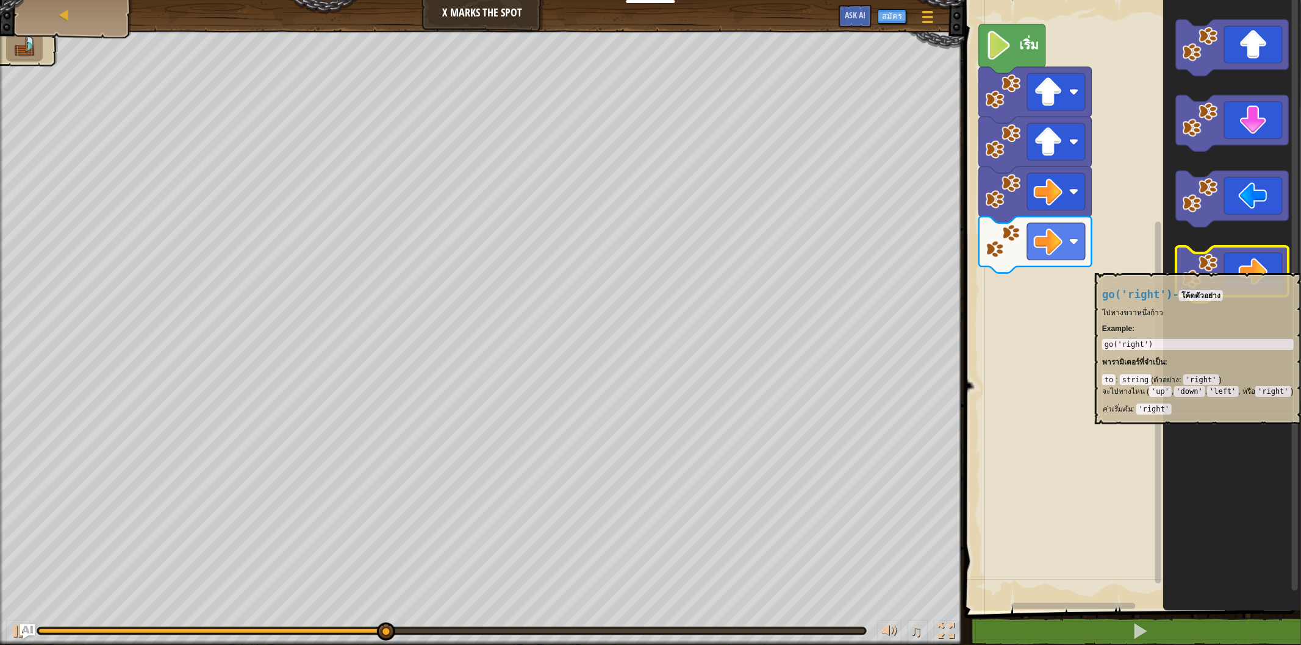
click at [1232, 266] on icon "พื้นที่ทำงาน Blockly" at bounding box center [1232, 274] width 113 height 56
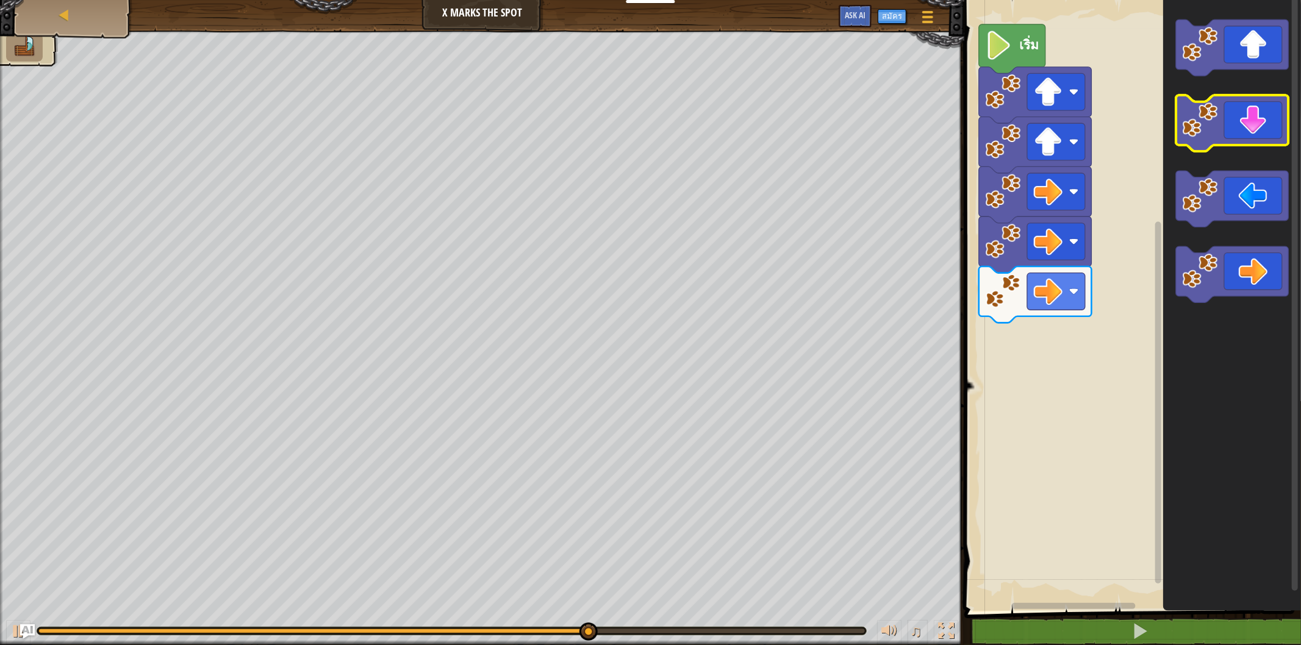
click at [1238, 120] on icon "พื้นที่ทำงาน Blockly" at bounding box center [1232, 123] width 113 height 56
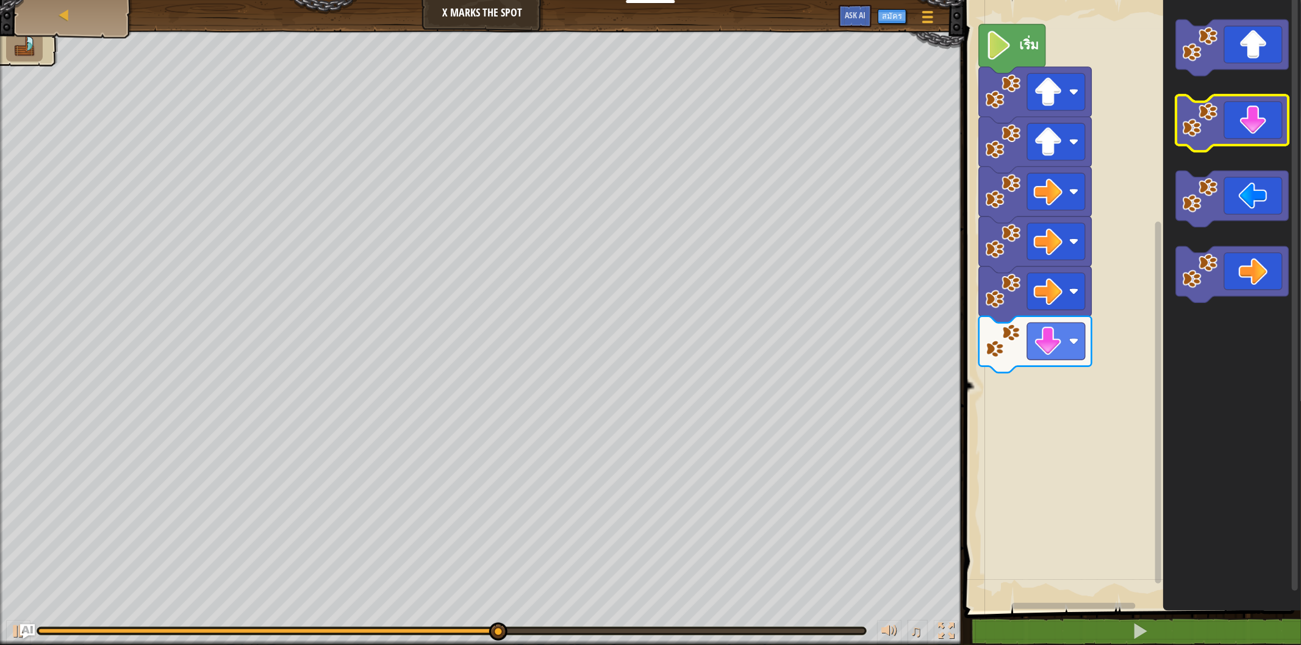
click at [1238, 120] on icon "พื้นที่ทำงาน Blockly" at bounding box center [1232, 123] width 113 height 56
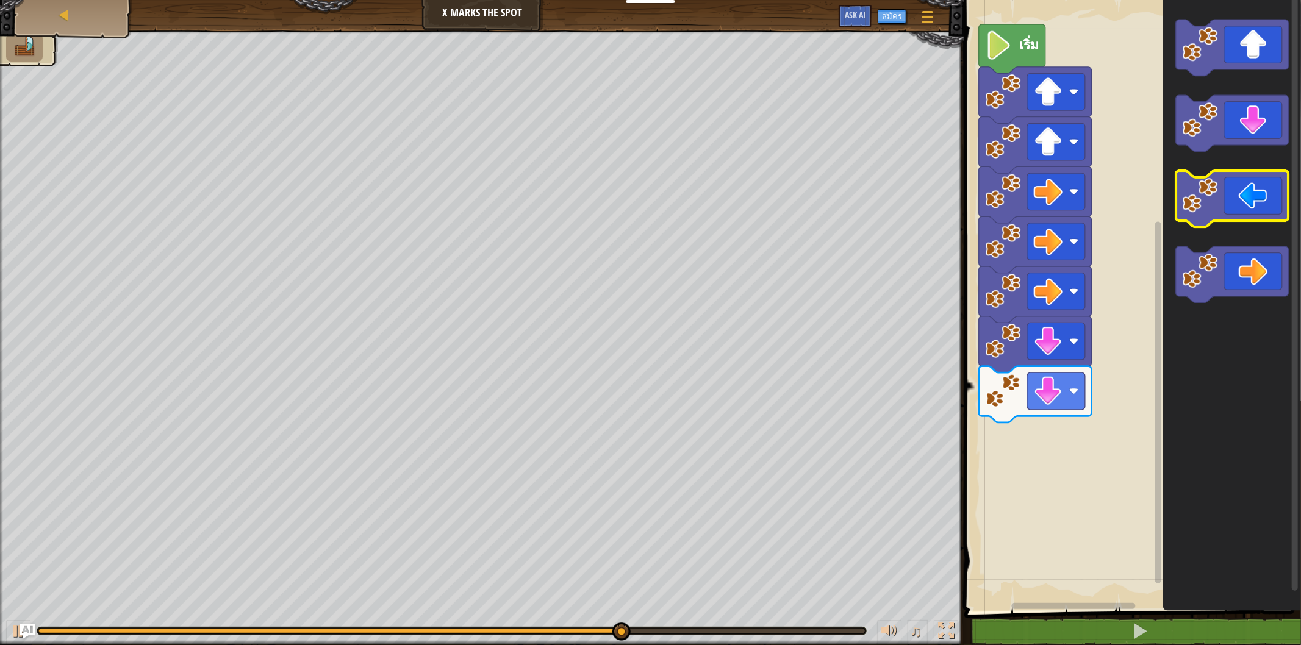
click at [1237, 221] on icon "พื้นที่ทำงาน Blockly" at bounding box center [1232, 199] width 113 height 56
click at [1236, 215] on g "พื้นที่ทำงาน Blockly" at bounding box center [1232, 199] width 113 height 56
click at [1236, 208] on icon "พื้นที่ทำงาน Blockly" at bounding box center [1232, 199] width 113 height 56
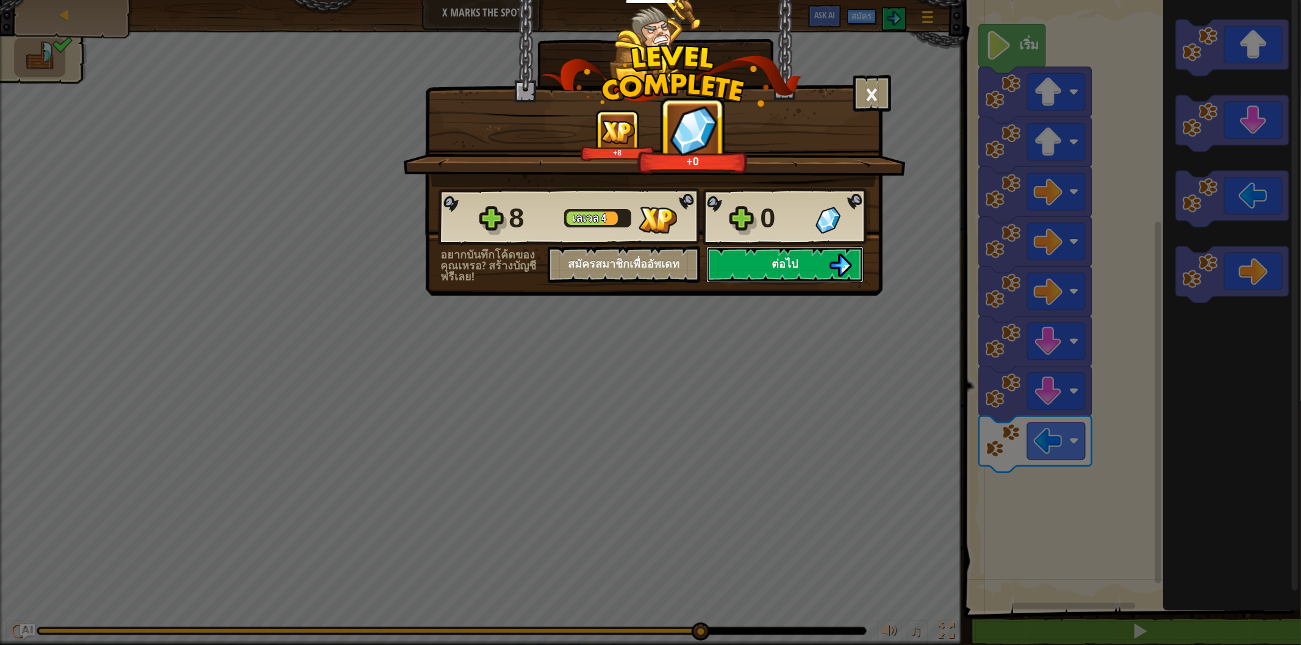
click at [829, 277] on img at bounding box center [840, 265] width 23 height 23
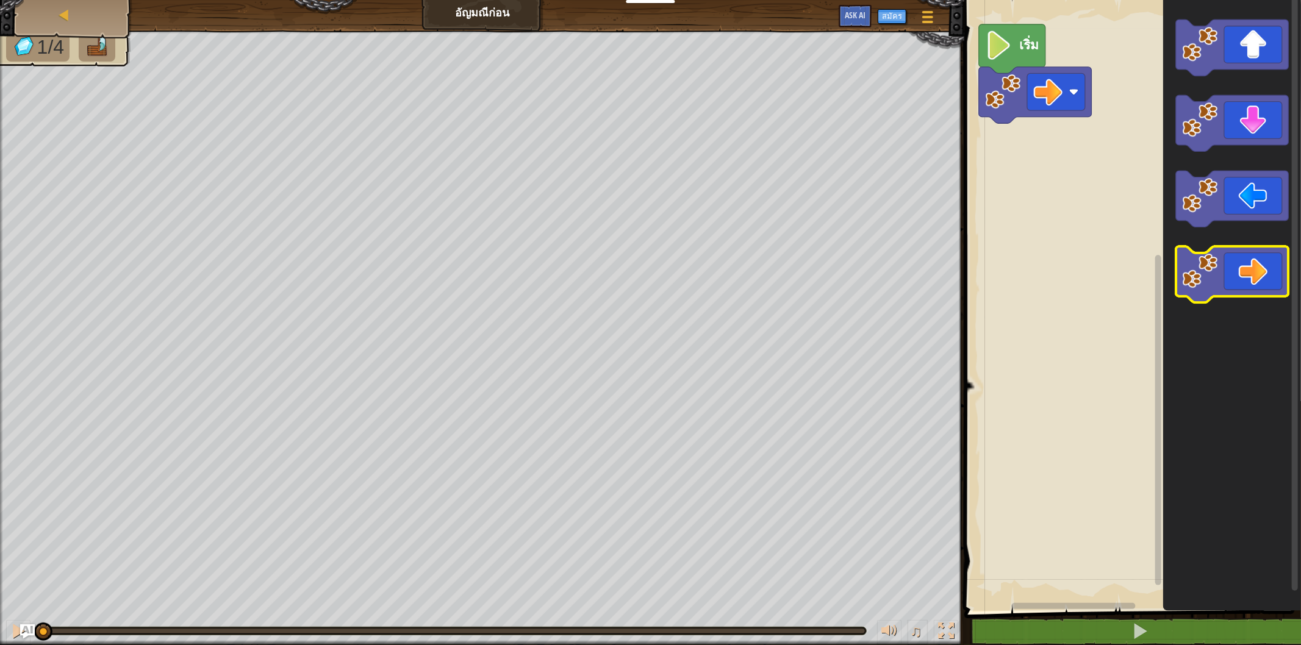
click at [1238, 277] on icon "พื้นที่ทำงาน Blockly" at bounding box center [1232, 274] width 113 height 56
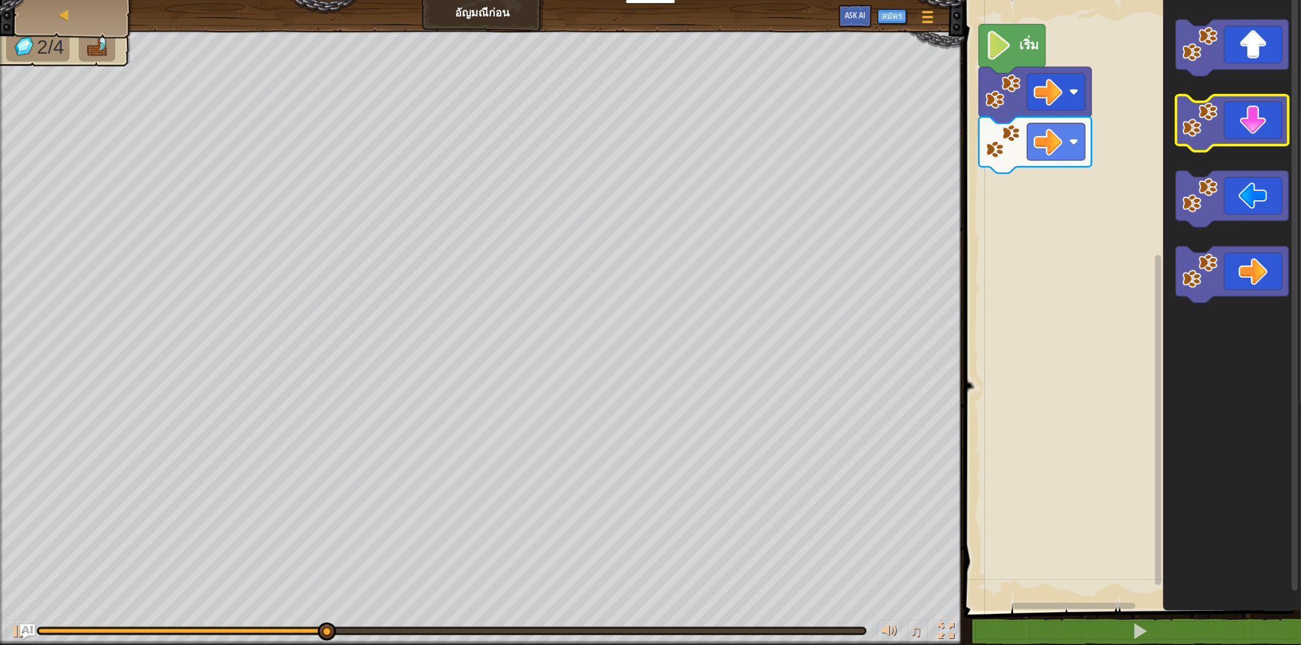
click at [1207, 147] on icon "พื้นที่ทำงาน Blockly" at bounding box center [1232, 123] width 113 height 56
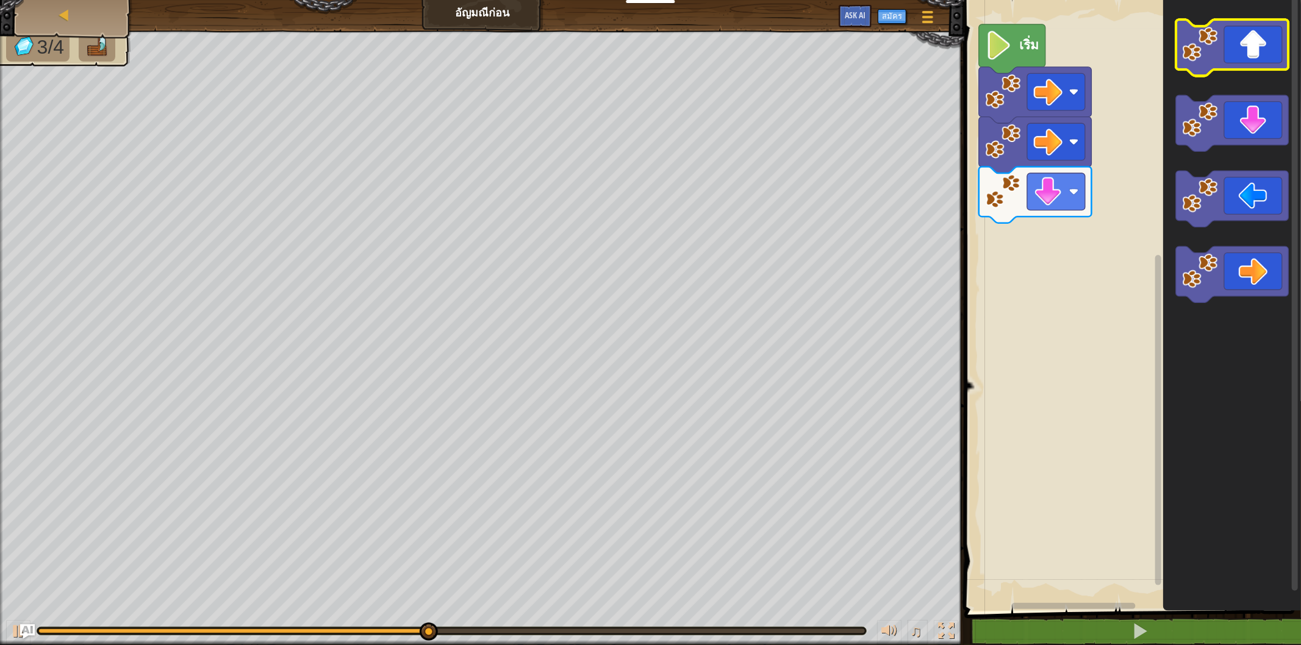
click at [1220, 47] on icon "พื้นที่ทำงาน Blockly" at bounding box center [1232, 48] width 113 height 56
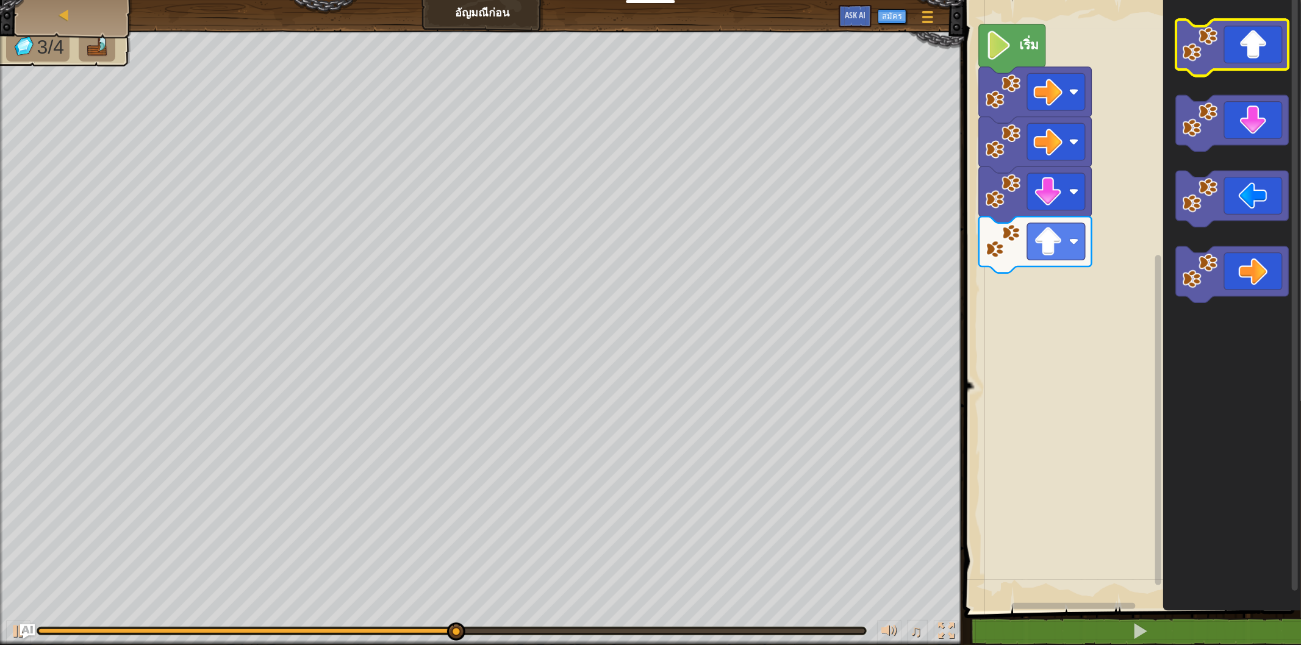
click at [1220, 47] on icon "พื้นที่ทำงาน Blockly" at bounding box center [1232, 48] width 113 height 56
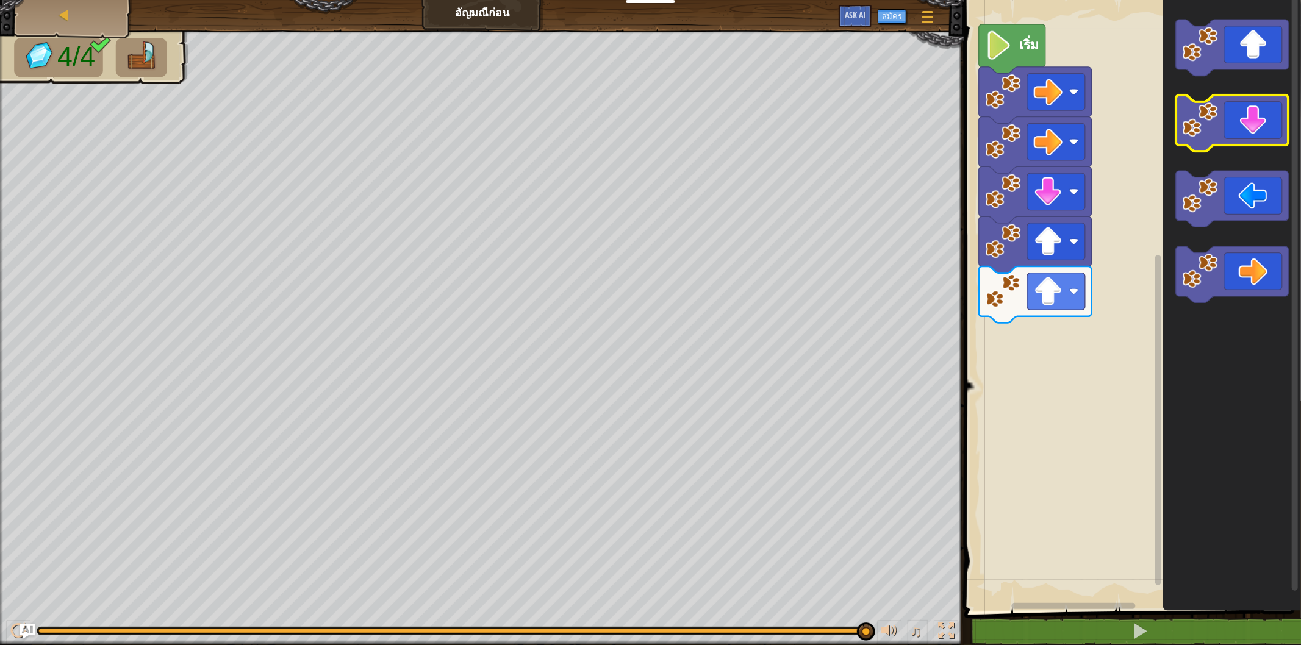
click at [1198, 127] on image "พื้นที่ทำงาน Blockly" at bounding box center [1199, 119] width 35 height 35
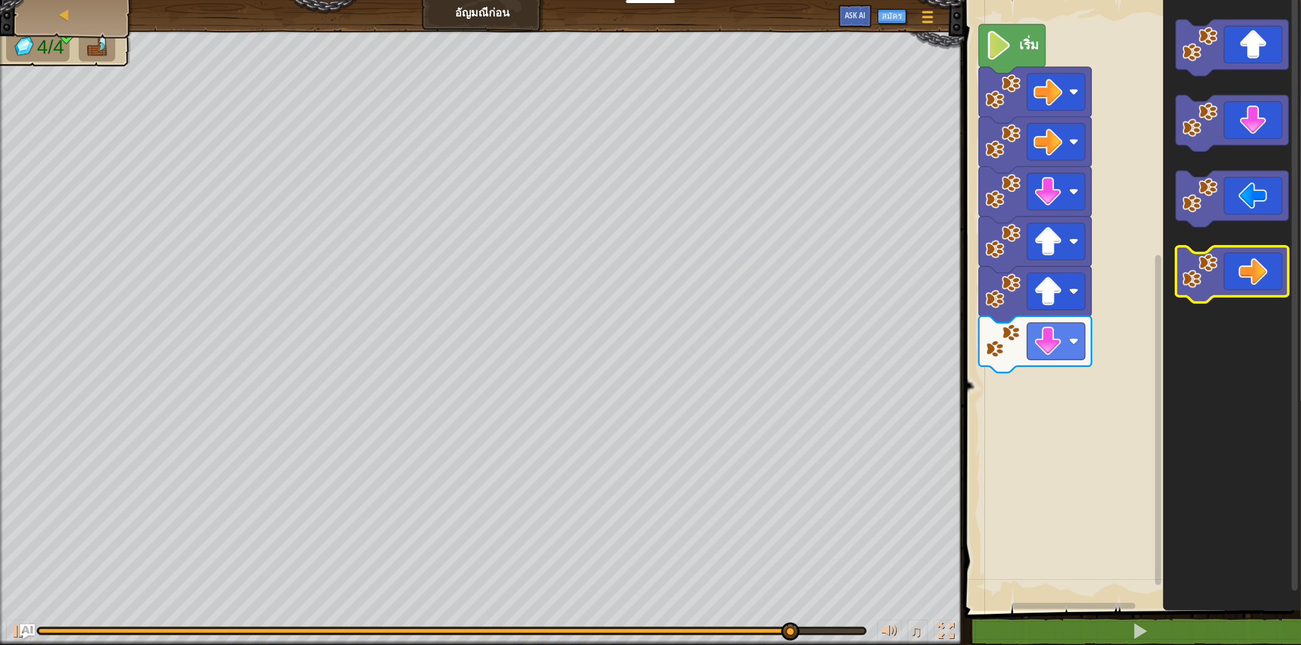
click at [1228, 269] on icon "พื้นที่ทำงาน Blockly" at bounding box center [1232, 274] width 113 height 56
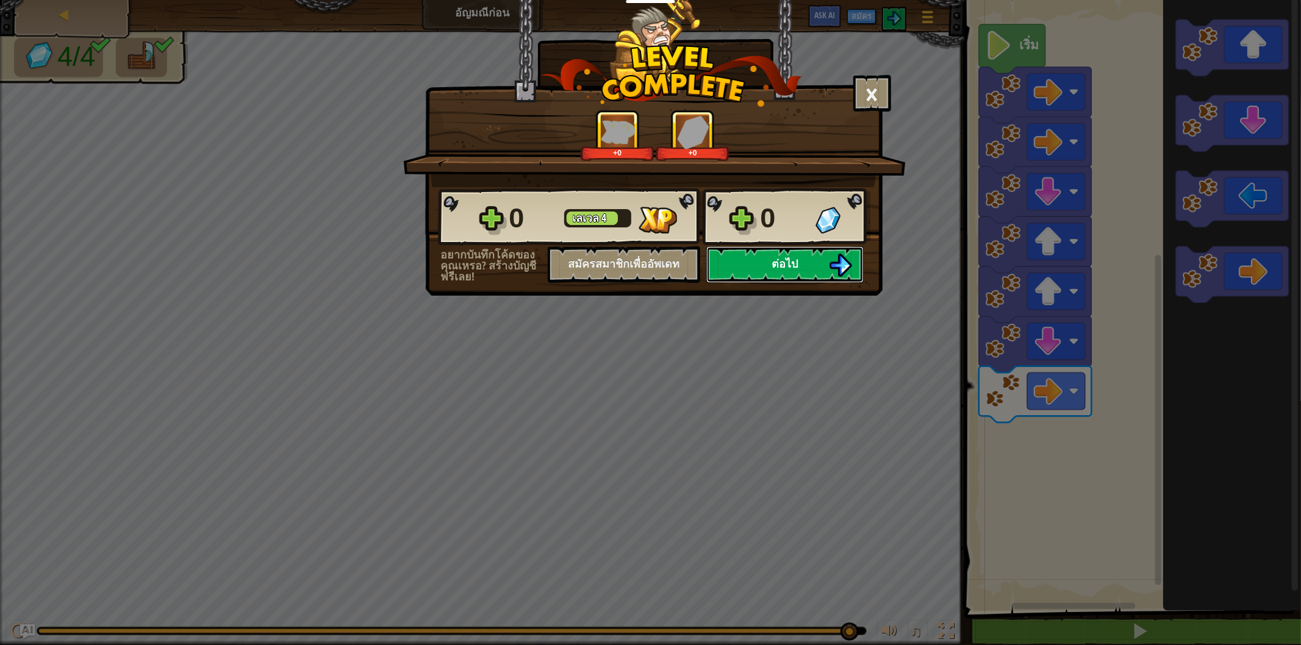
click at [745, 283] on button "ต่อไป" at bounding box center [784, 264] width 157 height 37
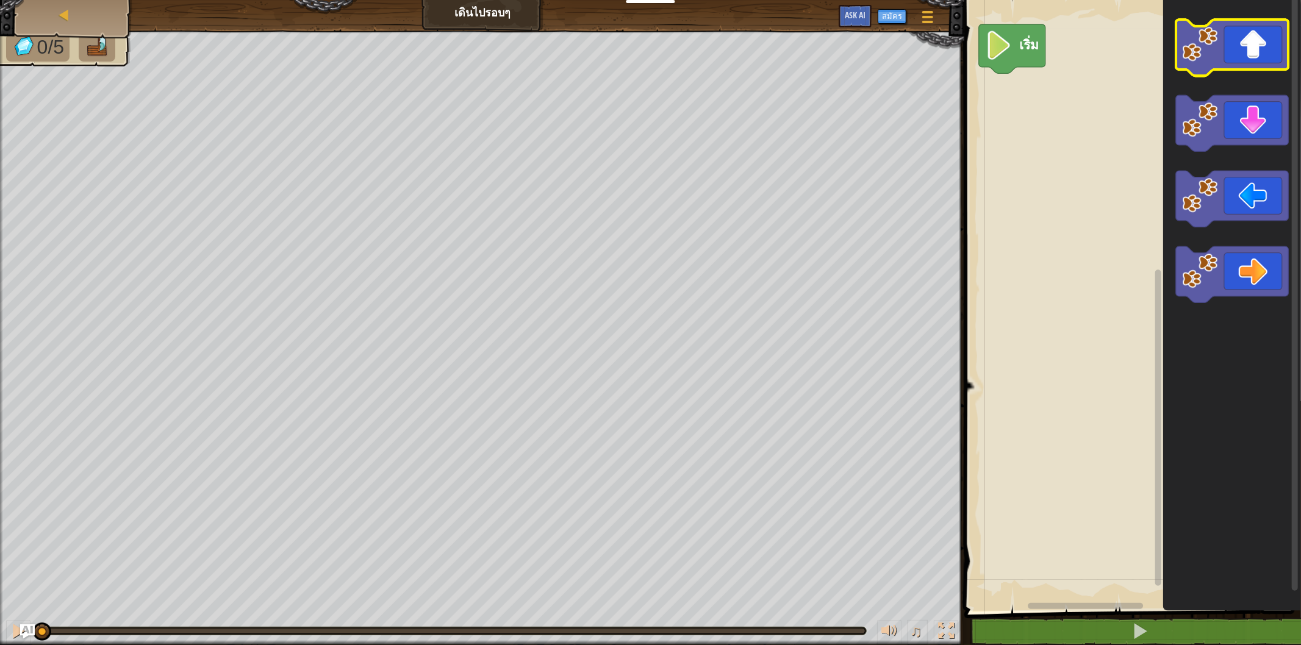
click at [1181, 57] on icon "พื้นที่ทำงาน Blockly" at bounding box center [1232, 48] width 113 height 56
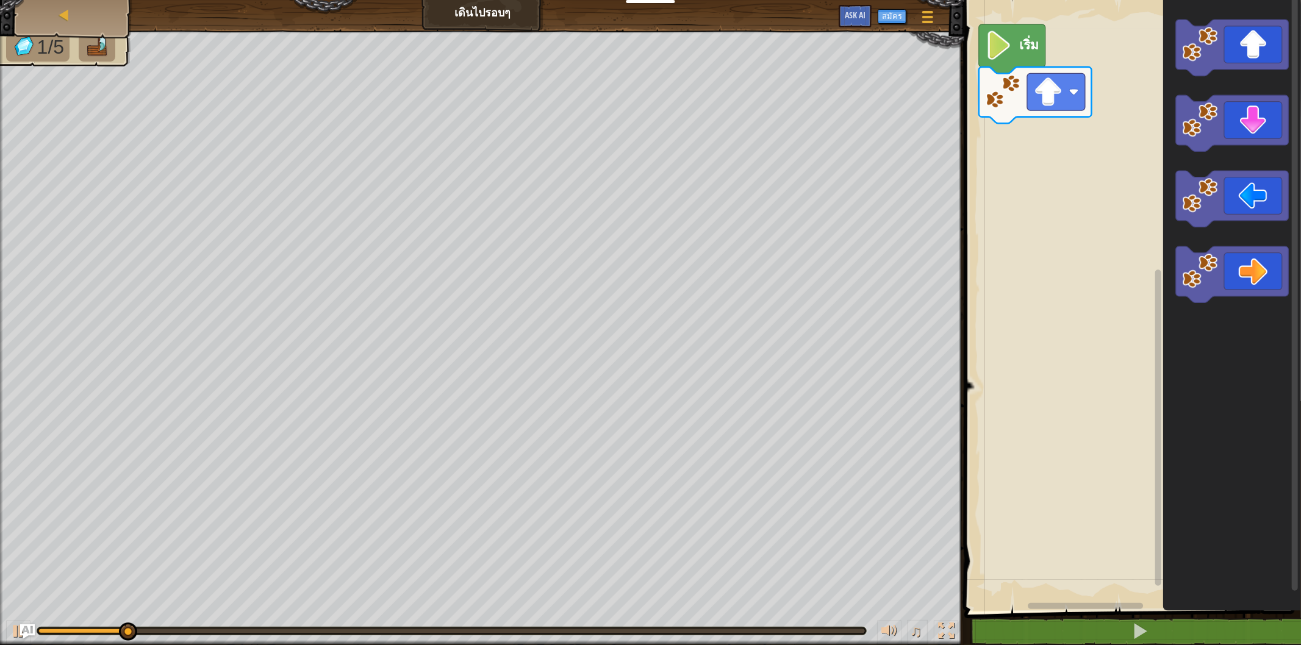
click at [1188, 65] on g "พื้นที่ทำงาน Blockly" at bounding box center [1232, 48] width 113 height 56
click at [1186, 66] on icon "พื้นที่ทำงาน Blockly" at bounding box center [1232, 48] width 113 height 56
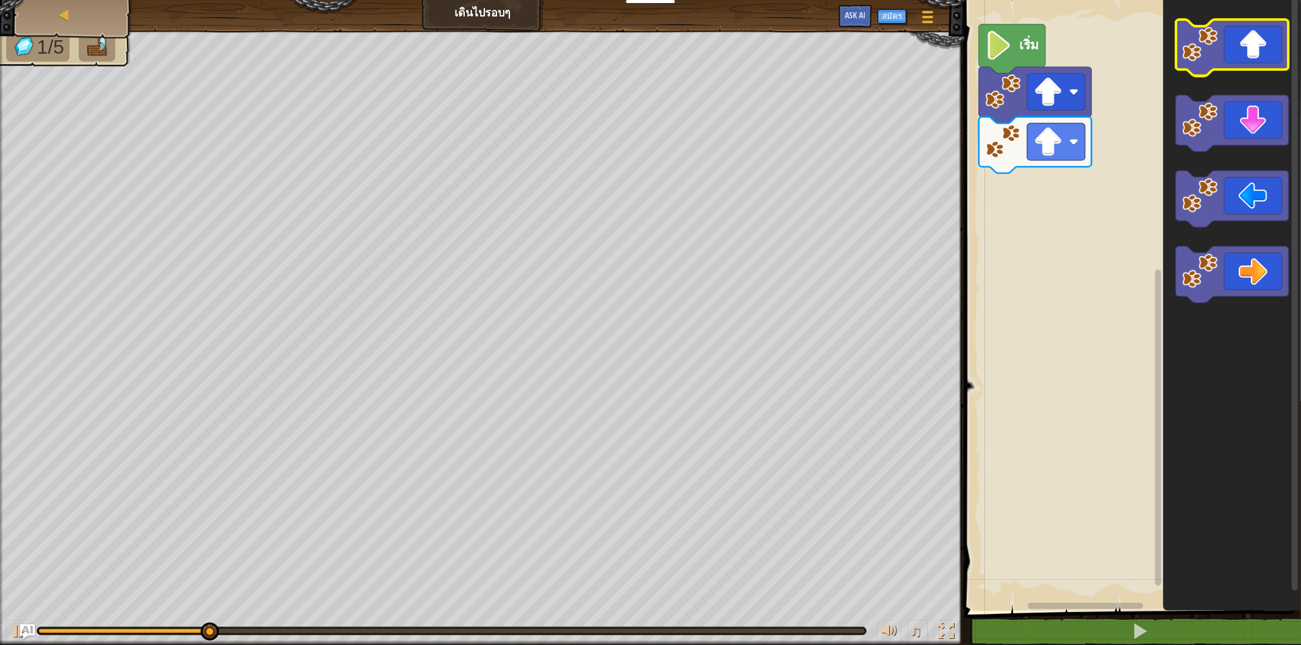
click at [1190, 60] on image "พื้นที่ทำงาน Blockly" at bounding box center [1199, 43] width 35 height 35
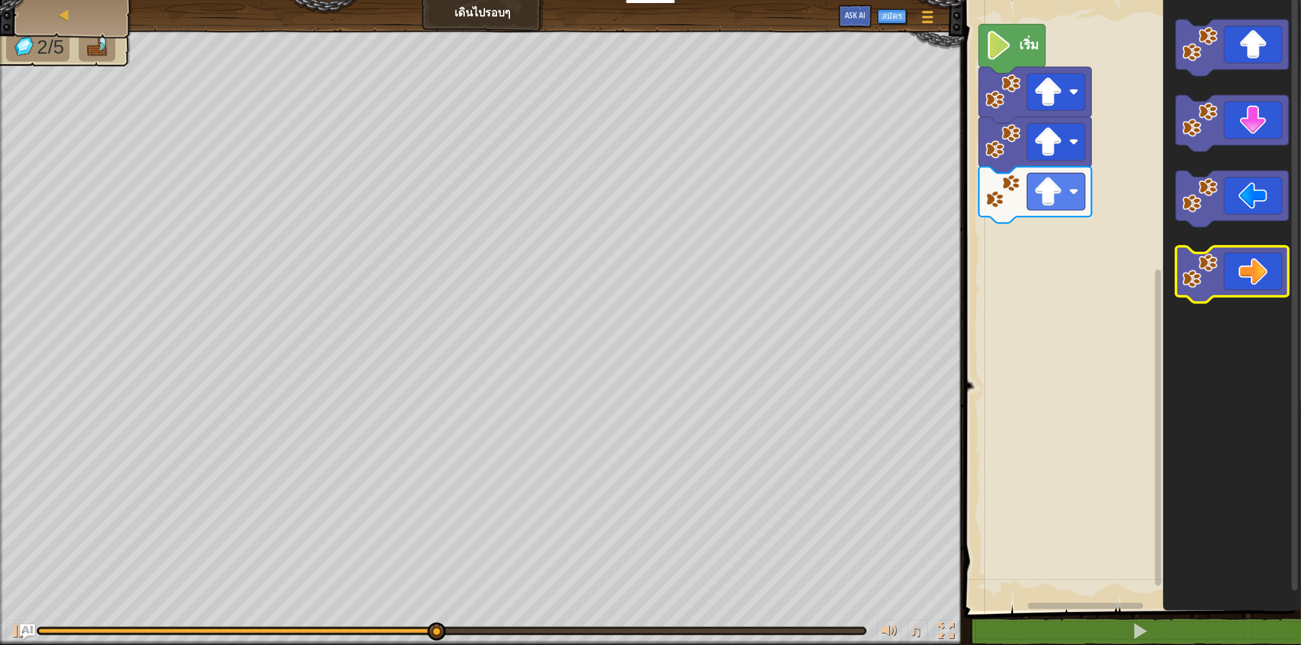
click at [1255, 277] on icon "พื้นที่ทำงาน Blockly" at bounding box center [1232, 274] width 113 height 56
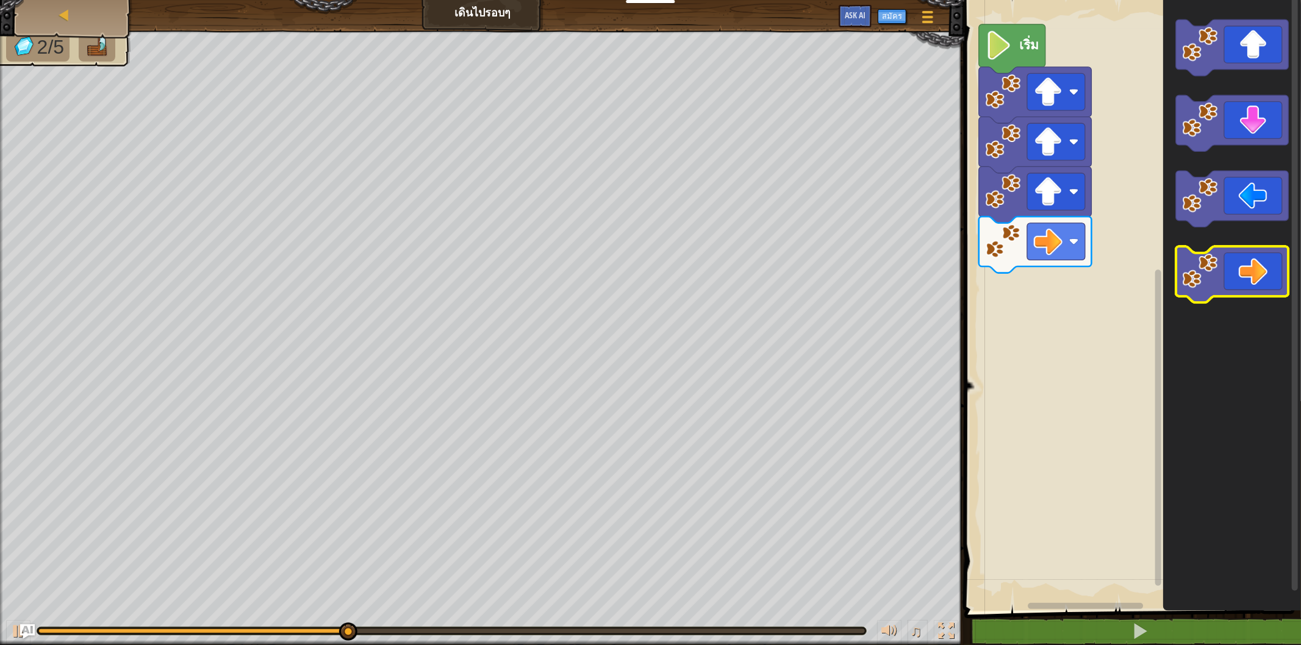
click at [1241, 288] on icon "พื้นที่ทำงาน Blockly" at bounding box center [1232, 274] width 113 height 56
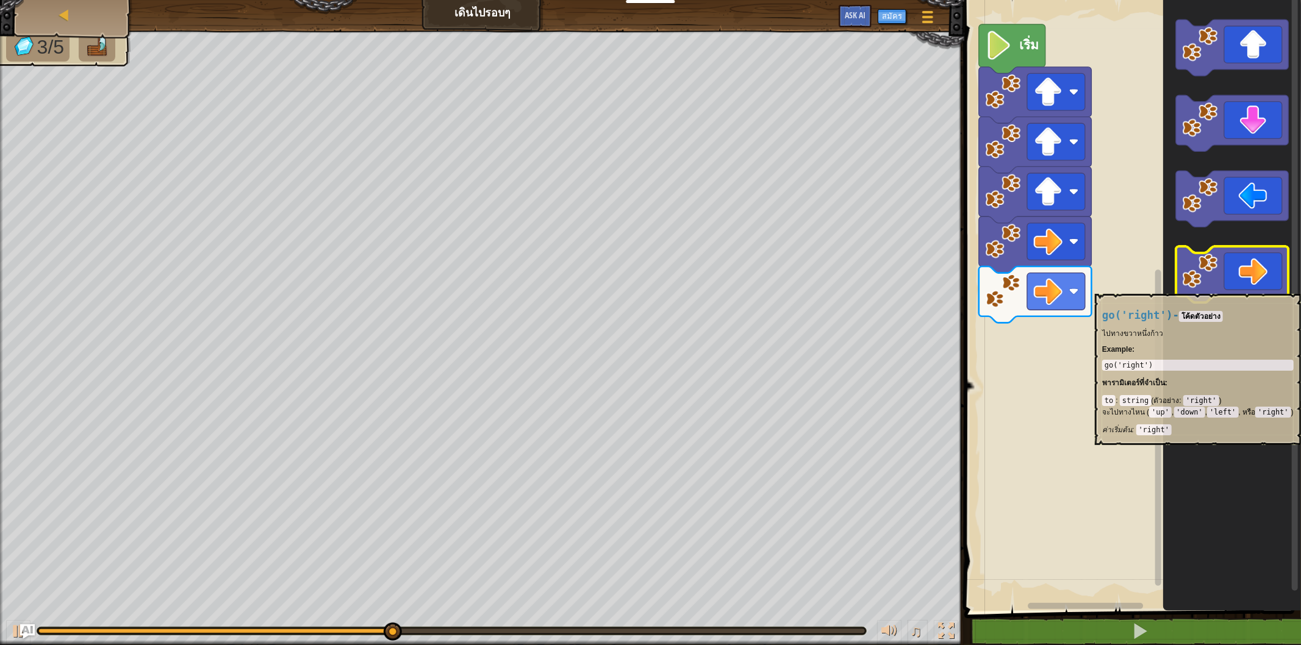
click at [1245, 289] on icon "พื้นที่ทำงาน Blockly" at bounding box center [1232, 274] width 113 height 56
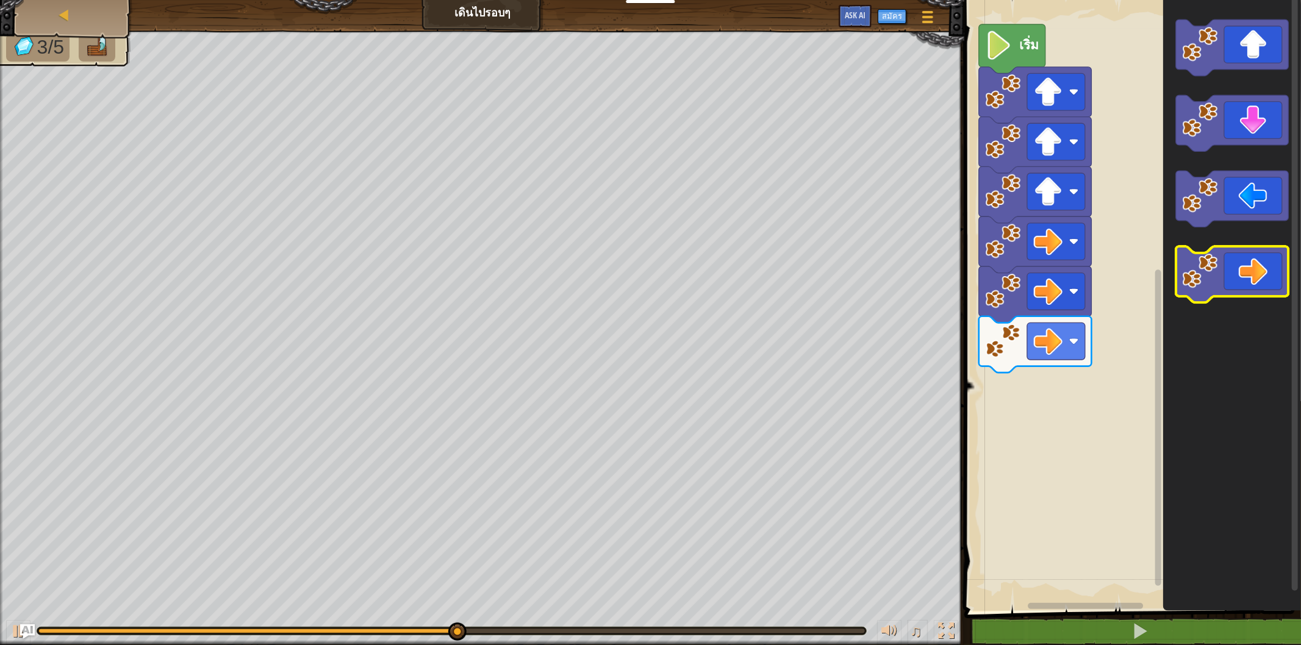
click at [1250, 290] on icon "พื้นที่ทำงาน Blockly" at bounding box center [1232, 274] width 113 height 56
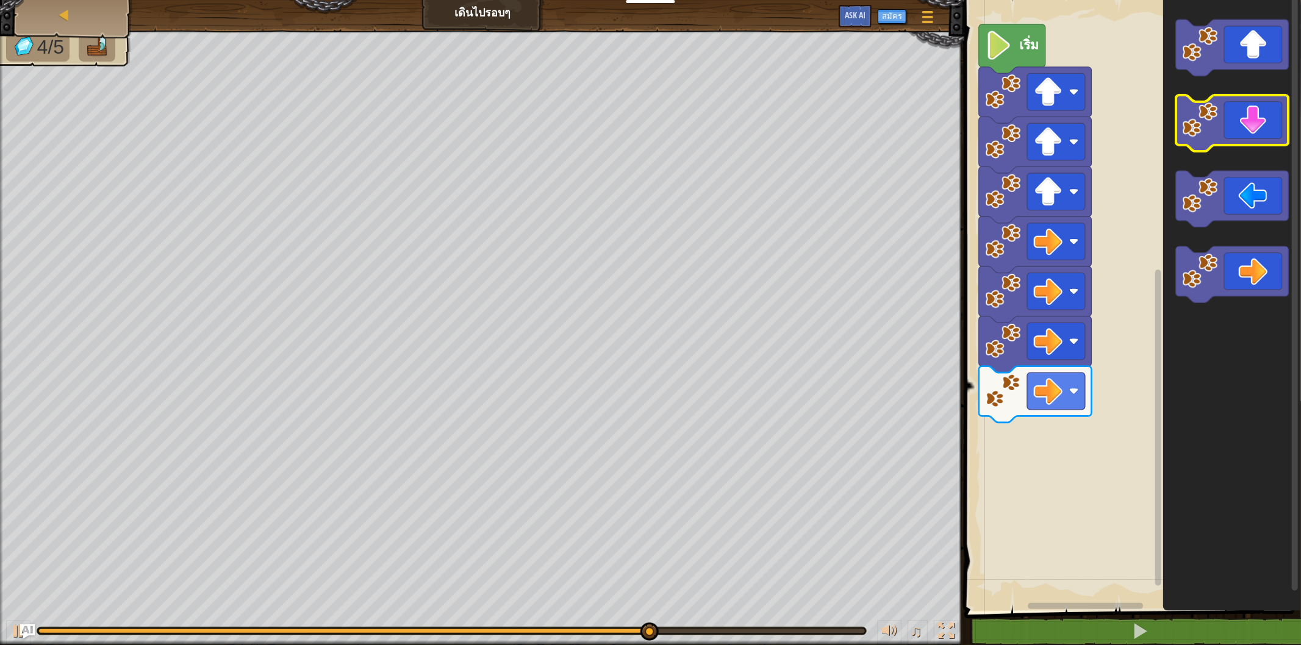
click at [1251, 129] on icon "พื้นที่ทำงาน Blockly" at bounding box center [1232, 123] width 113 height 56
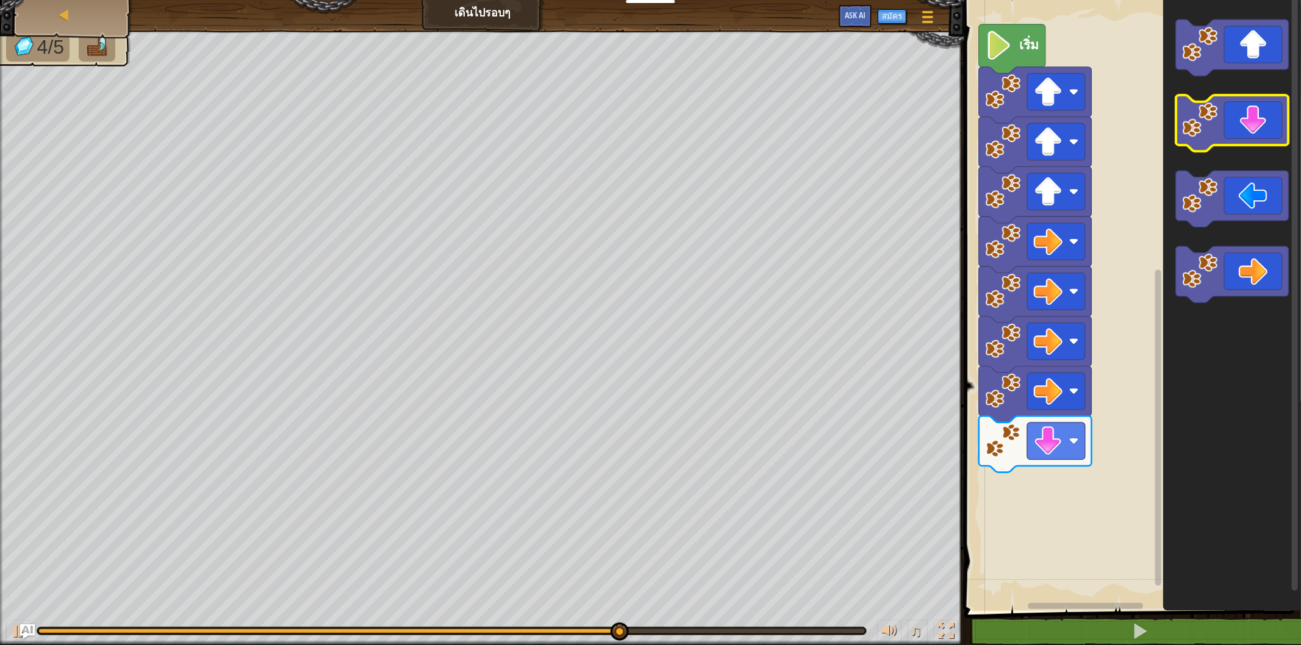
click at [1246, 129] on icon "พื้นที่ทำงาน Blockly" at bounding box center [1232, 123] width 113 height 56
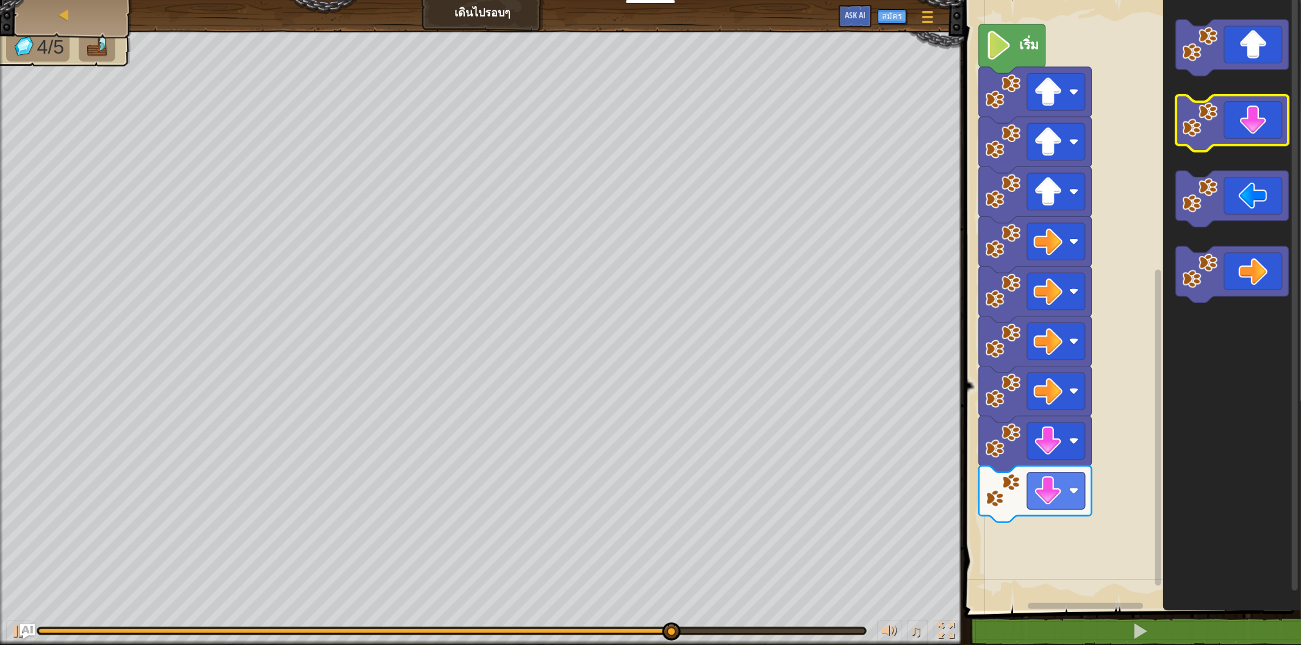
click at [1245, 129] on icon "พื้นที่ทำงาน Blockly" at bounding box center [1232, 123] width 113 height 56
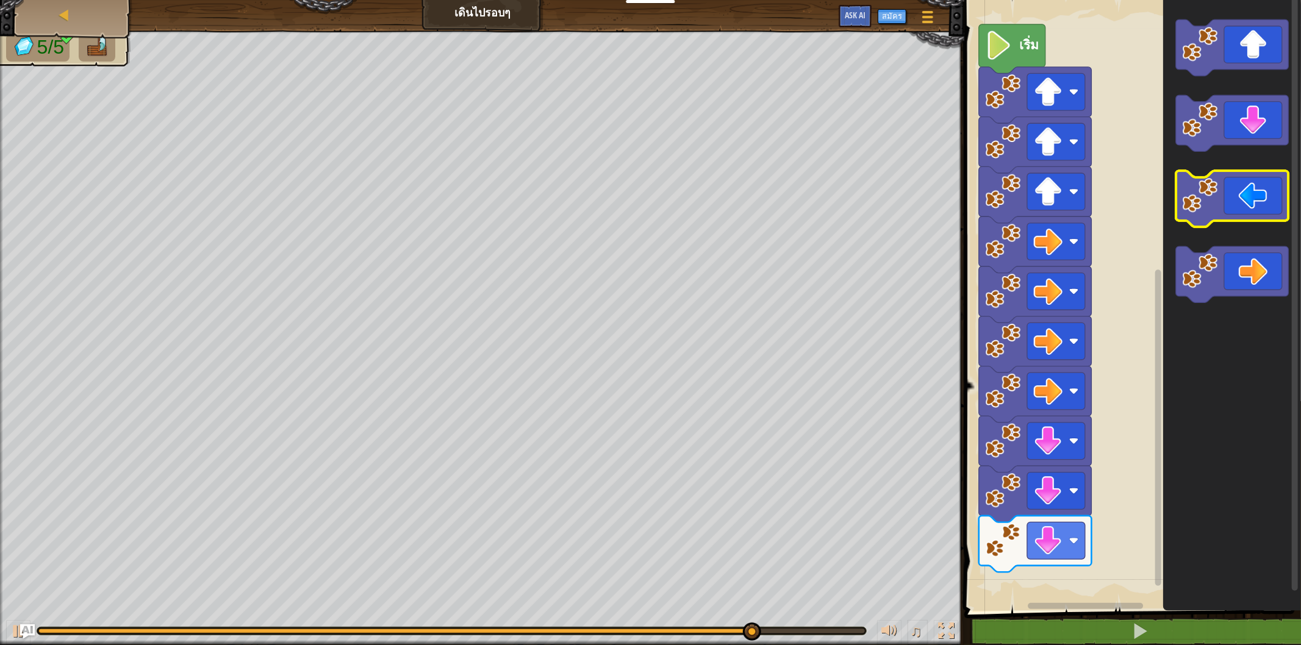
click at [1220, 187] on icon "พื้นที่ทำงาน Blockly" at bounding box center [1232, 199] width 113 height 56
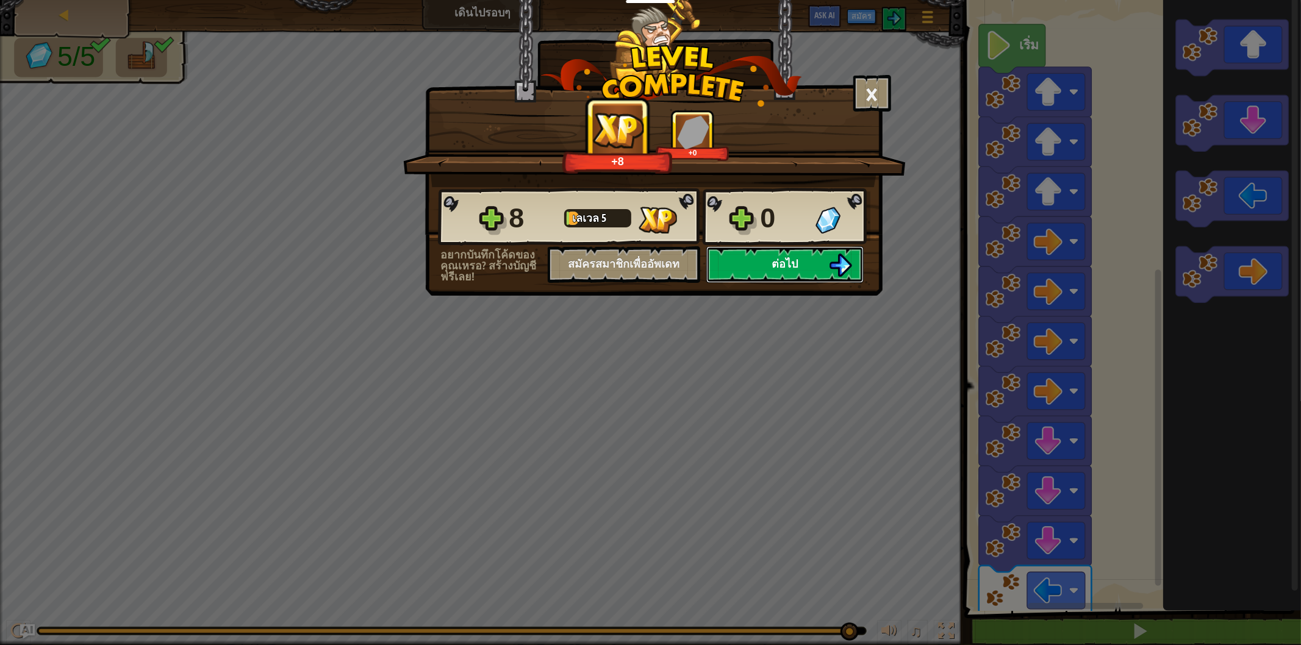
click at [751, 283] on button "ต่อไป" at bounding box center [784, 264] width 157 height 37
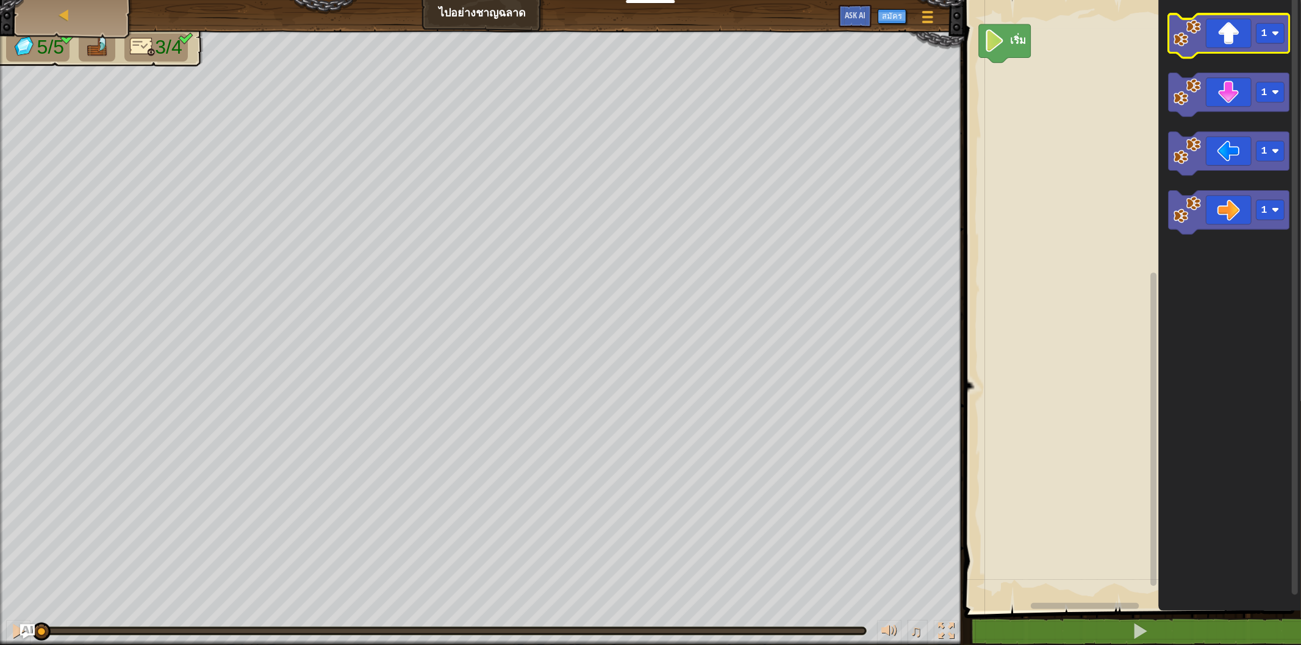
click at [1196, 48] on icon "พื้นที่ทำงาน Blockly" at bounding box center [1228, 36] width 121 height 44
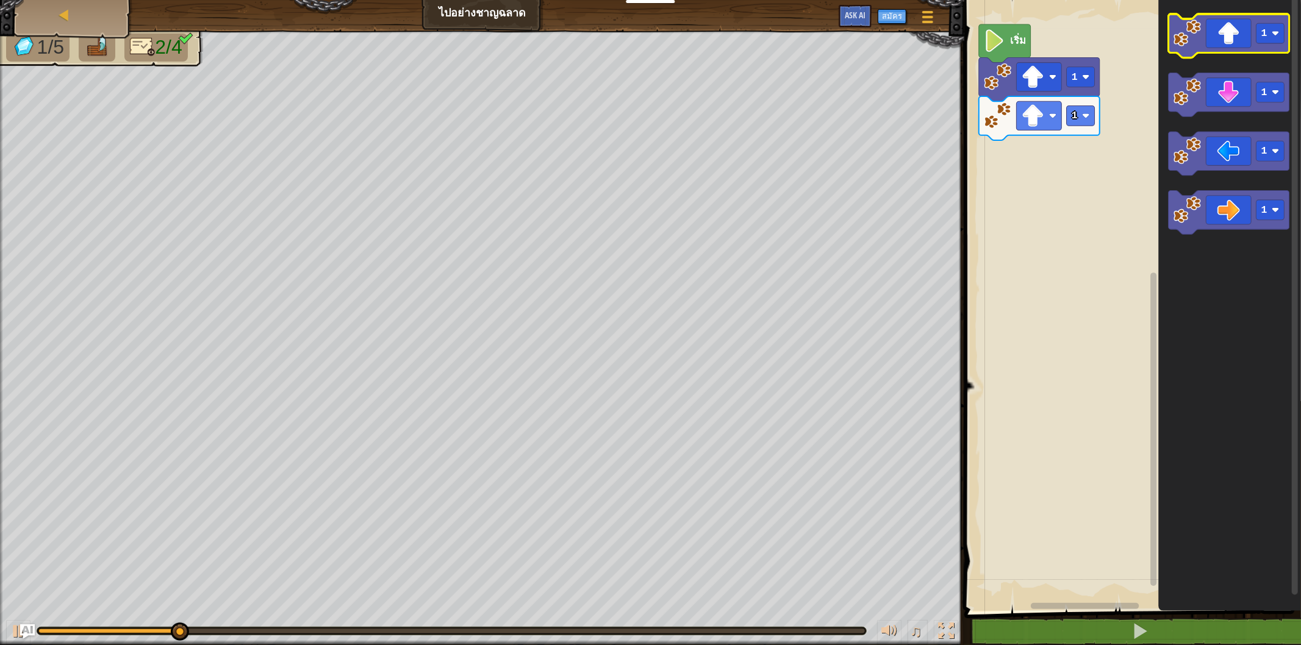
click at [1196, 48] on icon "พื้นที่ทำงาน Blockly" at bounding box center [1228, 36] width 121 height 44
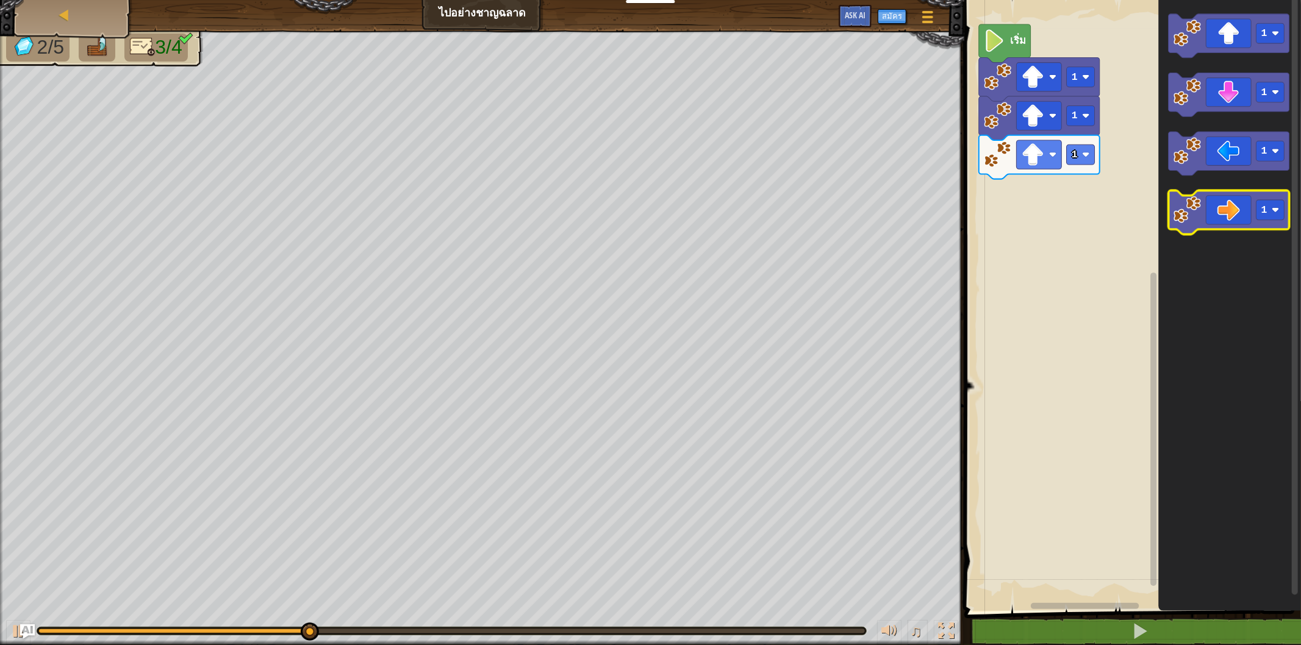
click at [1211, 209] on icon "พื้นที่ทำงาน Blockly" at bounding box center [1228, 213] width 121 height 44
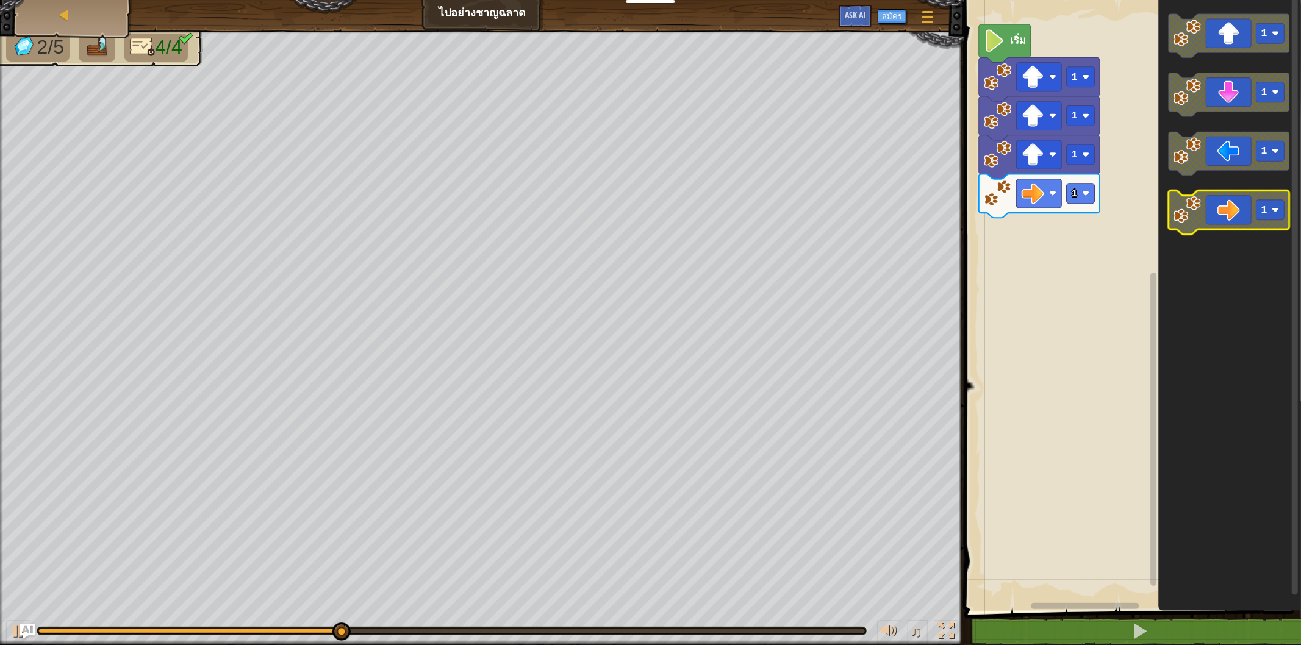
click at [1204, 223] on icon "พื้นที่ทำงาน Blockly" at bounding box center [1228, 213] width 121 height 44
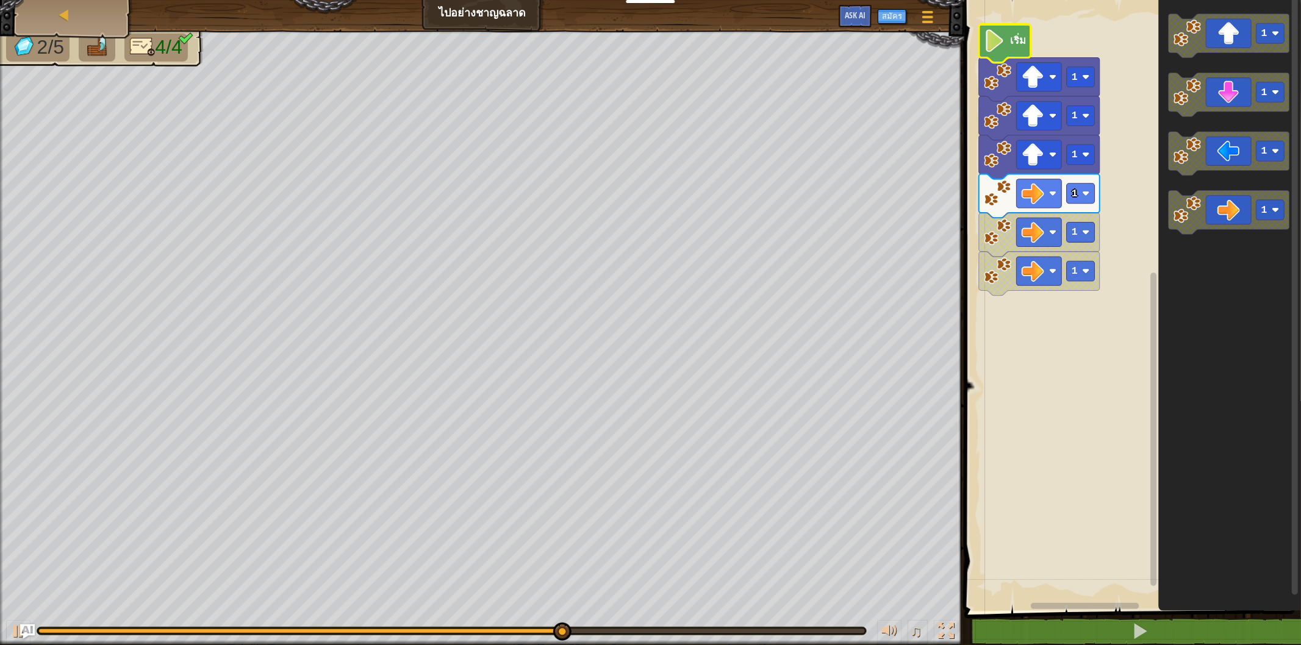
click at [1005, 32] on icon "พื้นที่ทำงาน Blockly" at bounding box center [1005, 43] width 52 height 38
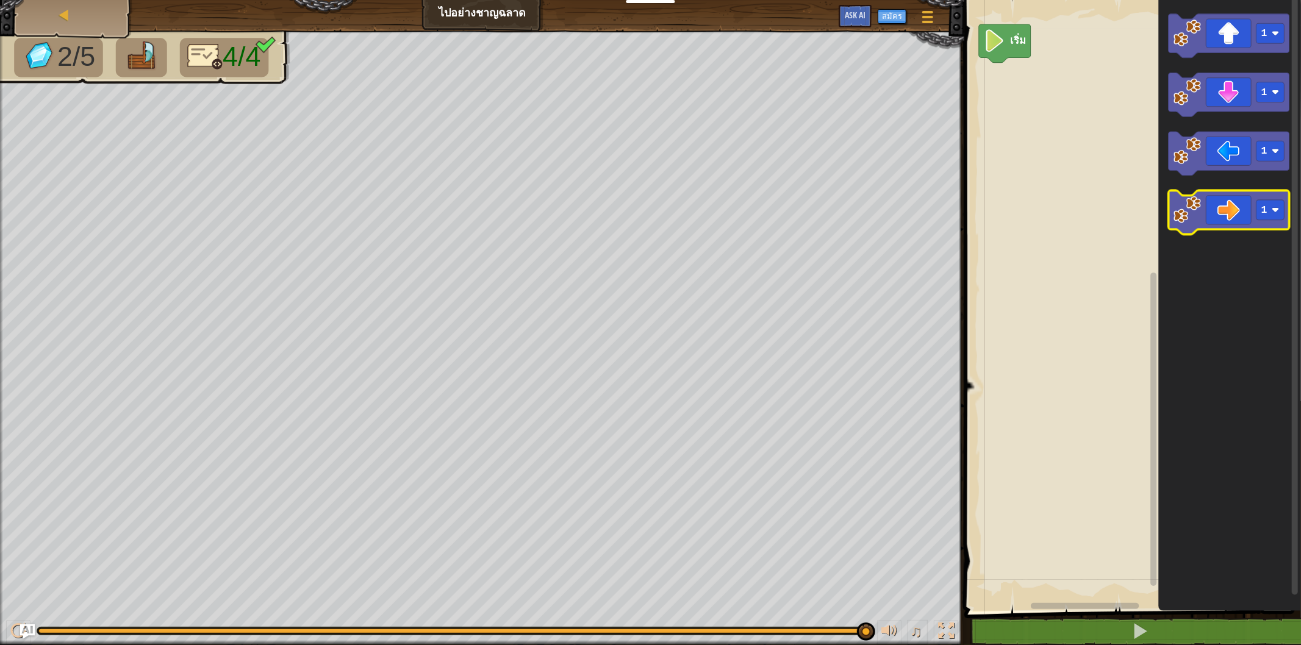
click at [1245, 226] on icon "พื้นที่ทำงาน Blockly" at bounding box center [1228, 213] width 121 height 44
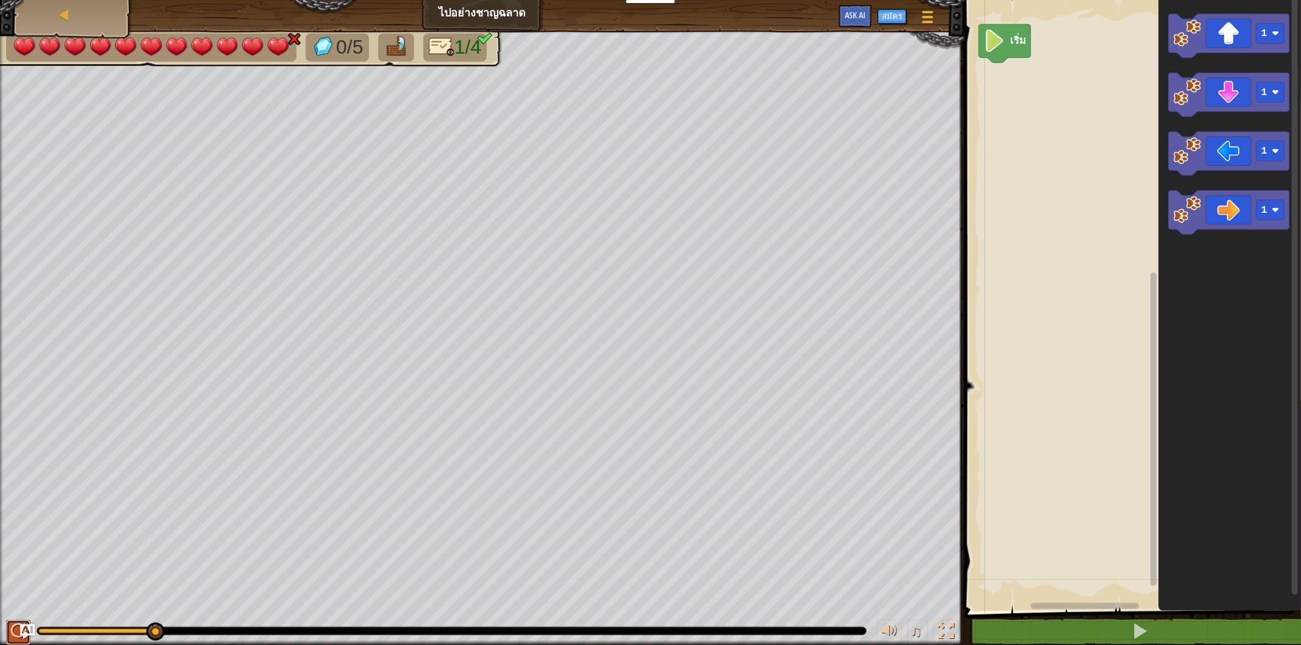
click at [17, 633] on div at bounding box center [18, 631] width 16 height 16
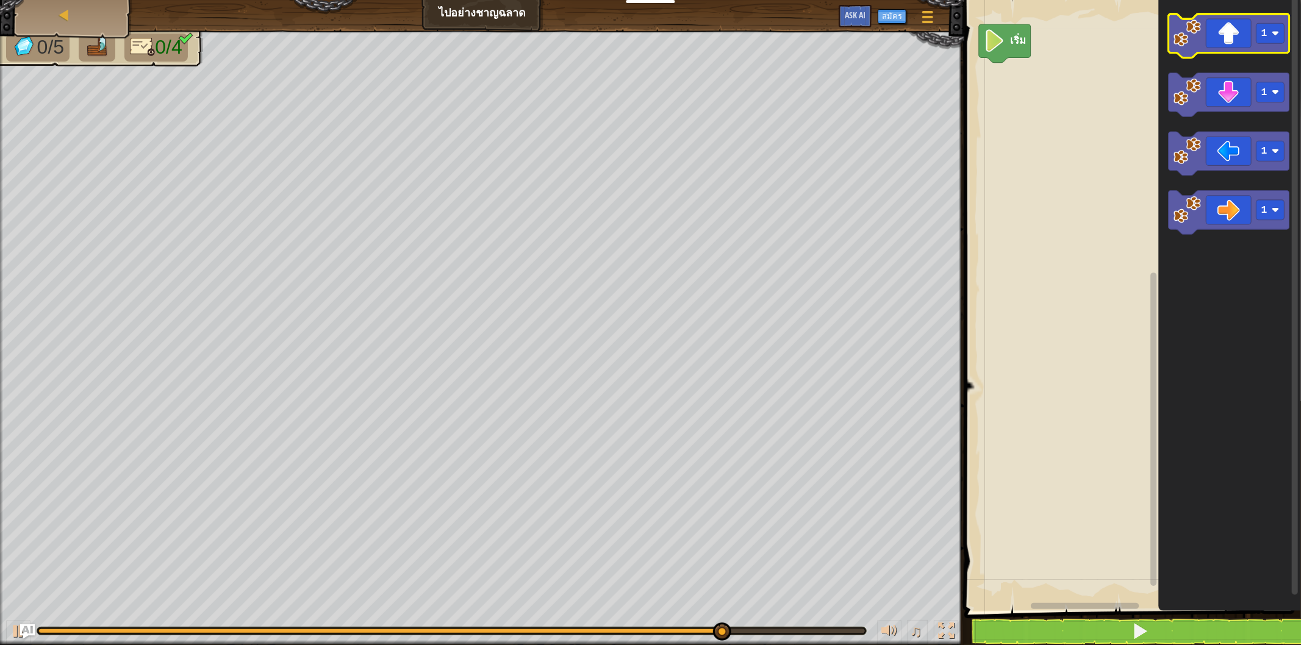
click at [1208, 29] on icon "พื้นที่ทำงาน Blockly" at bounding box center [1228, 36] width 121 height 44
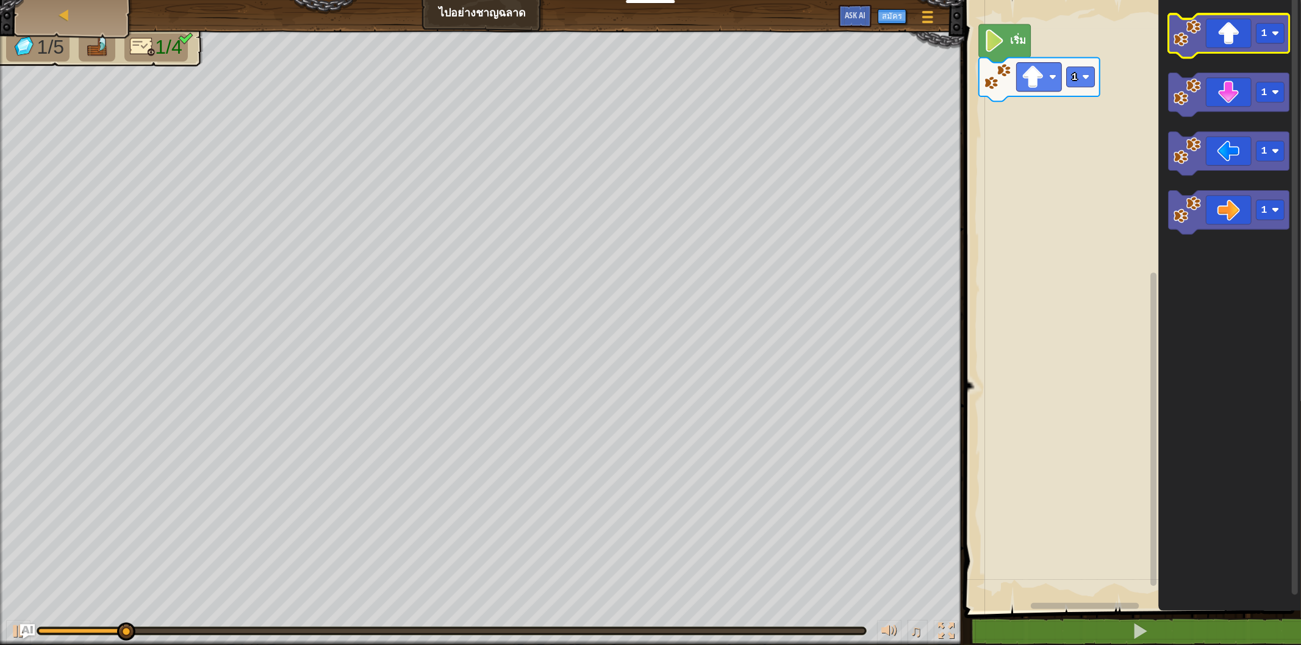
click at [1234, 31] on icon "พื้นที่ทำงาน Blockly" at bounding box center [1228, 36] width 121 height 44
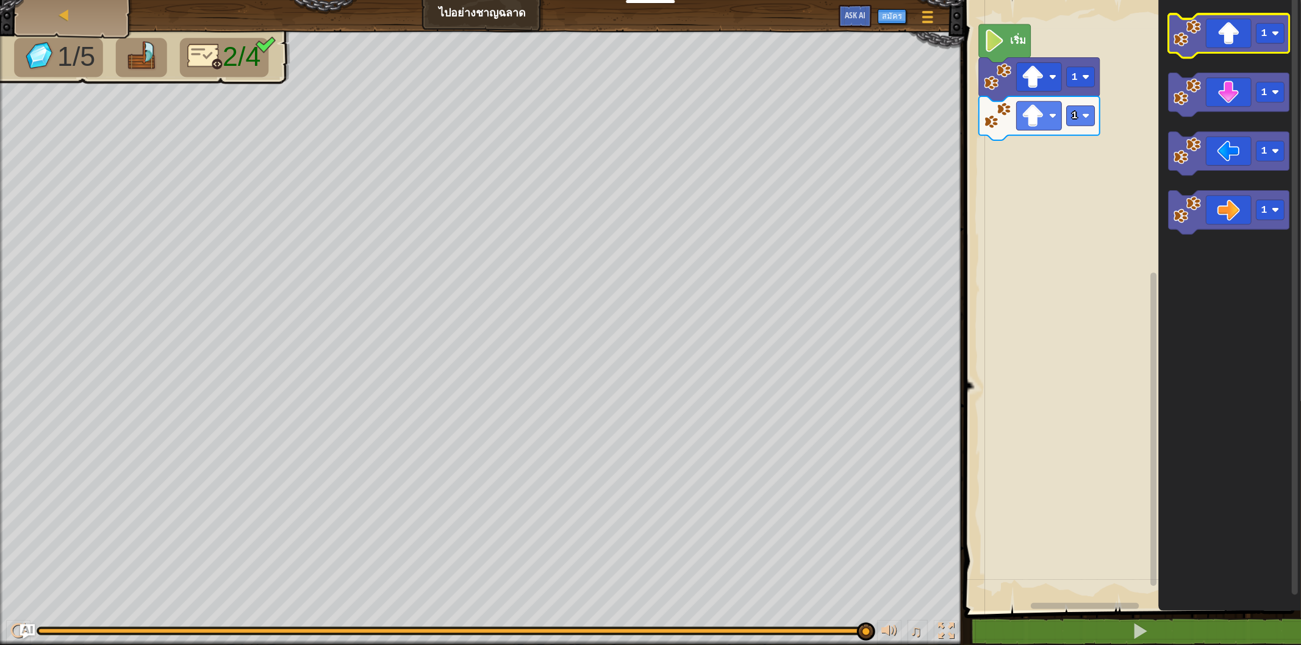
click at [1242, 44] on icon "พื้นที่ทำงาน Blockly" at bounding box center [1228, 36] width 121 height 44
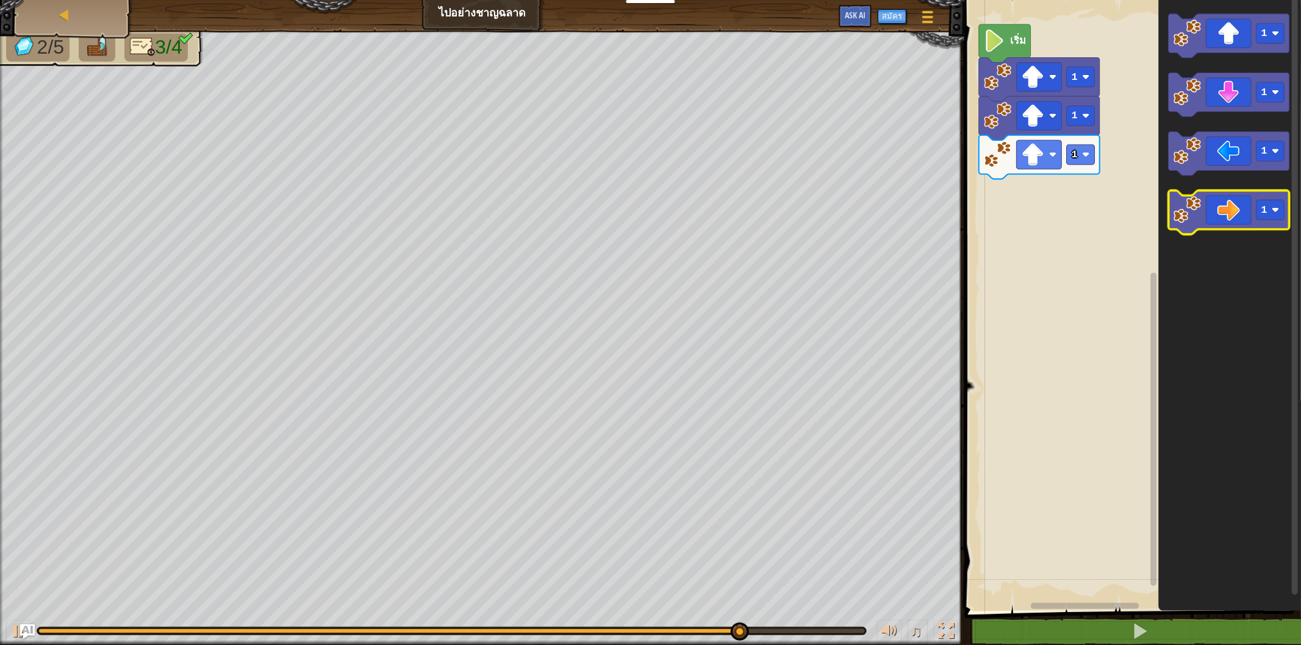
click at [1202, 203] on icon "พื้นที่ทำงาน Blockly" at bounding box center [1228, 213] width 121 height 44
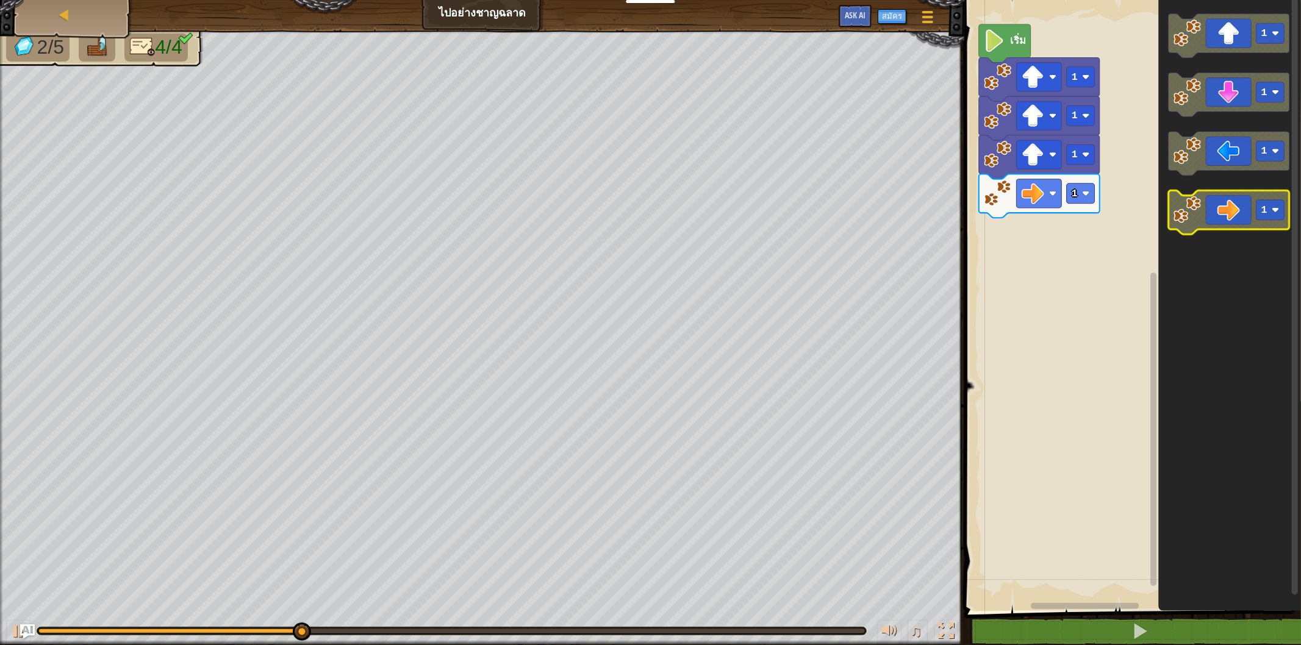
click at [1202, 203] on icon "พื้นที่ทำงาน Blockly" at bounding box center [1228, 213] width 121 height 44
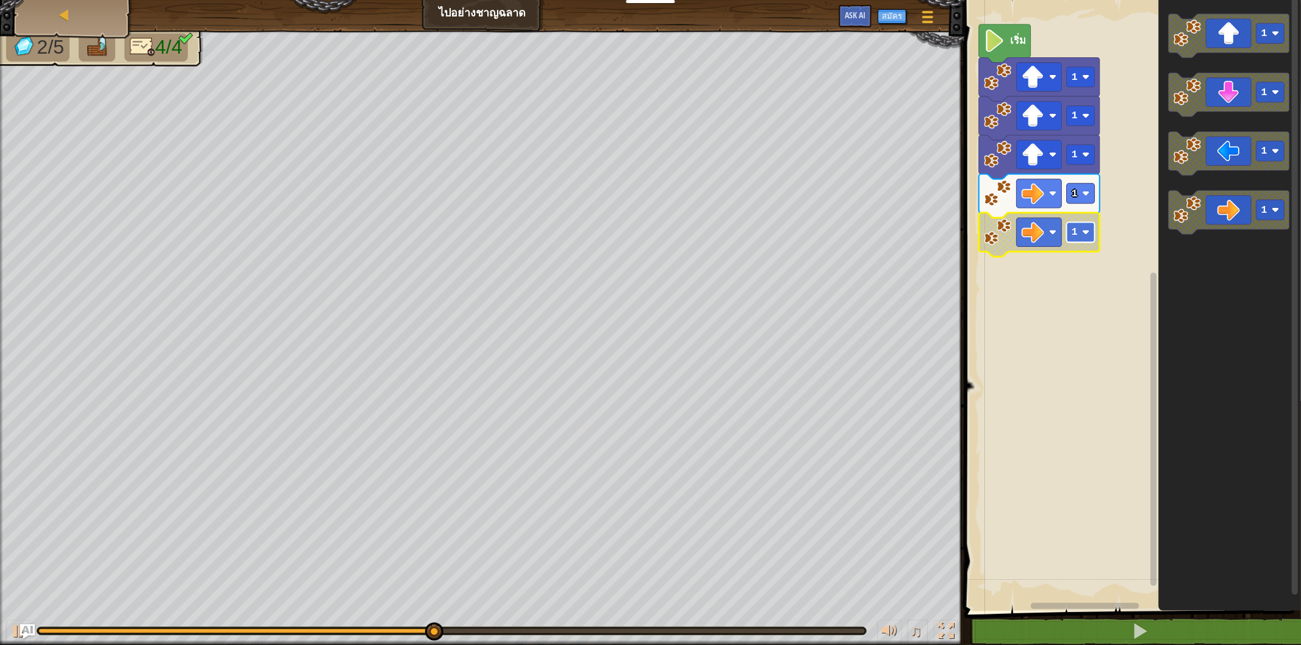
click at [1084, 241] on rect "พื้นที่ทำงาน Blockly" at bounding box center [1080, 233] width 28 height 20
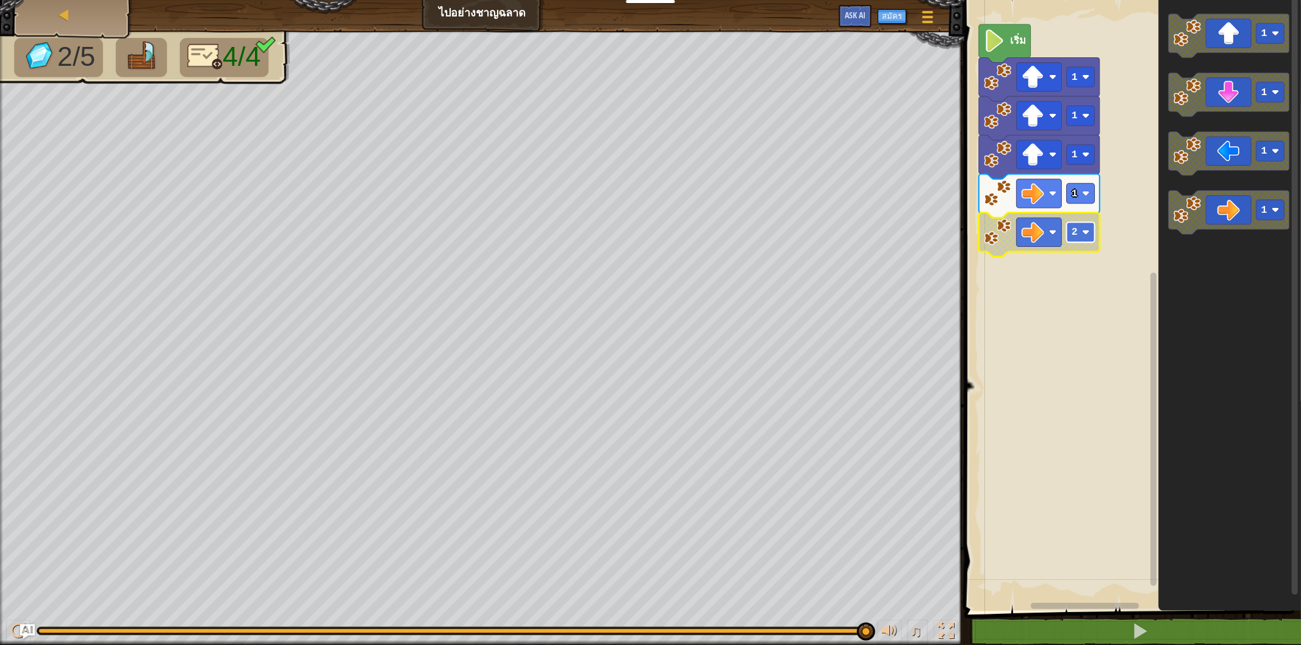
click at [1086, 233] on image "พื้นที่ทำงาน Blockly" at bounding box center [1085, 232] width 7 height 7
click at [1076, 254] on div "1 2 3 4 5 6" at bounding box center [1080, 304] width 62 height 105
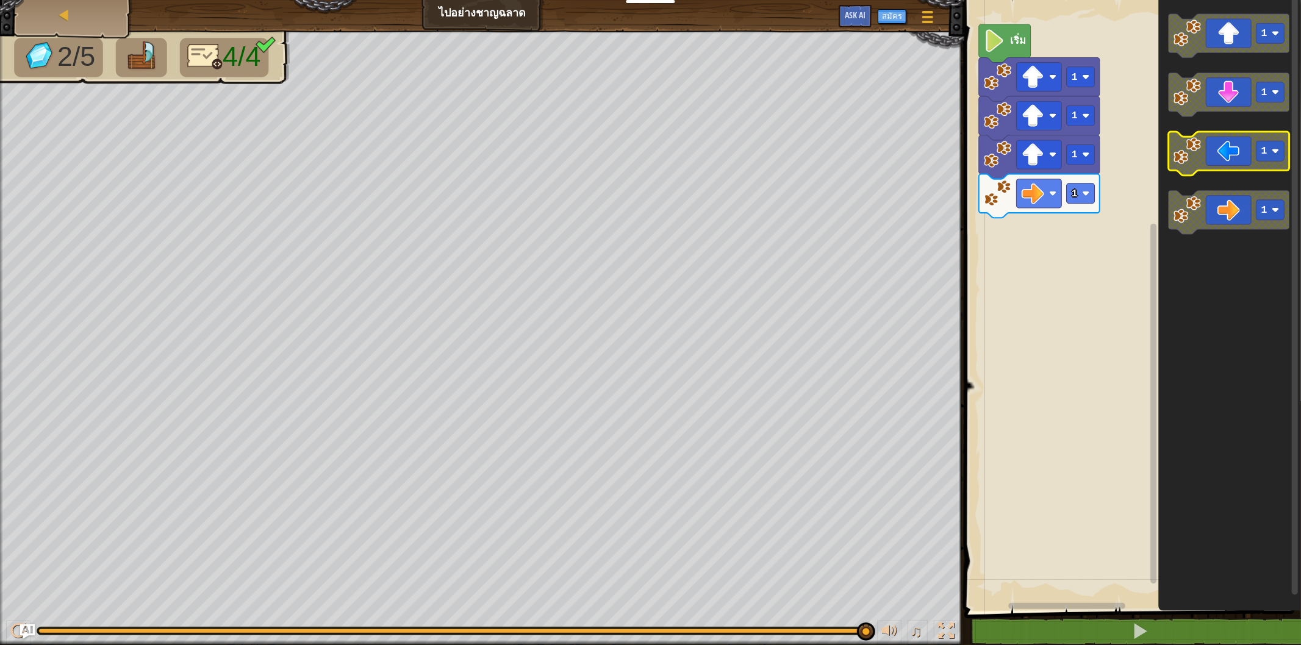
click at [1224, 163] on icon "พื้นที่ทำงาน Blockly" at bounding box center [1228, 154] width 121 height 44
click at [997, 50] on image "พื้นที่ทำงาน Blockly" at bounding box center [994, 40] width 21 height 23
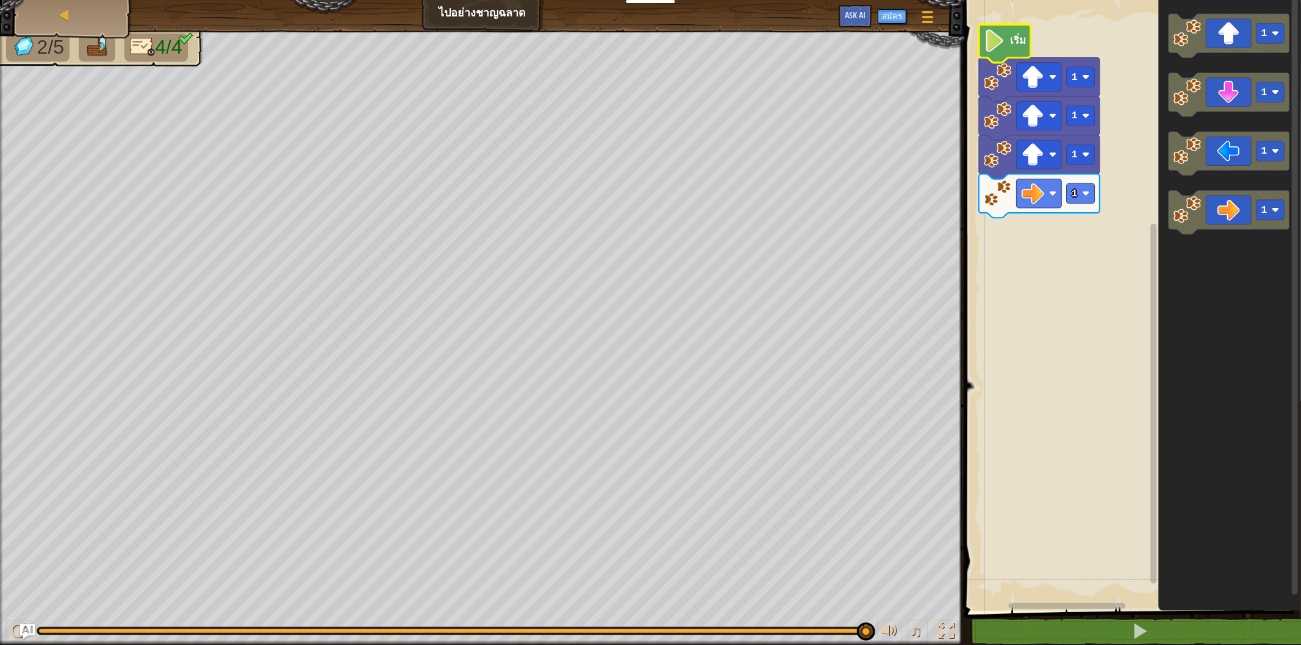
click at [104, 39] on img at bounding box center [97, 46] width 26 height 21
click at [1290, 278] on icon "พื้นที่ทำงาน Blockly" at bounding box center [1230, 302] width 143 height 617
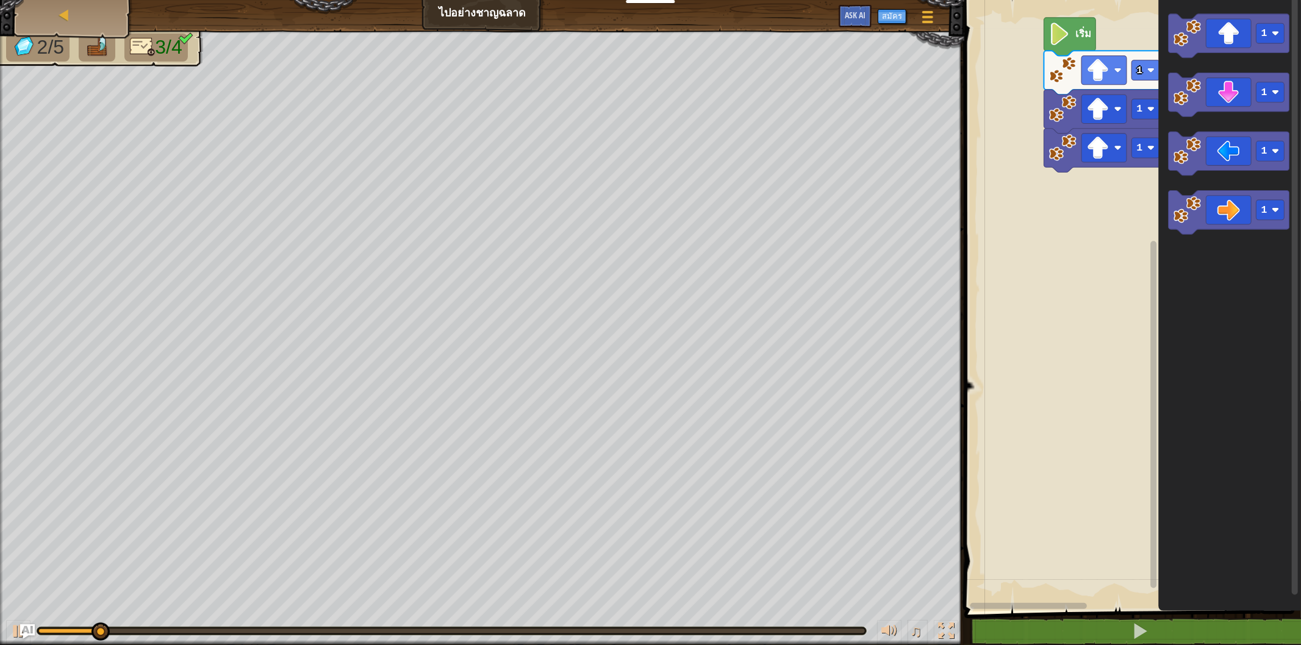
click at [1062, 177] on rect "พื้นที่ทำงาน Blockly" at bounding box center [1130, 302] width 340 height 617
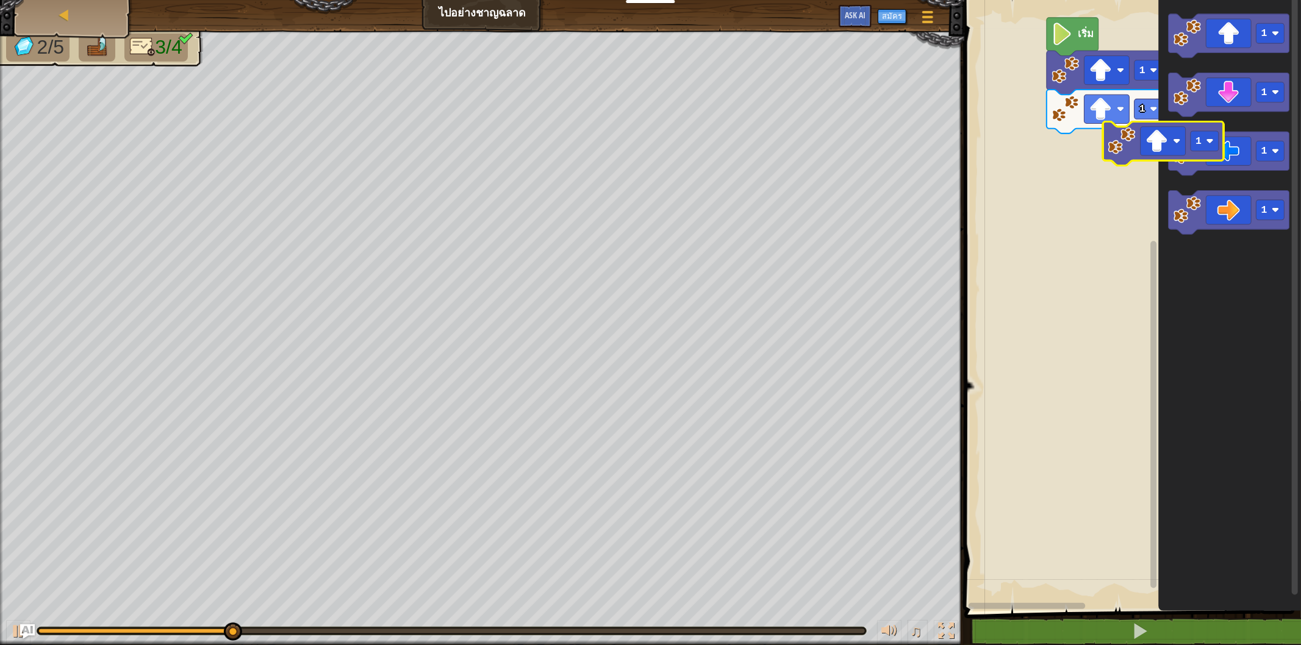
click at [1215, 124] on icon "พื้นที่ทำงาน Blockly" at bounding box center [1230, 302] width 143 height 617
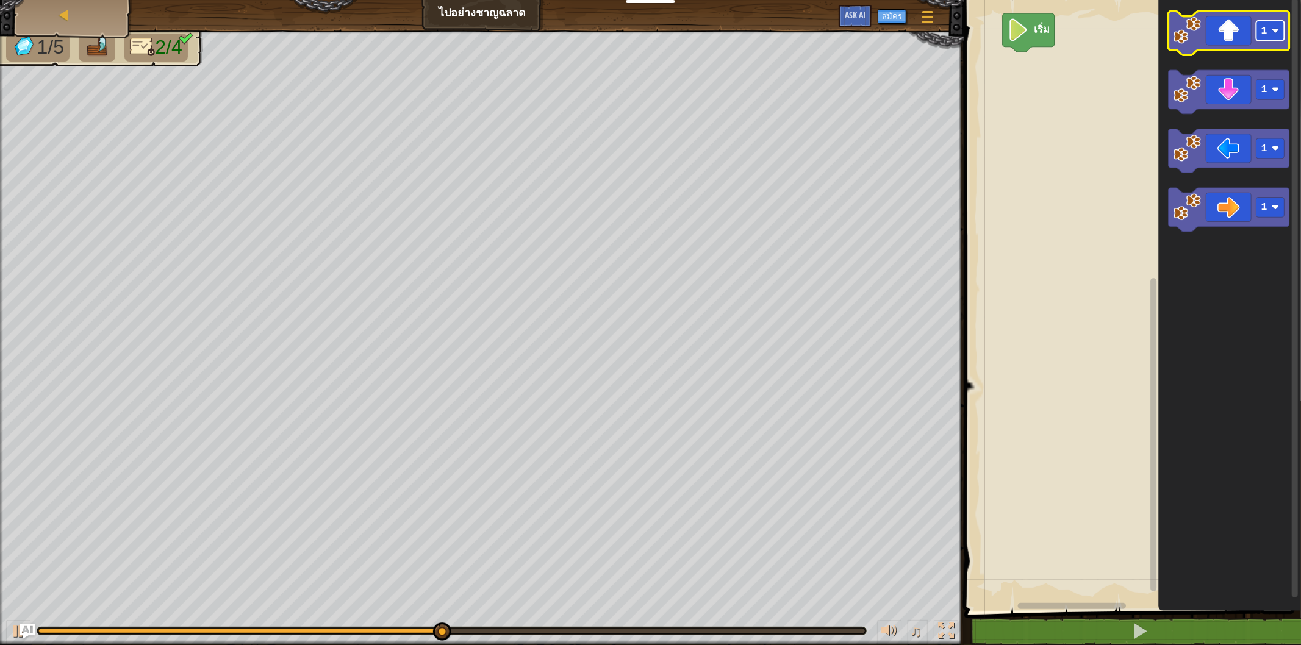
click at [1258, 35] on rect "พื้นที่ทำงาน Blockly" at bounding box center [1270, 31] width 28 height 20
click at [1242, 20] on icon "พื้นที่ทำงาน Blockly" at bounding box center [1228, 33] width 121 height 44
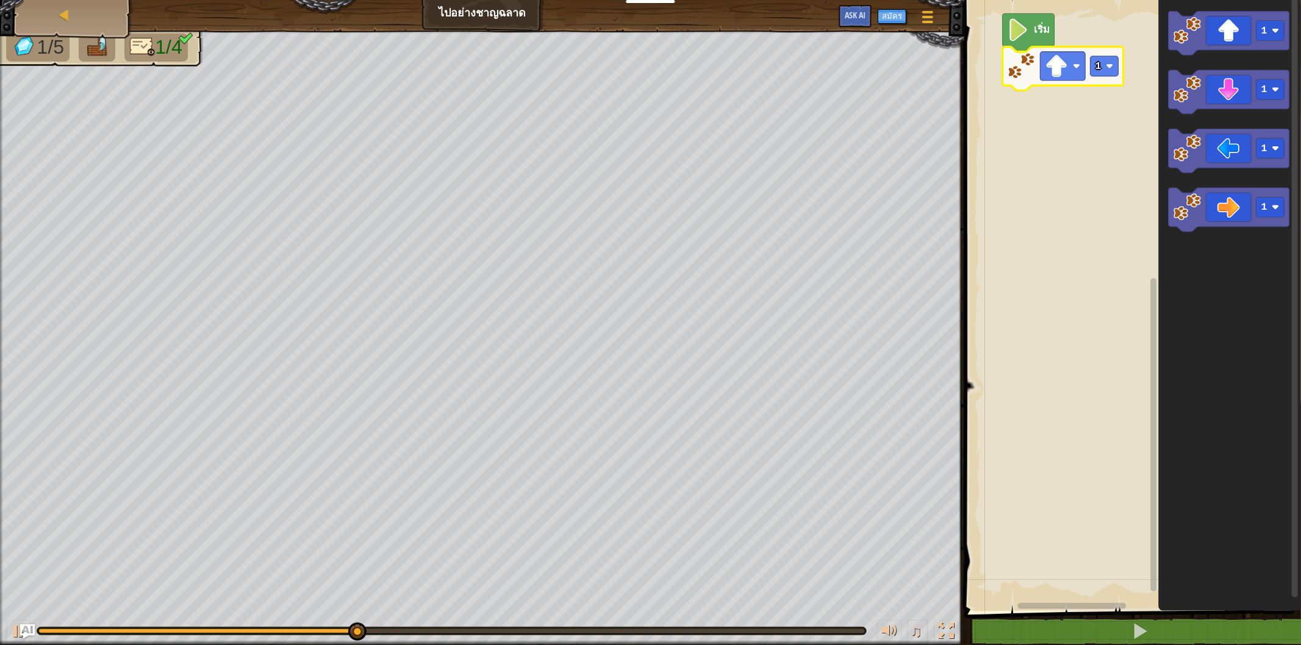
click at [1038, 64] on icon "พื้นที่ทำงาน Blockly" at bounding box center [1062, 69] width 121 height 44
click at [1098, 65] on text "1" at bounding box center [1098, 66] width 6 height 12
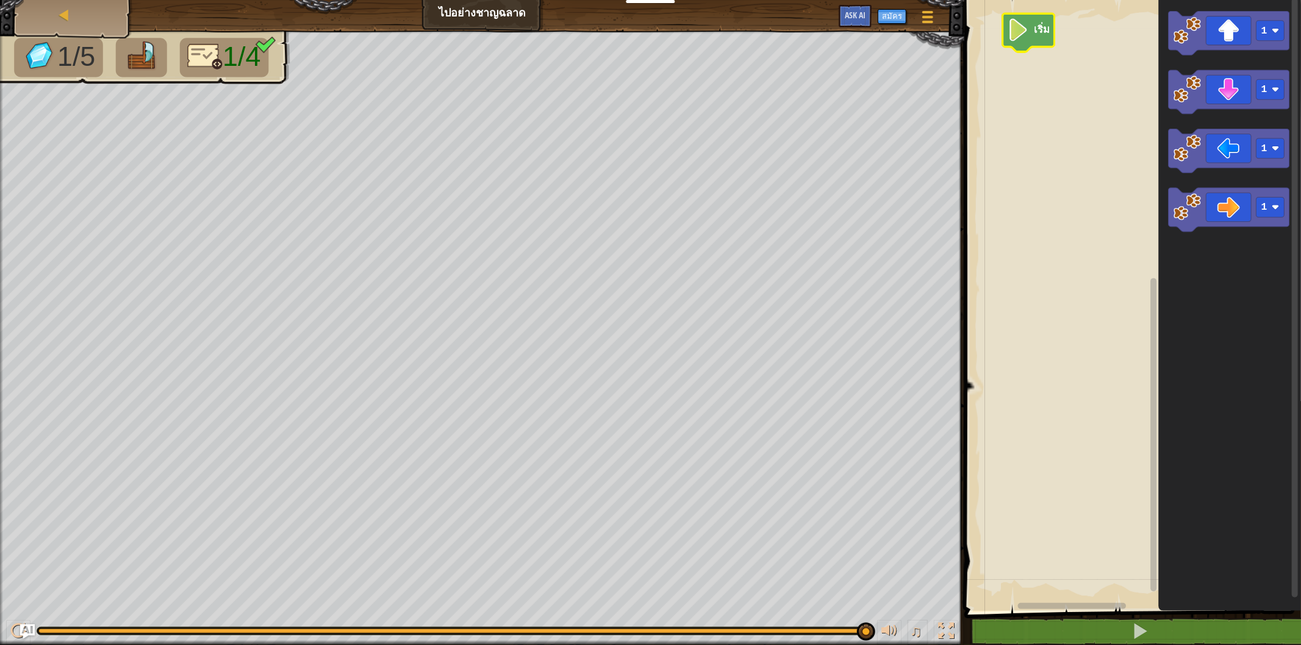
click at [1029, 31] on icon "พื้นที่ทำงาน Blockly" at bounding box center [1028, 32] width 52 height 38
click at [1017, 33] on image "พื้นที่ทำงาน Blockly" at bounding box center [1017, 29] width 21 height 23
click at [1023, 35] on image "พื้นที่ทำงาน Blockly" at bounding box center [1017, 29] width 21 height 23
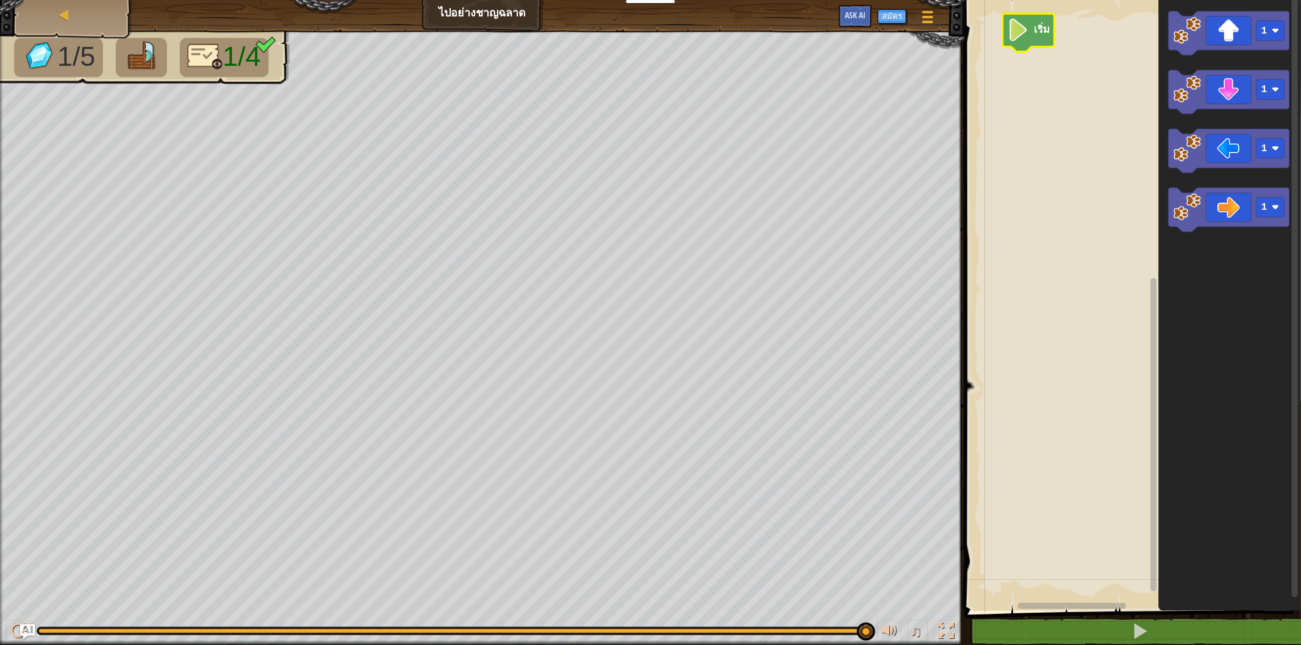
click at [1023, 35] on image "พื้นที่ทำงาน Blockly" at bounding box center [1017, 29] width 21 height 23
click at [1031, 32] on icon "พื้นที่ทำงาน Blockly" at bounding box center [1028, 32] width 52 height 38
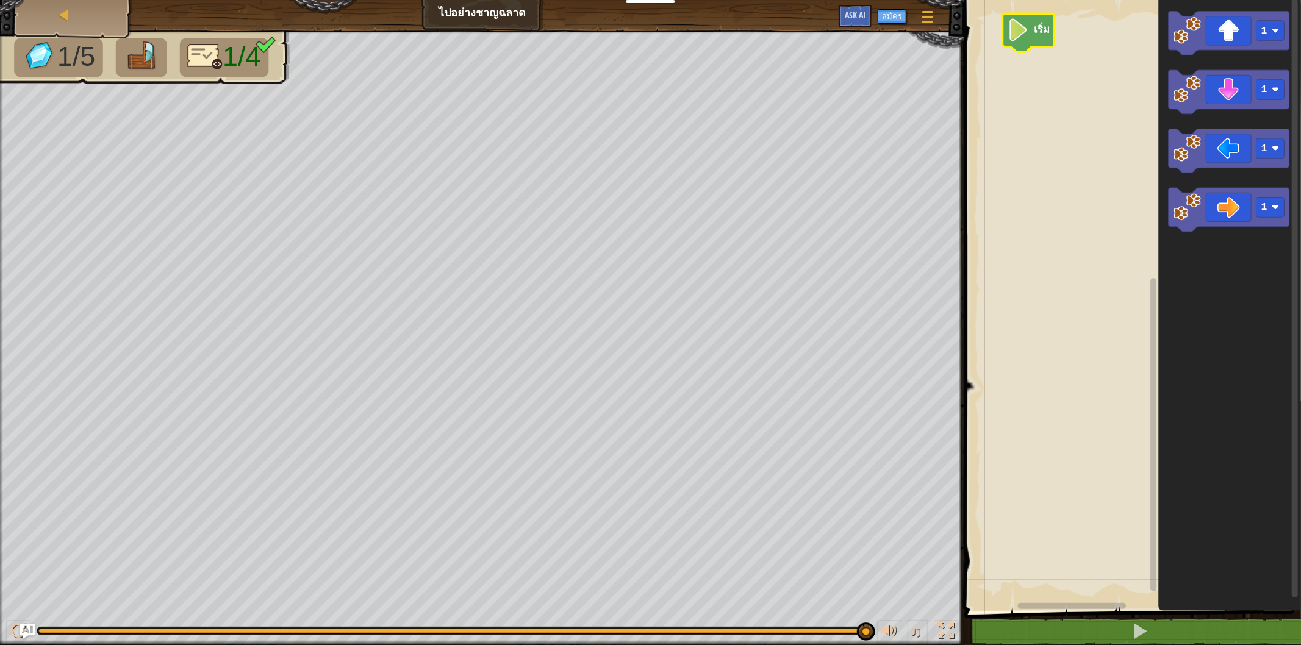
click at [1031, 32] on icon "พื้นที่ทำงาน Blockly" at bounding box center [1028, 32] width 52 height 38
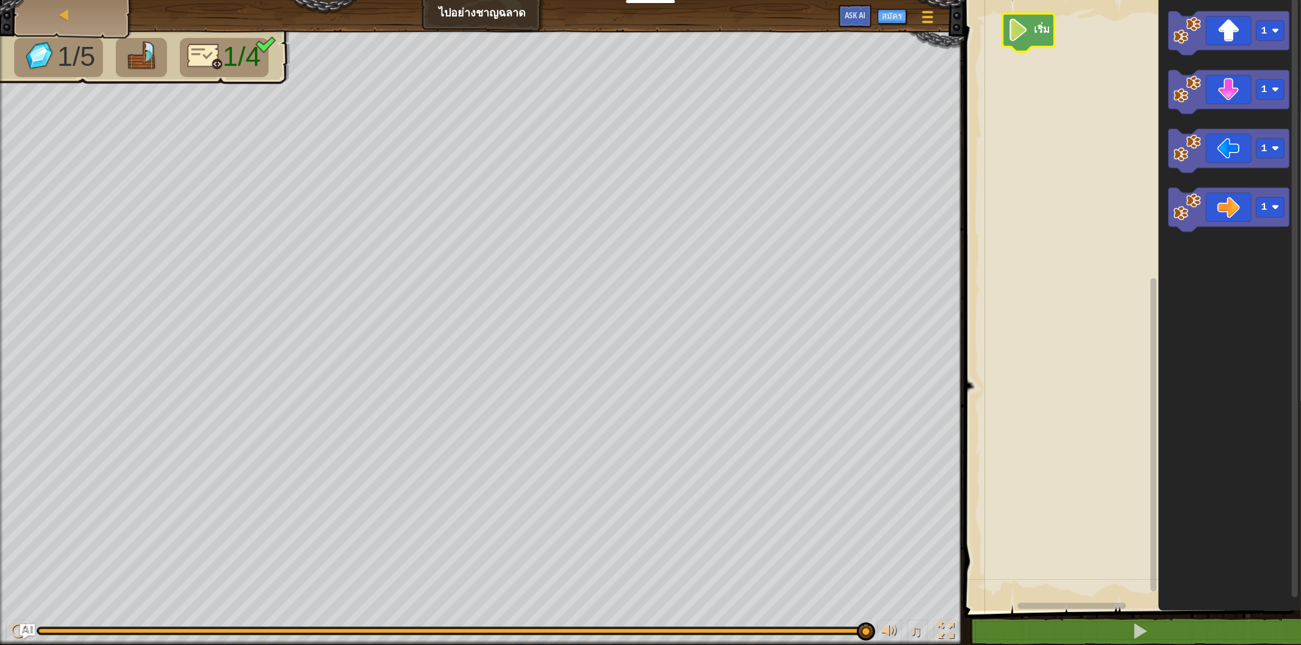
click at [1031, 32] on icon "พื้นที่ทำงาน Blockly" at bounding box center [1028, 32] width 52 height 38
click at [1031, 43] on icon "พื้นที่ทำงาน Blockly" at bounding box center [1028, 32] width 52 height 38
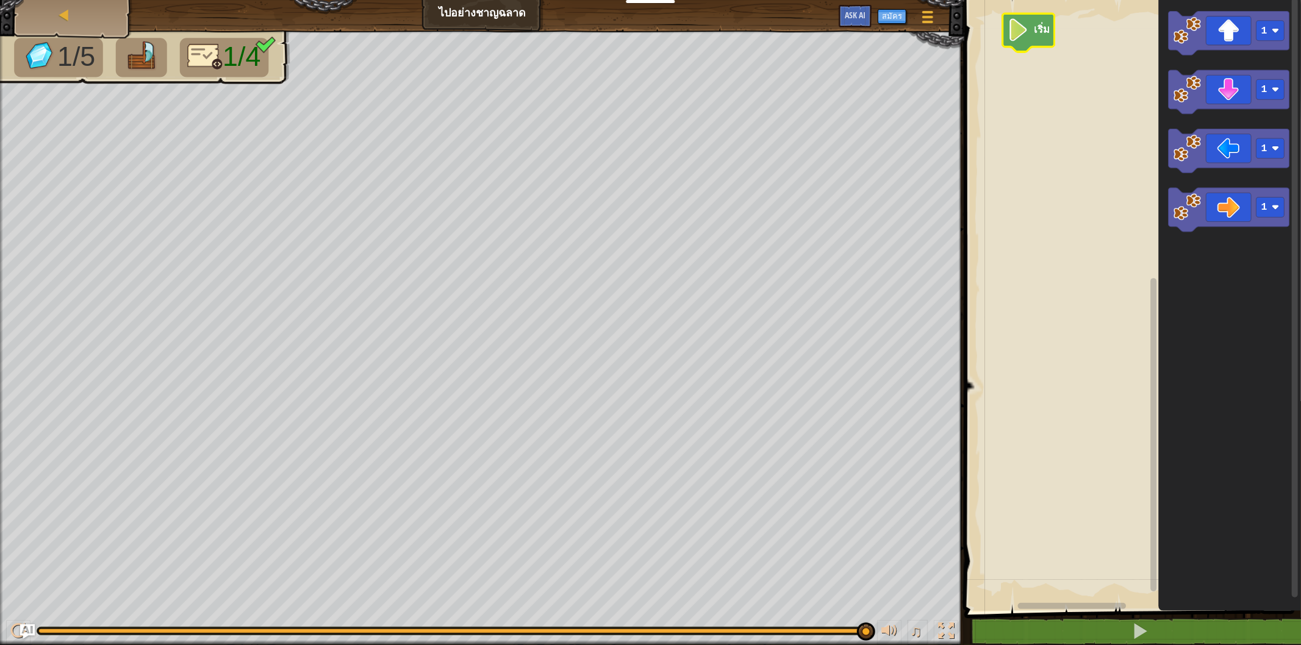
click at [1031, 43] on icon "พื้นที่ทำงาน Blockly" at bounding box center [1028, 32] width 52 height 38
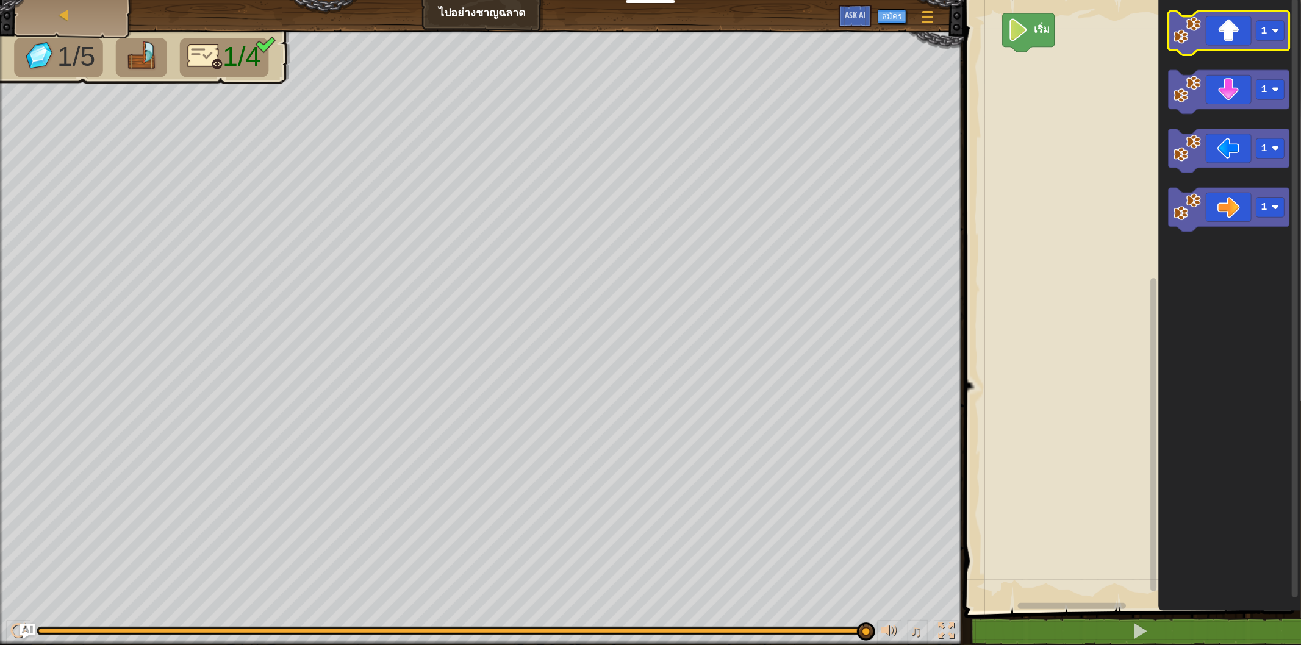
click at [1231, 45] on icon "พื้นที่ทำงาน Blockly" at bounding box center [1228, 33] width 121 height 44
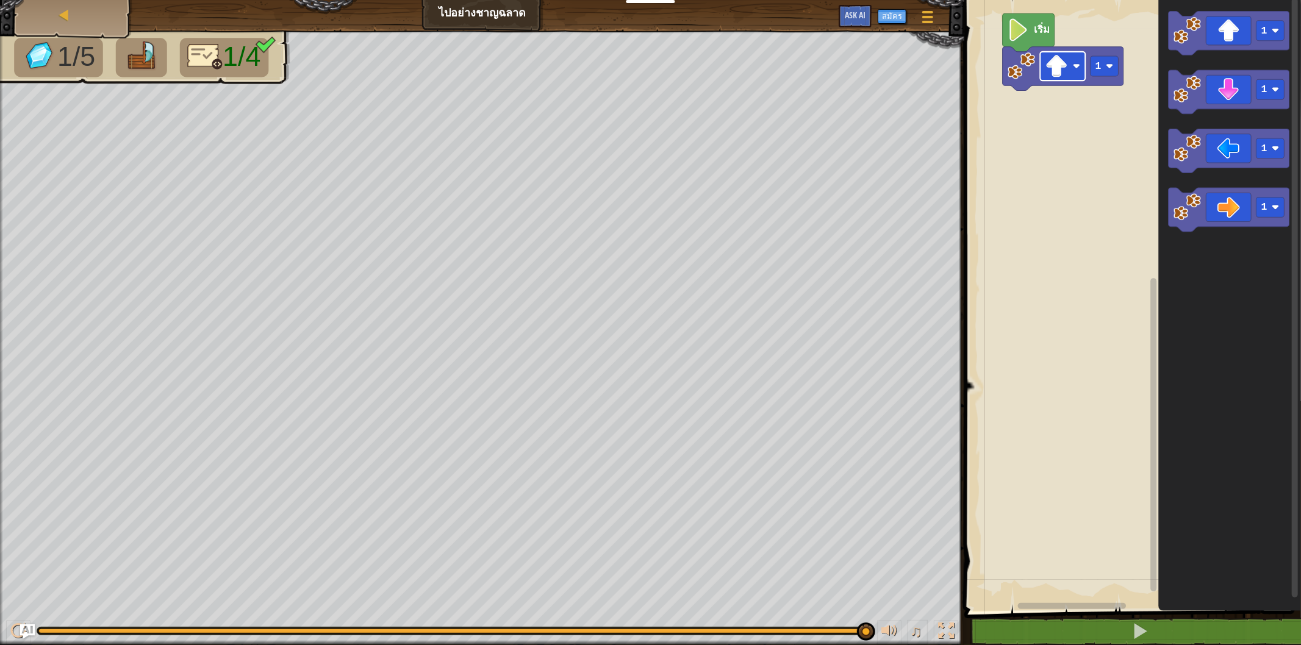
click at [1055, 77] on image "พื้นที่ทำงาน Blockly" at bounding box center [1056, 66] width 23 height 23
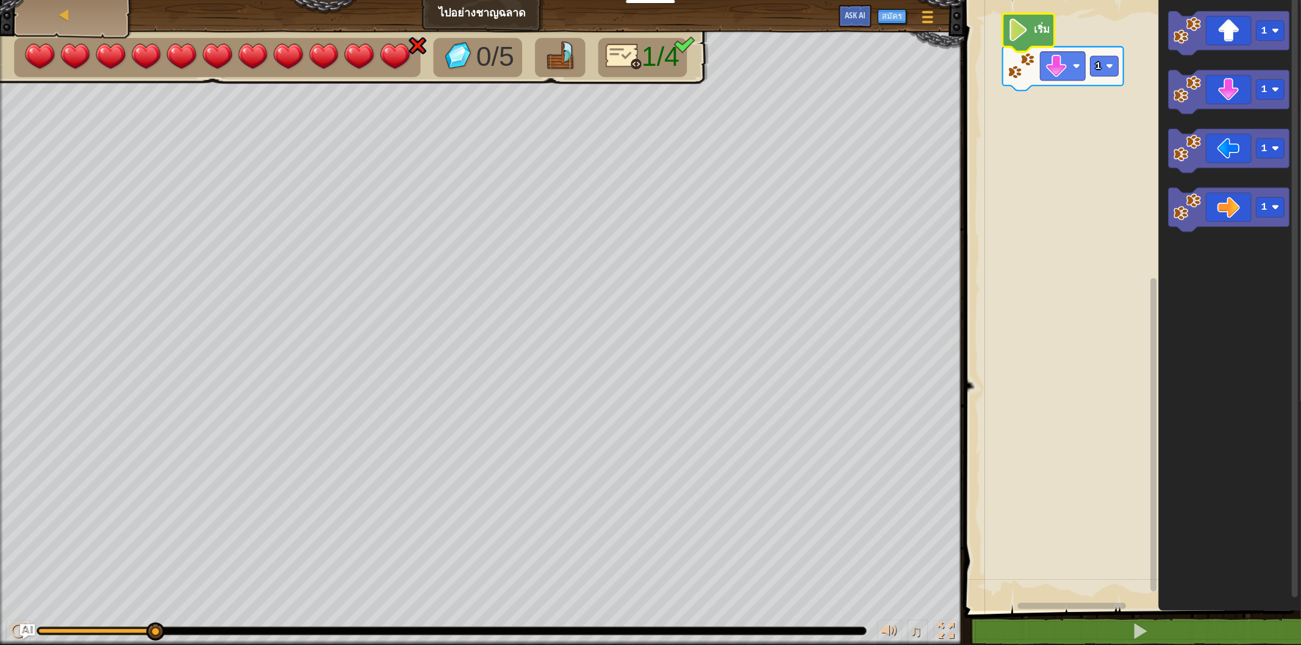
click at [1046, 20] on icon "พื้นที่ทำงาน Blockly" at bounding box center [1028, 32] width 52 height 38
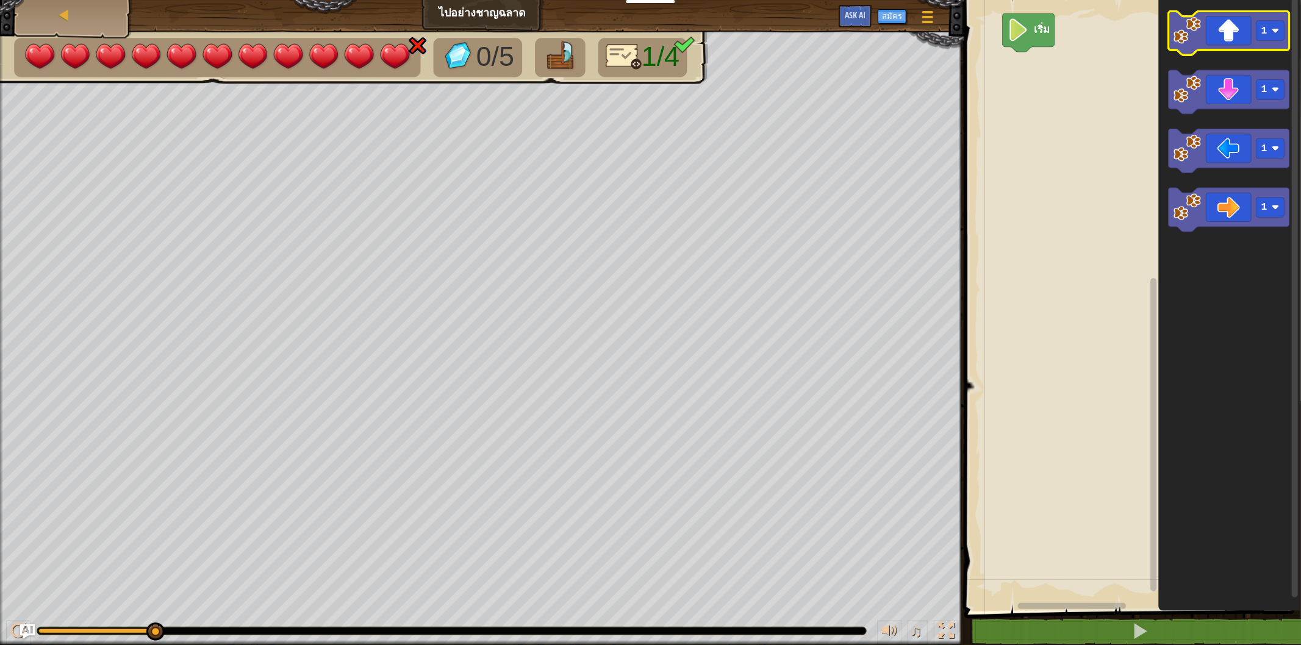
click at [1234, 34] on icon "พื้นที่ทำงาน Blockly" at bounding box center [1228, 33] width 121 height 44
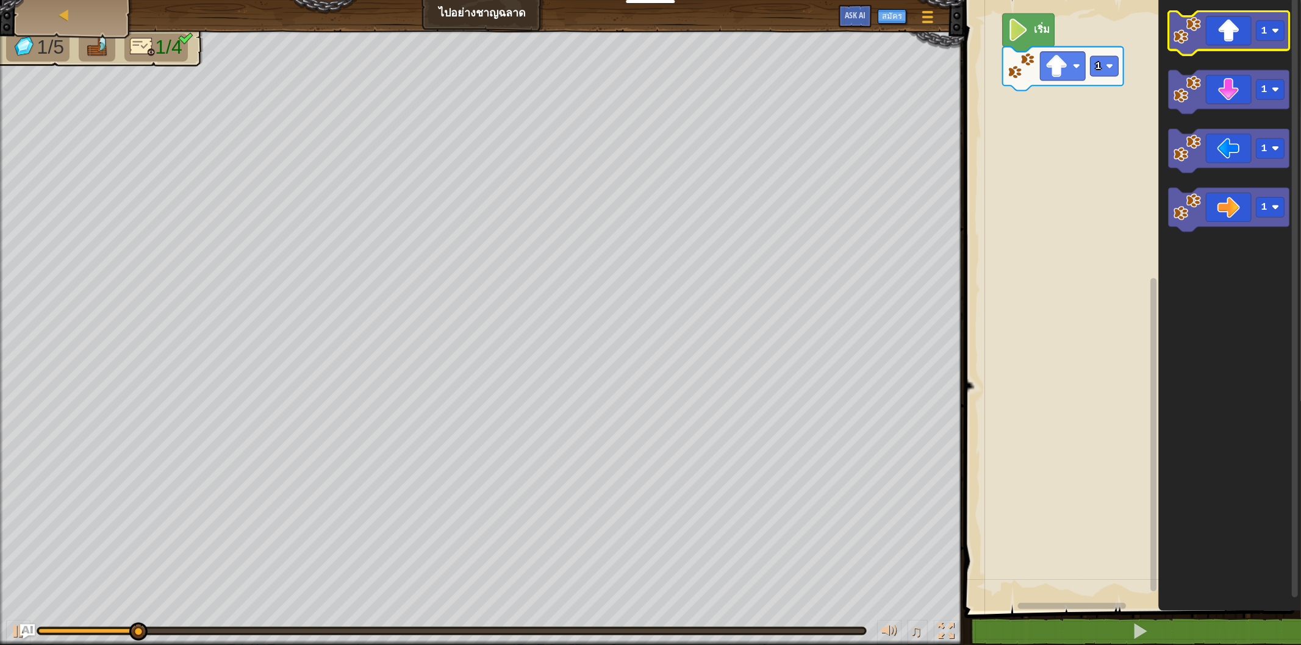
click at [1215, 34] on icon "พื้นที่ทำงาน Blockly" at bounding box center [1228, 33] width 121 height 44
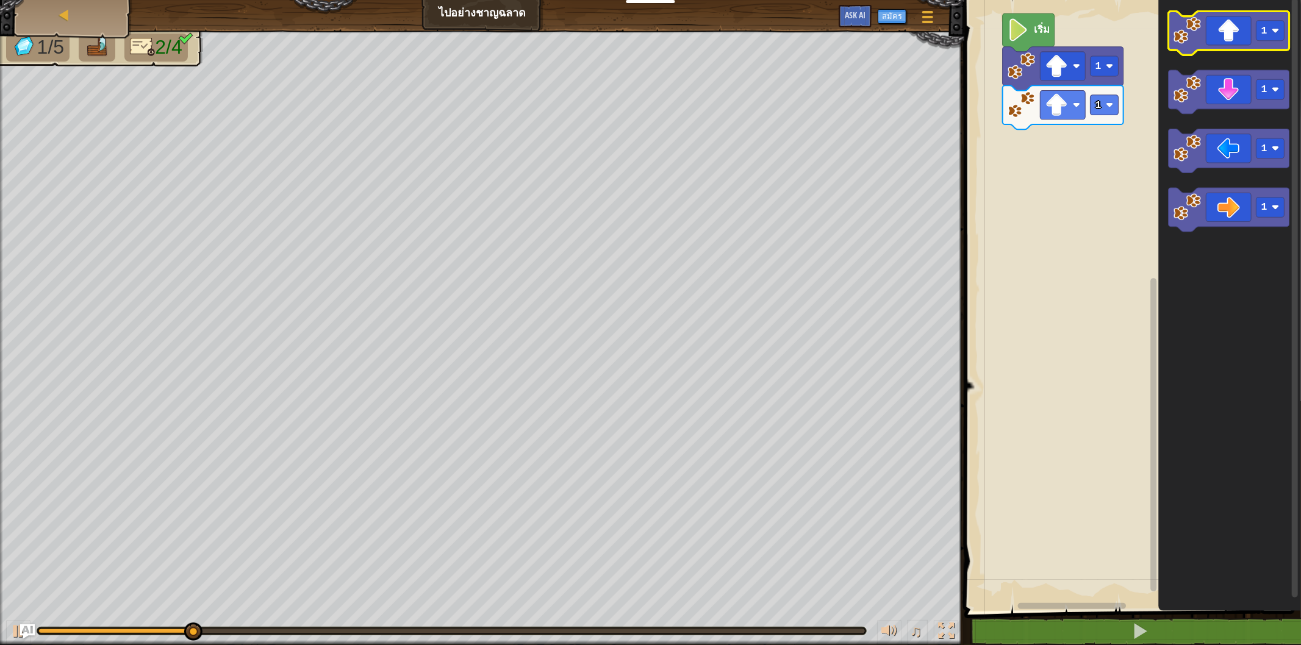
click at [1215, 34] on icon "พื้นที่ทำงาน Blockly" at bounding box center [1228, 33] width 121 height 44
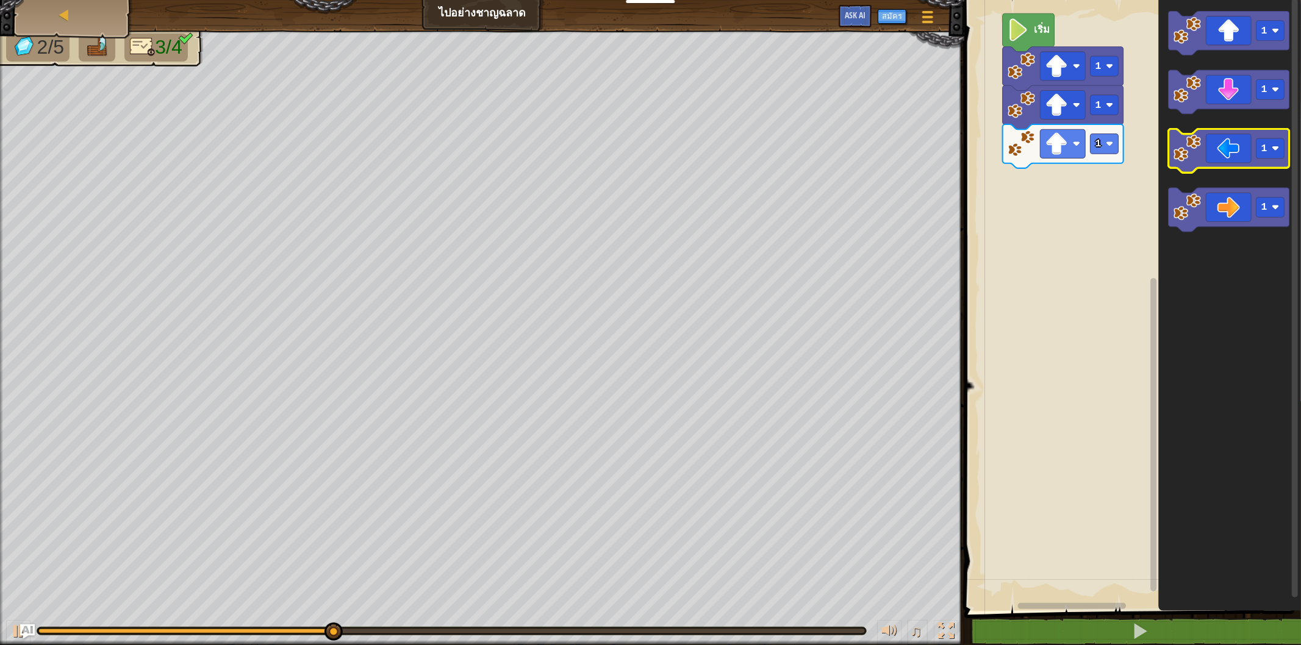
click at [1207, 143] on icon "พื้นที่ทำงาน Blockly" at bounding box center [1228, 151] width 121 height 44
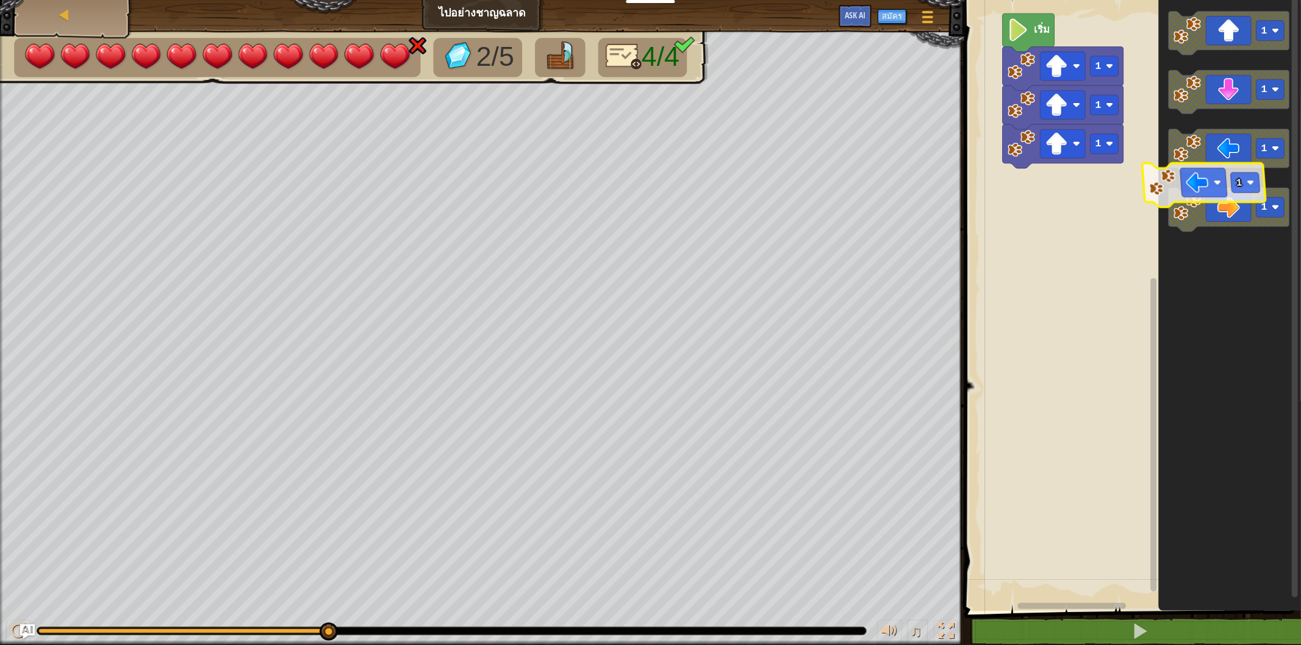
click at [1276, 172] on icon "พื้นที่ทำงาน Blockly" at bounding box center [1230, 302] width 143 height 617
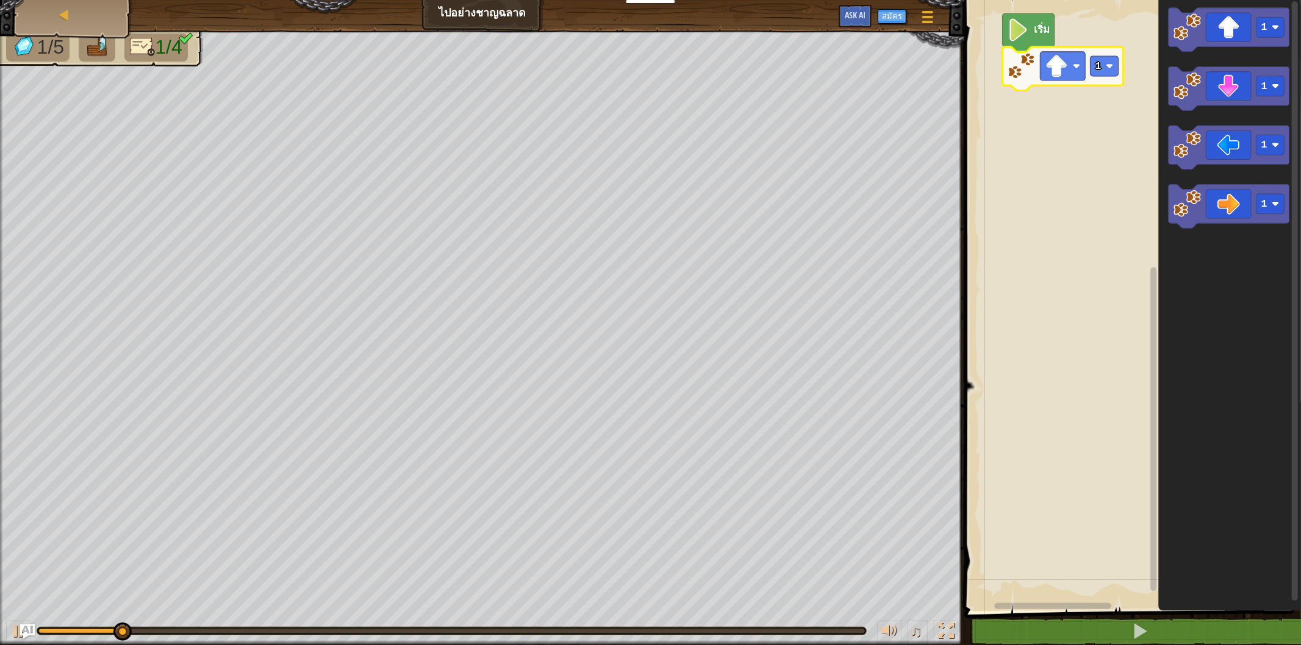
click at [1067, 84] on icon "พื้นที่ทำงาน Blockly" at bounding box center [1062, 69] width 121 height 44
click at [1089, 73] on icon "พื้นที่ทำงาน Blockly" at bounding box center [1062, 69] width 121 height 44
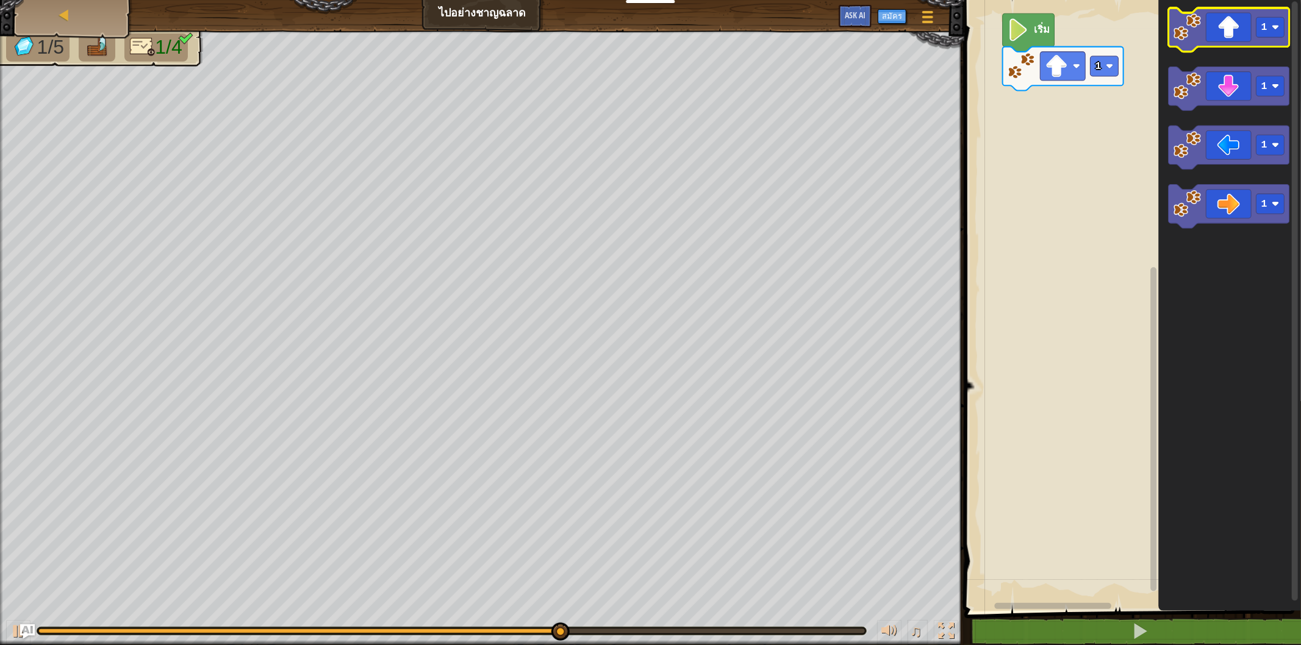
click at [1202, 27] on icon "พื้นที่ทำงาน Blockly" at bounding box center [1228, 30] width 121 height 44
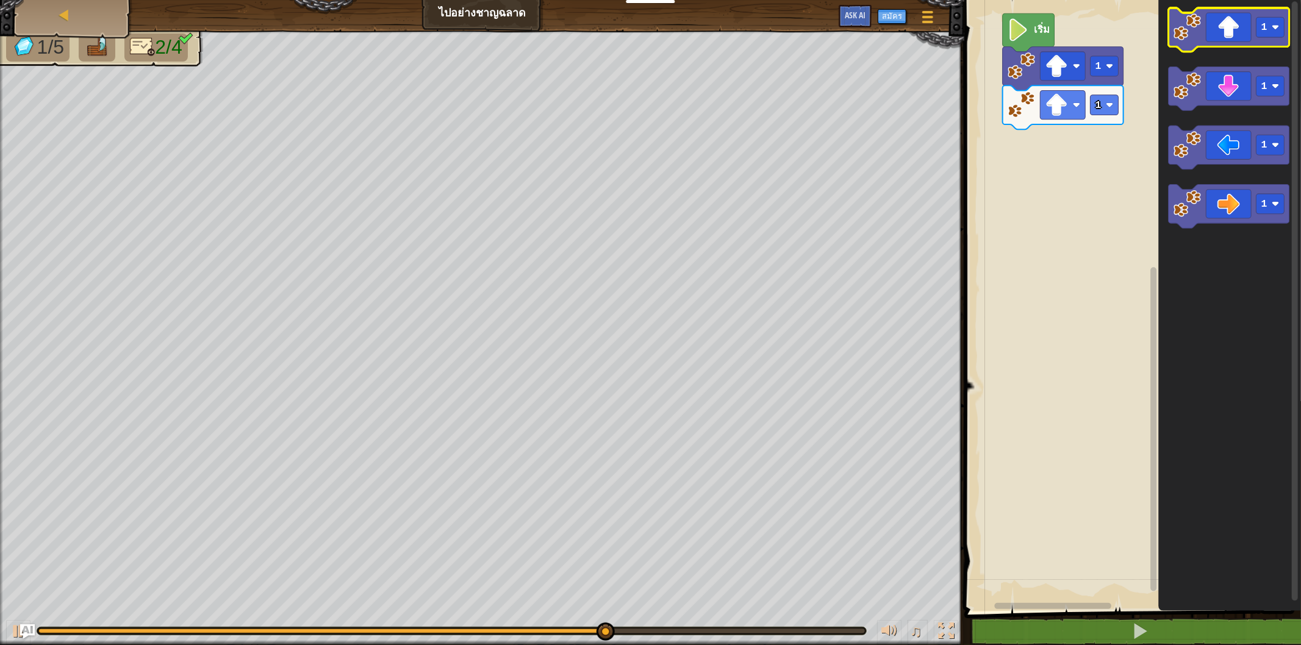
click at [1240, 16] on icon "พื้นที่ทำงาน Blockly" at bounding box center [1228, 30] width 121 height 44
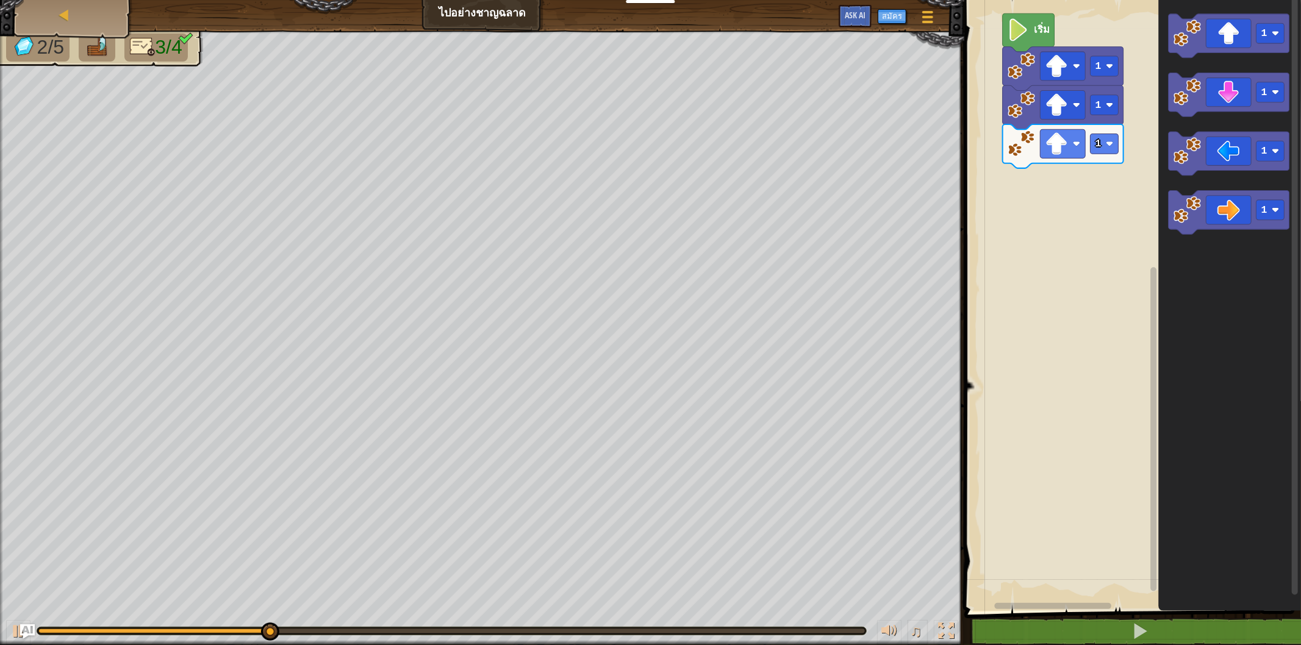
click at [1263, 198] on icon "พื้นที่ทำงาน Blockly" at bounding box center [1228, 213] width 121 height 44
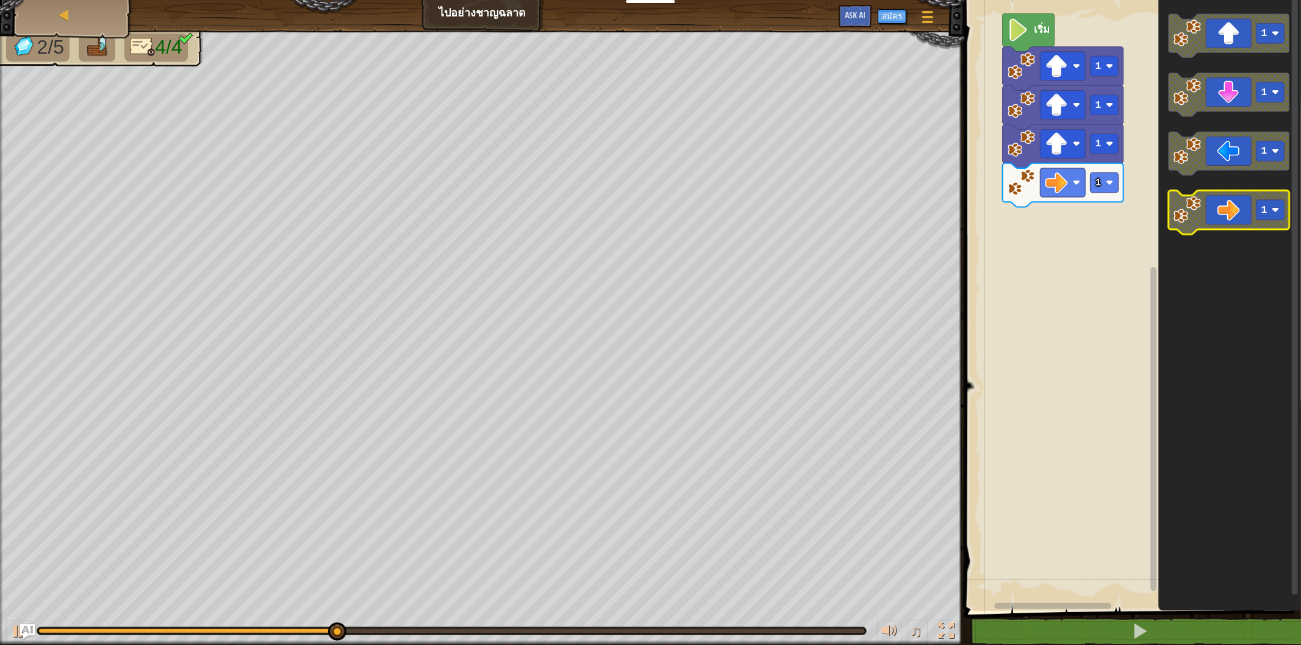
click at [1265, 195] on icon "พื้นที่ทำงาน Blockly" at bounding box center [1228, 213] width 121 height 44
click at [1251, 204] on icon "พื้นที่ทำงาน Blockly" at bounding box center [1228, 213] width 121 height 44
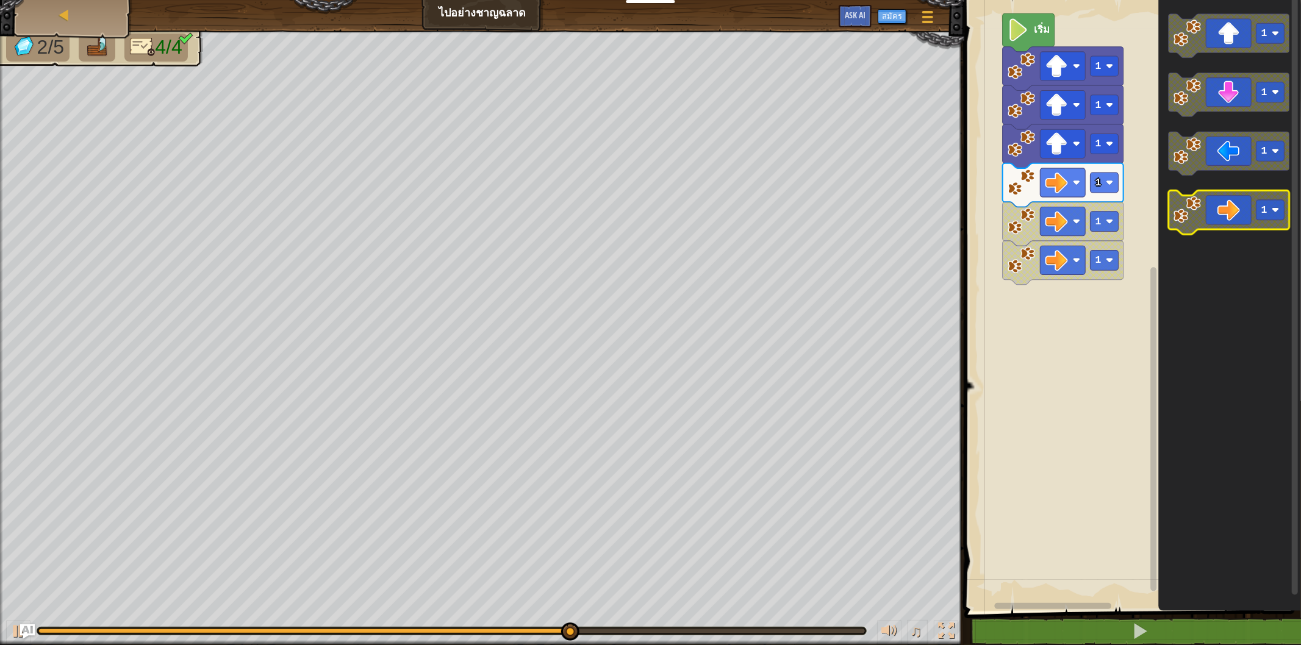
click at [1251, 199] on icon "พื้นที่ทำงาน Blockly" at bounding box center [1228, 213] width 121 height 44
click at [1251, 191] on icon "พื้นที่ทำงาน Blockly" at bounding box center [1228, 213] width 121 height 44
click at [1243, 217] on icon "พื้นที่ทำงาน Blockly" at bounding box center [1228, 213] width 121 height 44
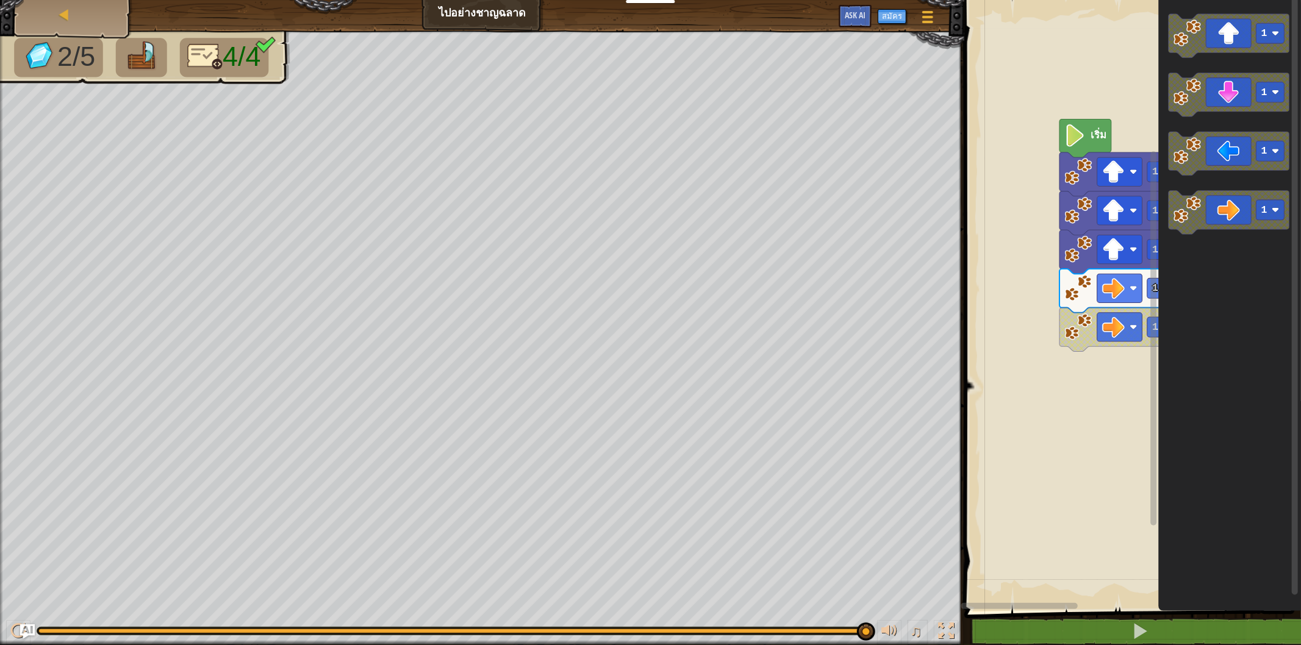
click at [1290, 330] on div "เริ่ม 1 1 1 1 1 1 1 1 1" at bounding box center [1130, 302] width 340 height 617
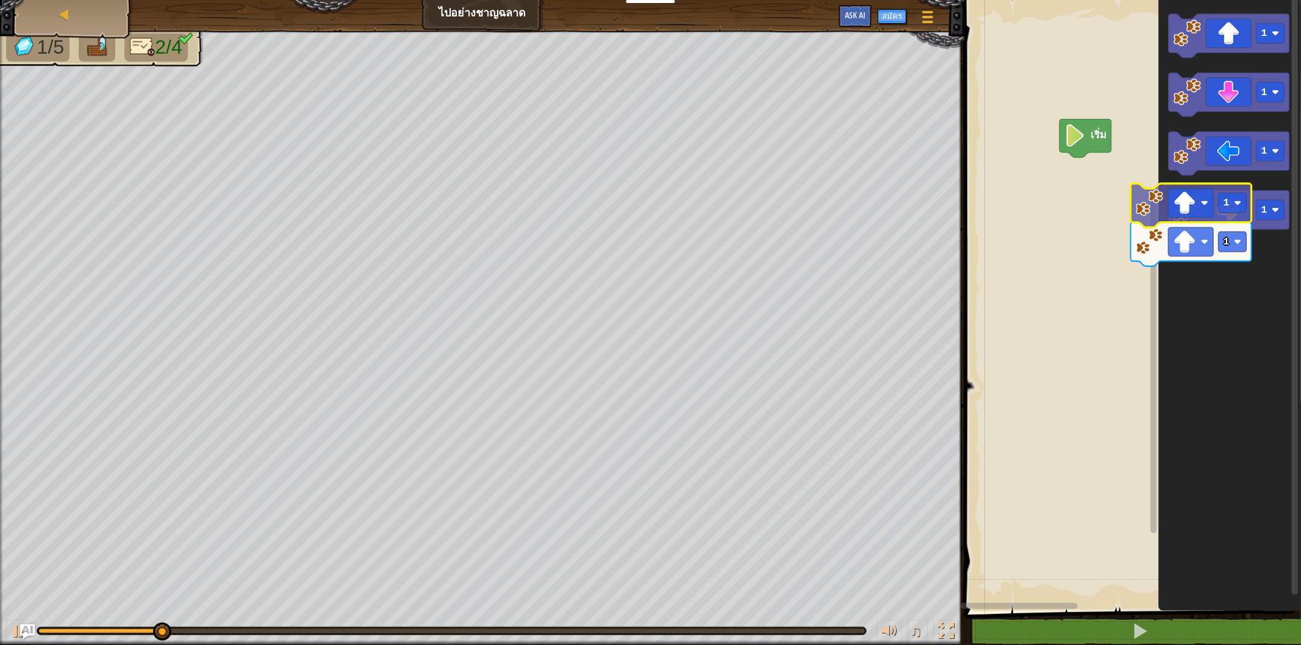
click at [1186, 215] on icon "1 1 1 1" at bounding box center [1230, 302] width 143 height 617
click at [1207, 223] on g "1" at bounding box center [1228, 213] width 121 height 44
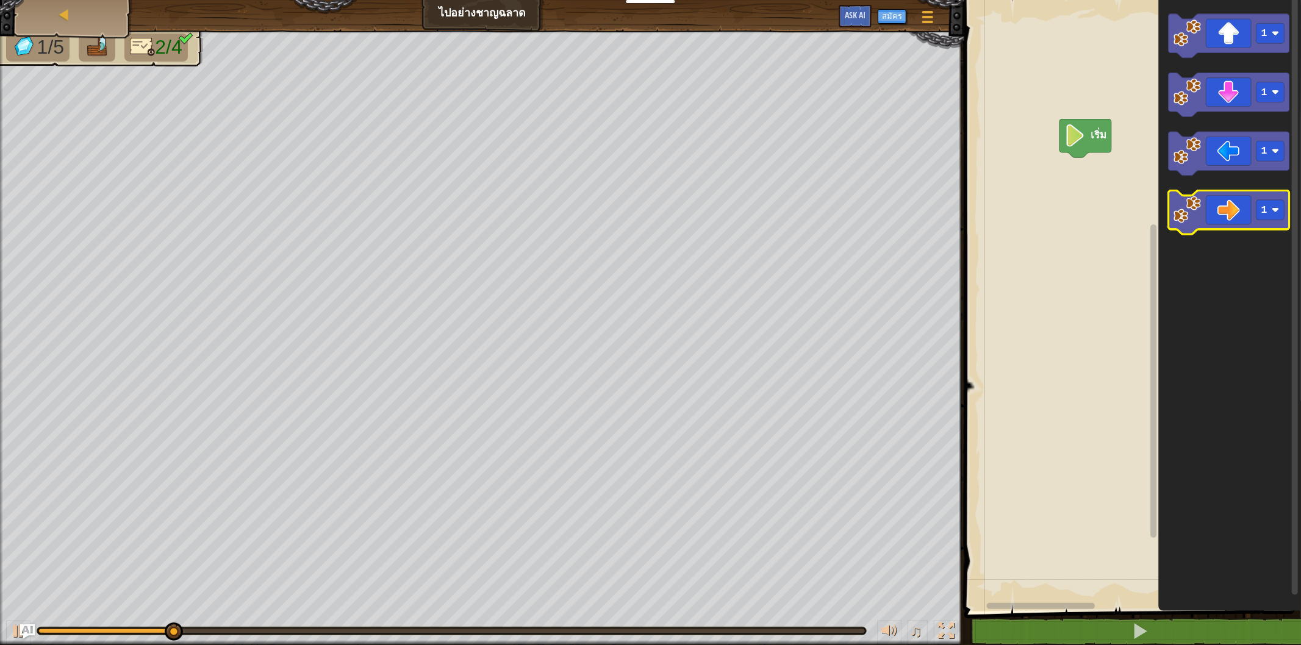
click at [1221, 227] on icon "พื้นที่ทำงาน Blockly" at bounding box center [1228, 213] width 121 height 44
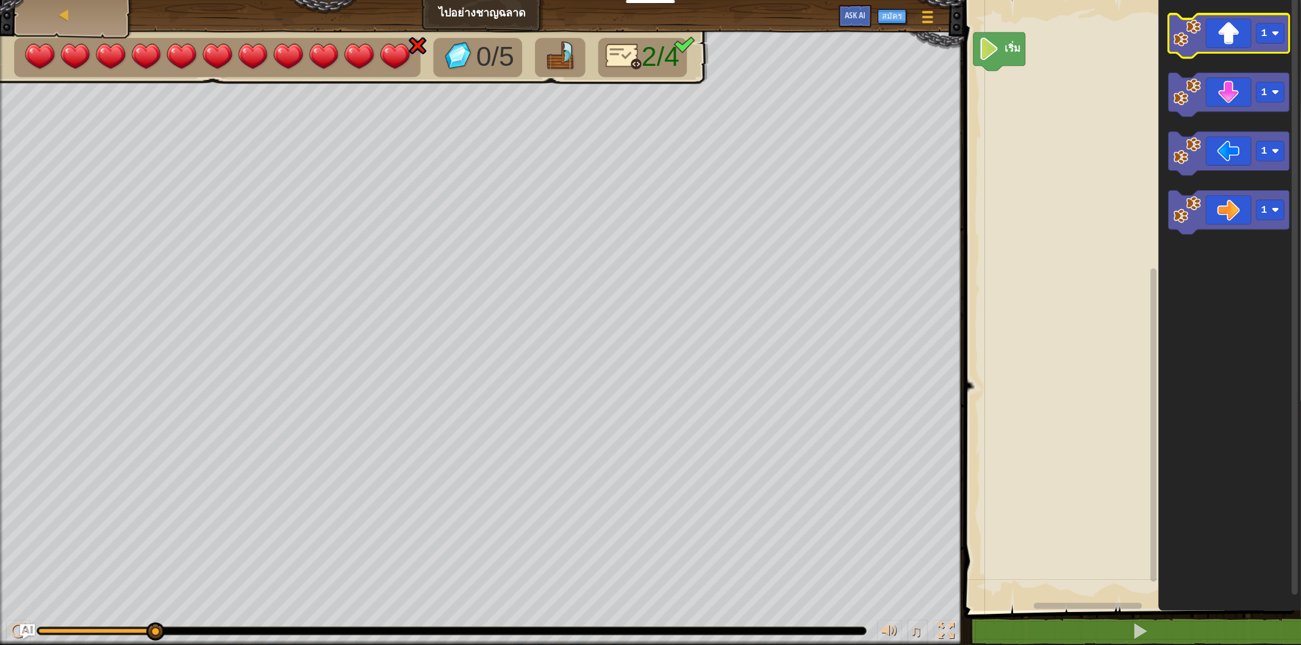
click at [1228, 45] on icon "พื้นที่ทำงาน Blockly" at bounding box center [1228, 36] width 121 height 44
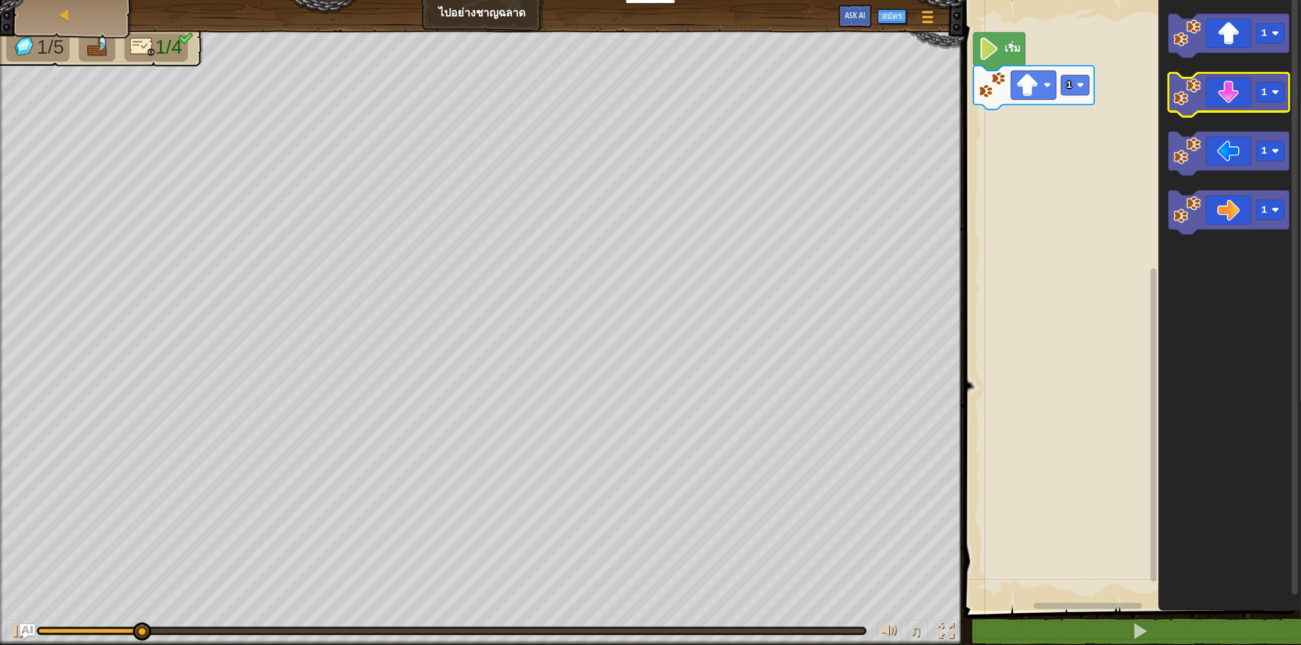
click at [1202, 90] on icon "พื้นที่ทำงาน Blockly" at bounding box center [1228, 95] width 121 height 44
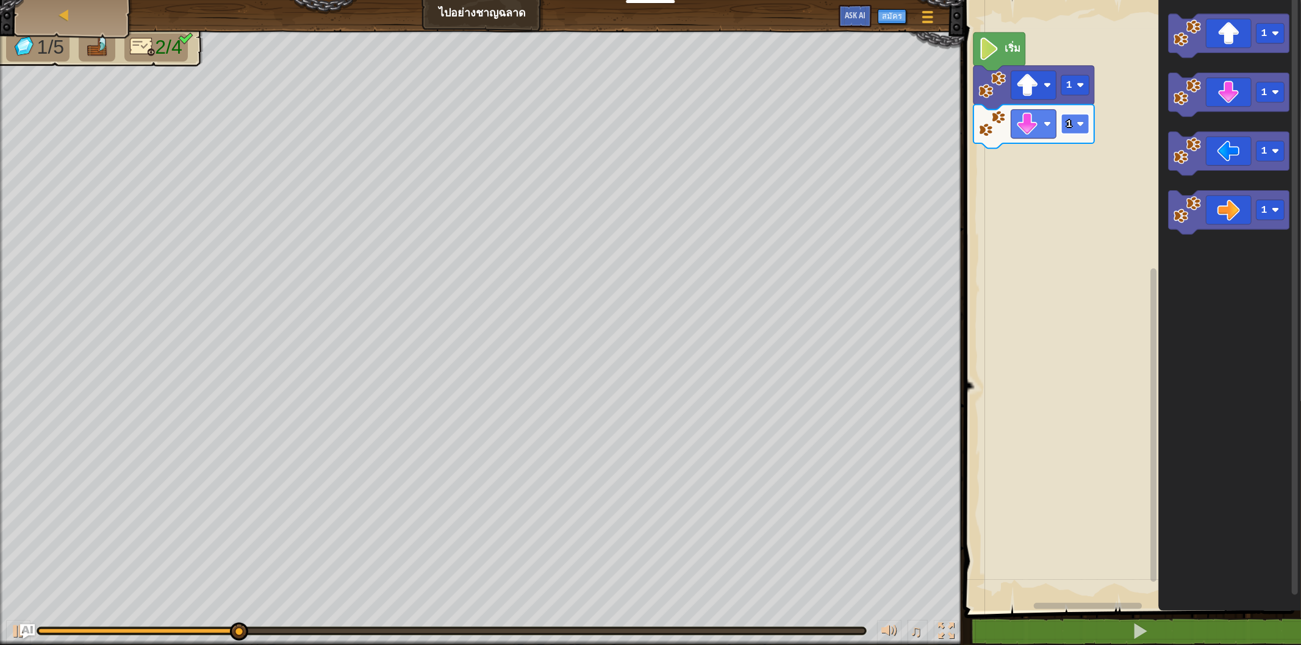
click at [1066, 125] on text "1" at bounding box center [1069, 124] width 6 height 12
click at [1018, 120] on image "พื้นที่ทำงาน Blockly" at bounding box center [1027, 124] width 23 height 23
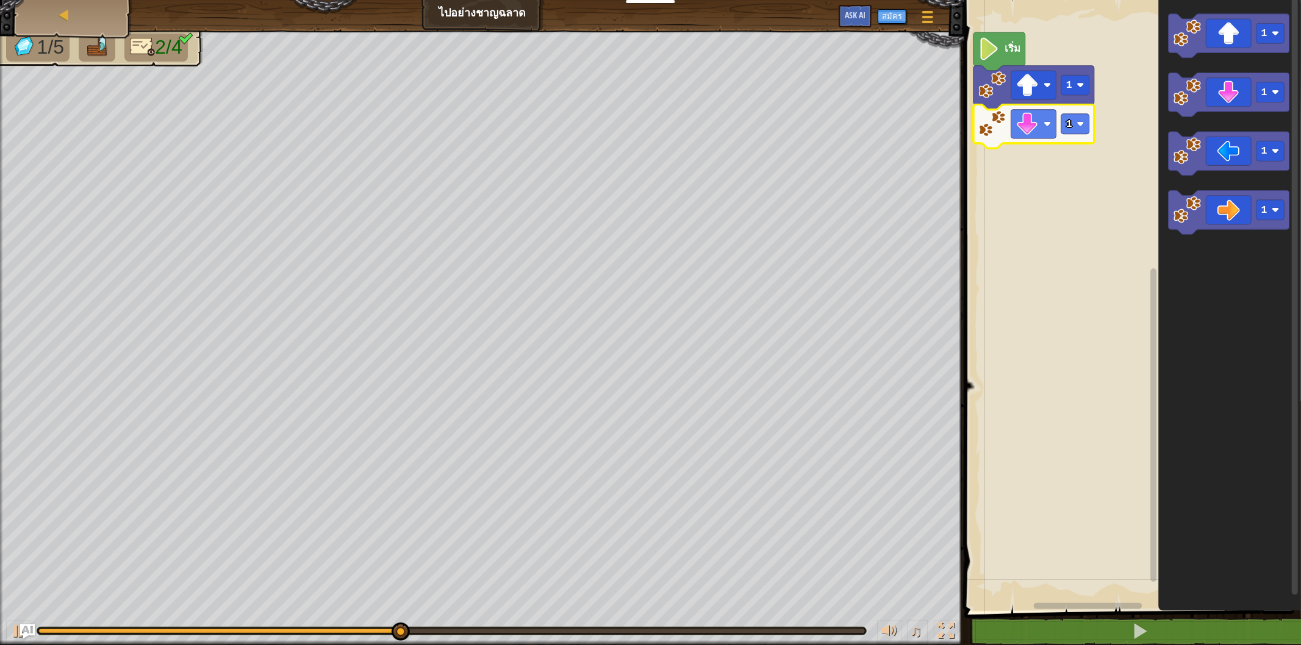
click at [1021, 144] on rect "พื้นที่ทำงาน Blockly" at bounding box center [1130, 302] width 340 height 617
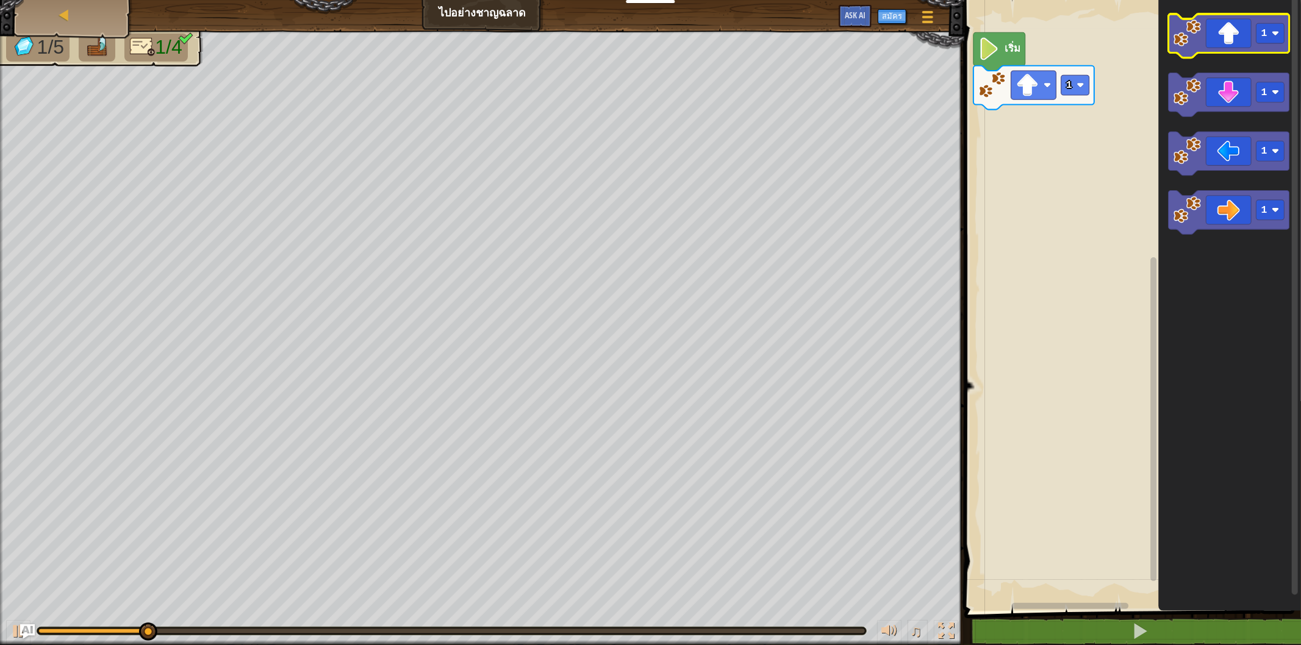
click at [1191, 43] on image "พื้นที่ทำงาน Blockly" at bounding box center [1186, 33] width 27 height 27
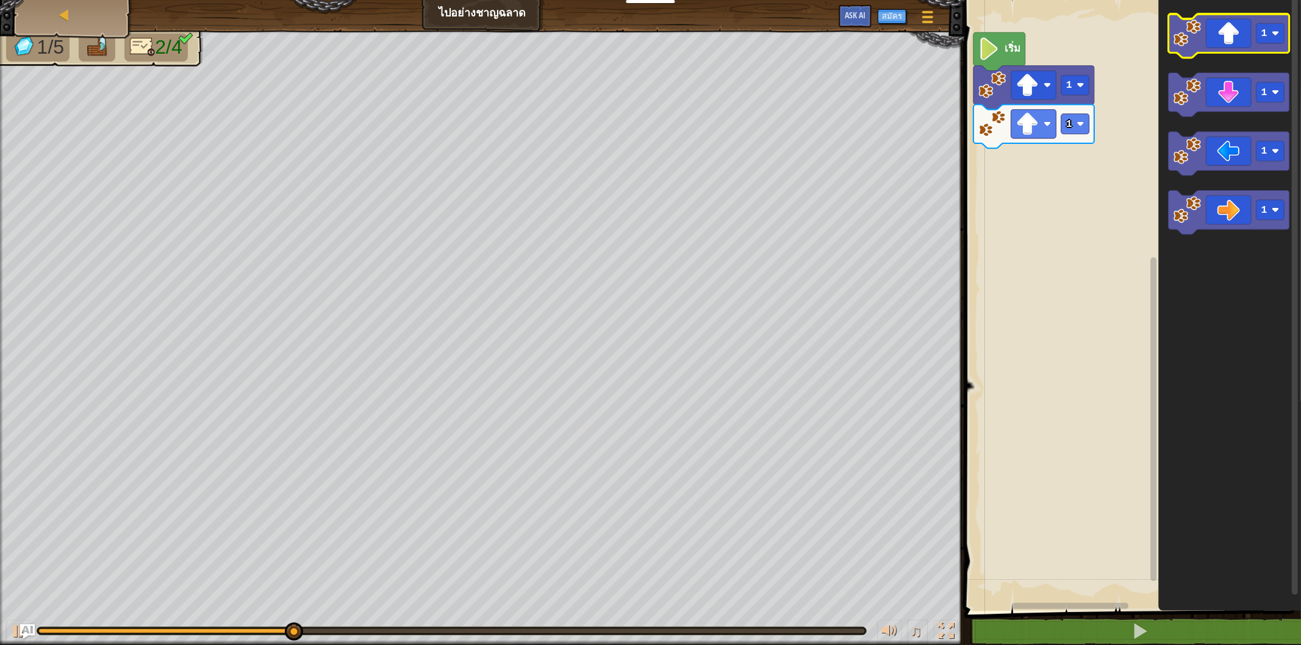
click at [1202, 55] on rect "พื้นที่ทำงาน Blockly" at bounding box center [1228, 36] width 121 height 44
click at [1209, 52] on icon "พื้นที่ทำงาน Blockly" at bounding box center [1228, 36] width 121 height 44
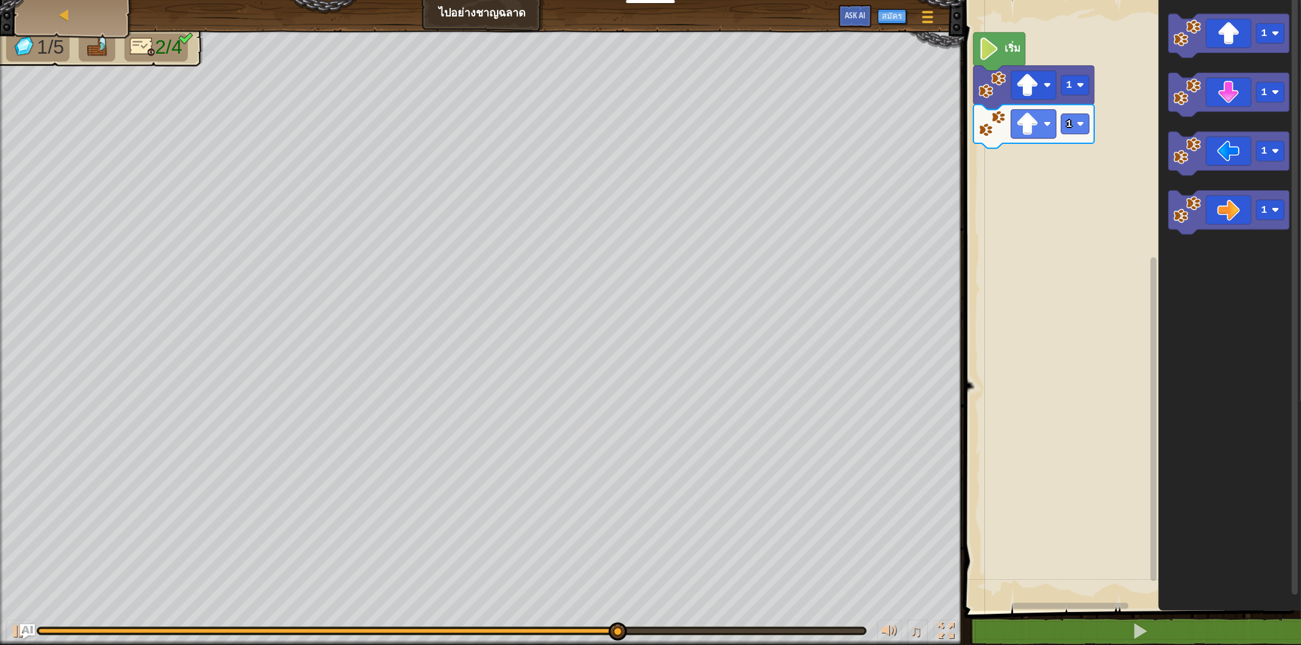
click at [1222, 224] on icon "พื้นที่ทำงาน Blockly" at bounding box center [1230, 302] width 143 height 617
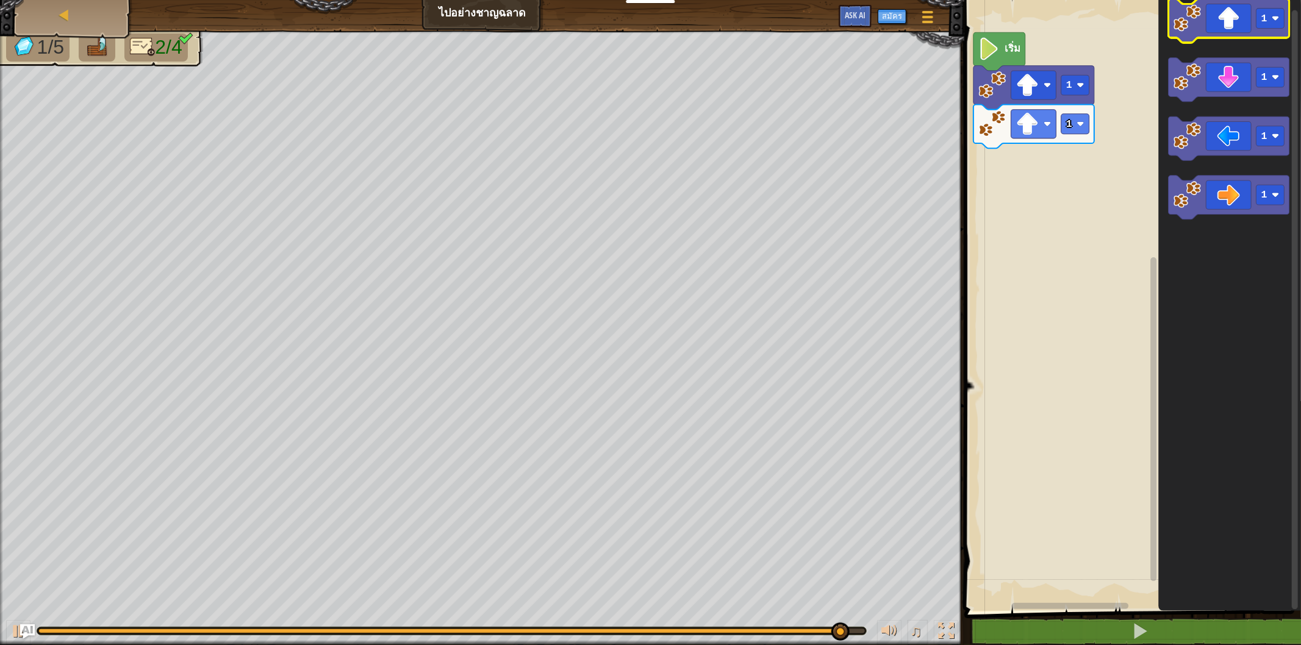
click at [1178, 38] on icon "พื้นที่ทำงาน Blockly" at bounding box center [1228, 21] width 121 height 44
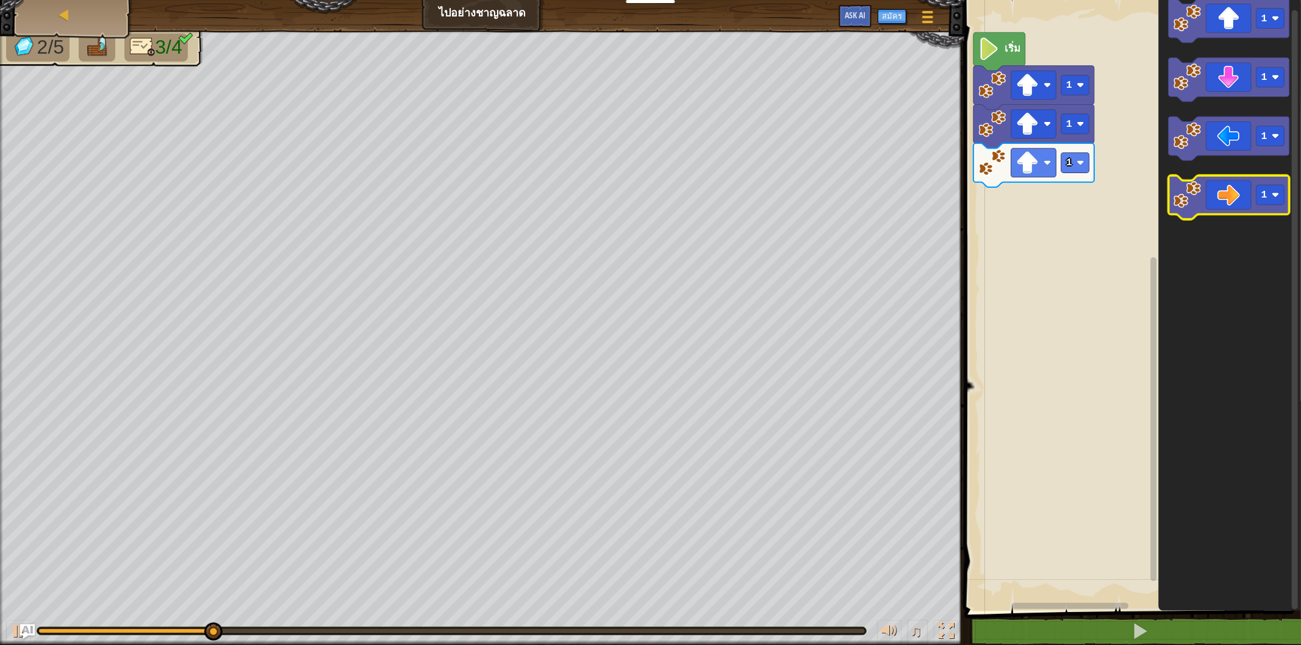
click at [1194, 177] on rect "พื้นที่ทำงาน Blockly" at bounding box center [1228, 198] width 121 height 44
click at [1192, 192] on image "พื้นที่ทำงาน Blockly" at bounding box center [1186, 194] width 27 height 27
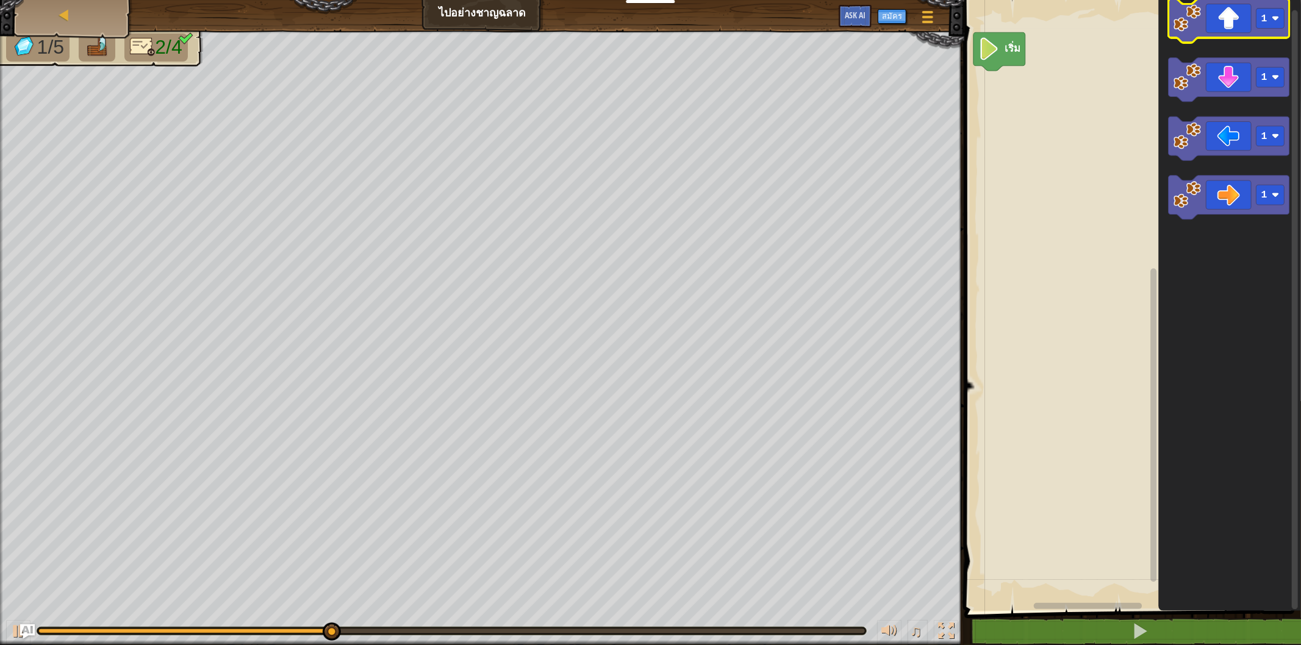
click at [1177, 33] on icon "พื้นที่ทำงาน Blockly" at bounding box center [1228, 21] width 121 height 44
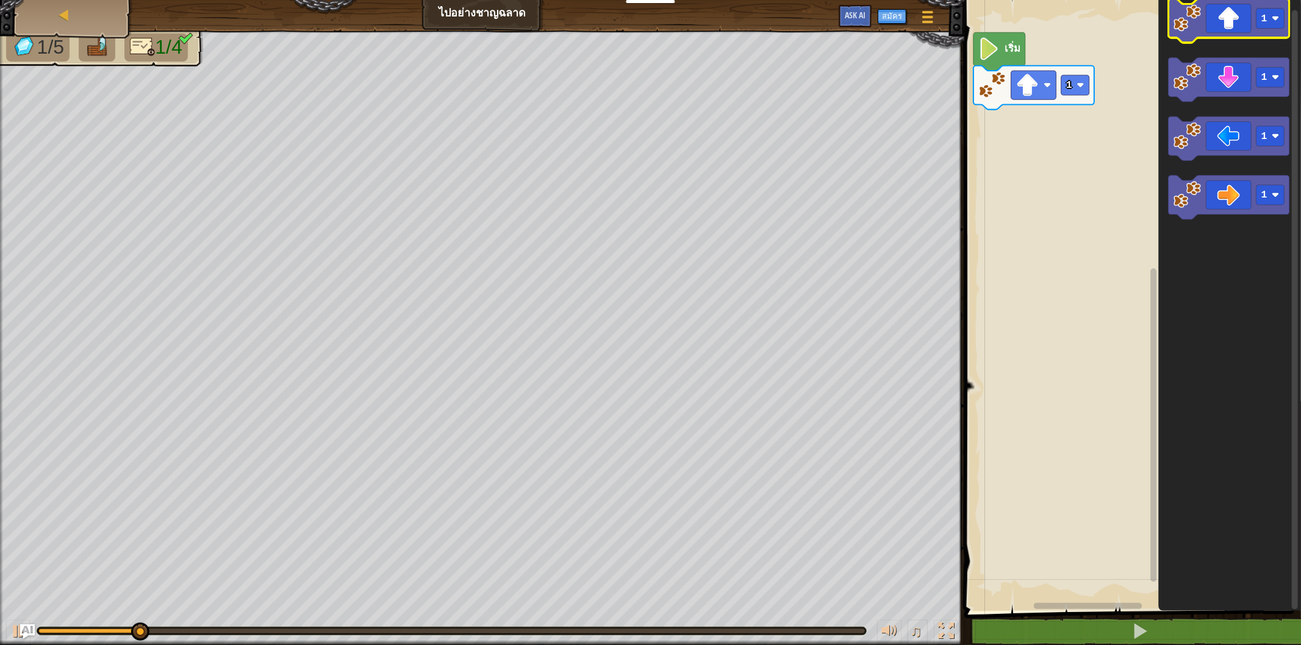
click at [1177, 33] on icon "พื้นที่ทำงาน Blockly" at bounding box center [1228, 21] width 121 height 44
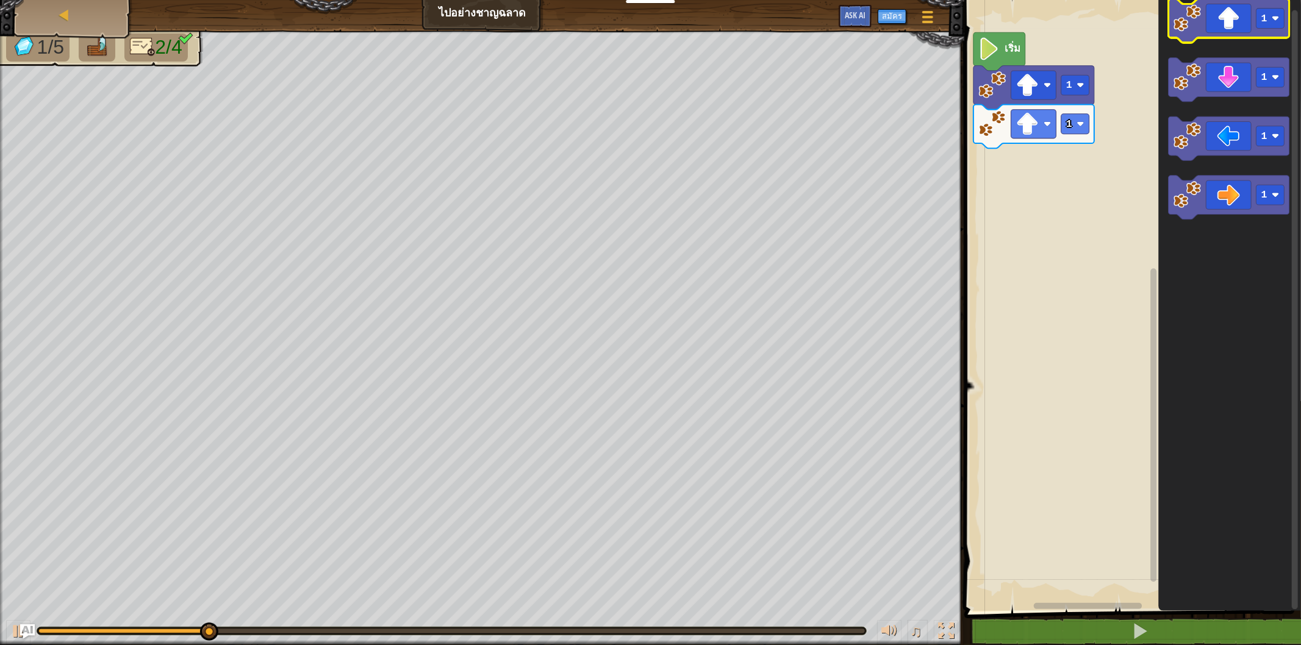
click at [1177, 33] on icon "พื้นที่ทำงาน Blockly" at bounding box center [1228, 21] width 121 height 44
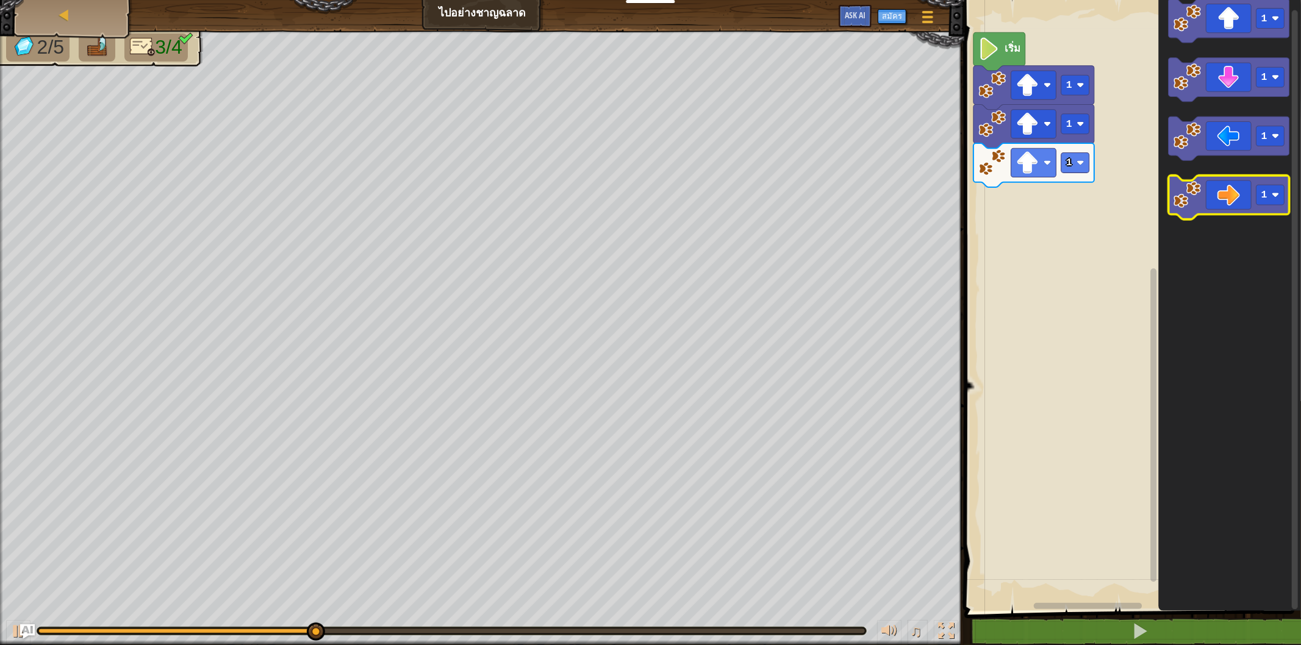
click at [1256, 181] on icon "พื้นที่ทำงาน Blockly" at bounding box center [1228, 198] width 121 height 44
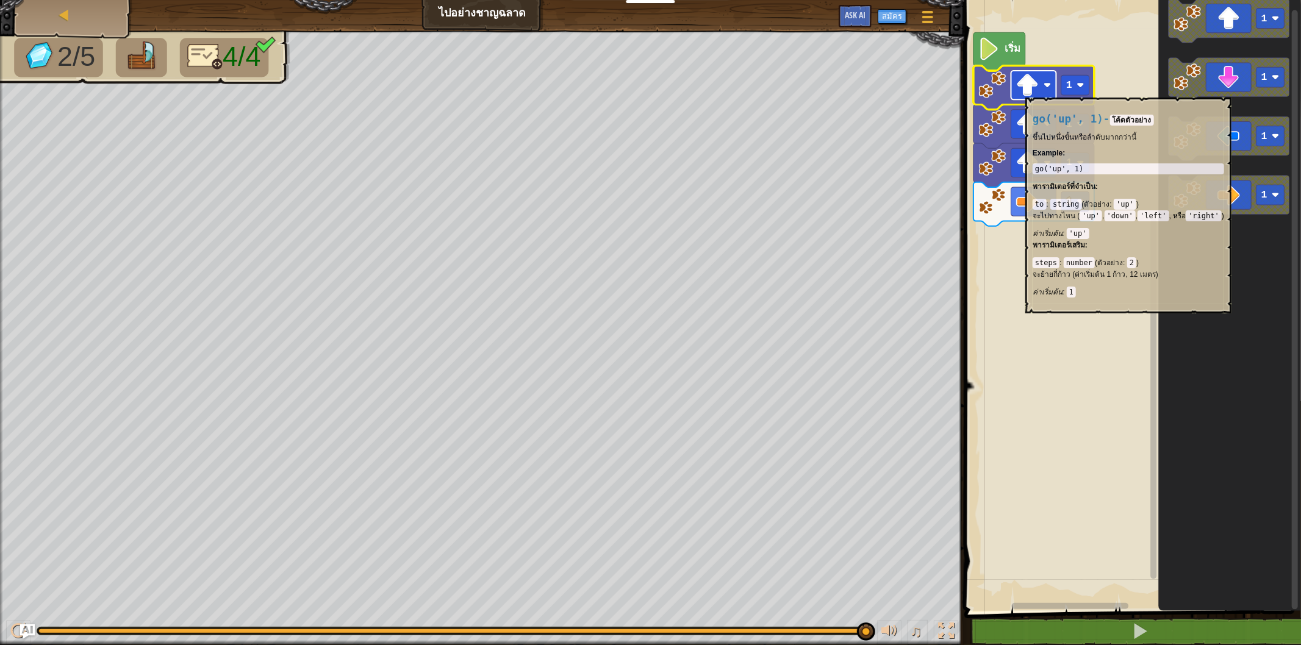
click at [1025, 91] on image "พื้นที่ทำงาน Blockly" at bounding box center [1027, 85] width 23 height 23
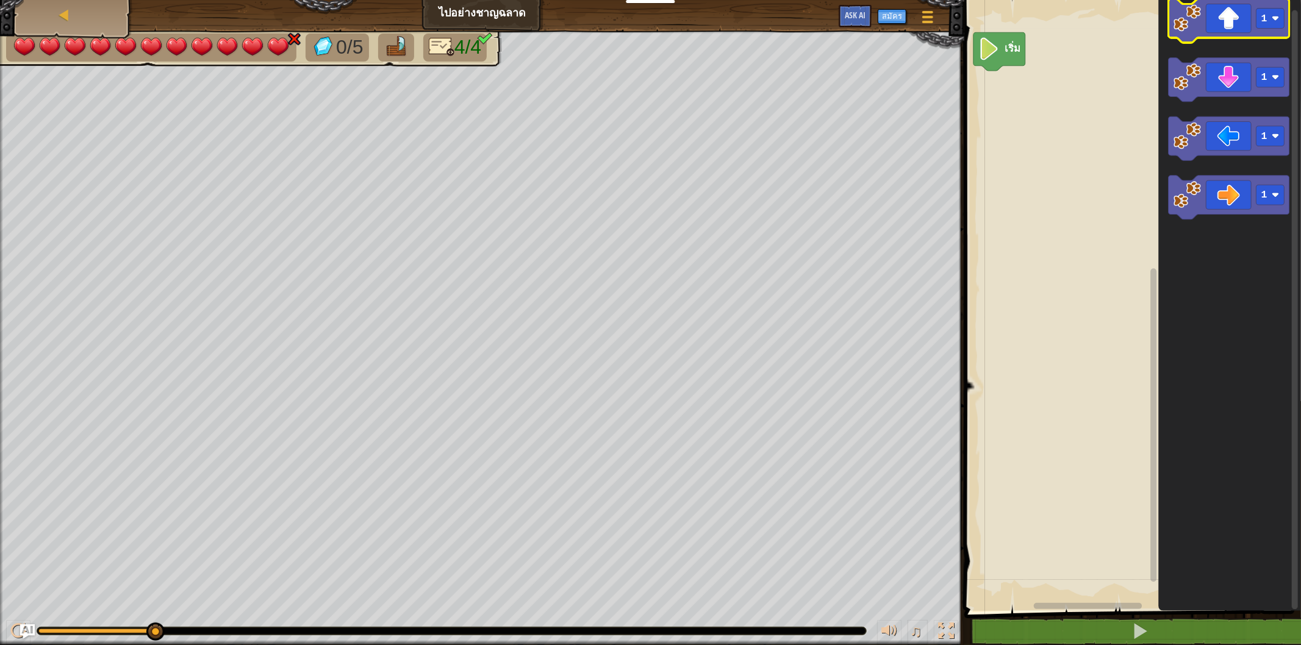
click at [1250, 27] on icon "พื้นที่ทำงาน Blockly" at bounding box center [1228, 21] width 121 height 44
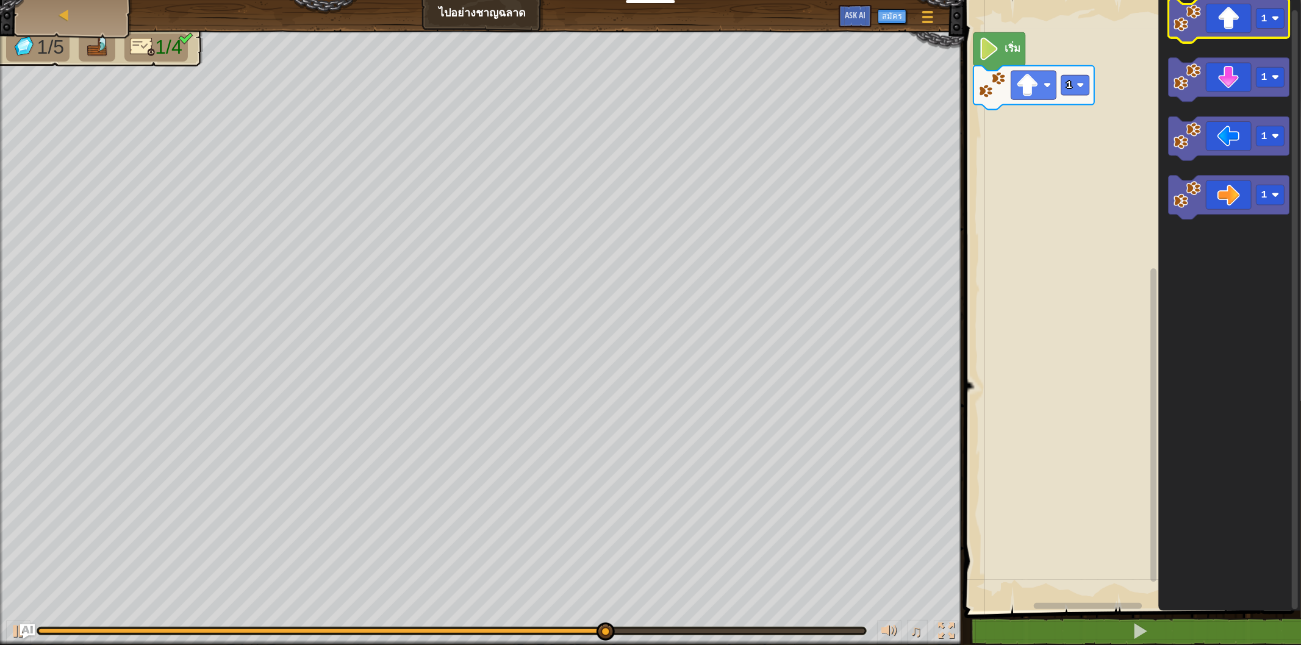
click at [1215, 32] on icon "พื้นที่ทำงาน Blockly" at bounding box center [1228, 21] width 121 height 44
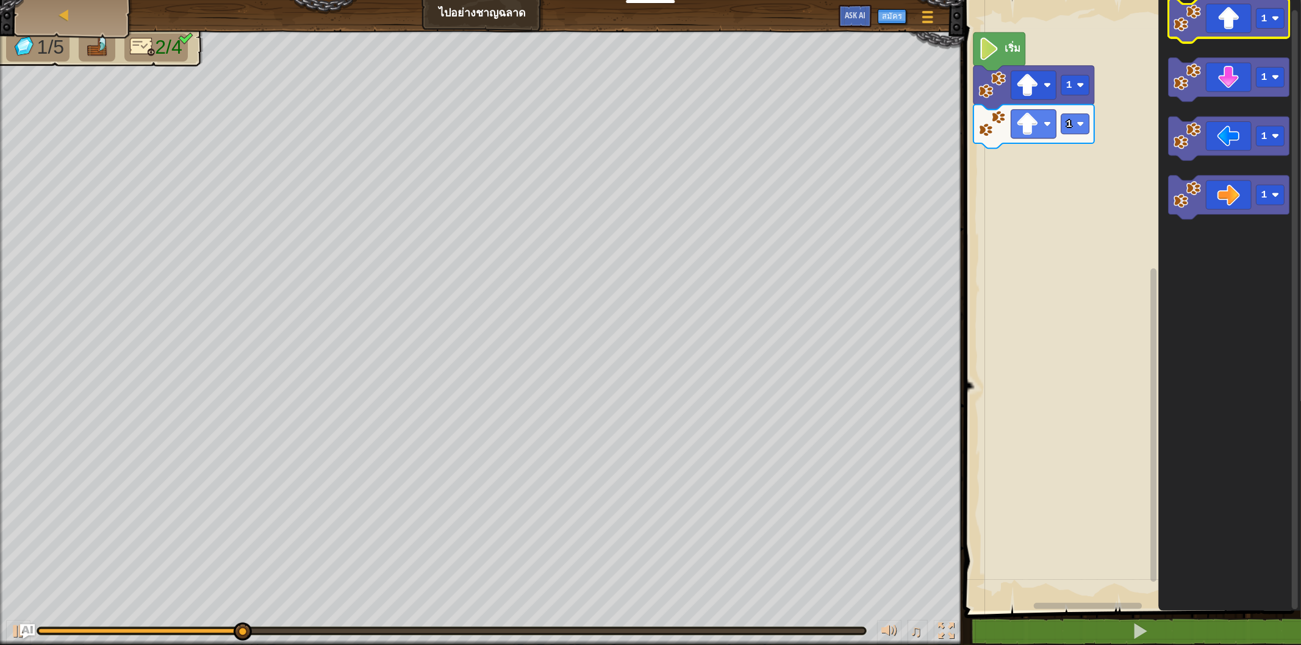
click at [1220, 29] on icon "พื้นที่ทำงาน Blockly" at bounding box center [1228, 21] width 121 height 44
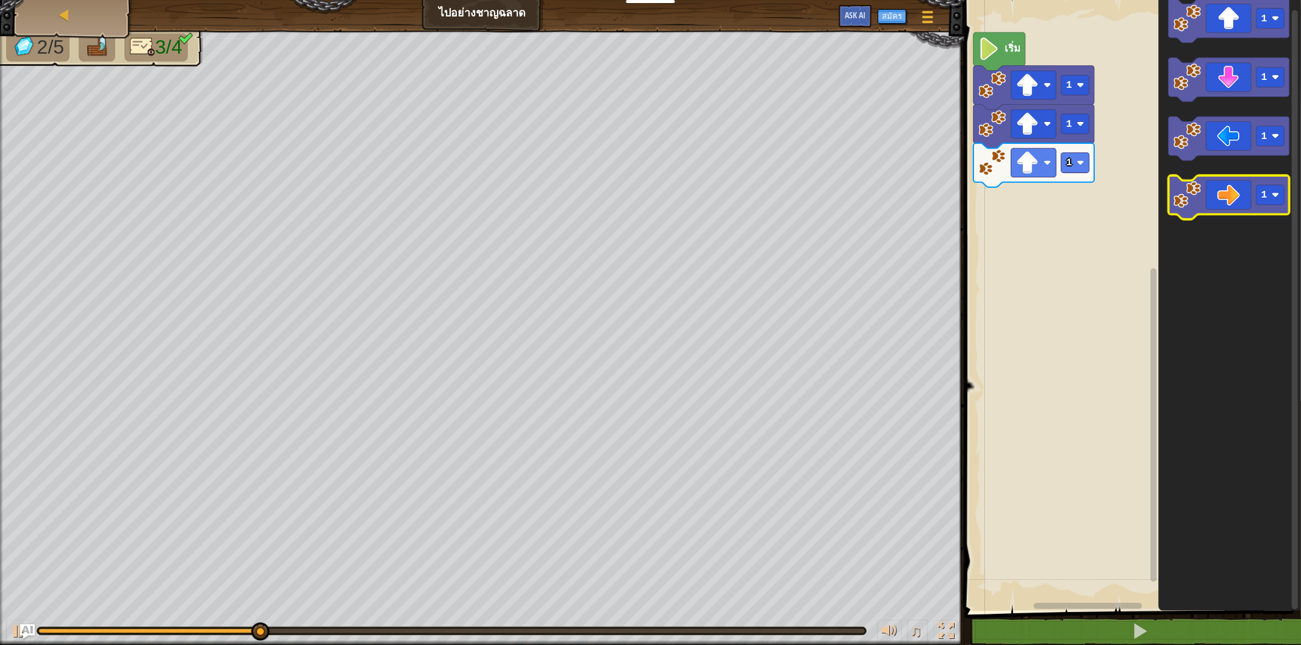
click at [1202, 185] on icon "พื้นที่ทำงาน Blockly" at bounding box center [1228, 198] width 121 height 44
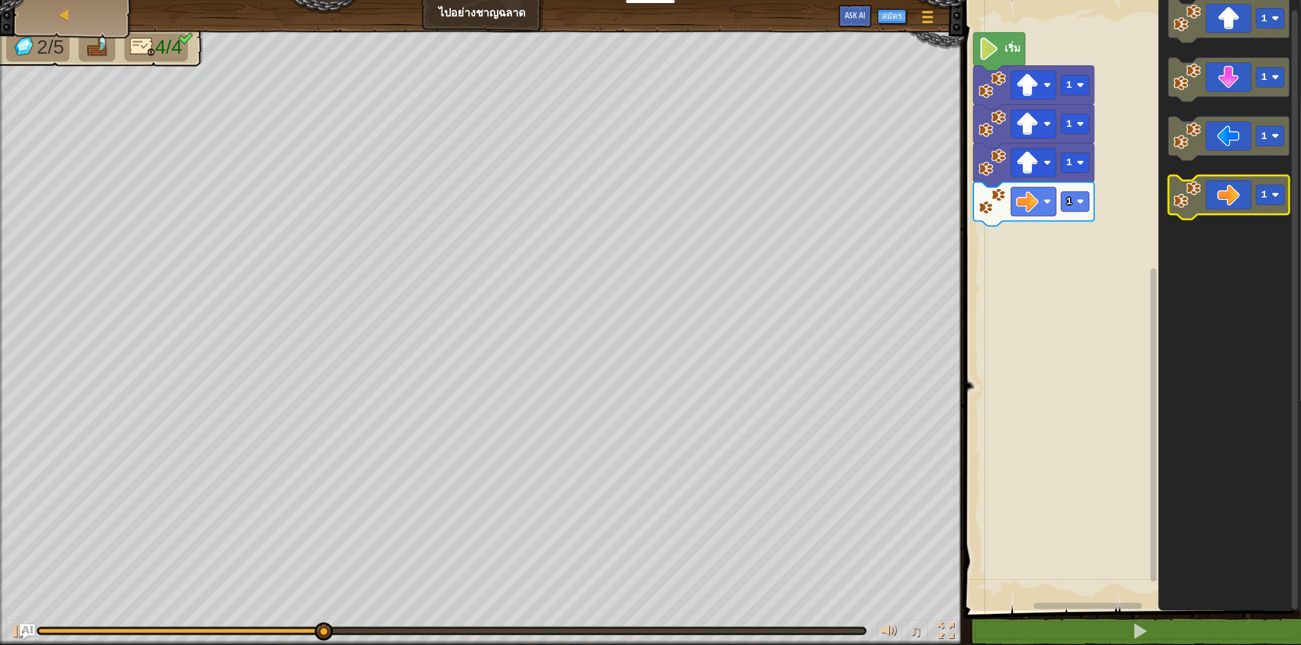
click at [1252, 191] on icon "พื้นที่ทำงาน Blockly" at bounding box center [1228, 198] width 121 height 44
click at [1250, 196] on icon "พื้นที่ทำงาน Blockly" at bounding box center [1228, 198] width 121 height 44
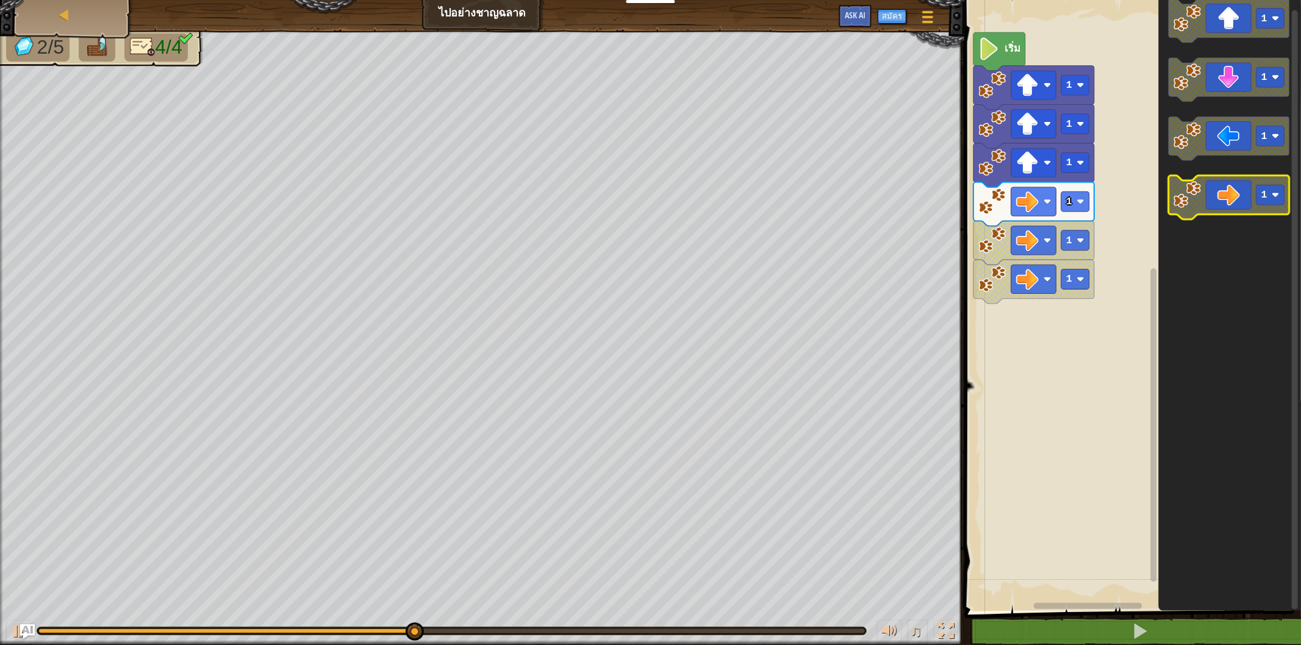
click at [1250, 196] on icon "พื้นที่ทำงาน Blockly" at bounding box center [1228, 198] width 121 height 44
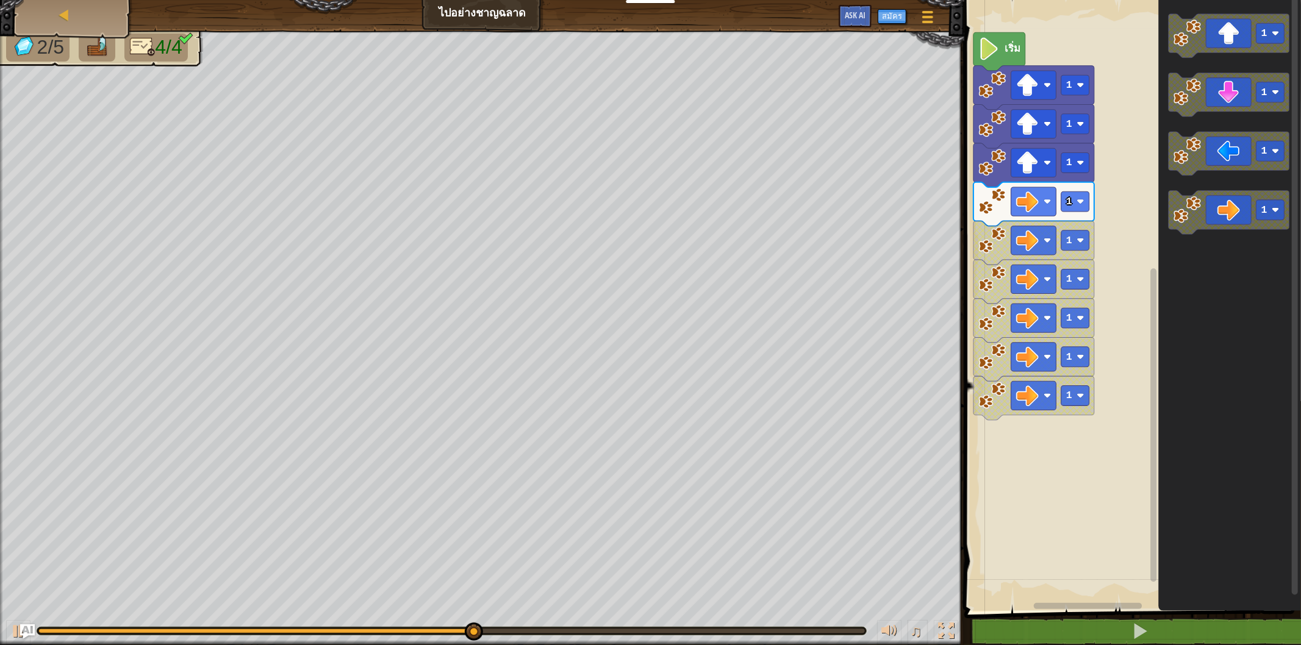
click at [1244, 216] on icon "พื้นที่ทำงาน Blockly" at bounding box center [1228, 213] width 121 height 44
click at [1191, 245] on icon "พื้นที่ทำงาน Blockly" at bounding box center [1230, 302] width 143 height 617
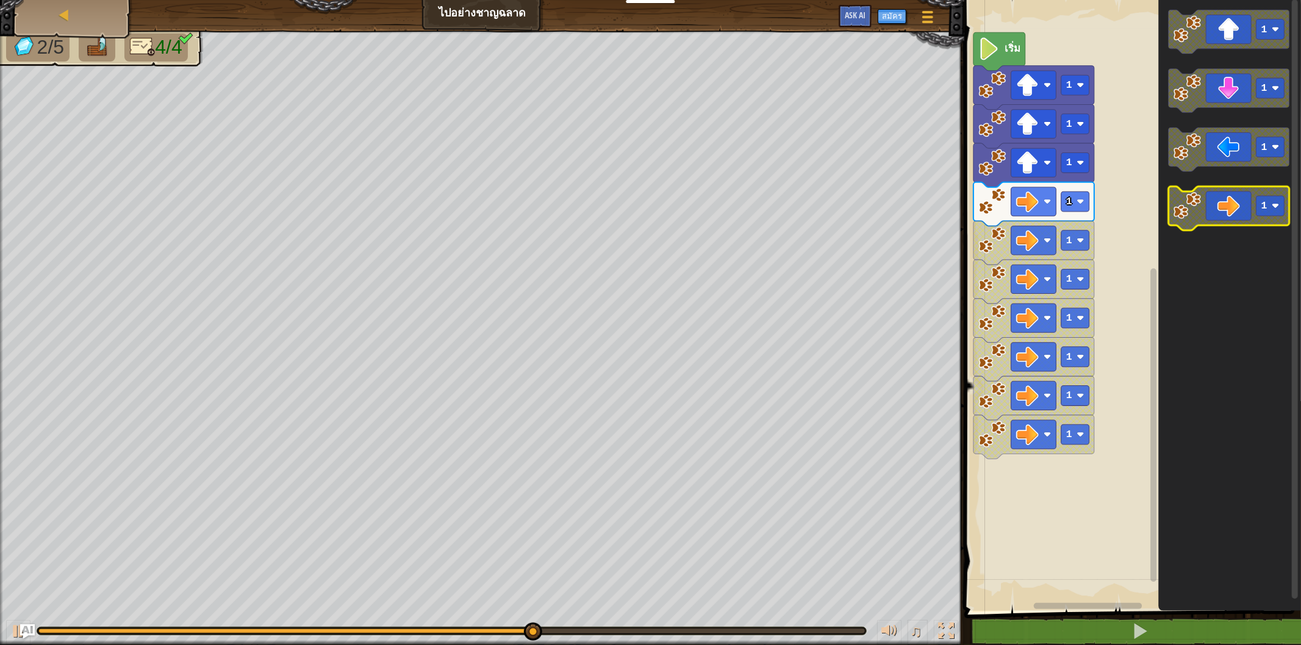
click at [1208, 217] on icon "พื้นที่ทำงาน Blockly" at bounding box center [1228, 209] width 121 height 44
click at [1207, 229] on icon "พื้นที่ทำงาน Blockly" at bounding box center [1228, 209] width 121 height 44
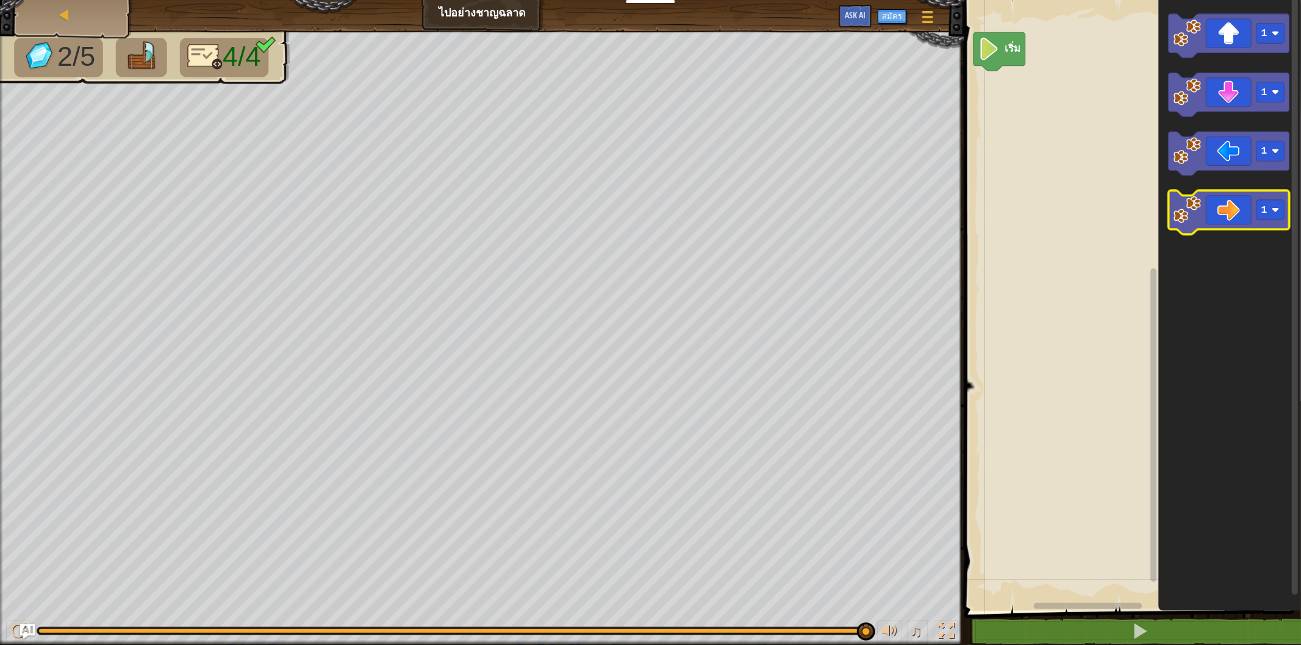
click at [1185, 207] on image "พื้นที่ทำงาน Blockly" at bounding box center [1186, 209] width 27 height 27
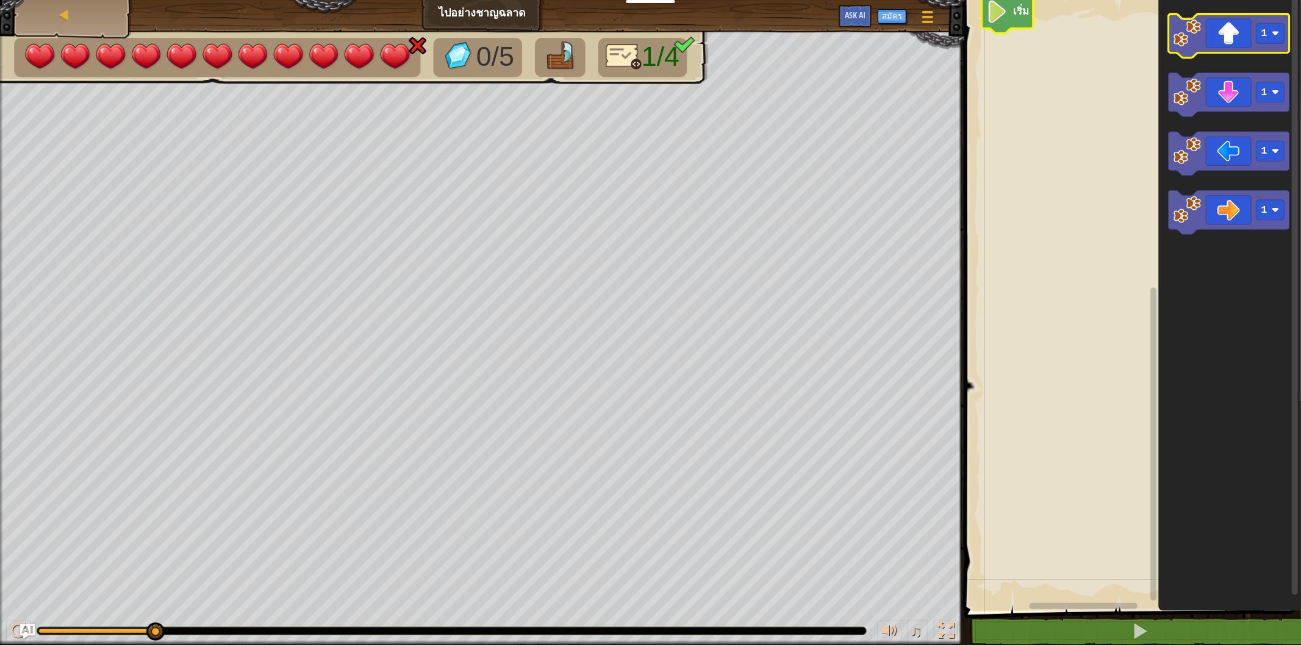
click at [1184, 41] on image "พื้นที่ทำงาน Blockly" at bounding box center [1186, 33] width 27 height 27
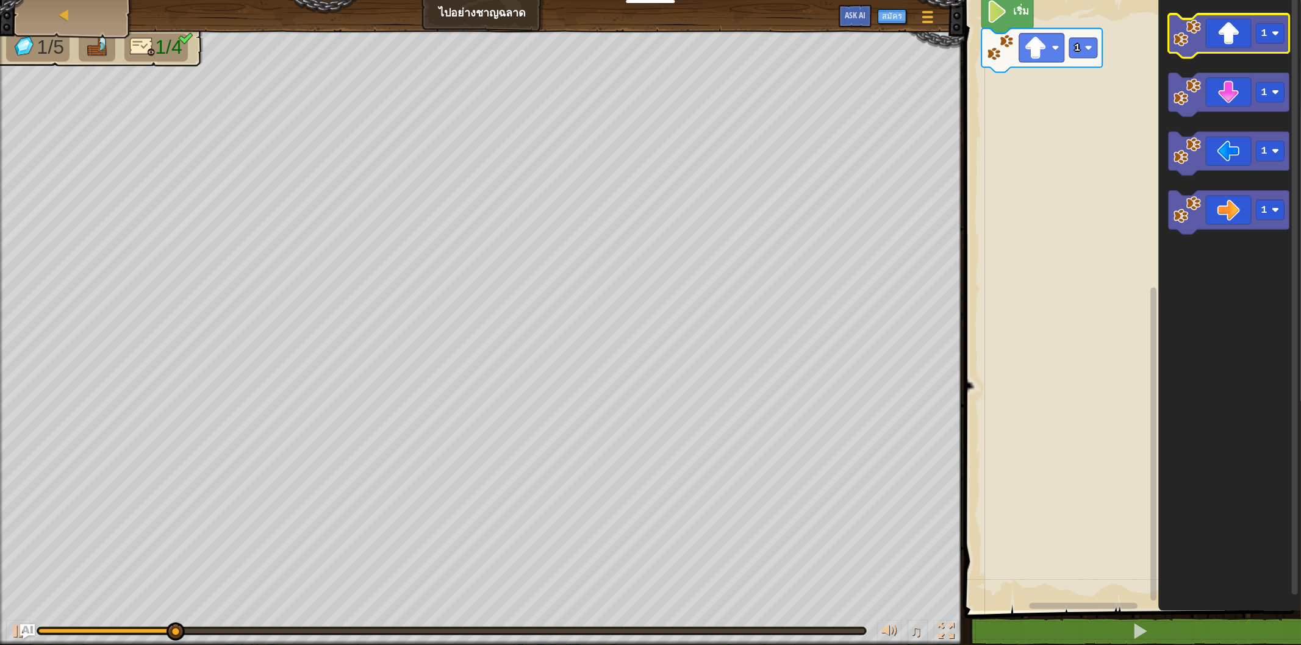
click at [1181, 43] on image "พื้นที่ทำงาน Blockly" at bounding box center [1186, 33] width 27 height 27
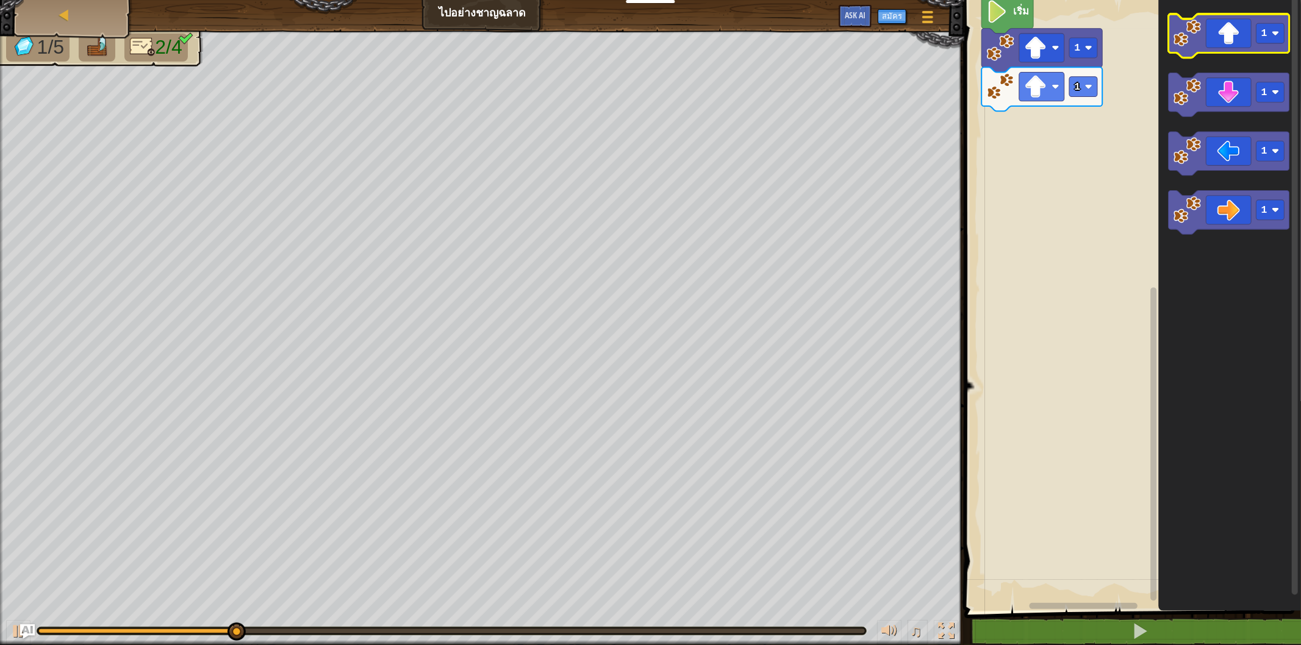
click at [1181, 43] on image "พื้นที่ทำงาน Blockly" at bounding box center [1186, 33] width 27 height 27
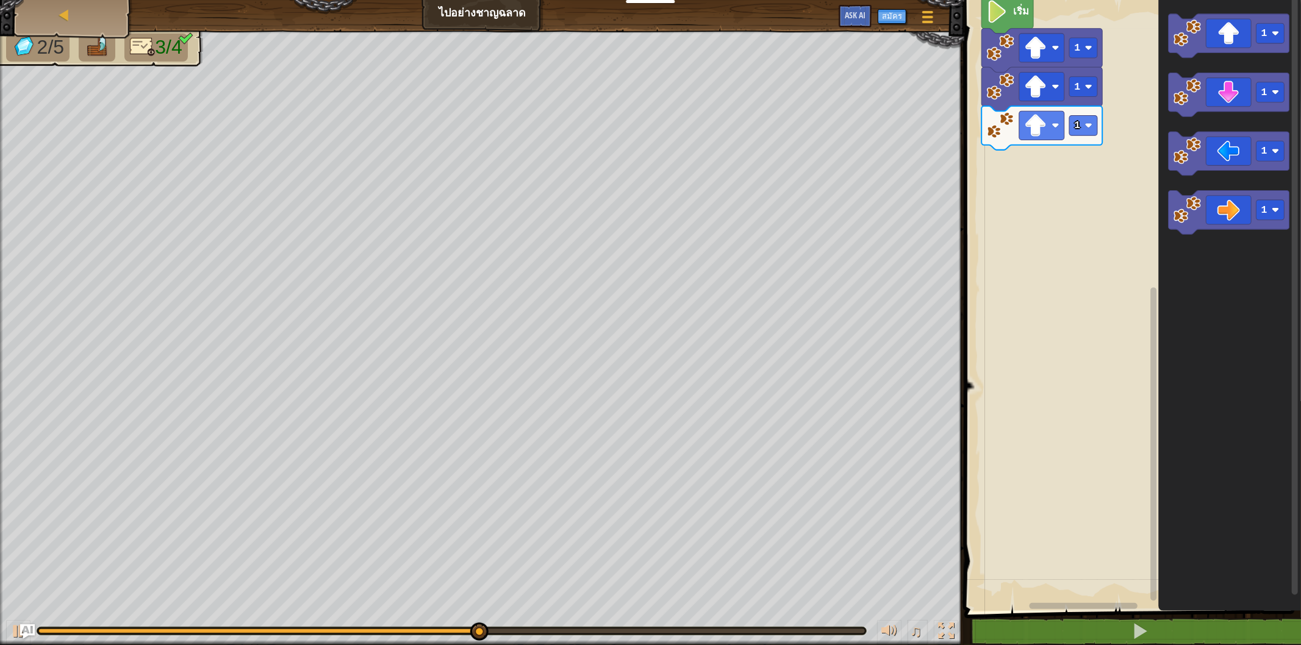
drag, startPoint x: 417, startPoint y: 624, endPoint x: 486, endPoint y: 632, distance: 69.4
click at [485, 636] on div "♫" at bounding box center [482, 628] width 964 height 37
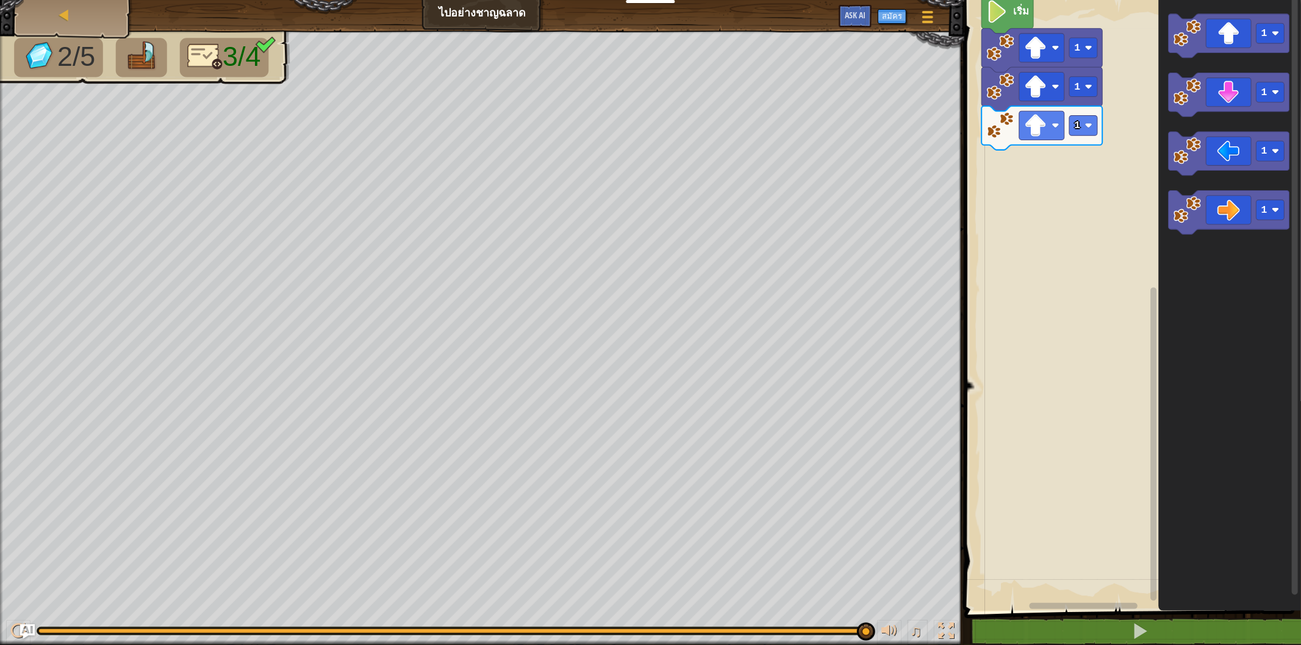
drag, startPoint x: 538, startPoint y: 632, endPoint x: 937, endPoint y: 662, distance: 399.9
click at [937, 0] on html "นักการศึกษา สร้างบัญชีฟรี โซลูชั่นสำหรับโรงเรียนและเขต ดูเครื่องมือสำหรับครู กา…" at bounding box center [650, 0] width 1301 height 0
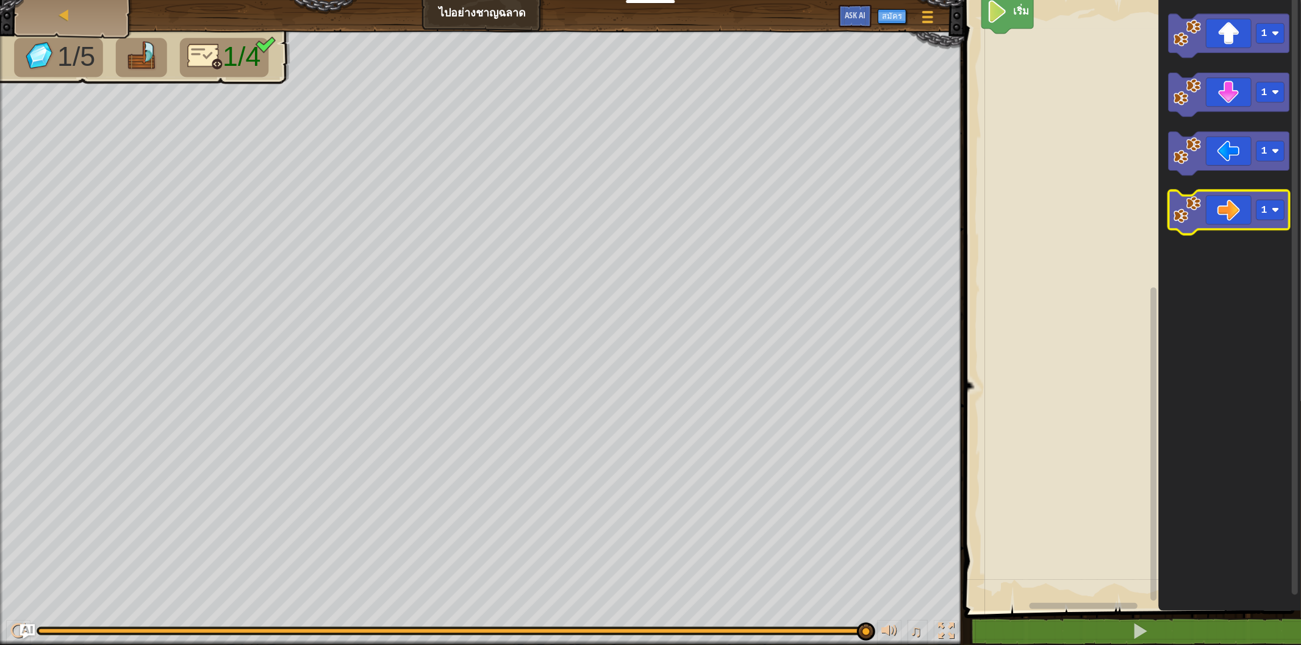
click at [1245, 209] on icon "พื้นที่ทำงาน Blockly" at bounding box center [1228, 213] width 121 height 44
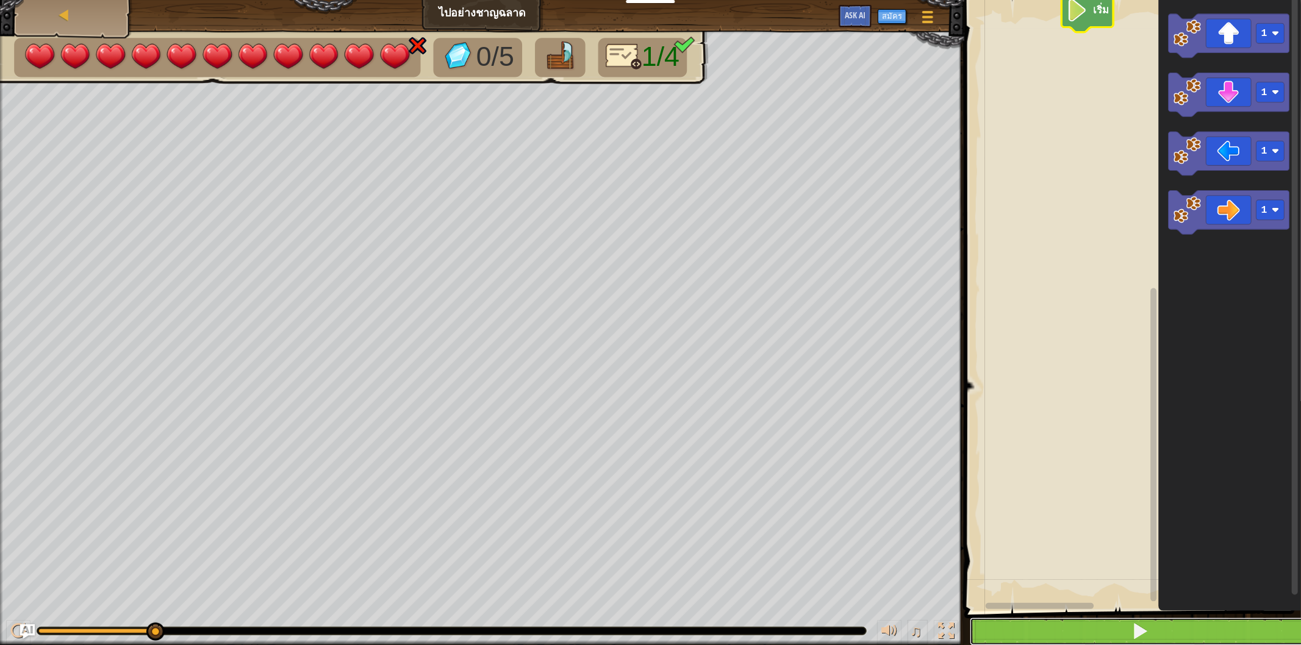
click at [1099, 621] on button at bounding box center [1140, 632] width 340 height 28
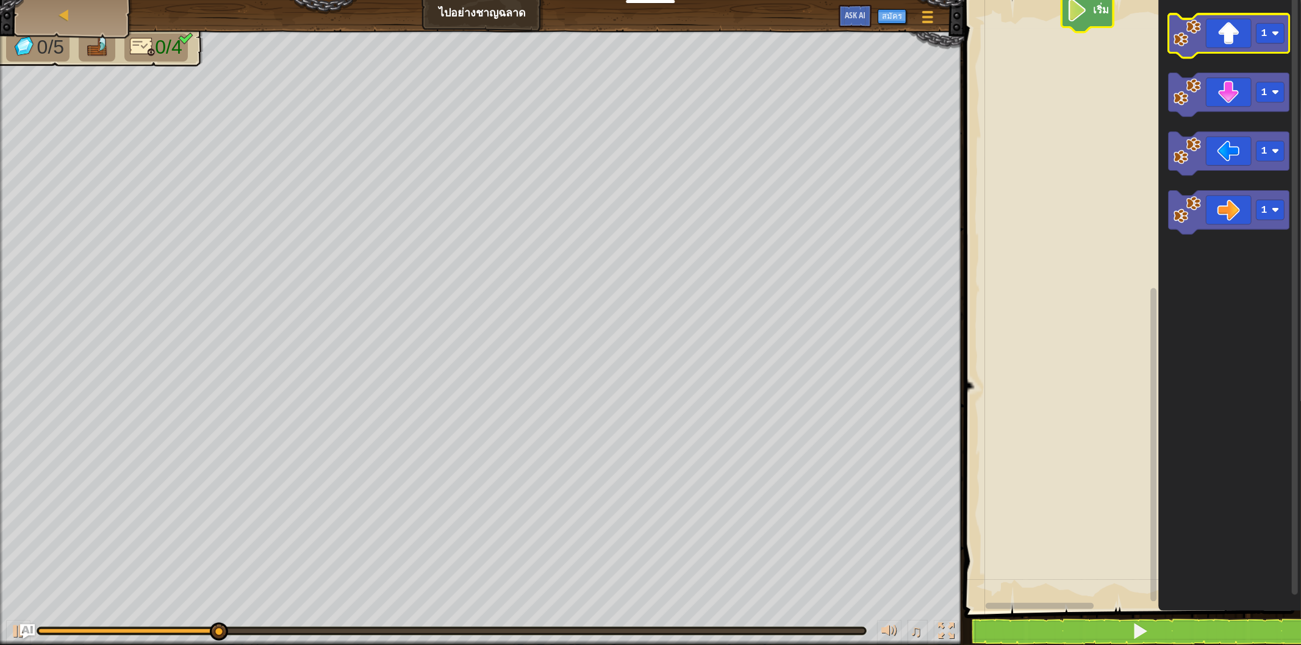
click at [1238, 27] on icon "พื้นที่ทำงาน Blockly" at bounding box center [1228, 36] width 121 height 44
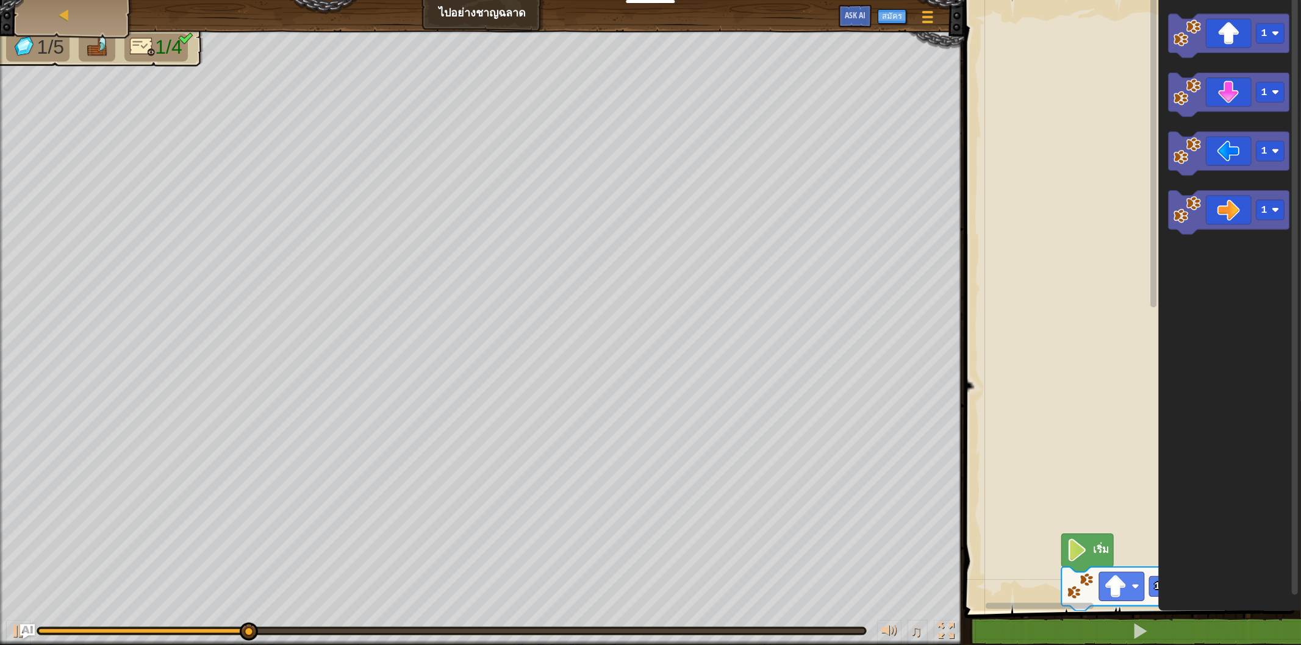
click at [1156, 40] on g "พื้นที่ทำงาน Blockly" at bounding box center [1153, 298] width 9 height 607
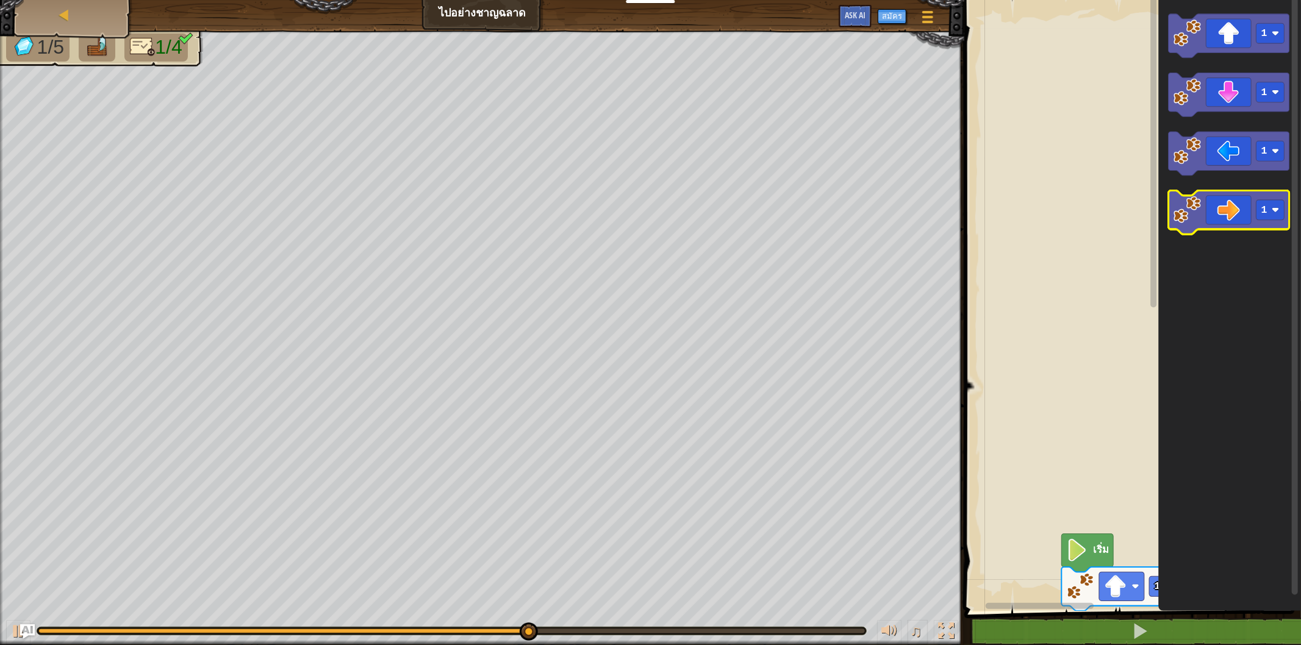
click at [1175, 200] on div "เริ่ม 1 1 1 1 1" at bounding box center [1130, 302] width 340 height 617
click at [1156, 226] on rect "พื้นที่ทำงาน Blockly" at bounding box center [1154, 151] width 6 height 313
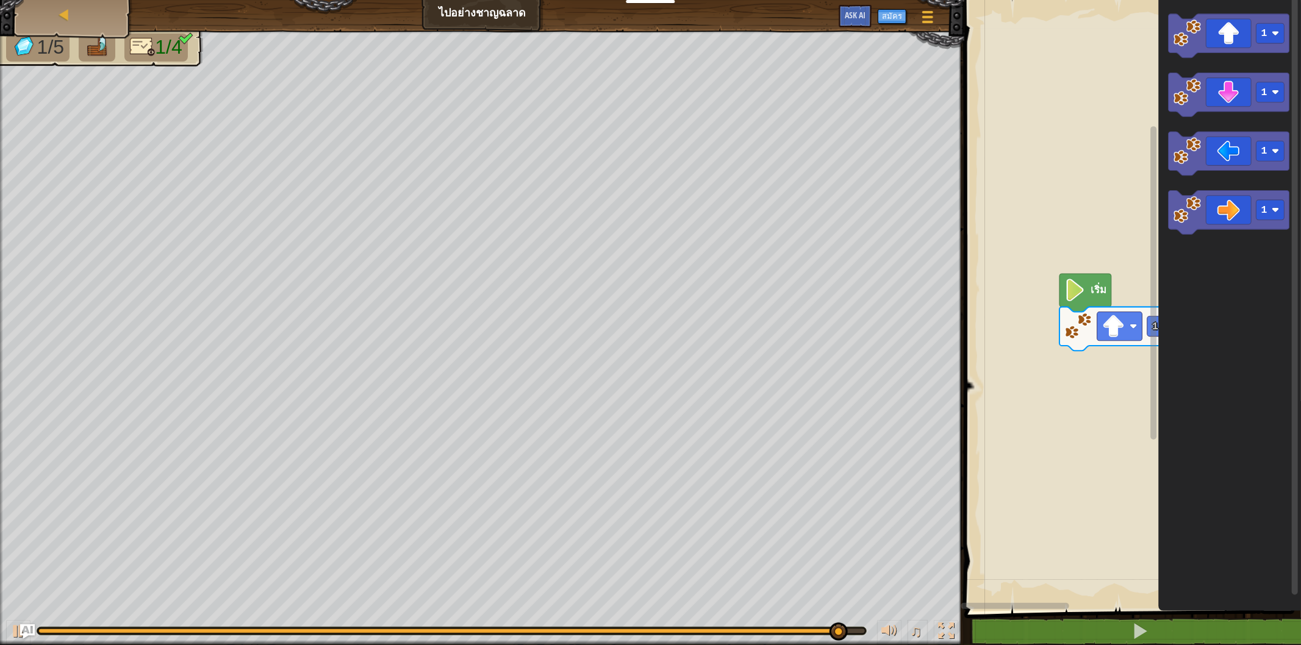
click at [1216, 0] on html "นักการศึกษา สร้างบัญชีฟรี โซลูชั่นสำหรับโรงเรียนและเขต ดูเครื่องมือสำหรับครู กา…" at bounding box center [650, 0] width 1301 height 0
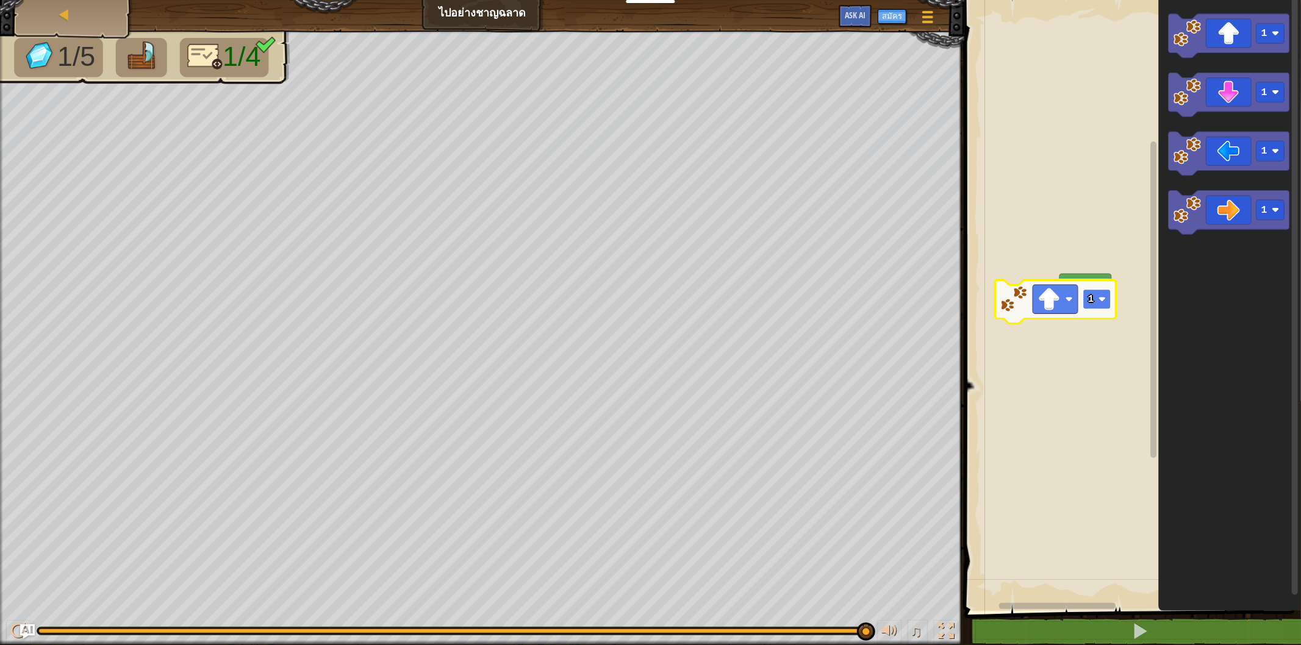
click at [1101, 301] on image "พื้นที่ทำงาน Blockly" at bounding box center [1101, 299] width 7 height 7
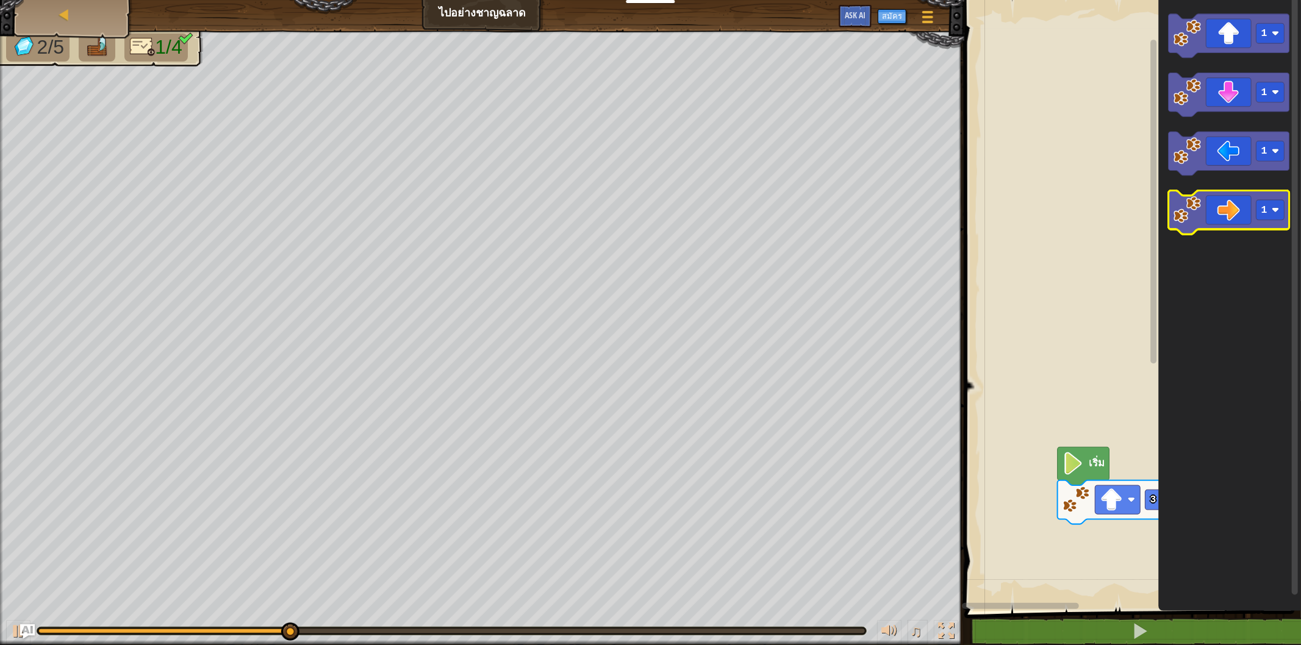
click at [1229, 221] on icon "พื้นที่ทำงาน Blockly" at bounding box center [1228, 213] width 121 height 44
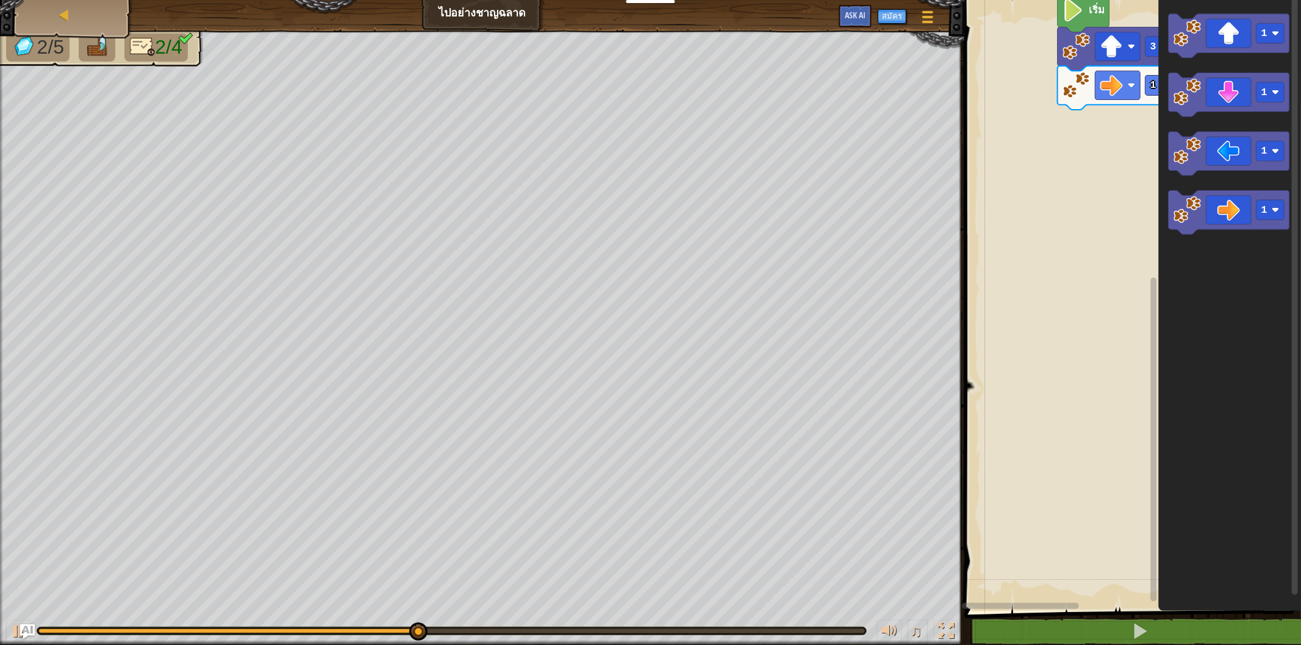
click at [1151, 532] on g "พื้นที่ทำงาน Blockly" at bounding box center [1153, 298] width 9 height 607
click at [1220, 86] on icon "พื้นที่ทำงาน Blockly" at bounding box center [1228, 95] width 121 height 44
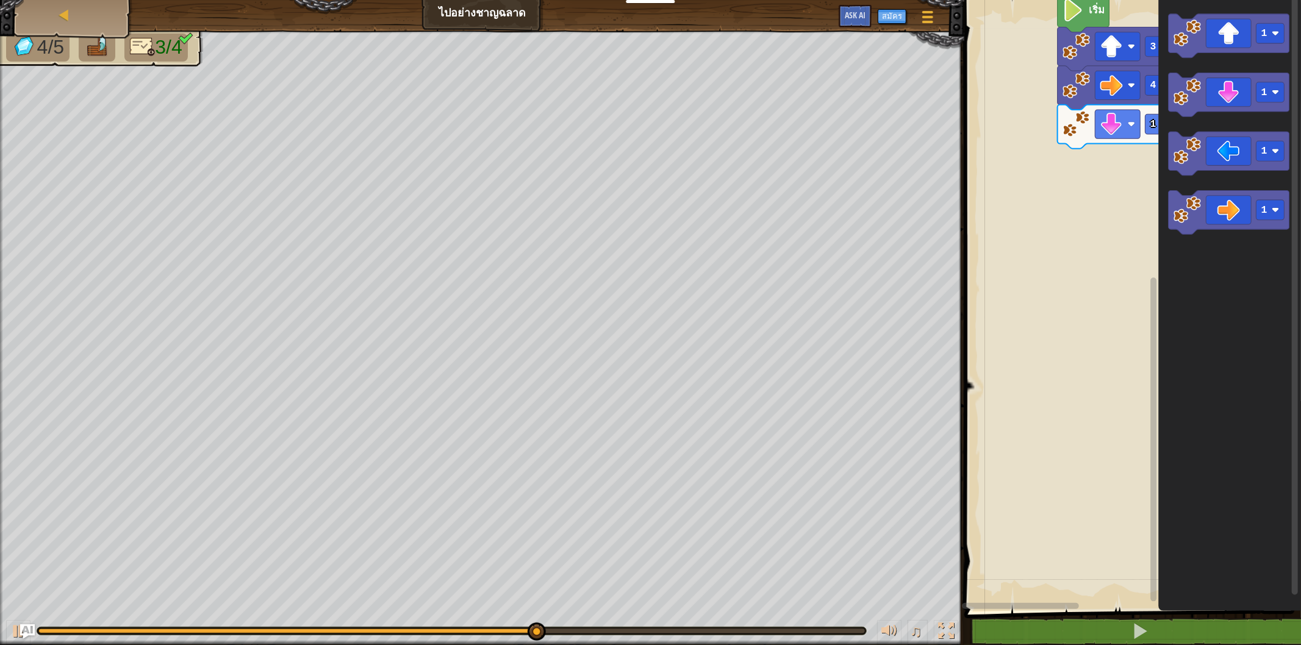
click at [1153, 123] on g "พื้นที่ทำงาน Blockly" at bounding box center [1153, 298] width 9 height 607
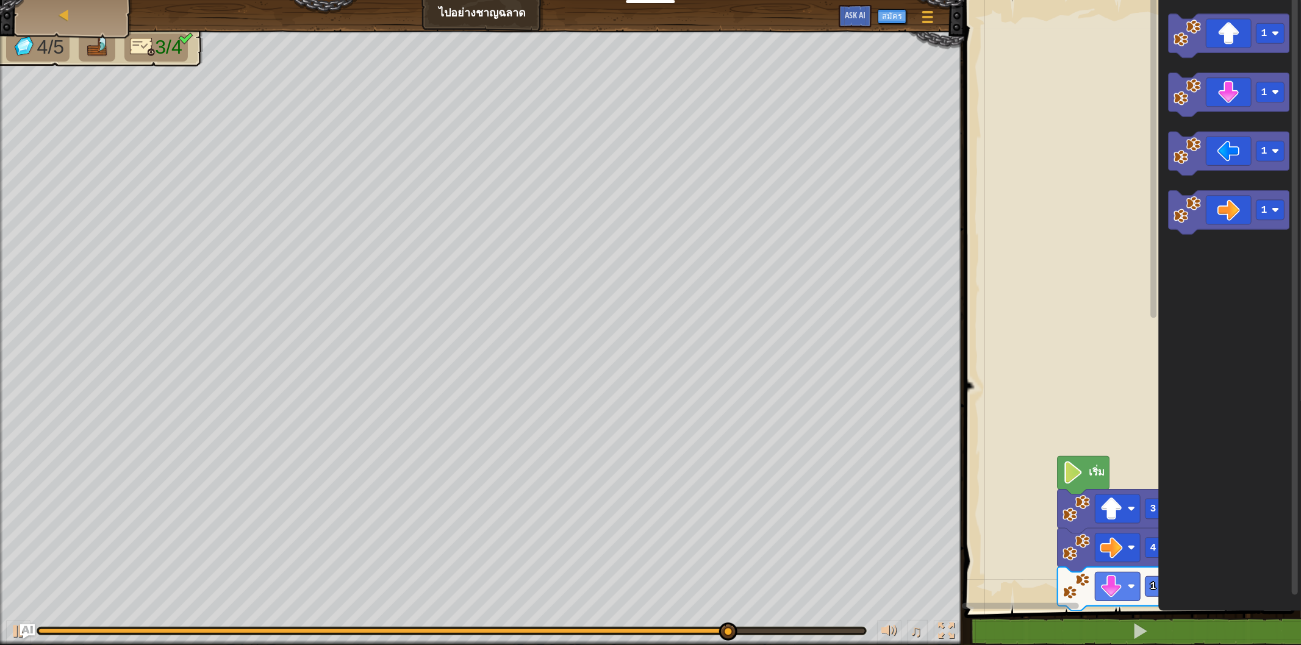
click at [1149, 578] on rect "พื้นที่ทำงาน Blockly" at bounding box center [1153, 298] width 9 height 607
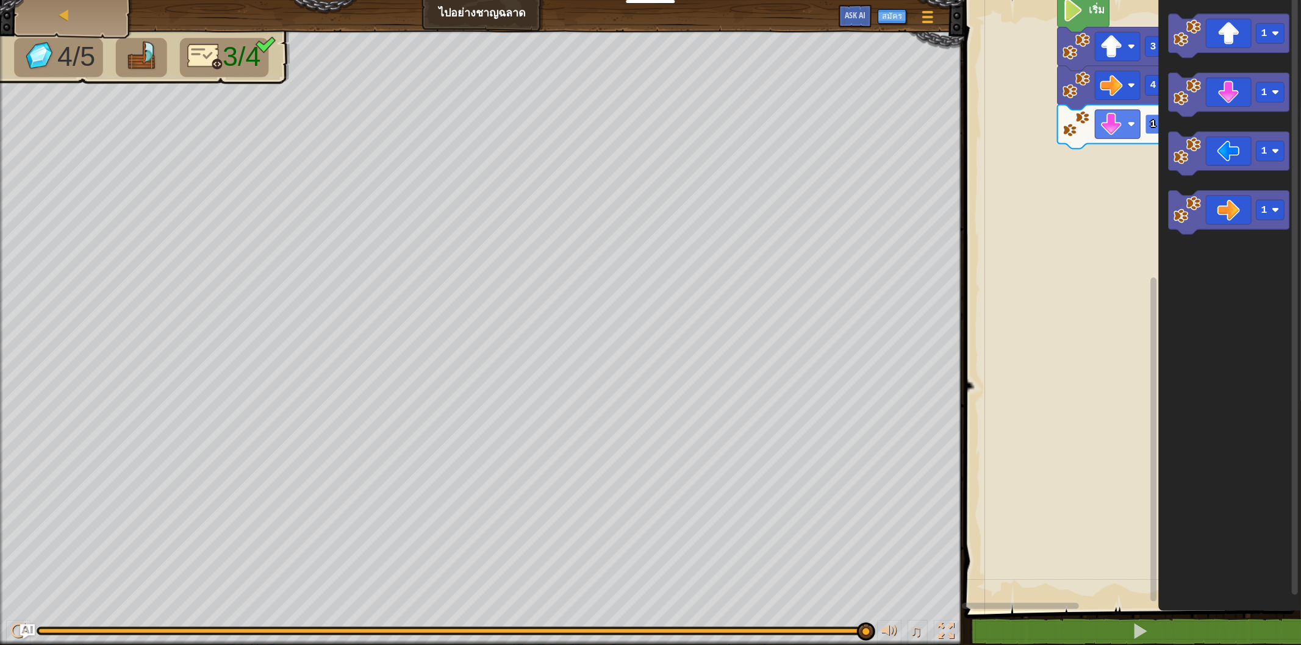
click at [1148, 120] on rect "พื้นที่ทำงาน Blockly" at bounding box center [1159, 124] width 28 height 20
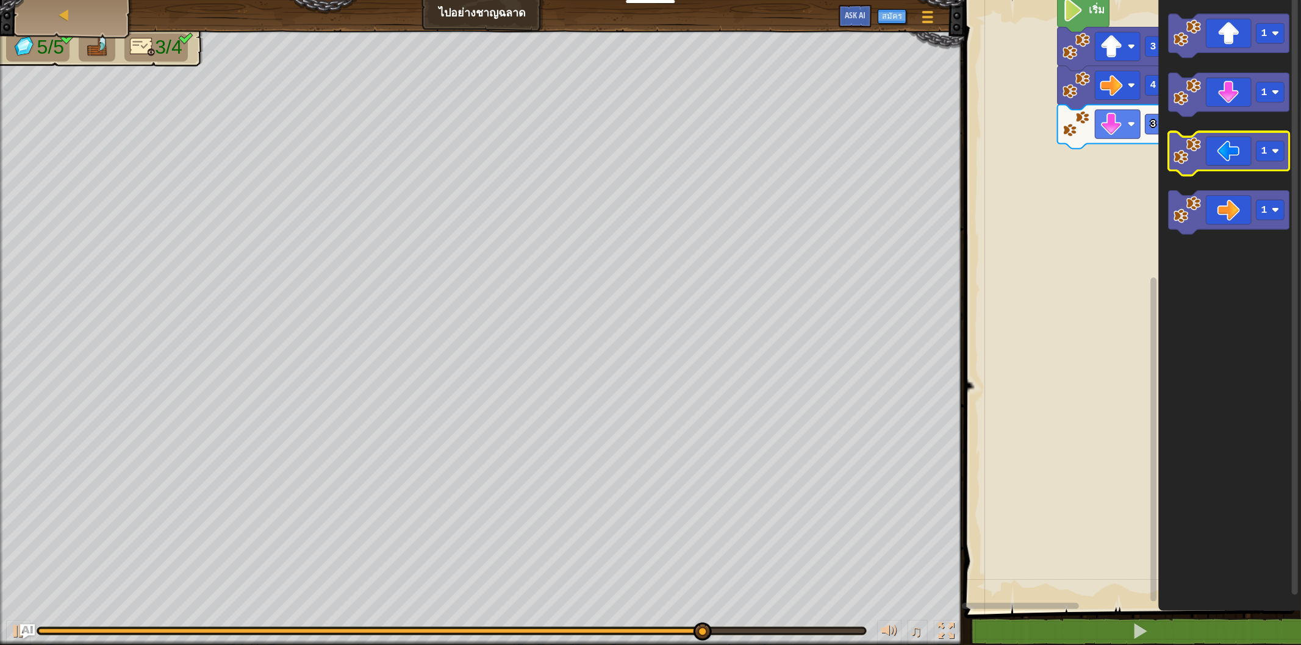
click at [1229, 154] on icon "พื้นที่ทำงาน Blockly" at bounding box center [1228, 154] width 121 height 44
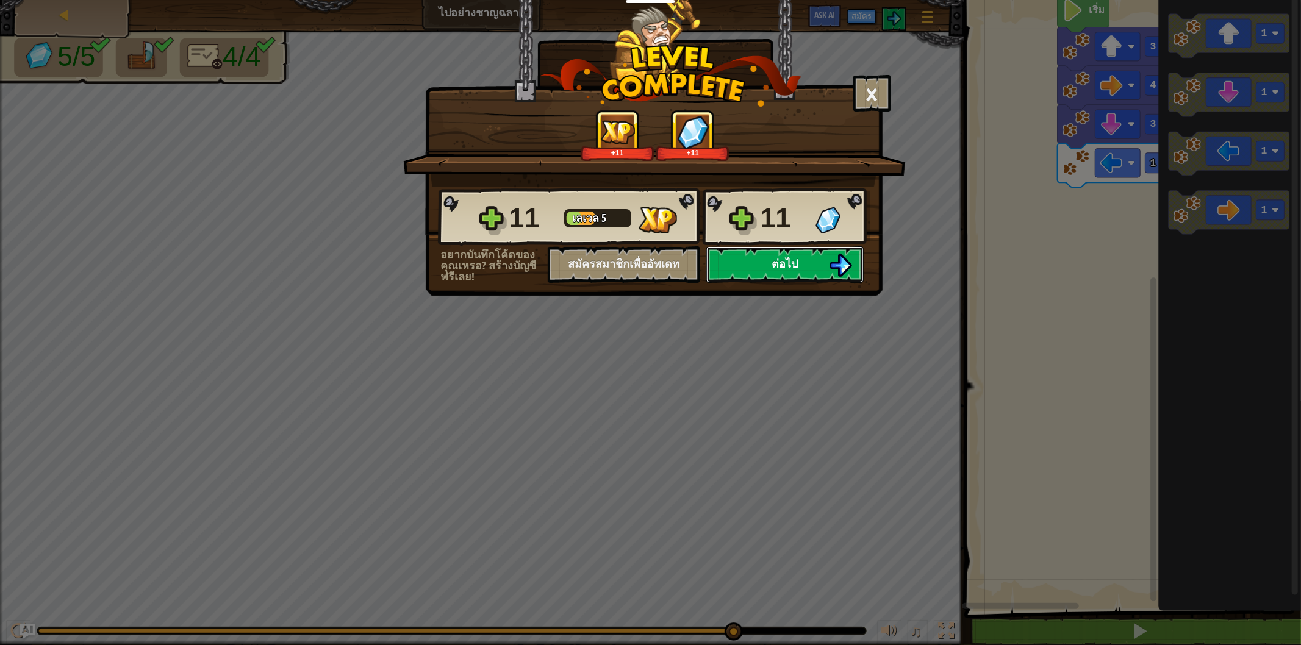
click at [820, 283] on button "ต่อไป" at bounding box center [784, 264] width 157 height 37
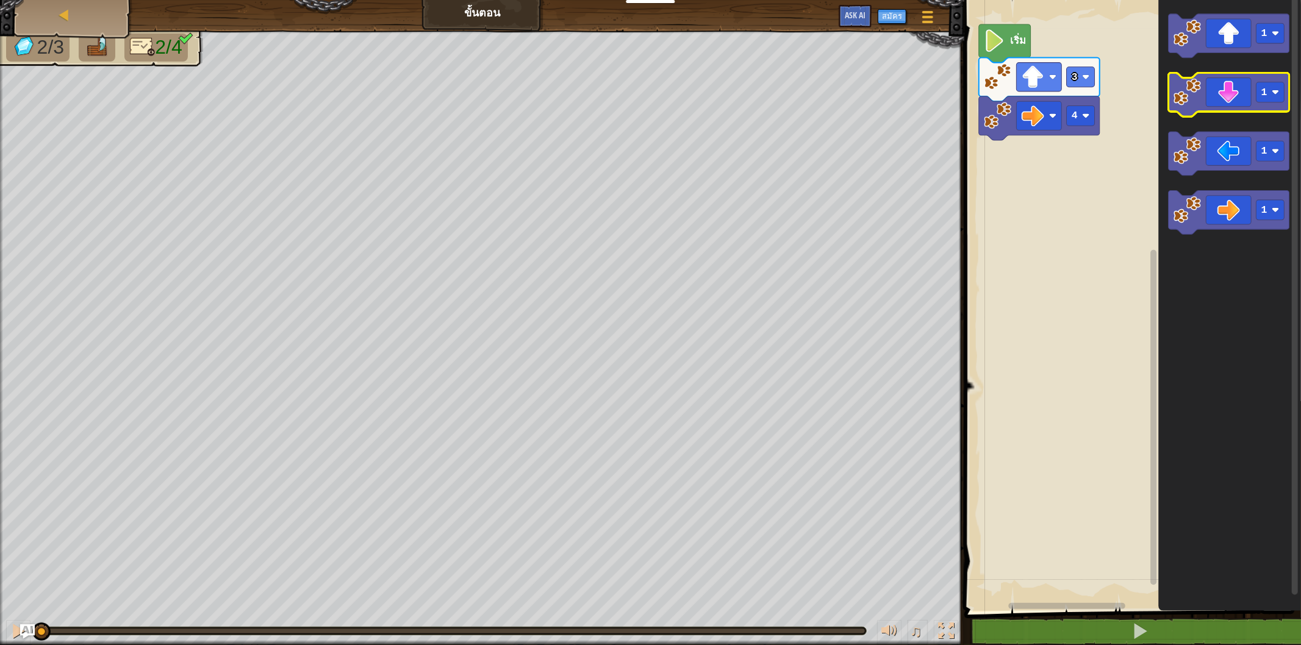
click at [1187, 113] on icon "พื้นที่ทำงาน Blockly" at bounding box center [1228, 95] width 121 height 44
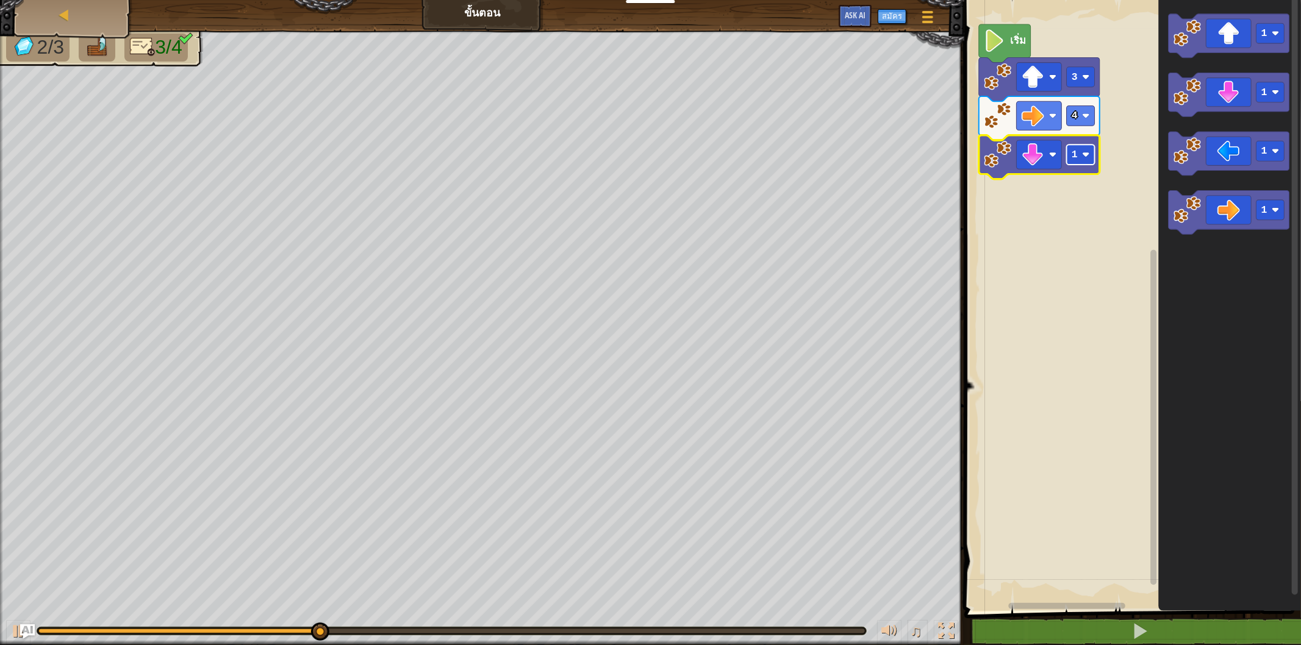
click at [1078, 163] on rect "พื้นที่ทำงาน Blockly" at bounding box center [1080, 155] width 28 height 20
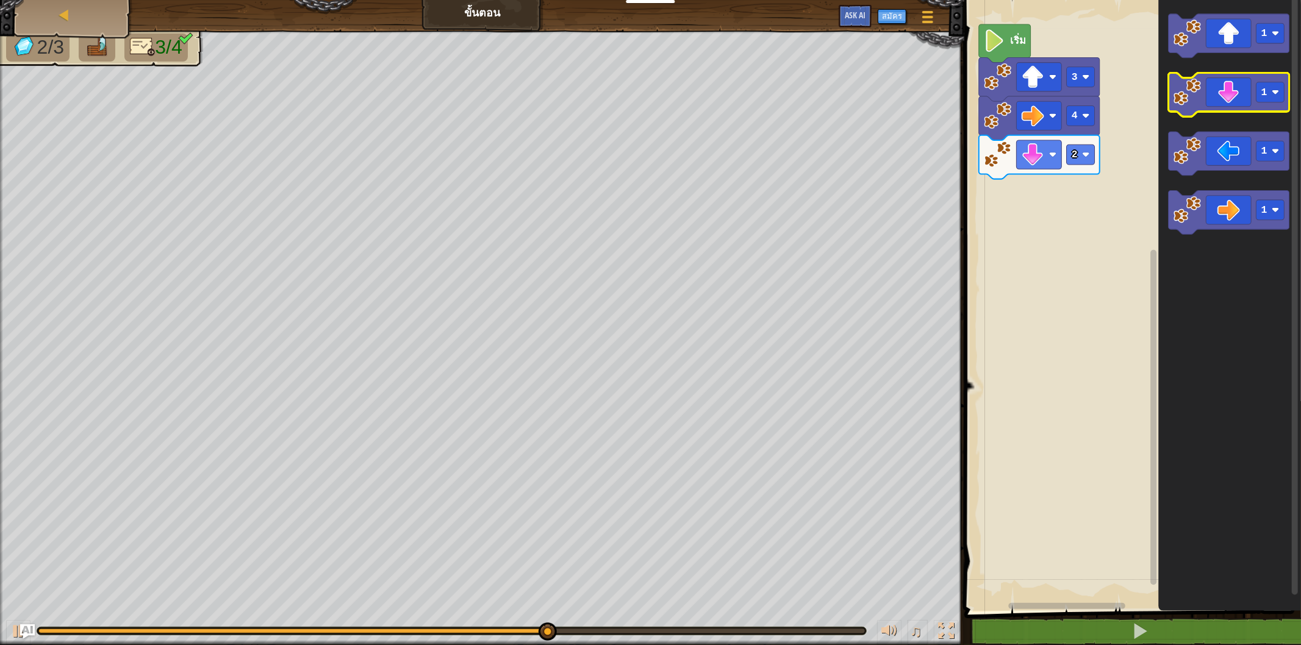
click at [1228, 102] on icon "พื้นที่ทำงาน Blockly" at bounding box center [1228, 95] width 121 height 44
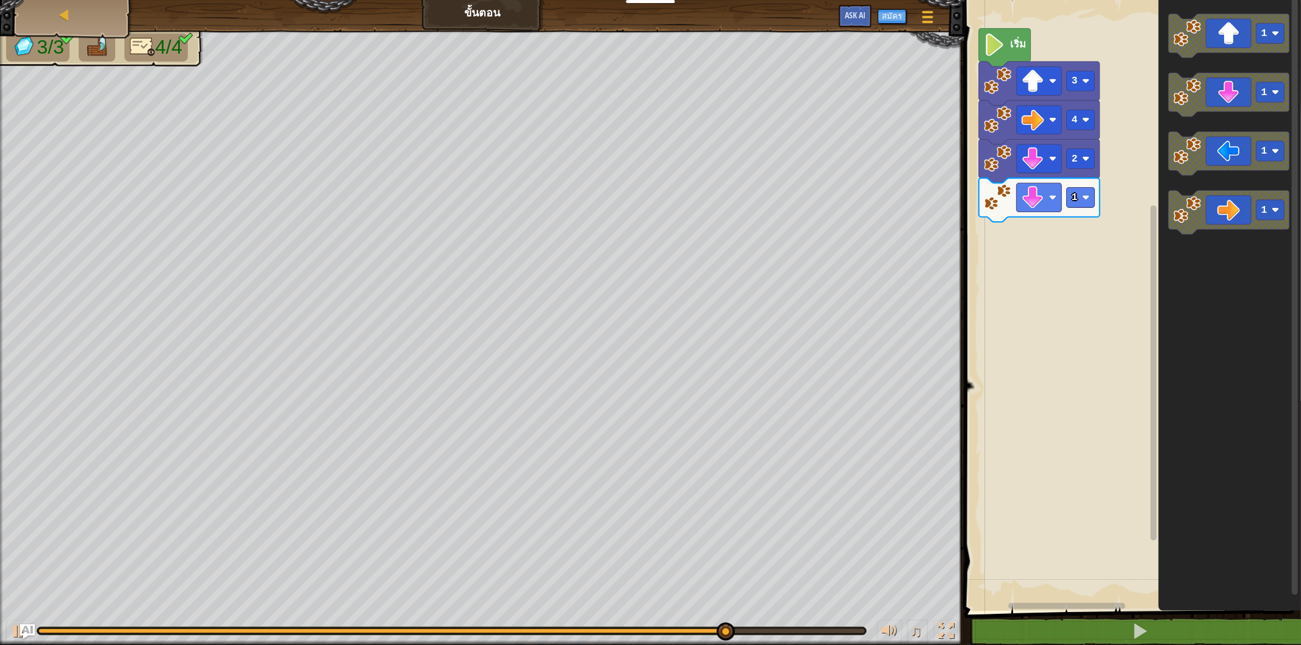
click at [1150, 162] on div "เริ่ม 3 4 2 1 1 1 1 1" at bounding box center [1130, 302] width 340 height 617
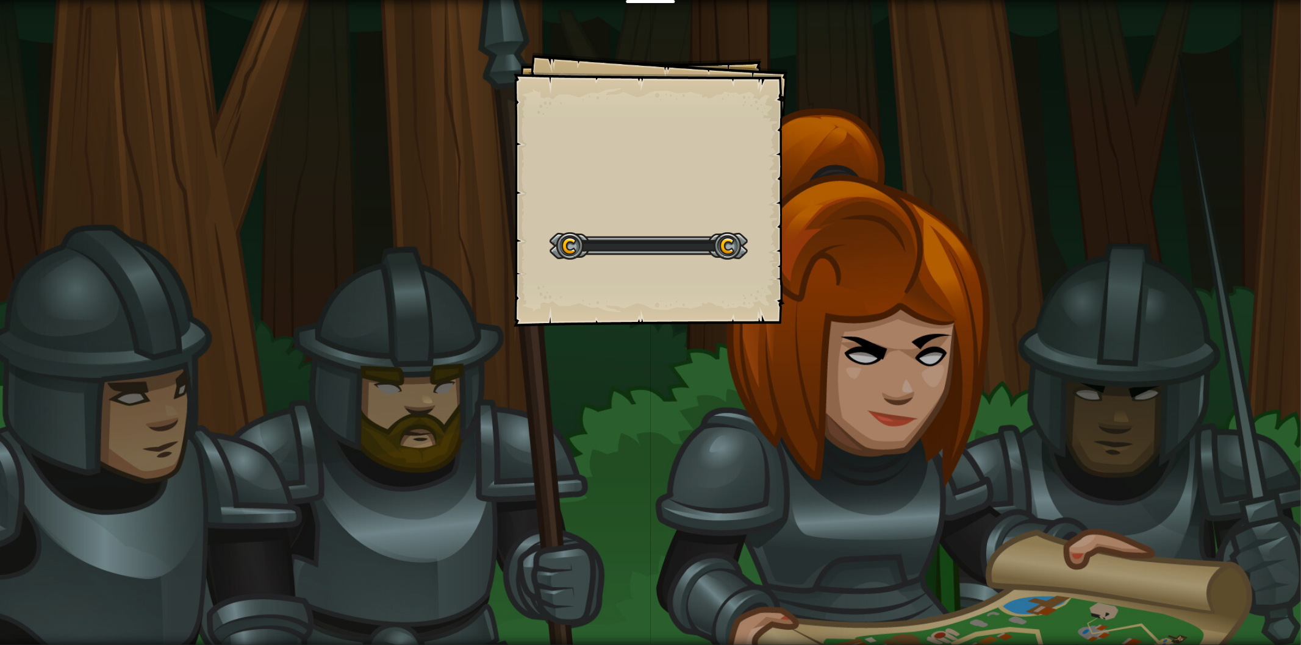
select select "th"
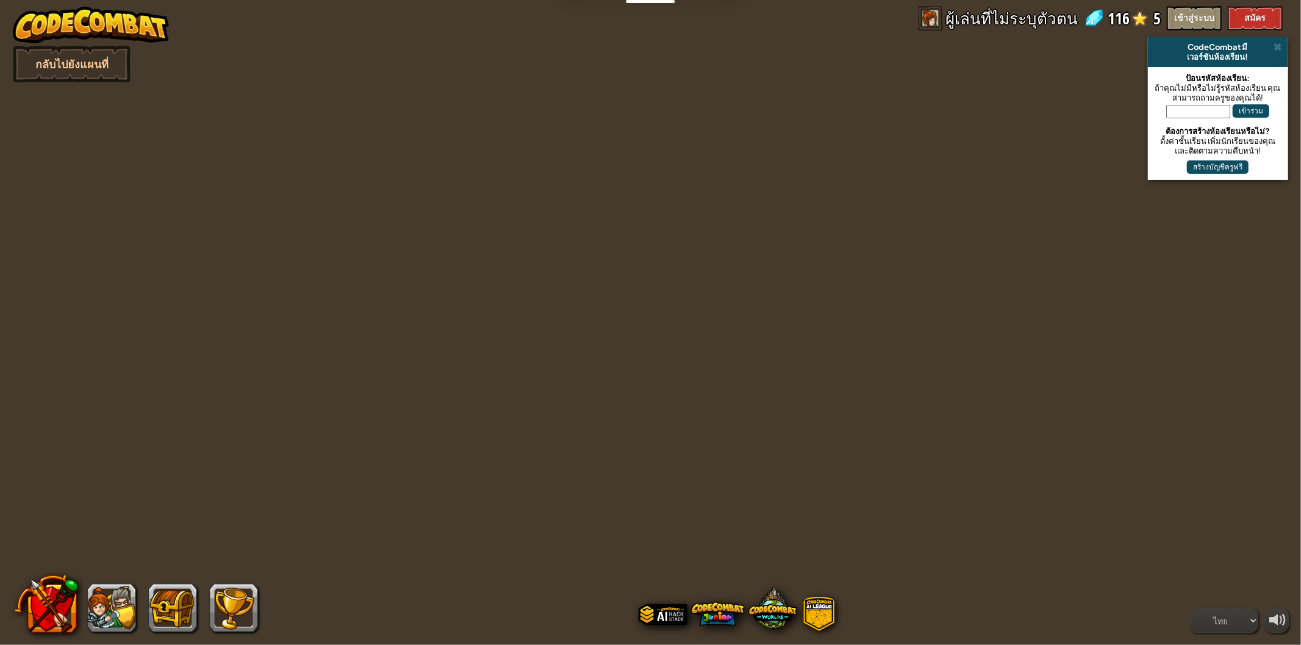
select select "th"
